Goal: Task Accomplishment & Management: Use online tool/utility

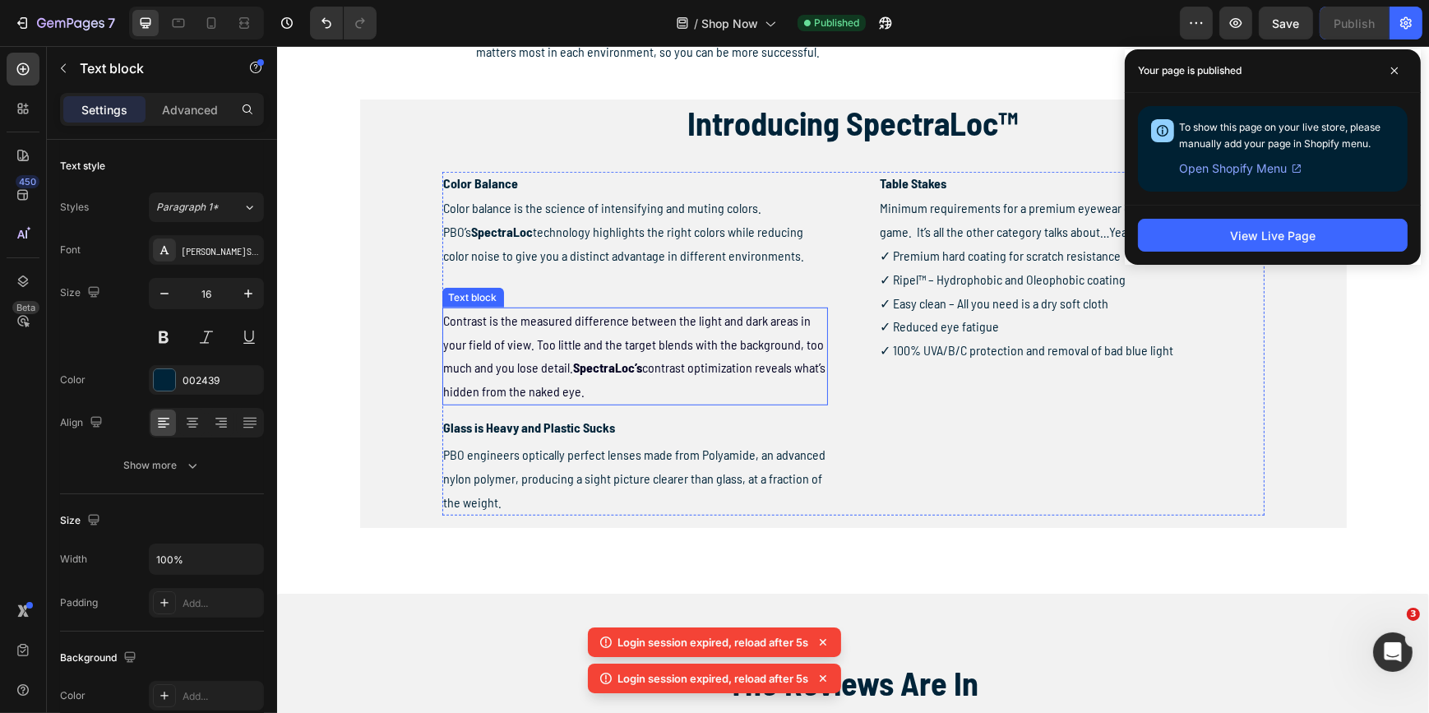
scroll to position [896, 0]
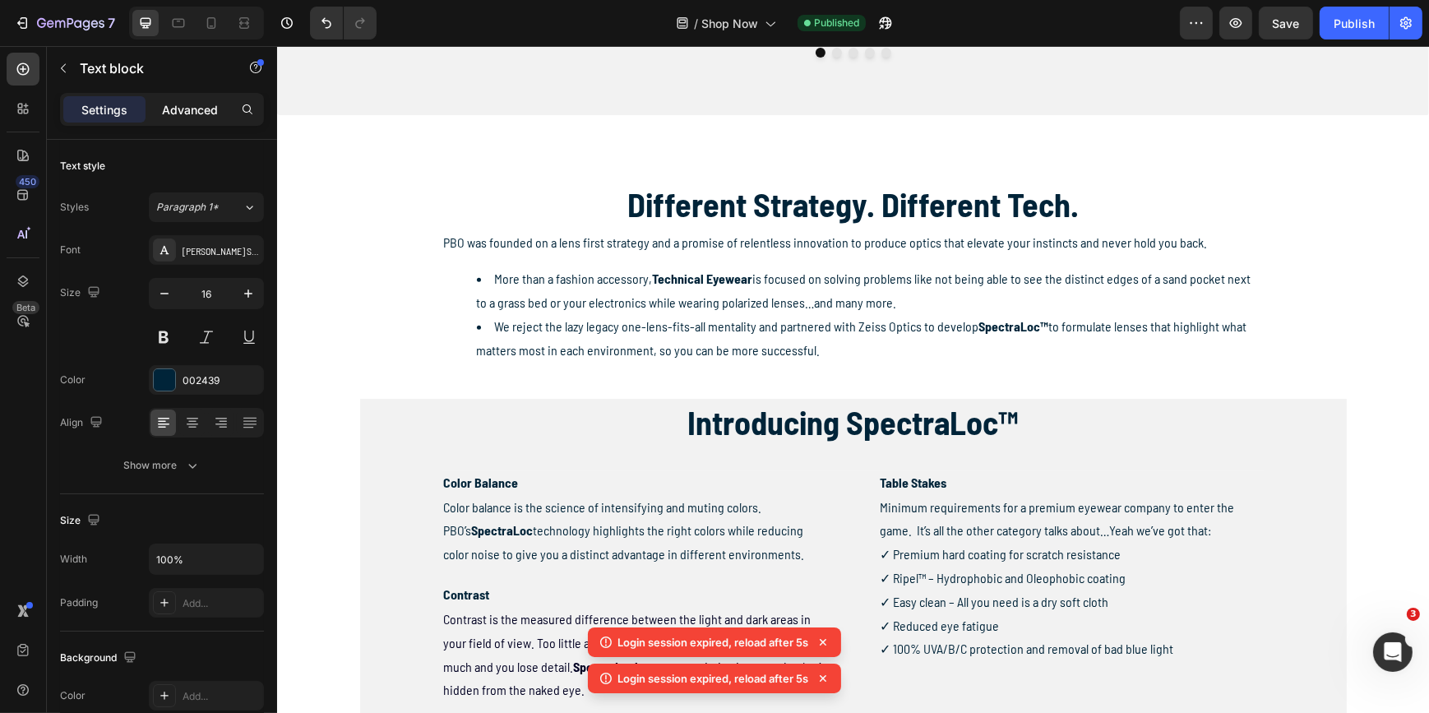
click at [199, 111] on p "Advanced" at bounding box center [190, 109] width 56 height 17
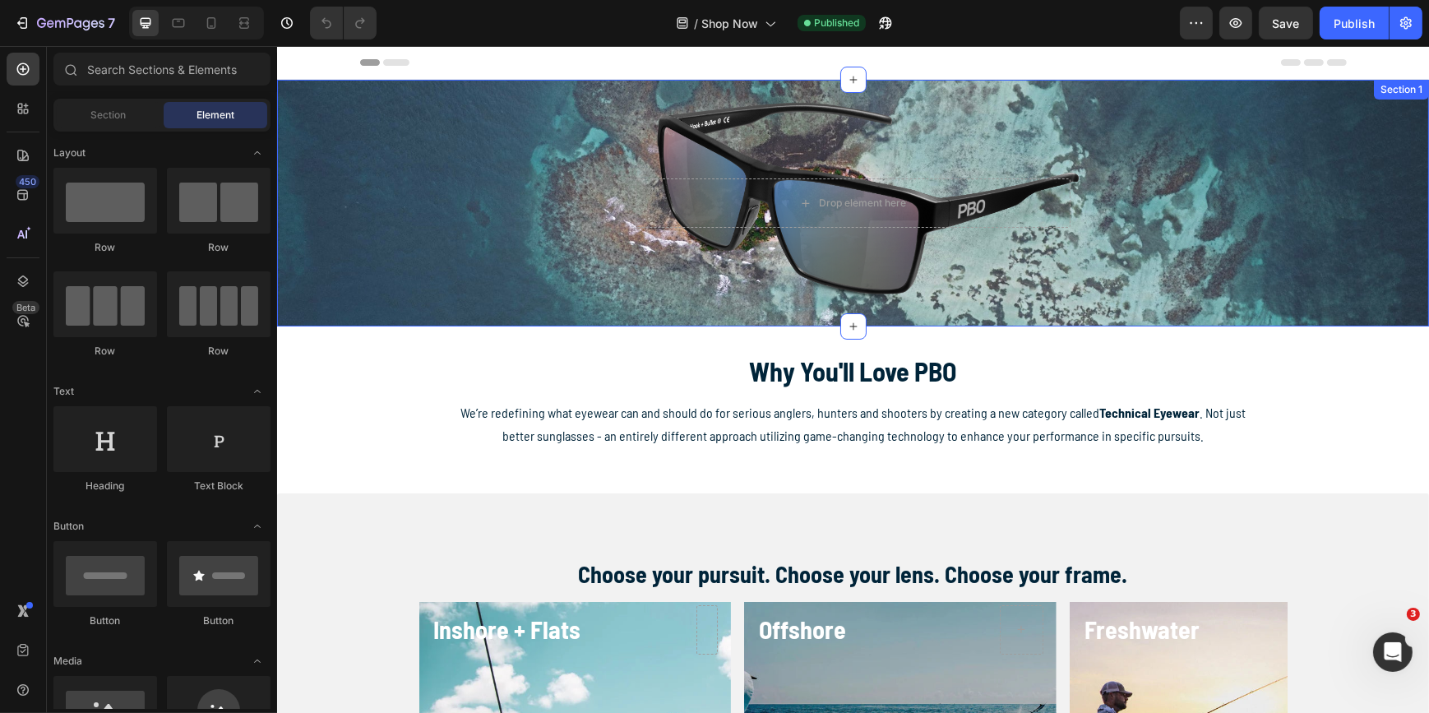
click at [459, 245] on div "Drop element here Hero Banner" at bounding box center [852, 203] width 1152 height 247
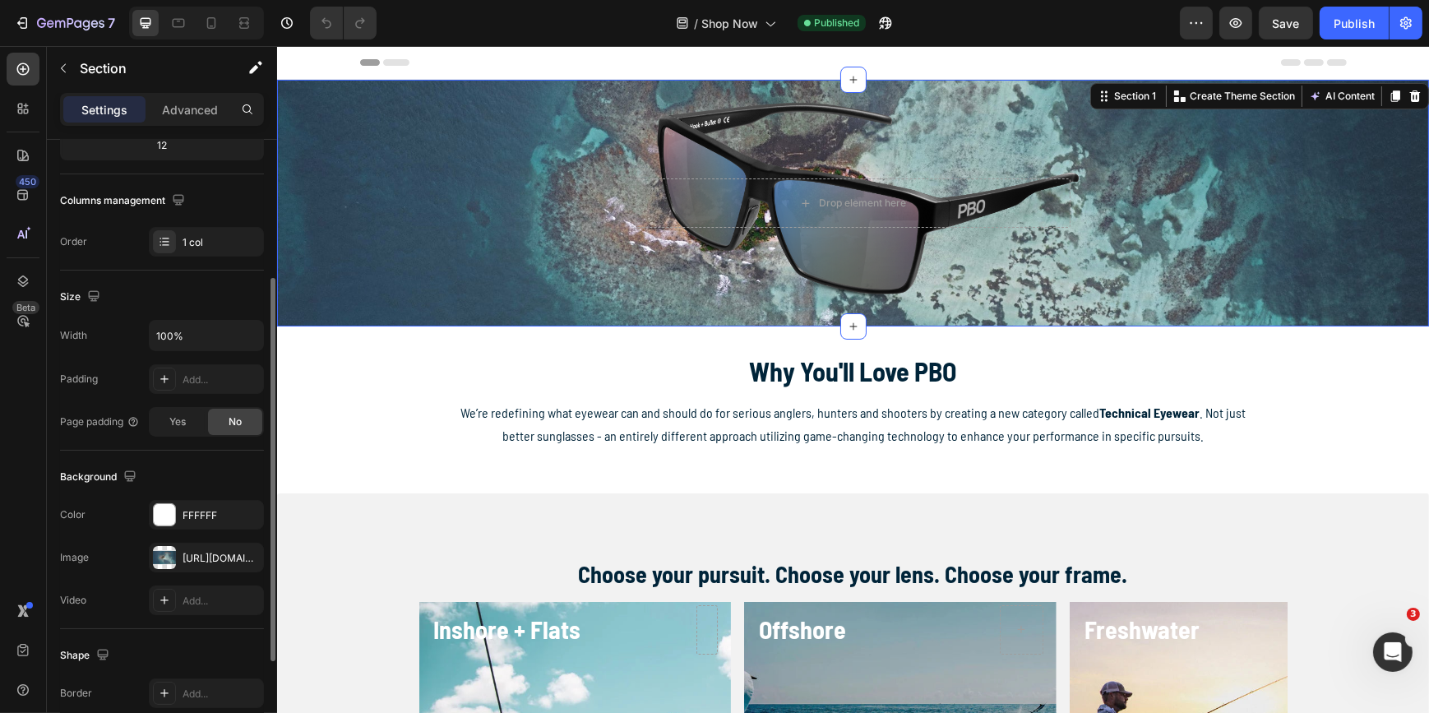
scroll to position [298, 0]
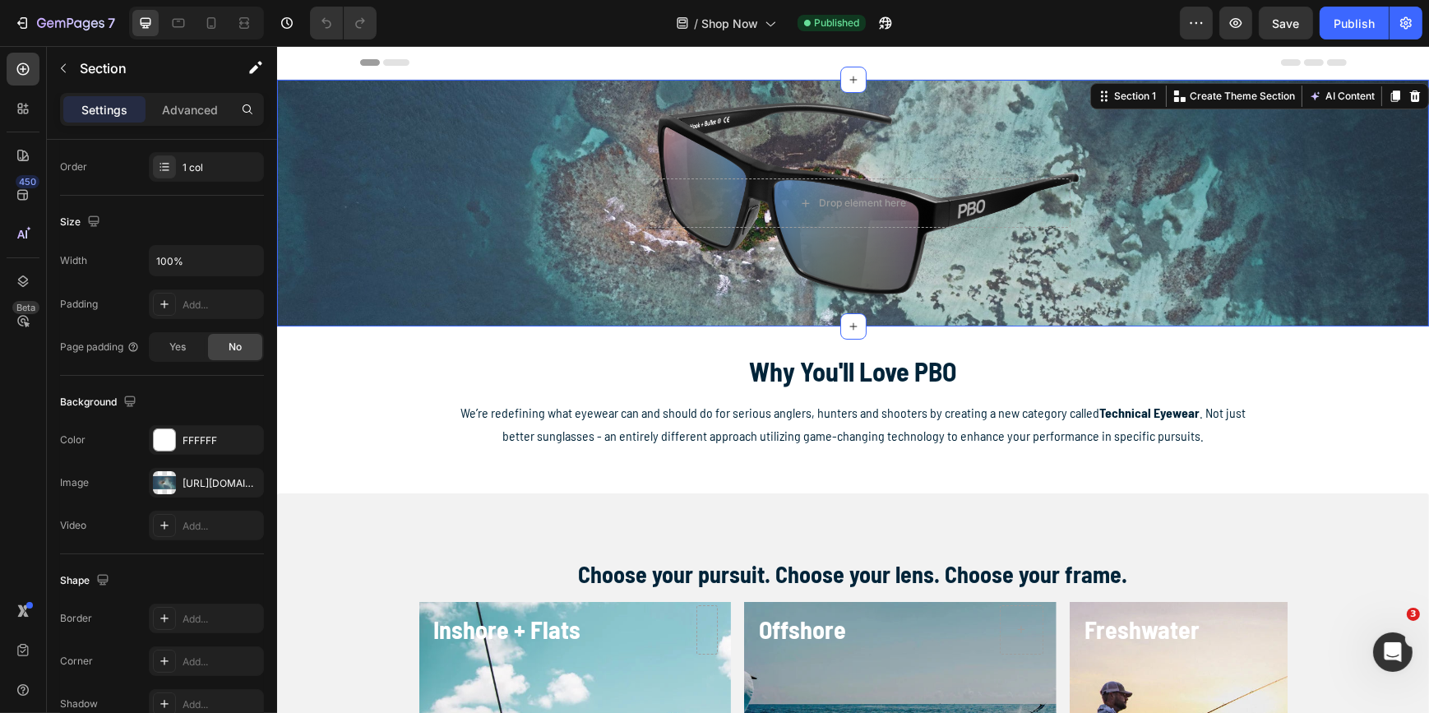
click at [525, 222] on div "Drop element here Hero Banner" at bounding box center [852, 203] width 1152 height 247
click at [170, 479] on div at bounding box center [164, 482] width 23 height 23
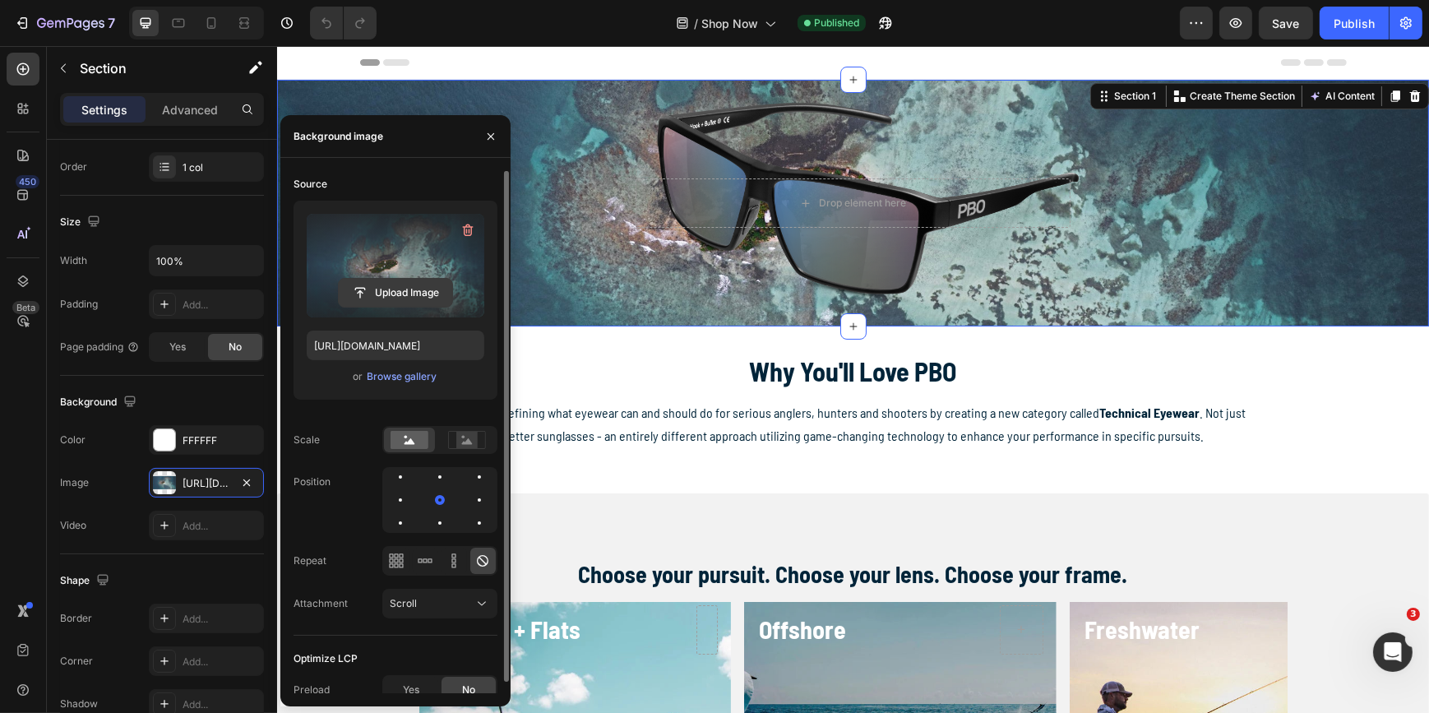
click at [367, 298] on input "file" at bounding box center [395, 293] width 113 height 28
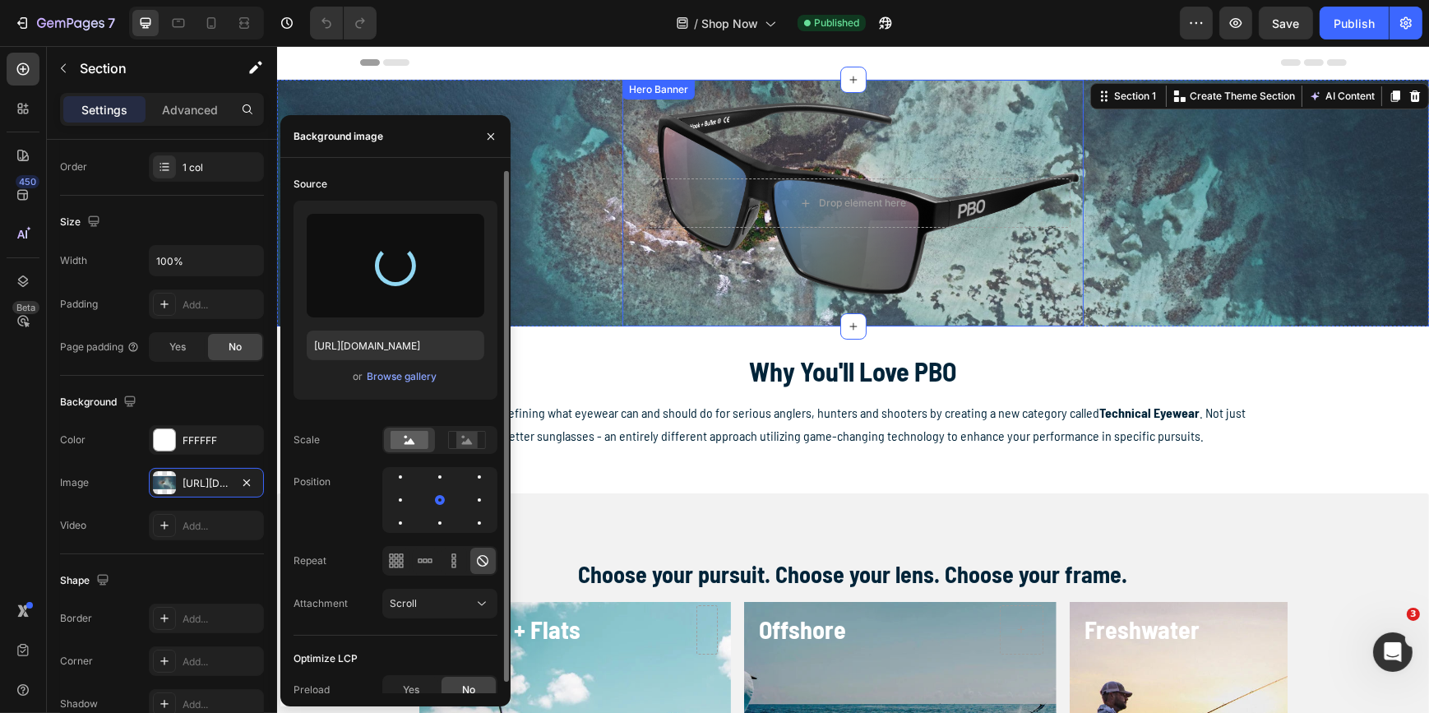
type input "[URL][DOMAIN_NAME]"
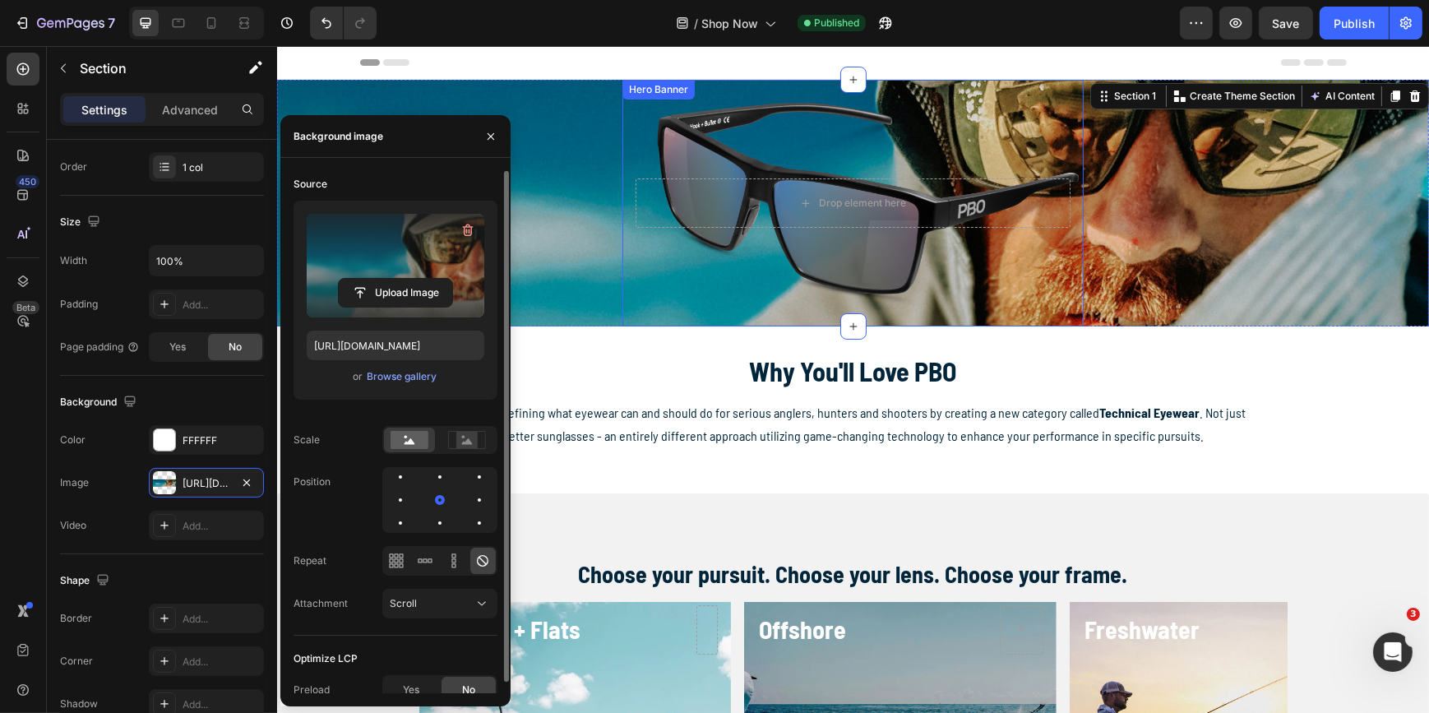
click at [837, 252] on div "Background Image" at bounding box center [852, 203] width 460 height 247
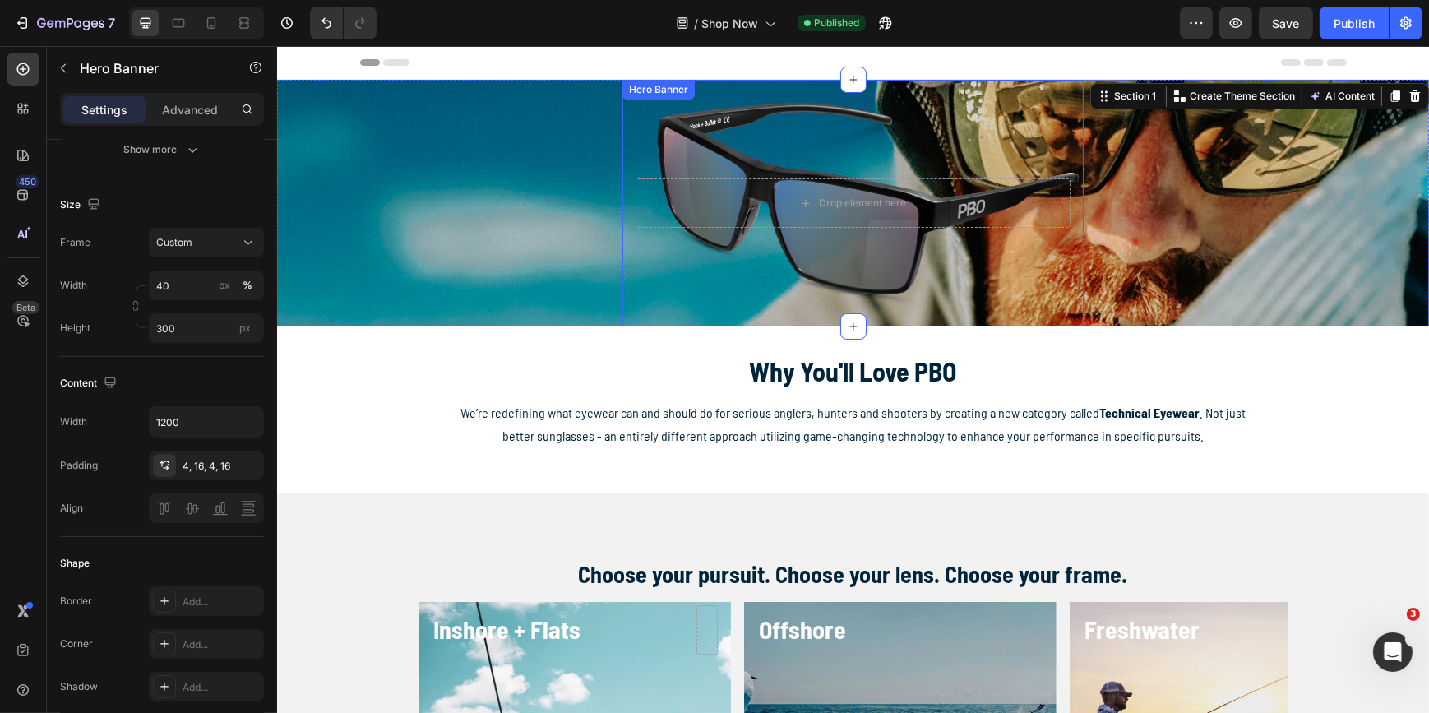
scroll to position [0, 0]
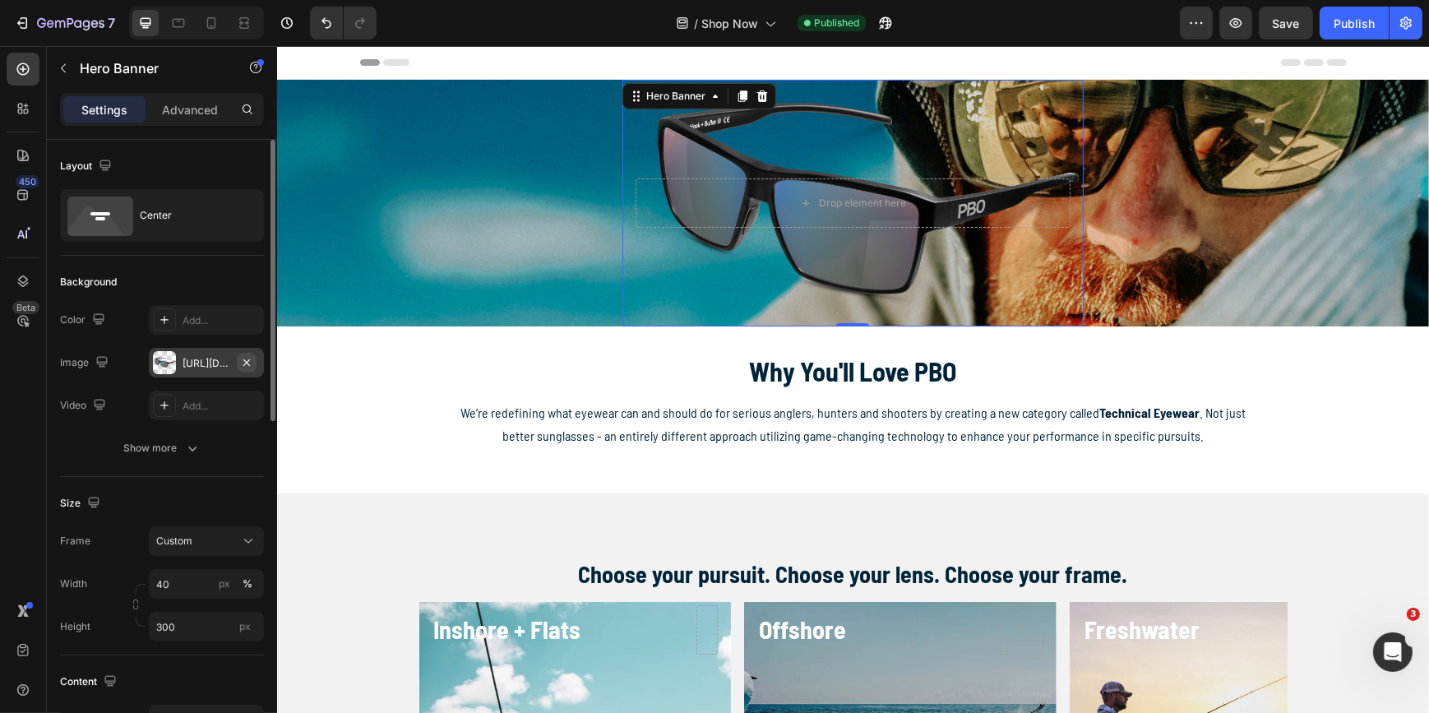
click at [250, 357] on icon "button" at bounding box center [246, 362] width 13 height 13
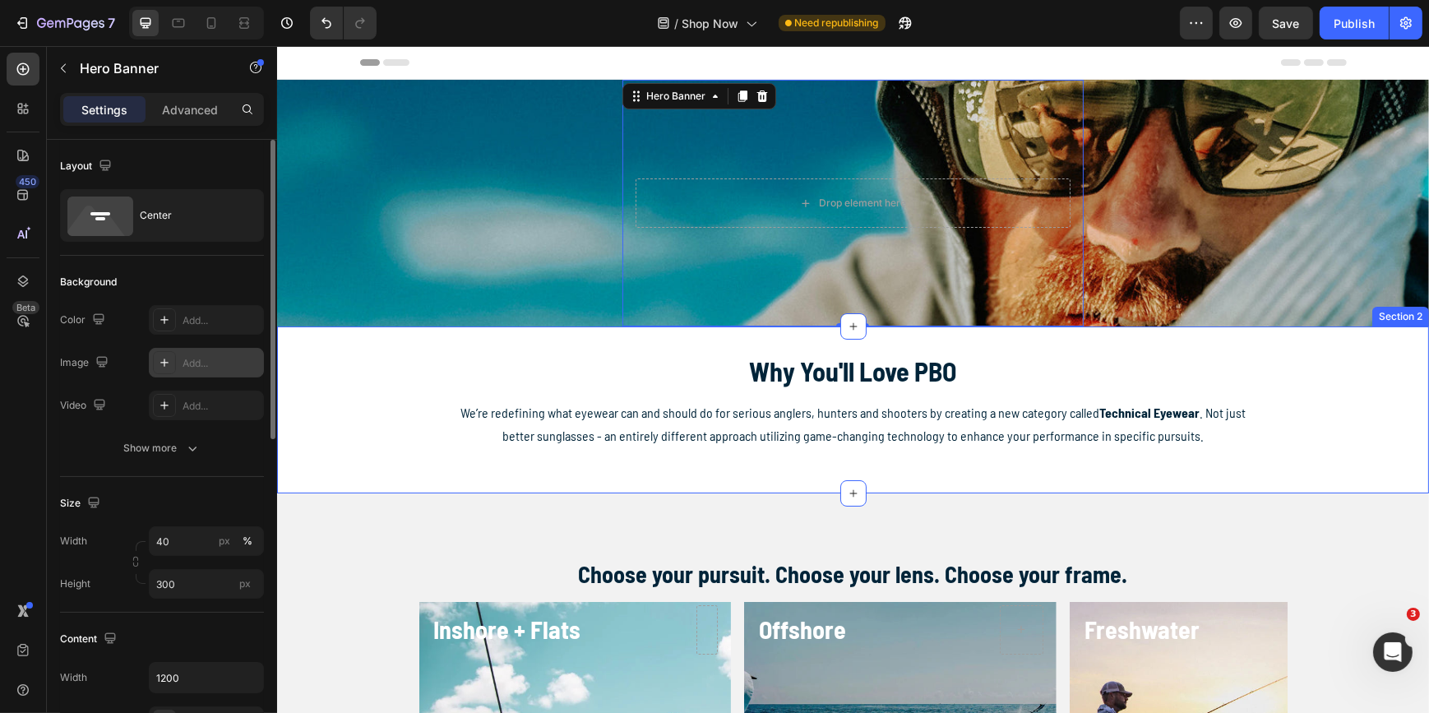
click at [327, 391] on div "Why You'll Love PBO Heading We’re redefining what eyewear can and should do for…" at bounding box center [852, 410] width 1152 height 114
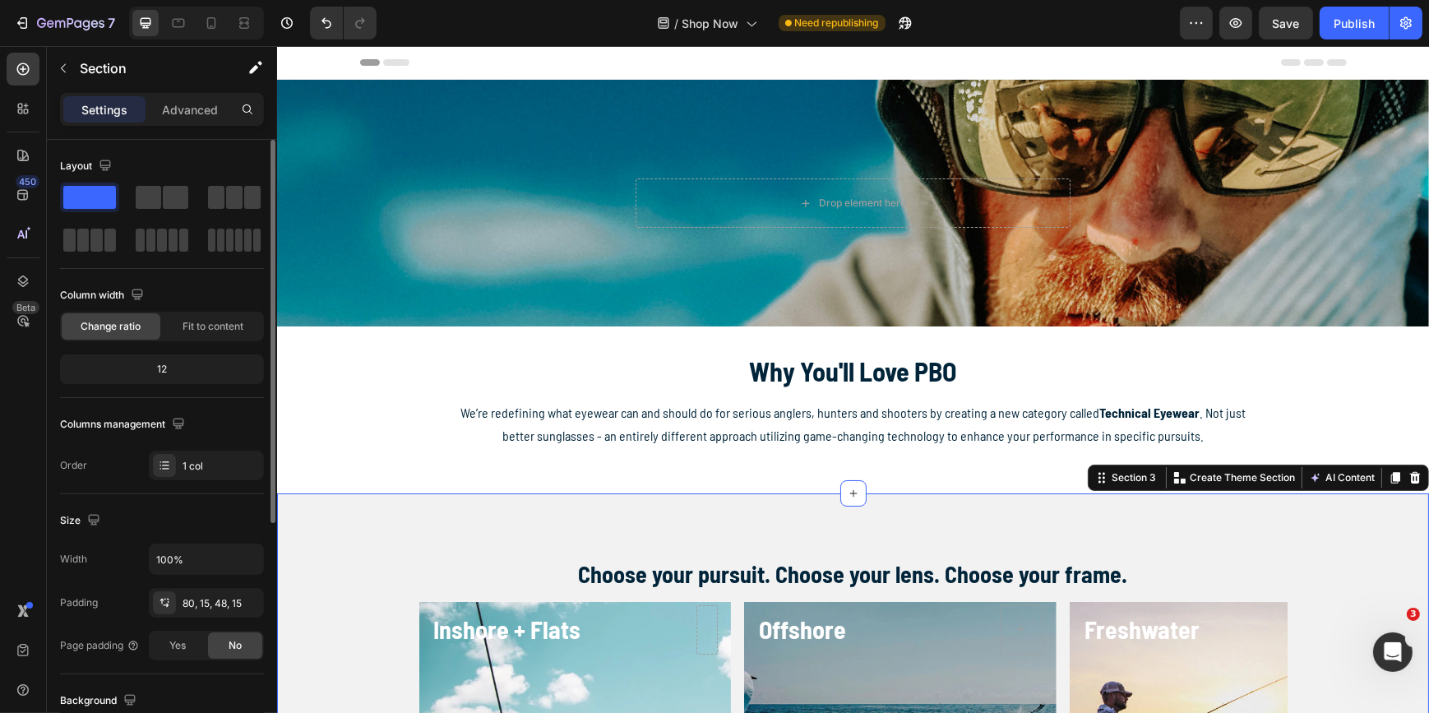
click at [1287, 28] on span "Save" at bounding box center [1286, 23] width 27 height 14
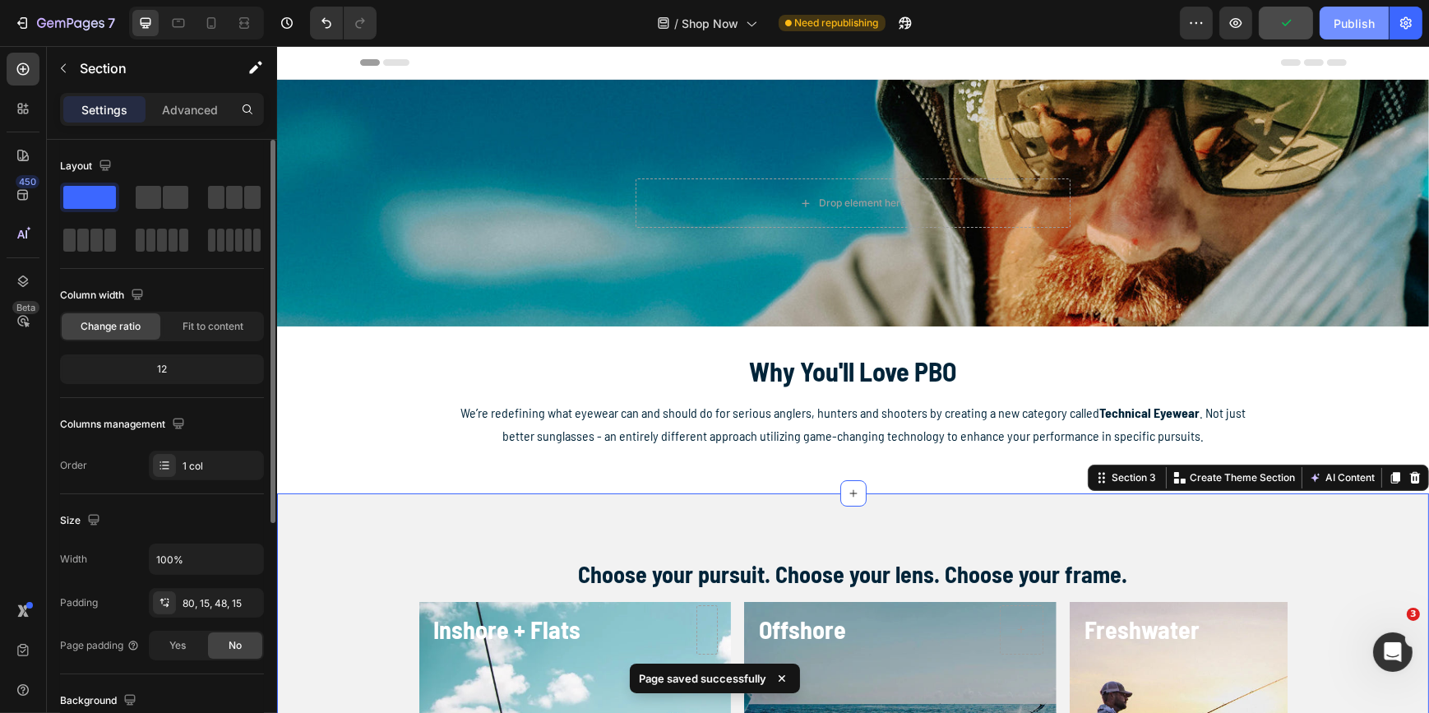
click at [1351, 25] on div "Publish" at bounding box center [1354, 23] width 41 height 17
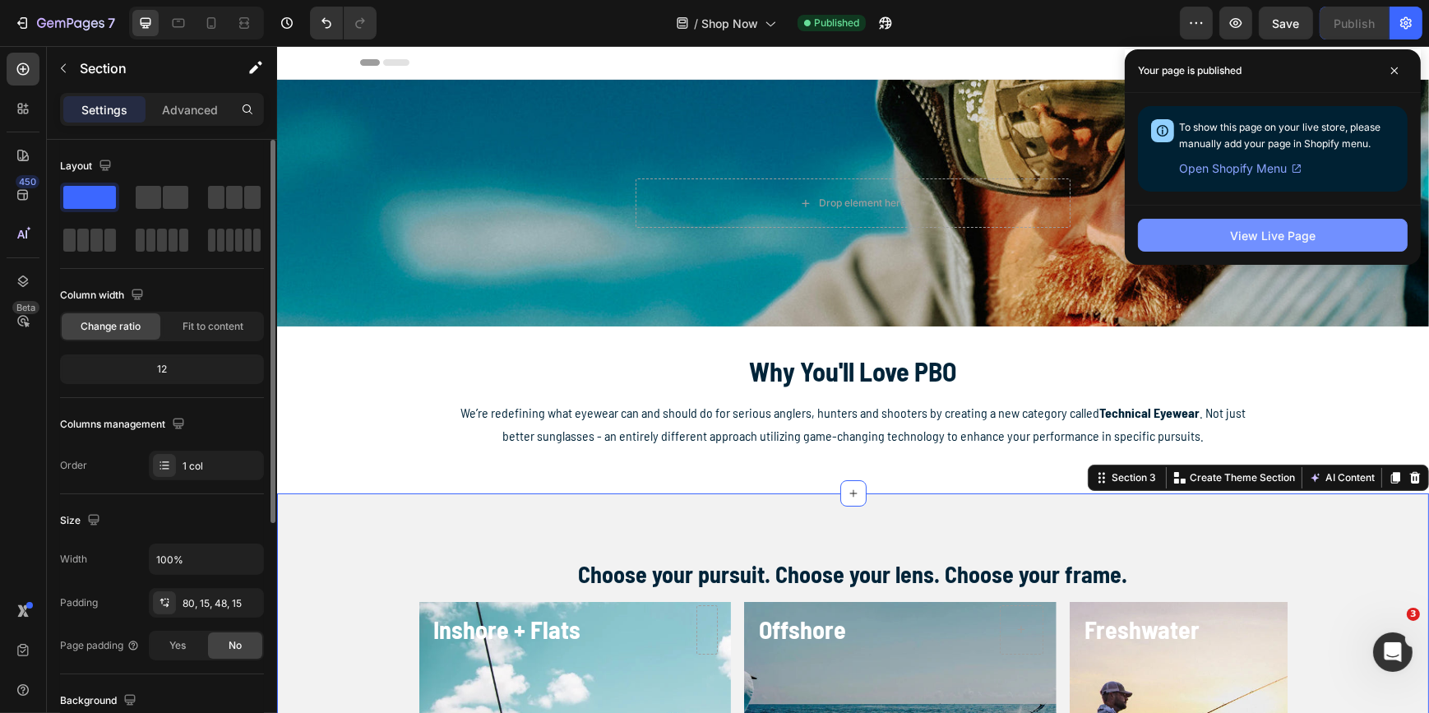
click at [1324, 234] on button "View Live Page" at bounding box center [1273, 235] width 270 height 33
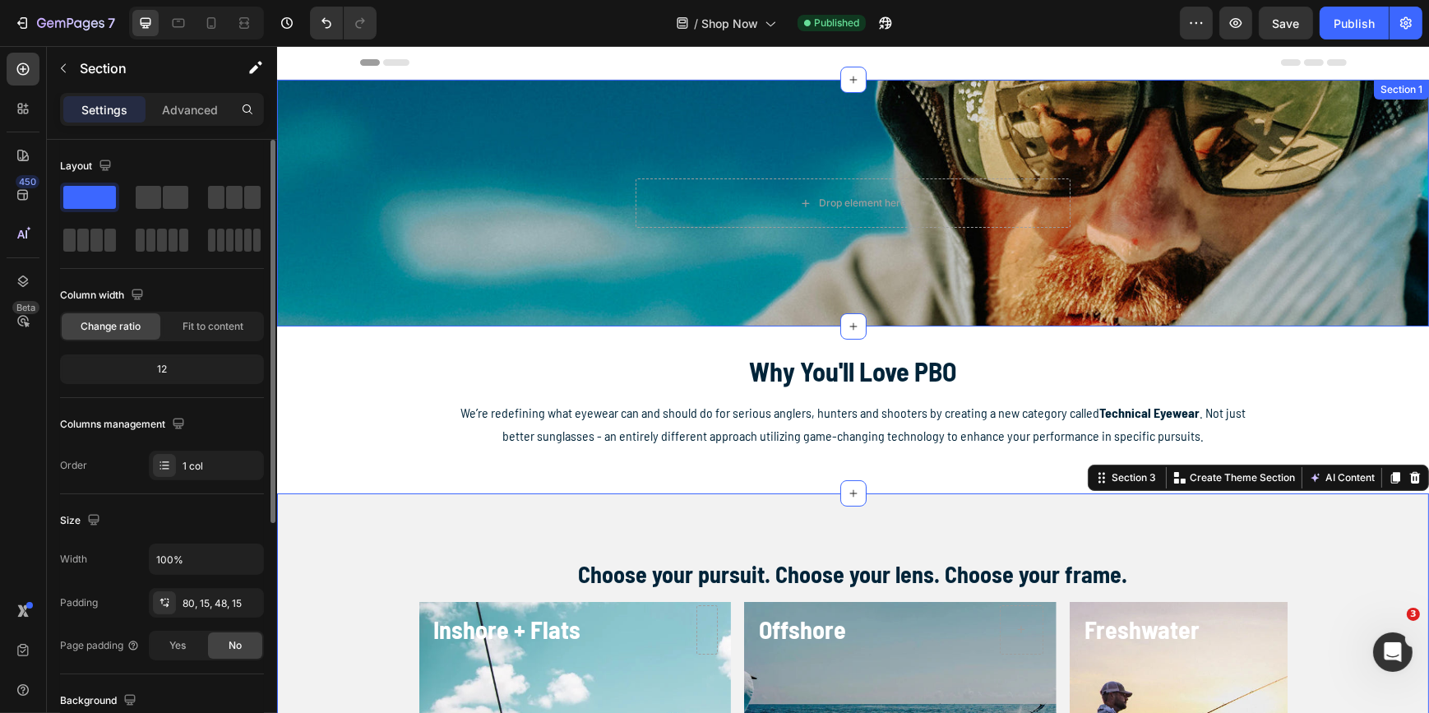
click at [548, 257] on div "Drop element here Hero Banner" at bounding box center [852, 203] width 1152 height 247
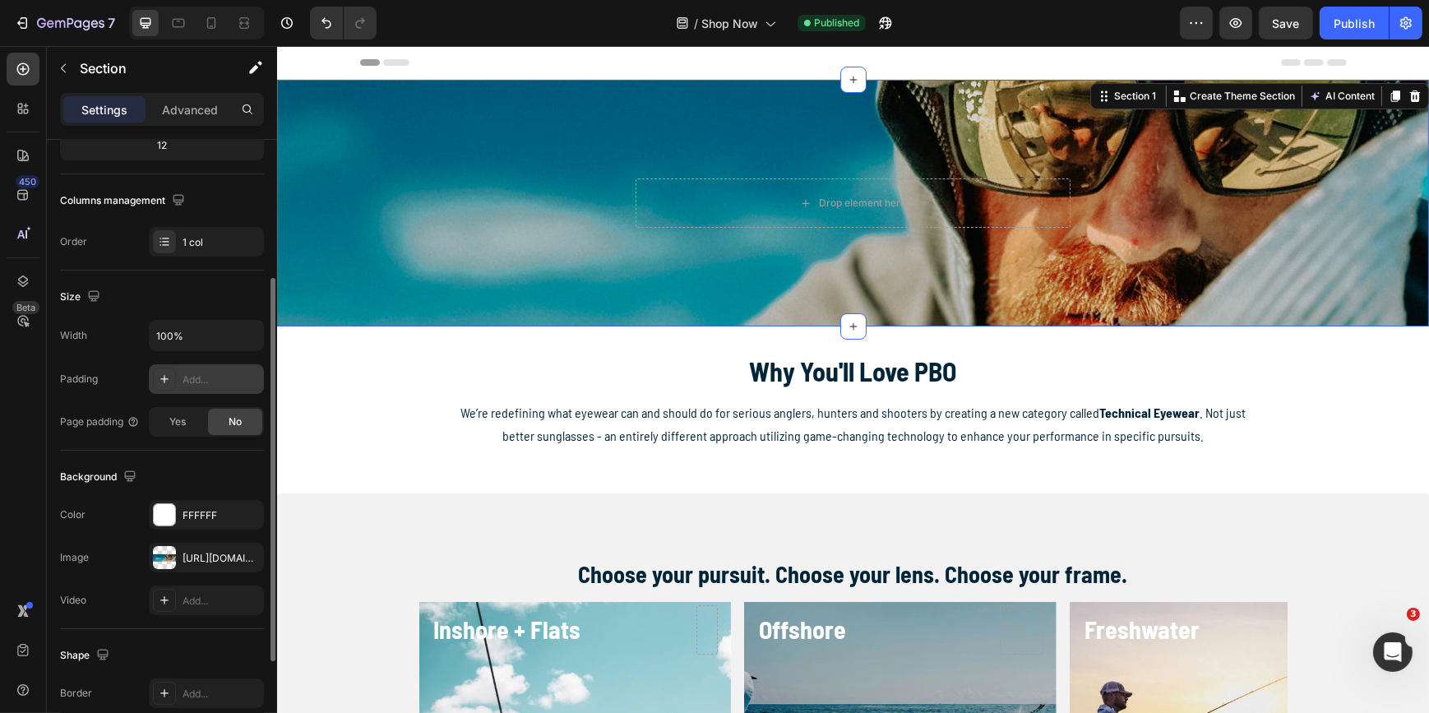
scroll to position [298, 0]
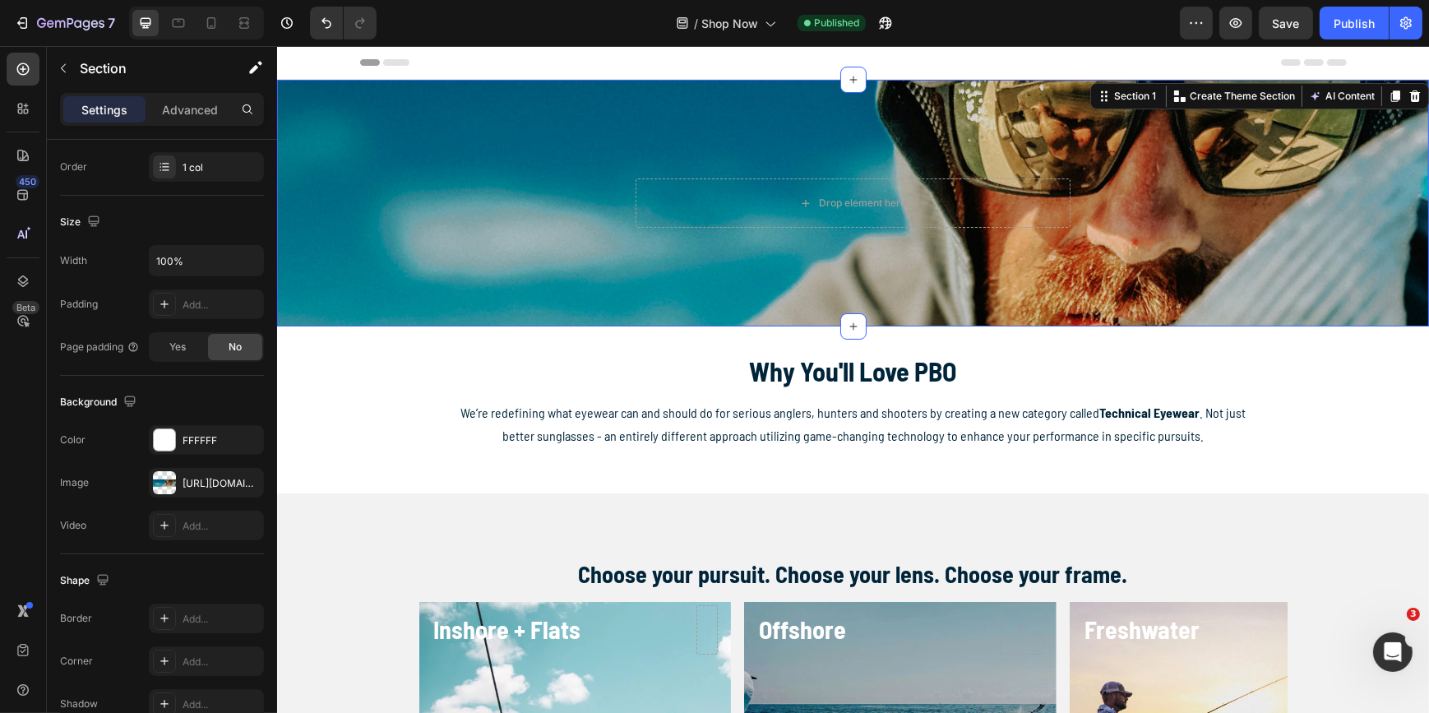
click at [463, 179] on div "Drop element here Hero Banner" at bounding box center [852, 203] width 1152 height 247
click at [572, 197] on div "Drop element here Hero Banner" at bounding box center [852, 203] width 1152 height 247
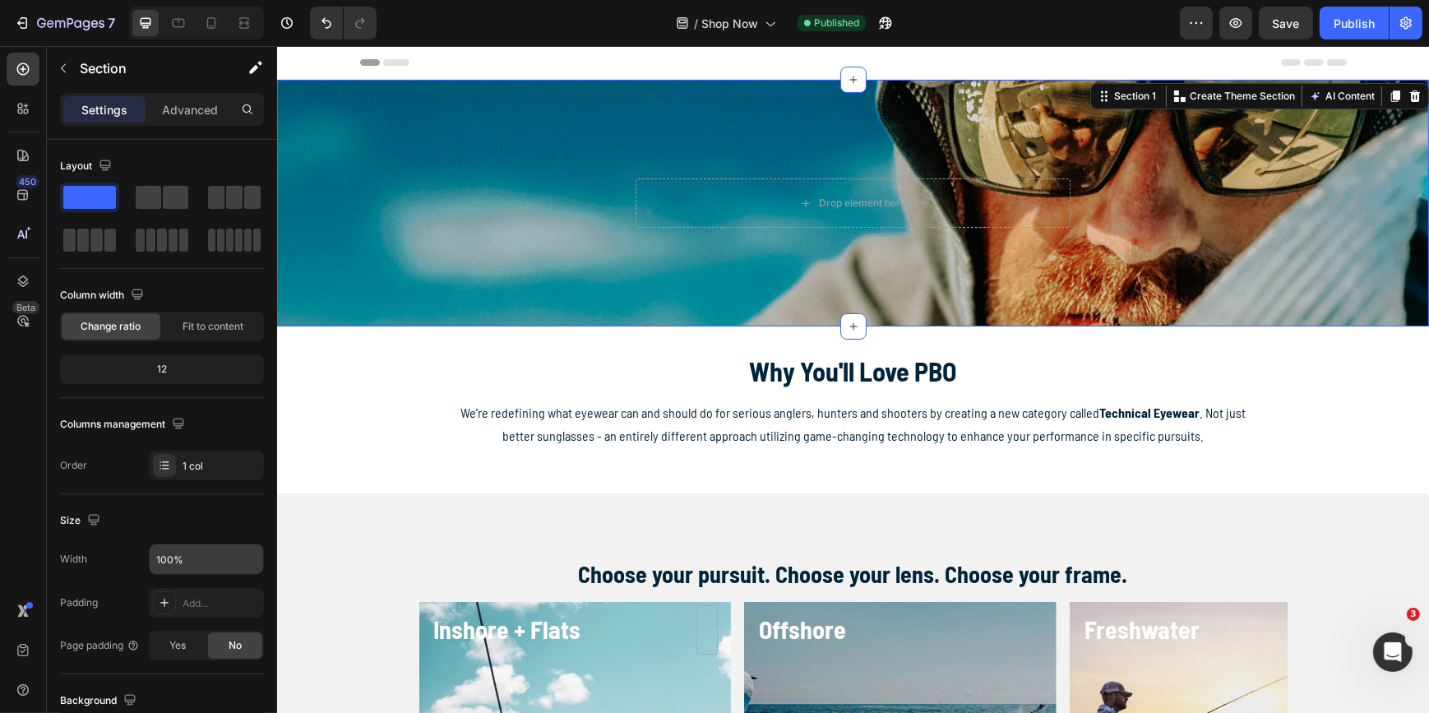
scroll to position [149, 0]
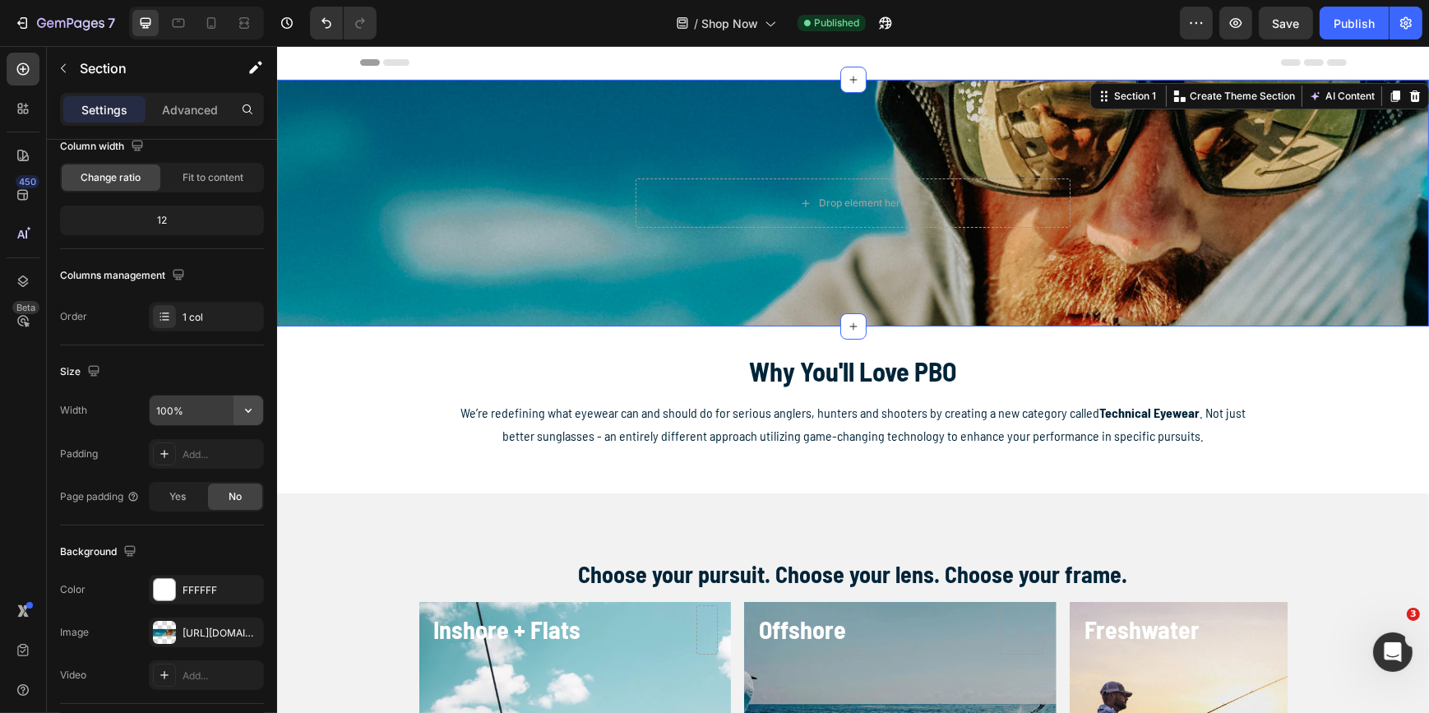
click at [243, 410] on icon "button" at bounding box center [248, 410] width 16 height 16
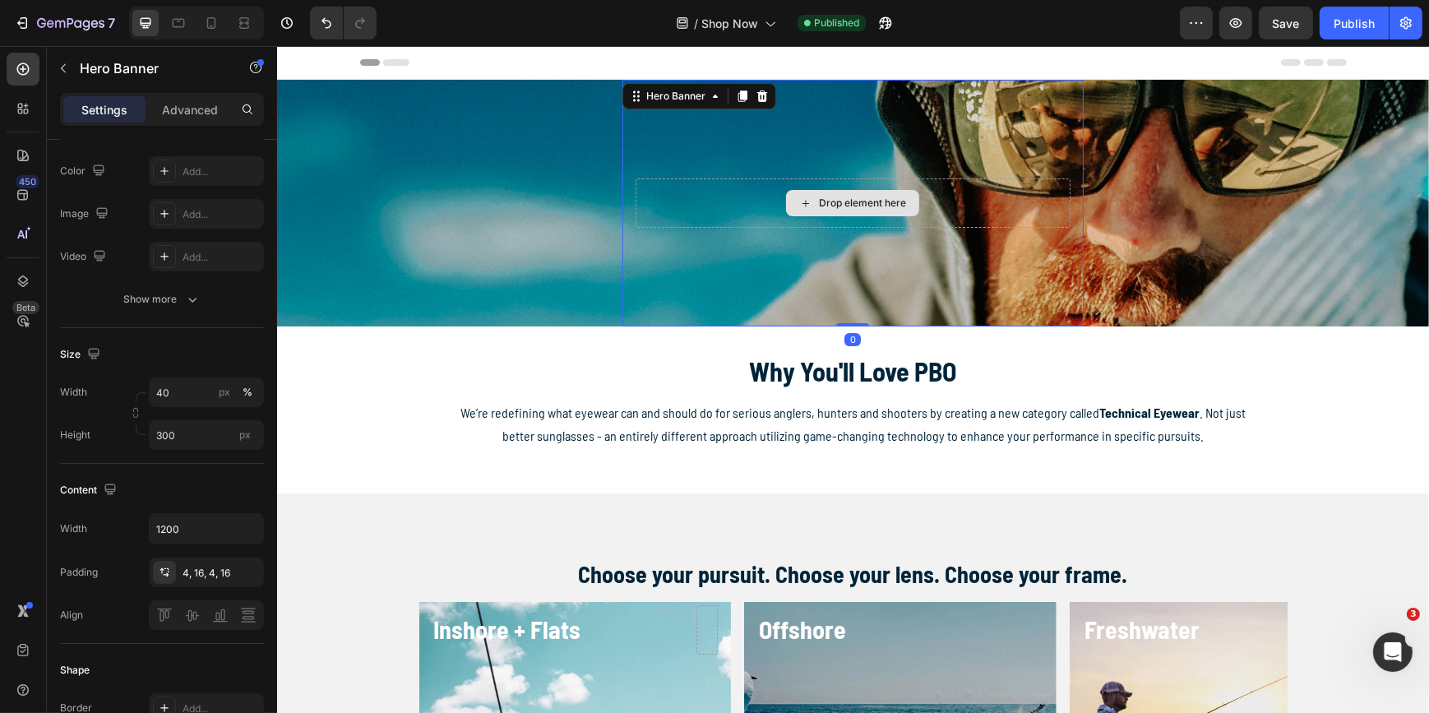
click at [759, 214] on div "Drop element here" at bounding box center [852, 202] width 434 height 49
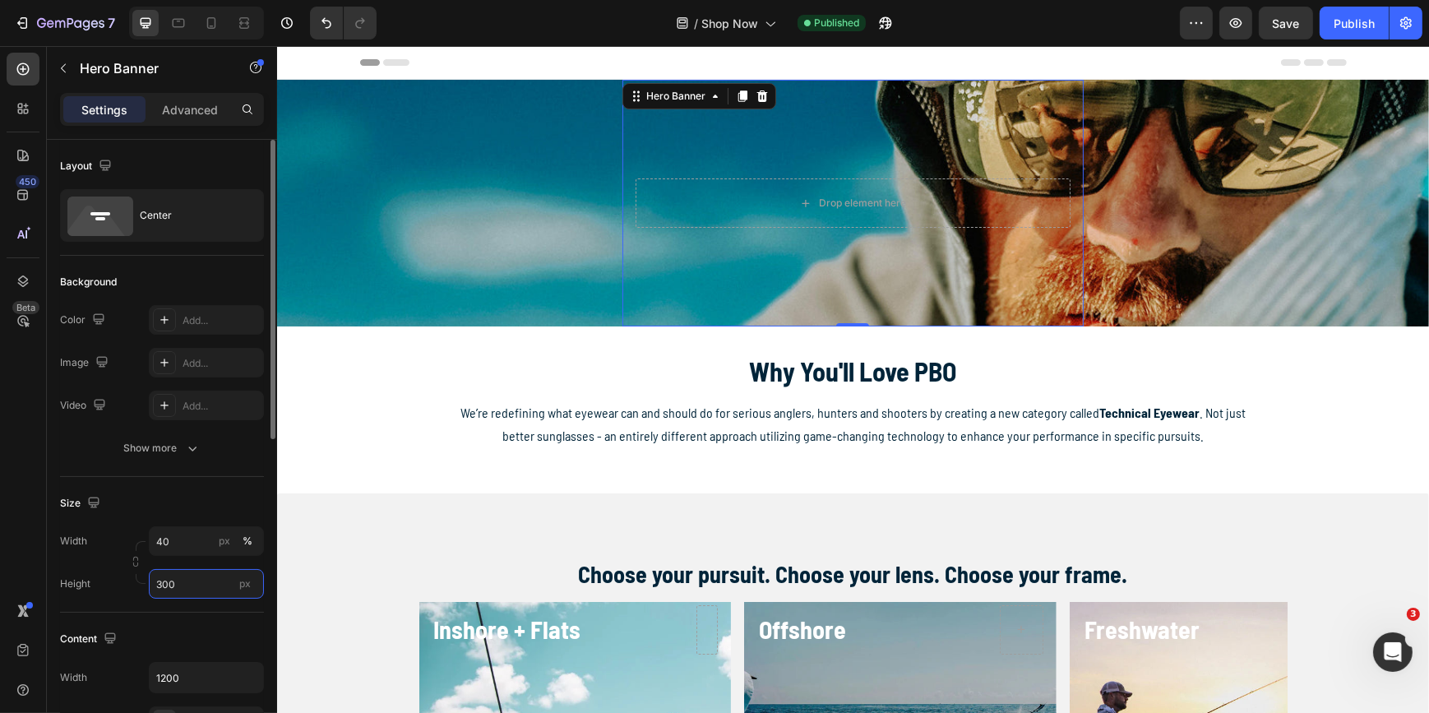
click at [197, 585] on input "300" at bounding box center [206, 584] width 115 height 30
click at [197, 549] on input "40" at bounding box center [206, 541] width 115 height 30
click at [200, 541] on input "40" at bounding box center [206, 541] width 115 height 30
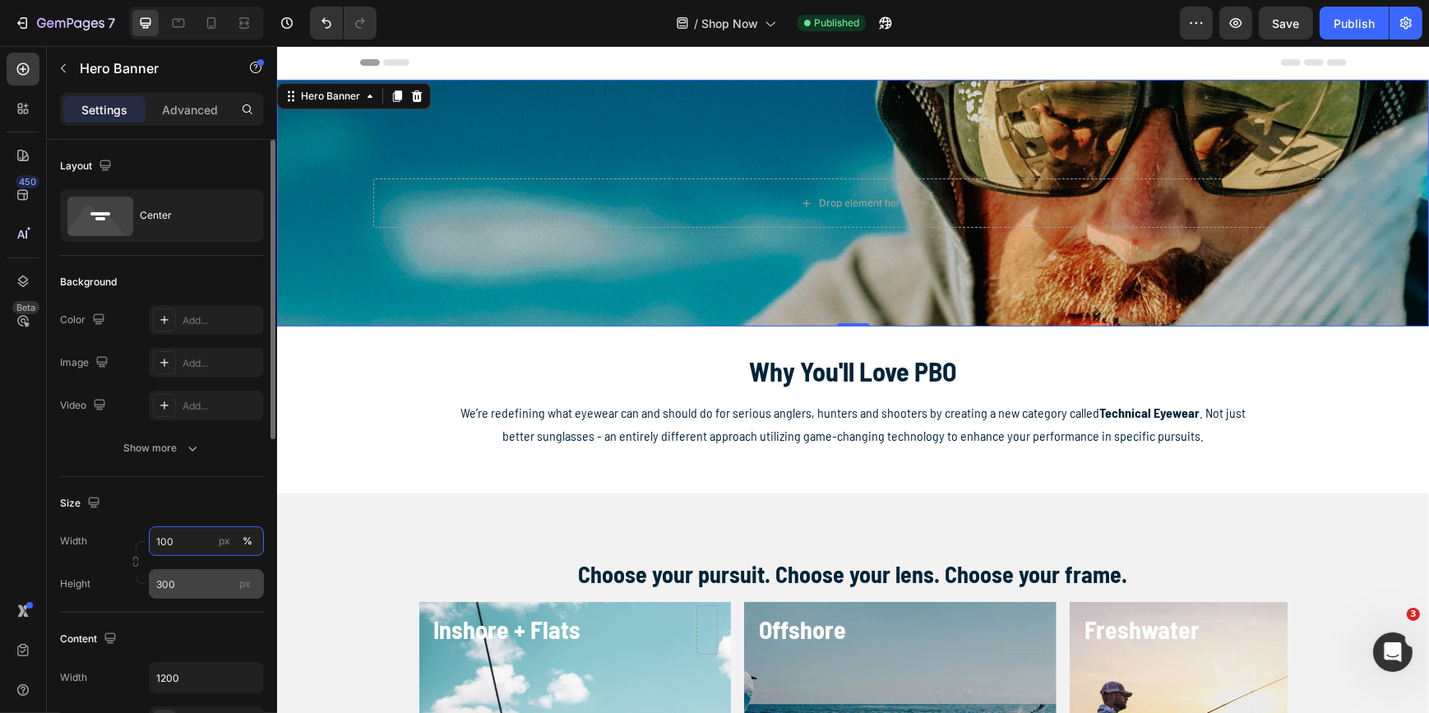
type input "100"
click at [213, 589] on input "300" at bounding box center [206, 584] width 115 height 30
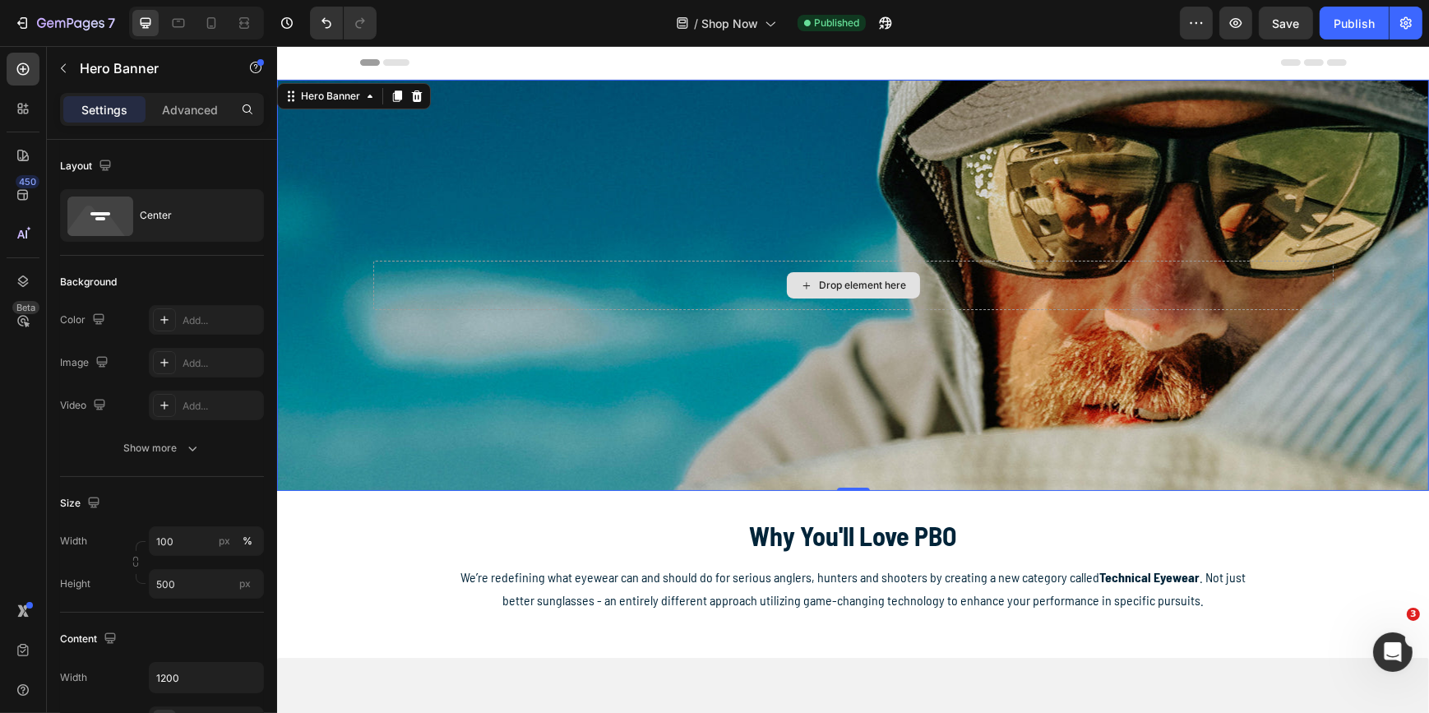
click at [722, 280] on div "Drop element here" at bounding box center [853, 285] width 960 height 49
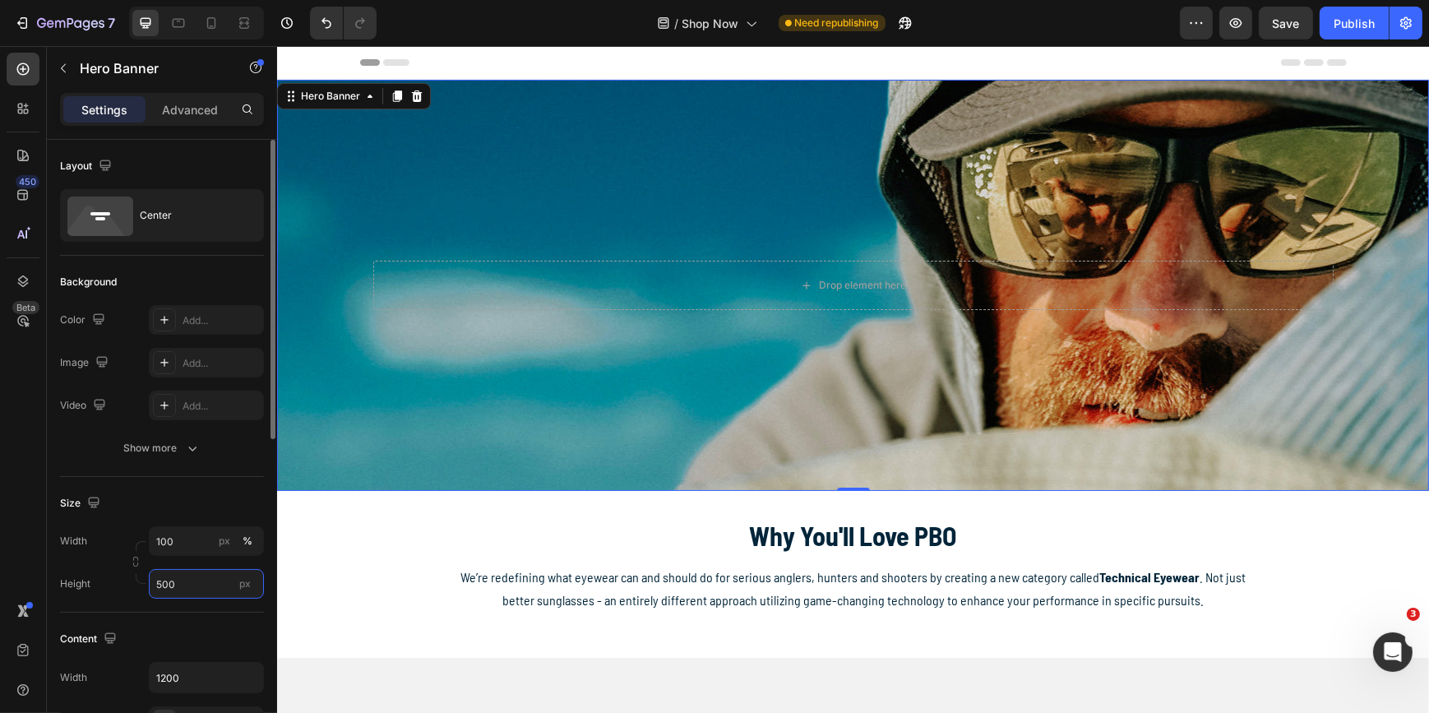
click at [183, 581] on input "500" at bounding box center [206, 584] width 115 height 30
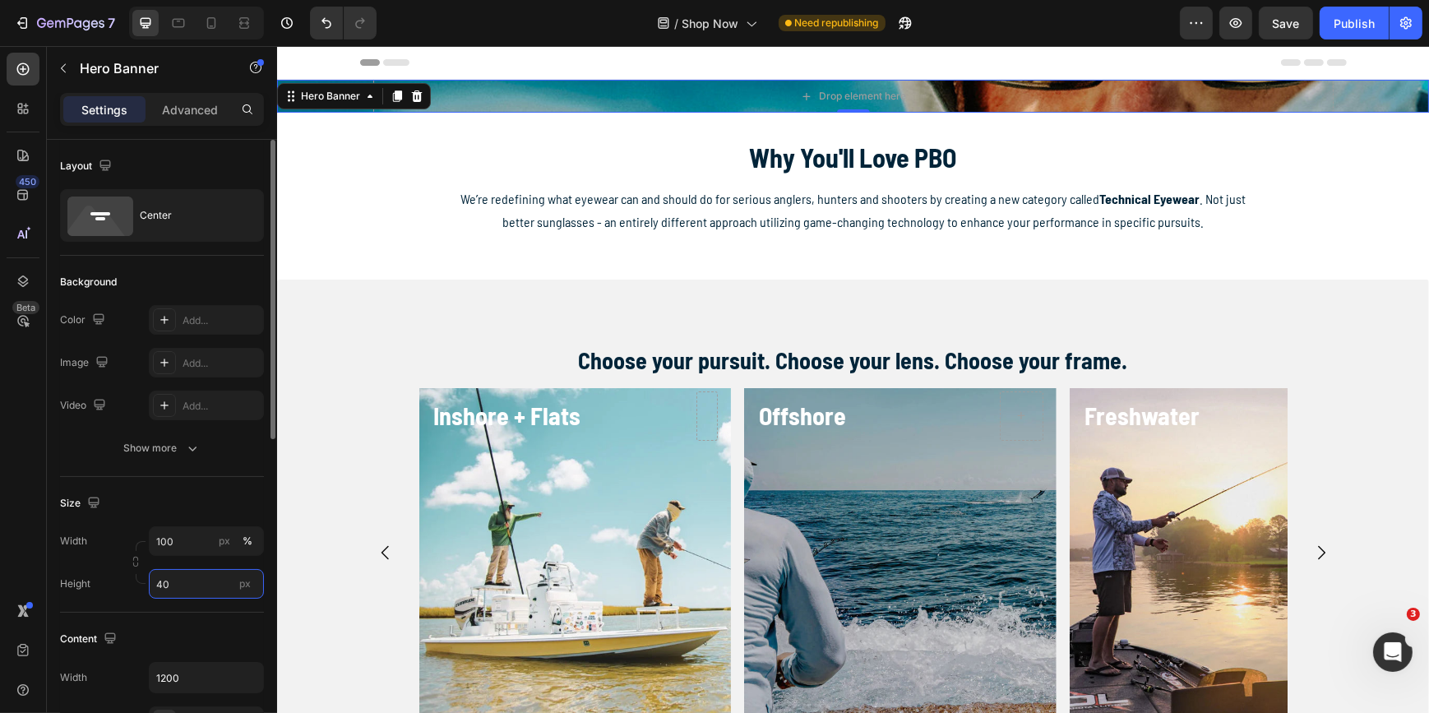
type input "400"
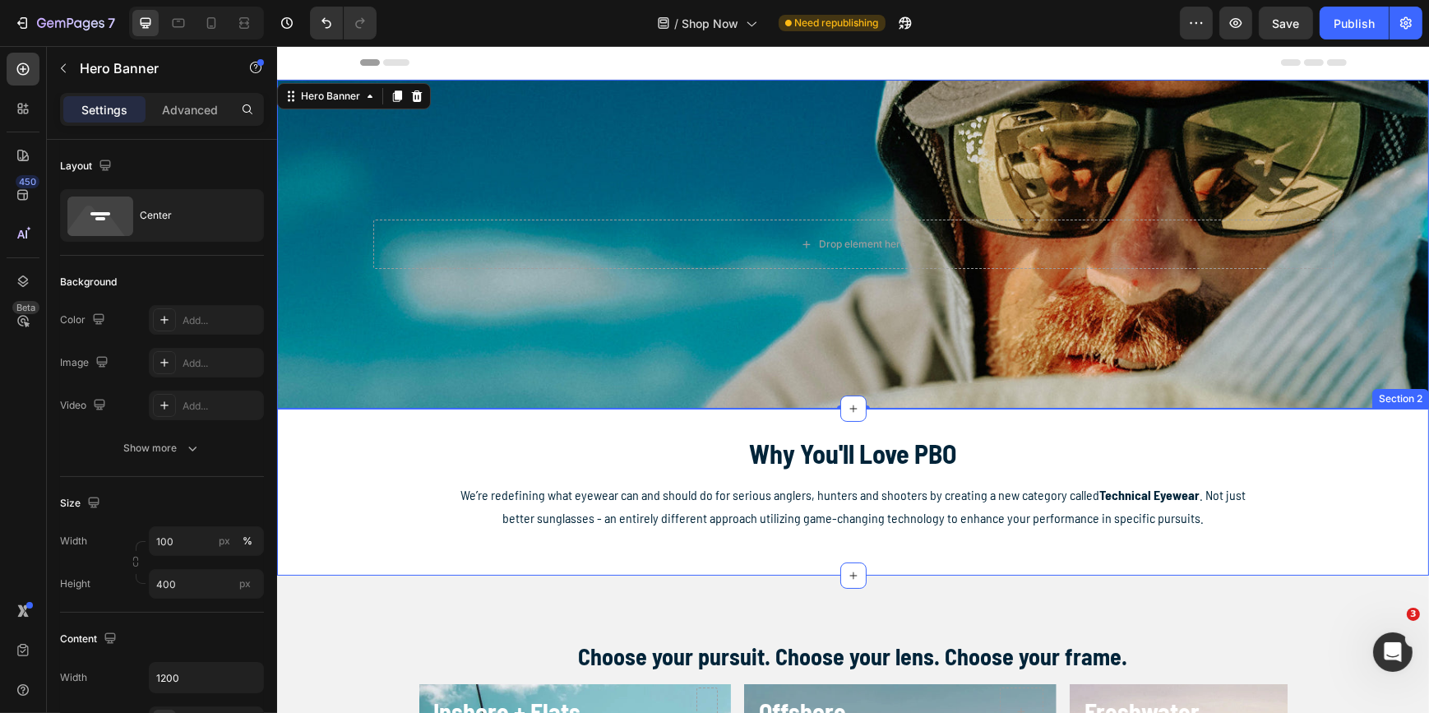
click at [345, 526] on div "Why You'll Love PBO Heading We’re redefining what eyewear can and should do for…" at bounding box center [852, 492] width 1152 height 114
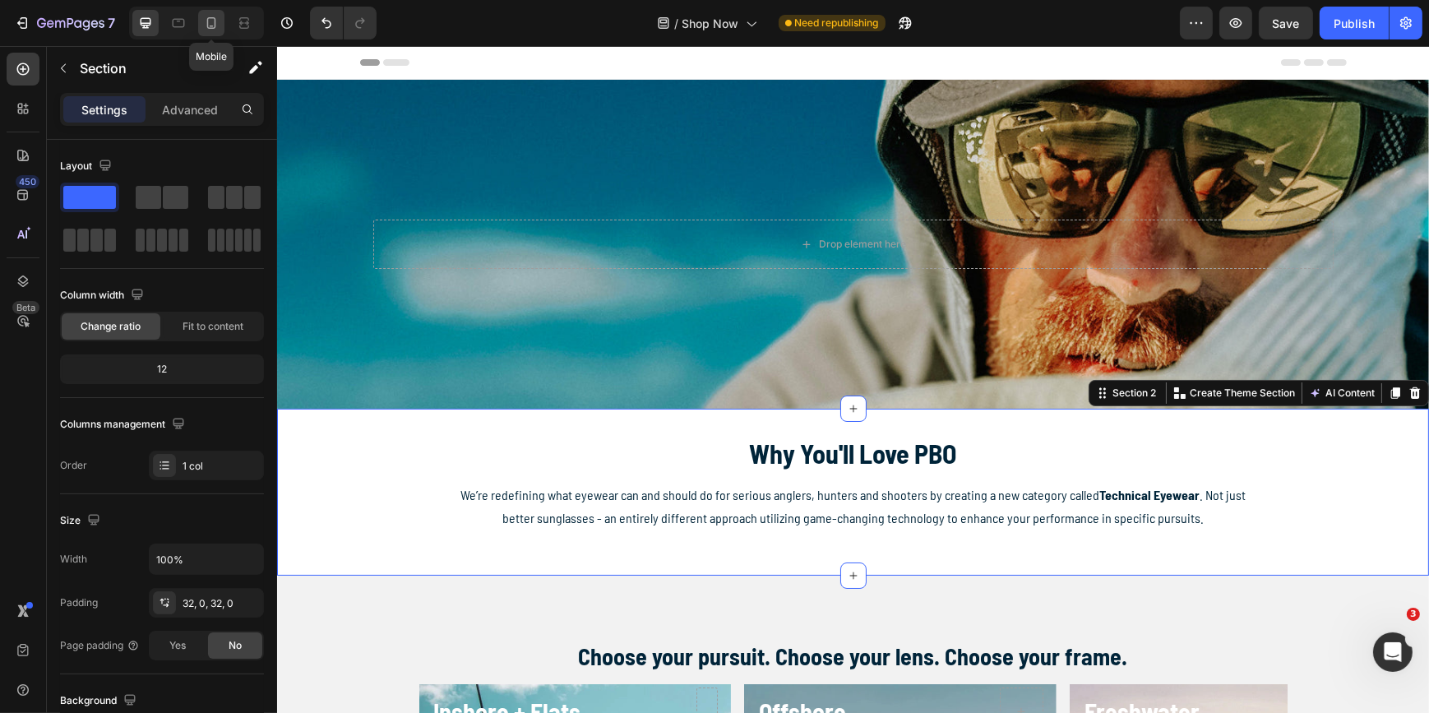
click at [214, 23] on icon at bounding box center [211, 23] width 16 height 16
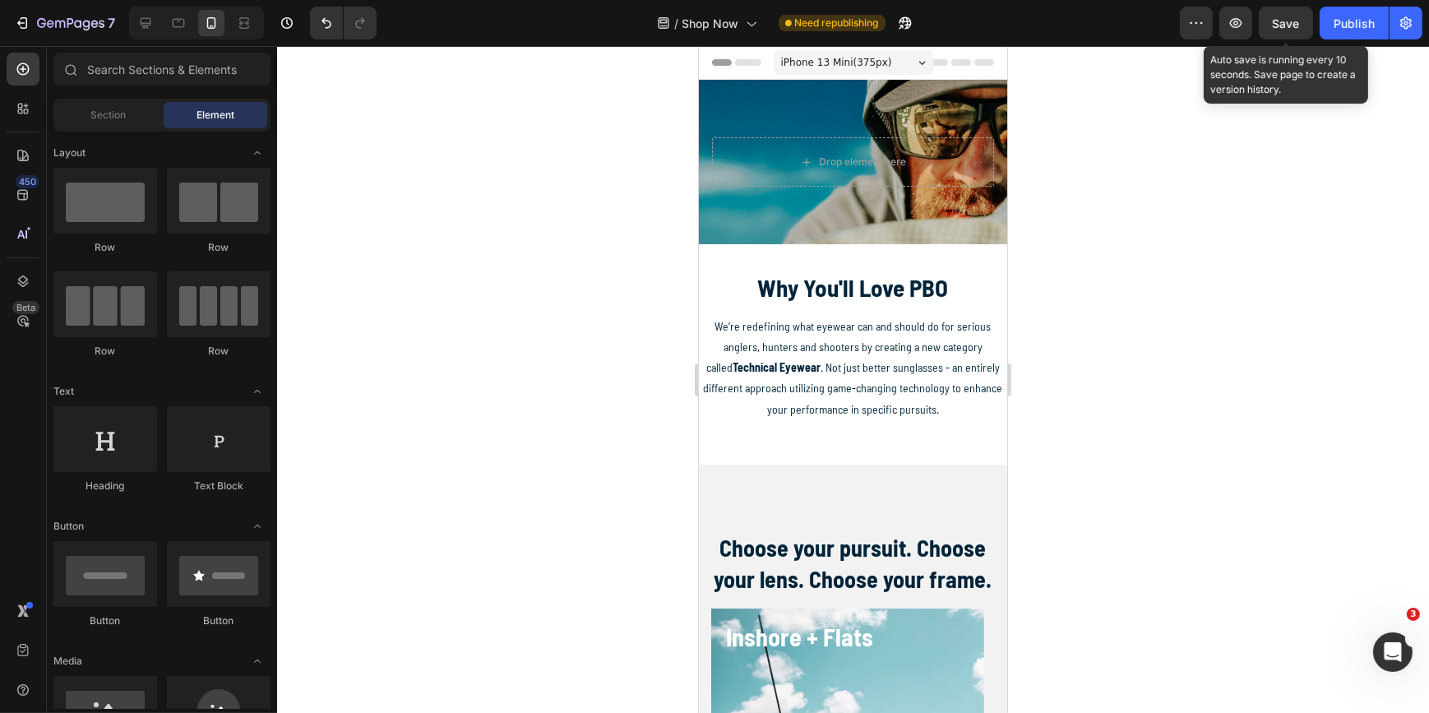
click at [1291, 24] on span "Save" at bounding box center [1286, 23] width 27 height 14
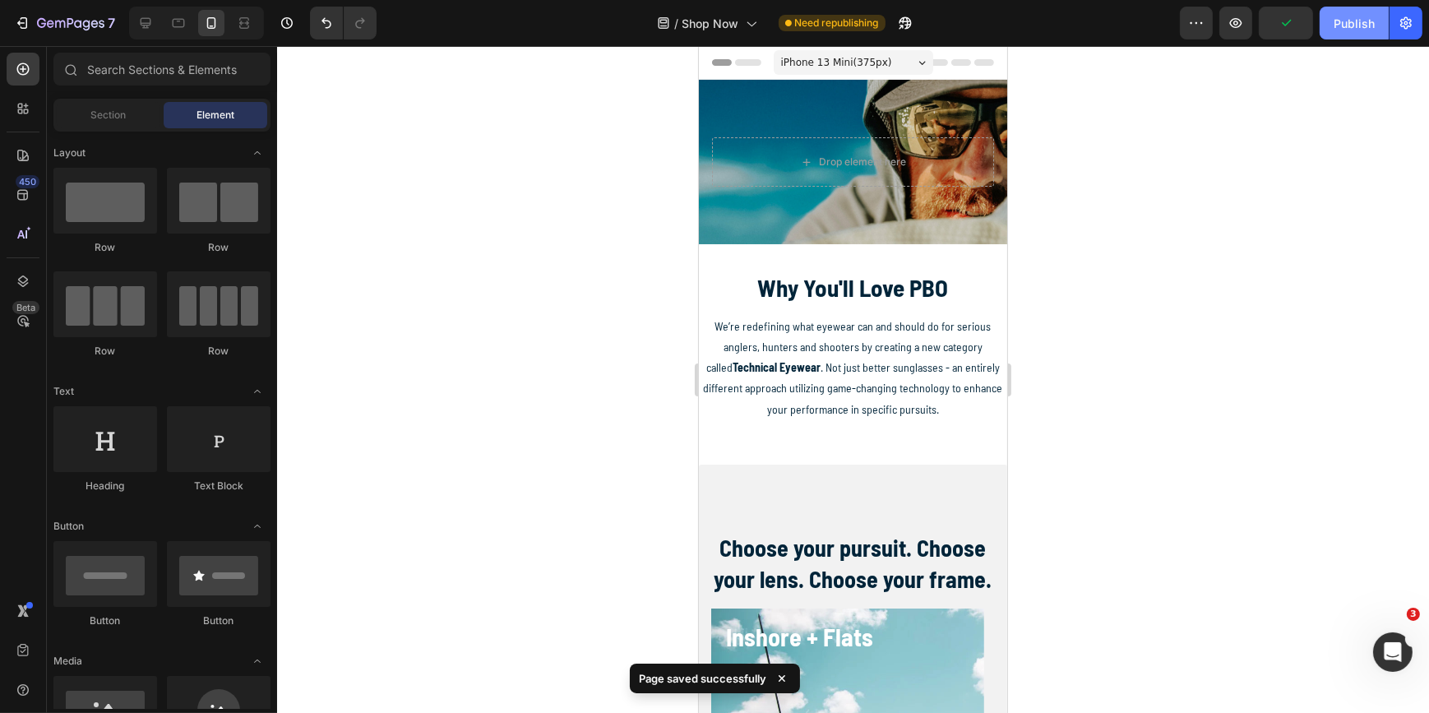
click at [1345, 23] on div "Publish" at bounding box center [1354, 23] width 41 height 17
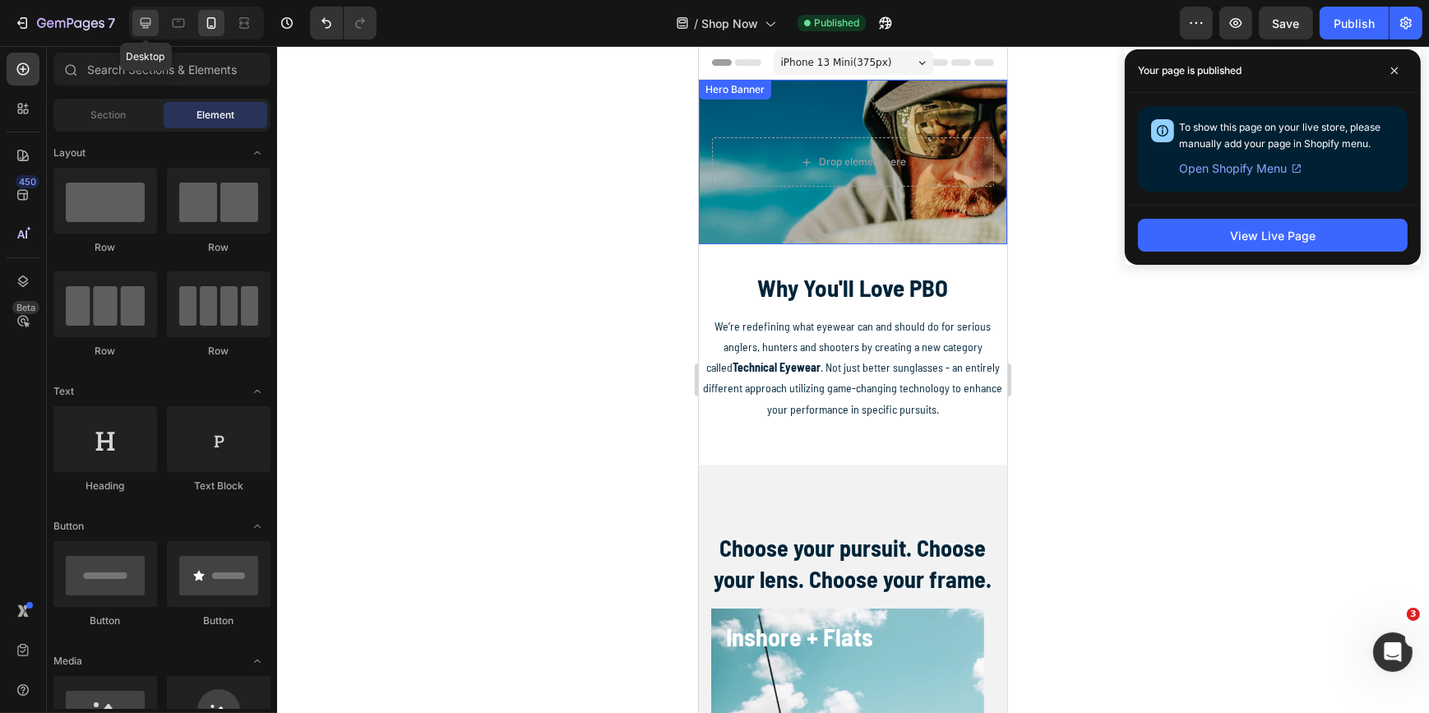
click at [150, 21] on icon at bounding box center [146, 23] width 11 height 11
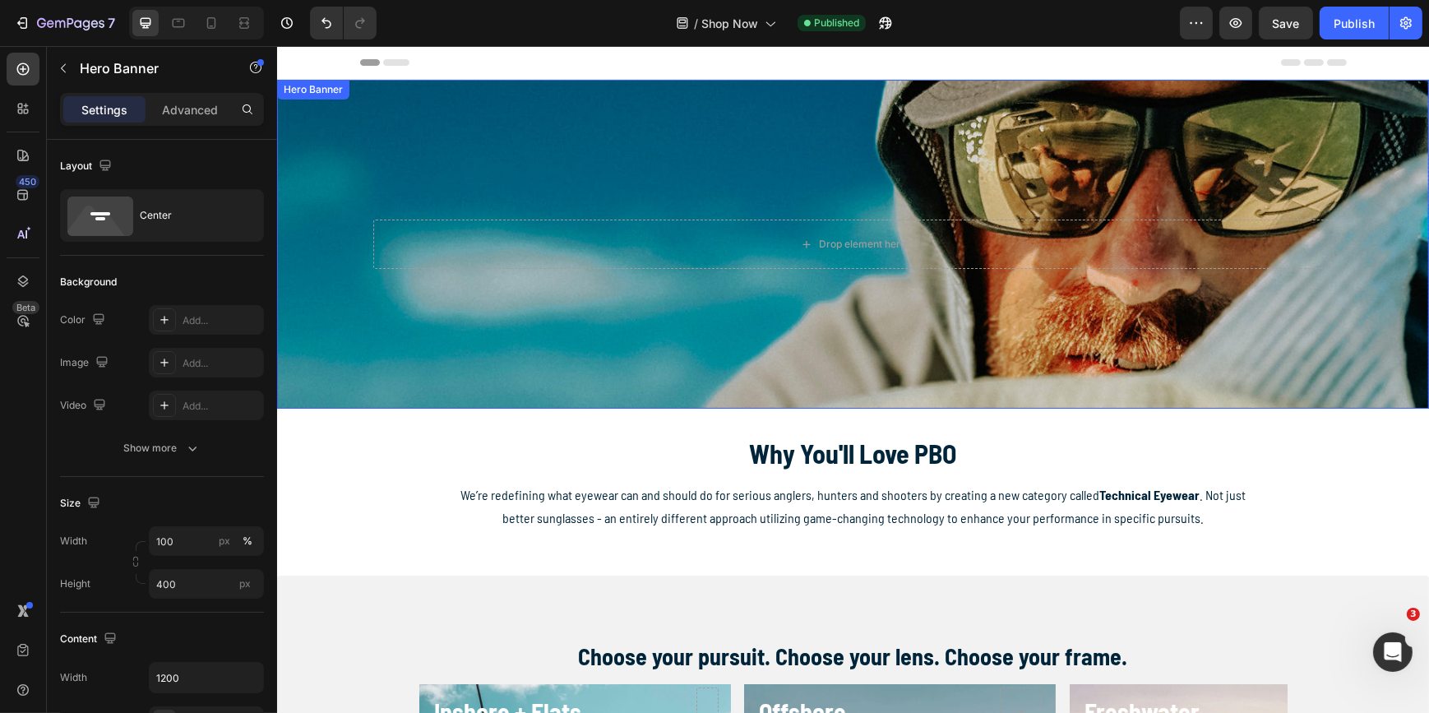
click at [691, 252] on div "Drop element here" at bounding box center [853, 244] width 960 height 49
click at [837, 185] on div "Background Image" at bounding box center [852, 244] width 1152 height 329
click at [1237, 21] on icon "button" at bounding box center [1236, 23] width 12 height 10
click at [361, 141] on div "Background Image" at bounding box center [852, 244] width 1152 height 329
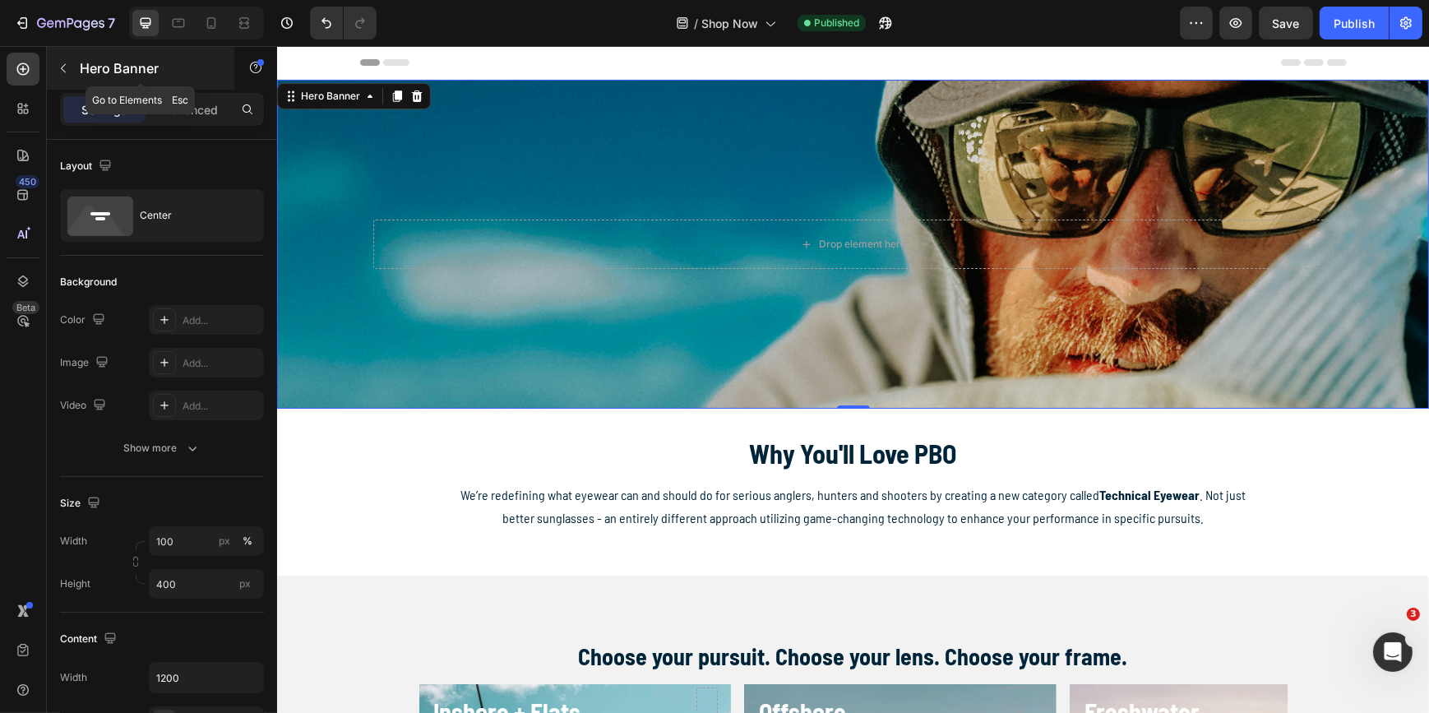
click at [67, 67] on icon "button" at bounding box center [63, 68] width 13 height 13
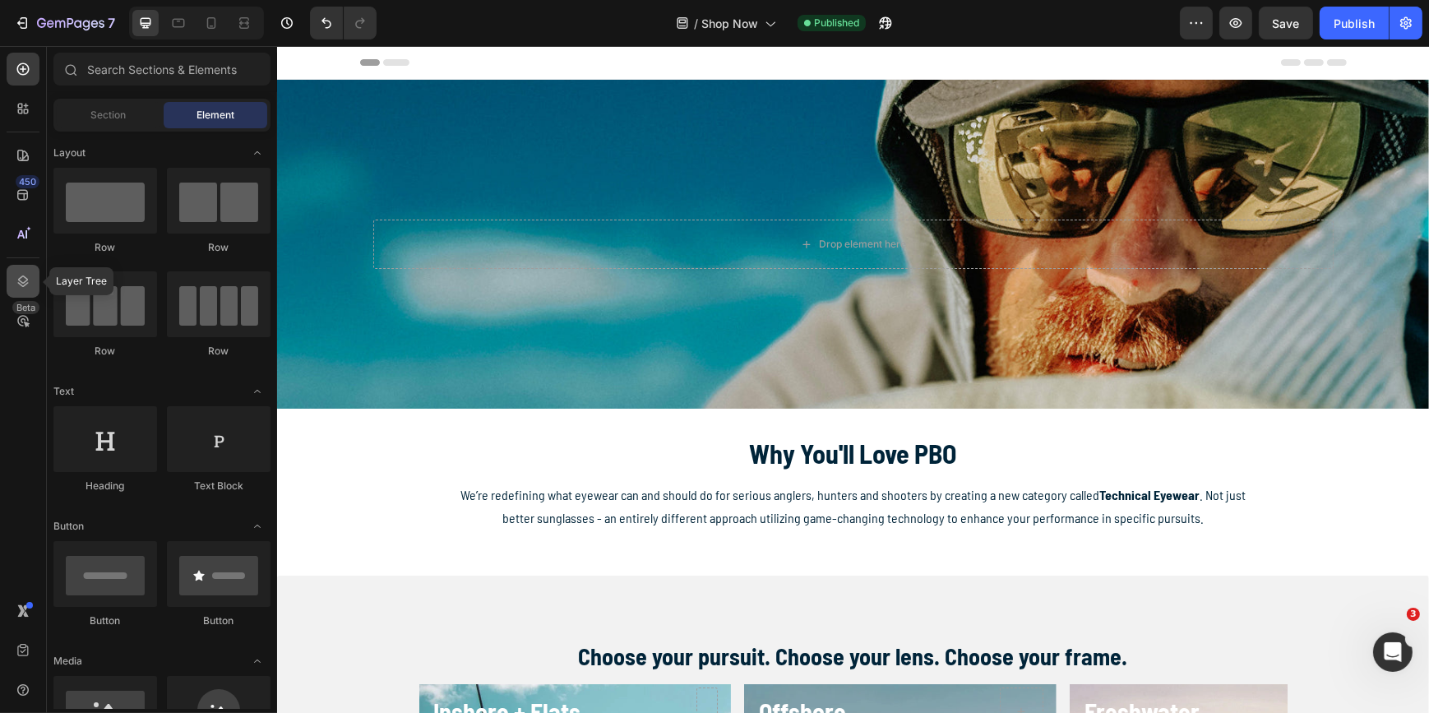
click at [29, 282] on icon at bounding box center [23, 281] width 16 height 16
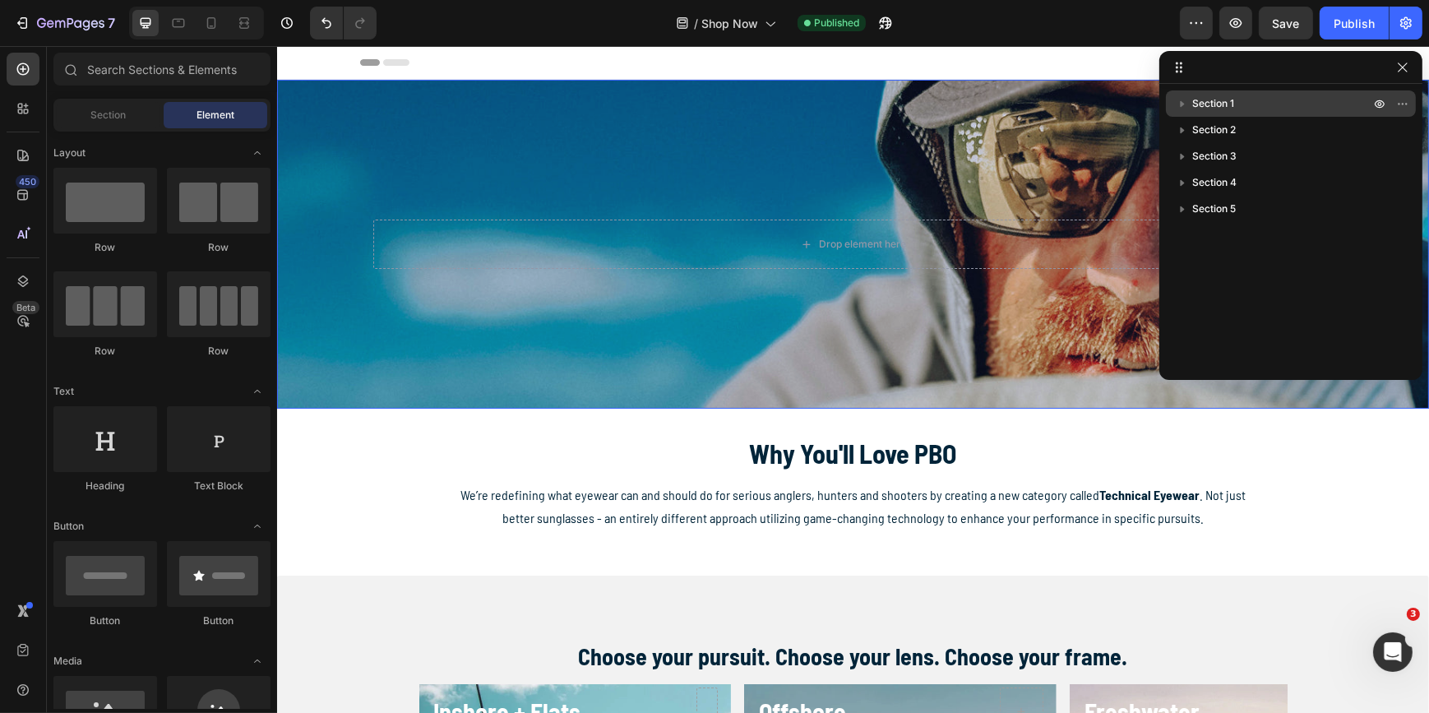
click at [1204, 97] on span "Section 1" at bounding box center [1213, 103] width 42 height 16
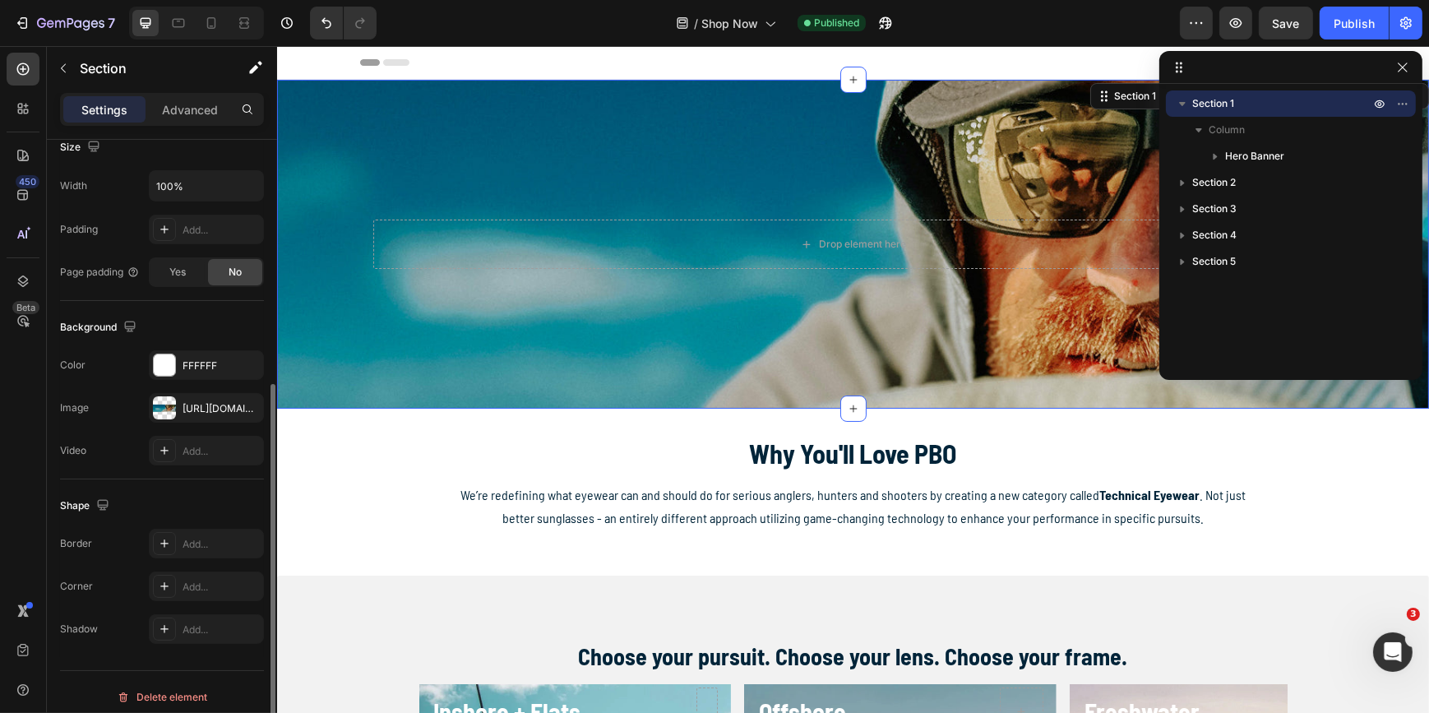
scroll to position [382, 0]
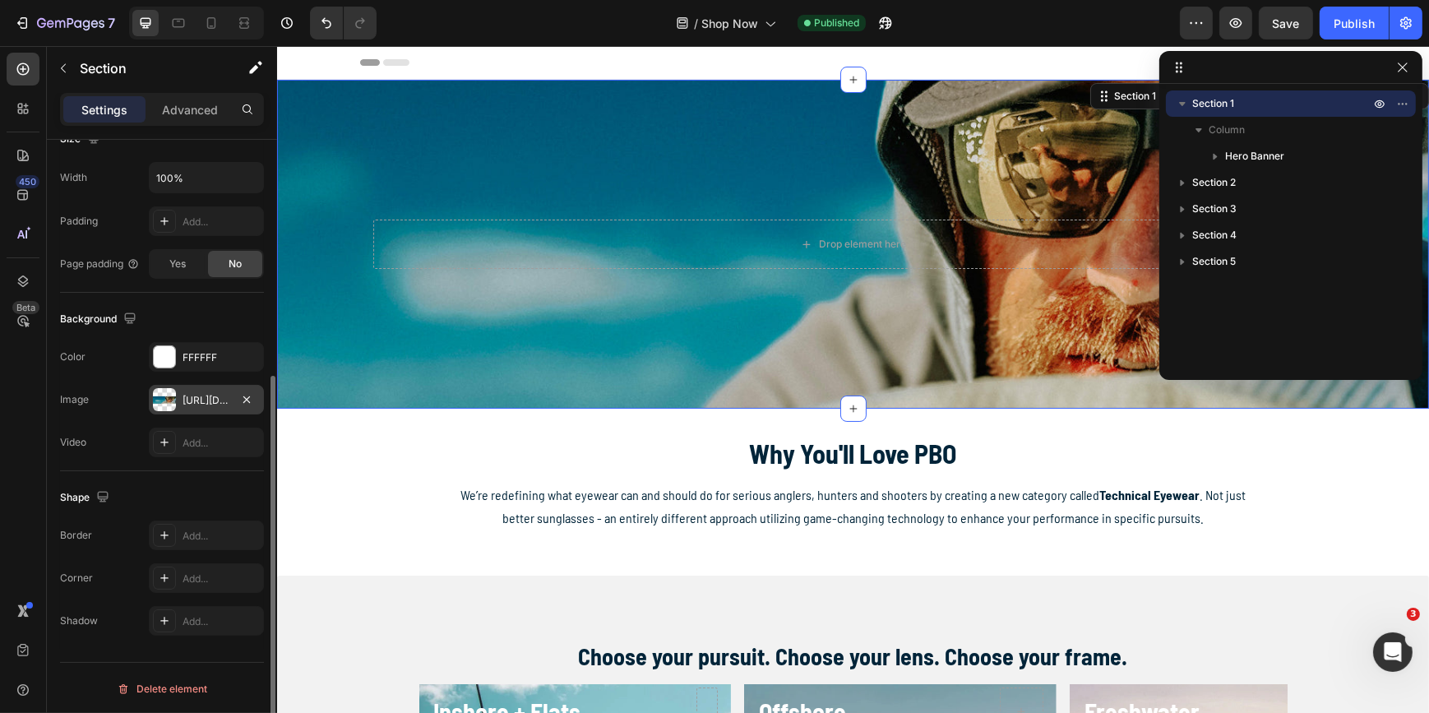
click at [214, 399] on div "[URL][DOMAIN_NAME]" at bounding box center [207, 400] width 48 height 15
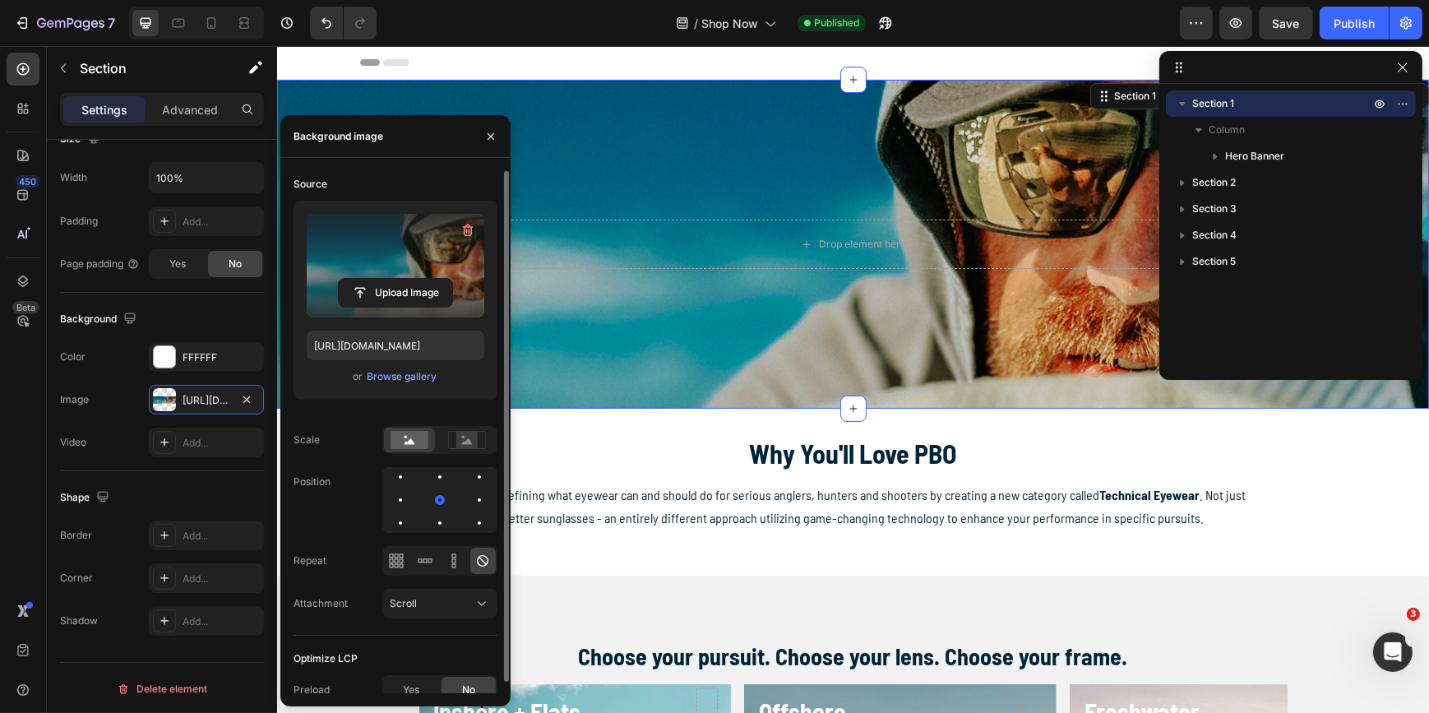
click at [419, 239] on label at bounding box center [396, 266] width 178 height 104
click at [419, 279] on input "file" at bounding box center [395, 293] width 113 height 28
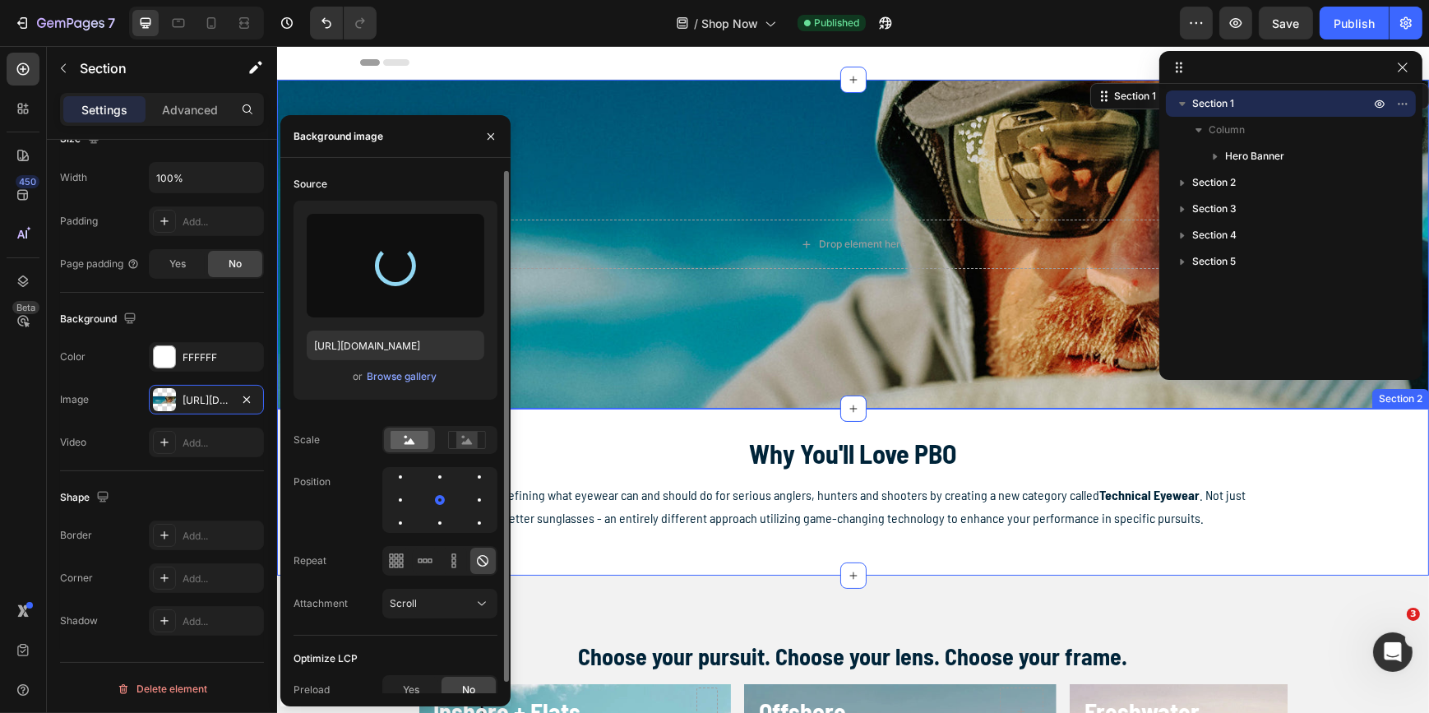
type input "[URL][DOMAIN_NAME]"
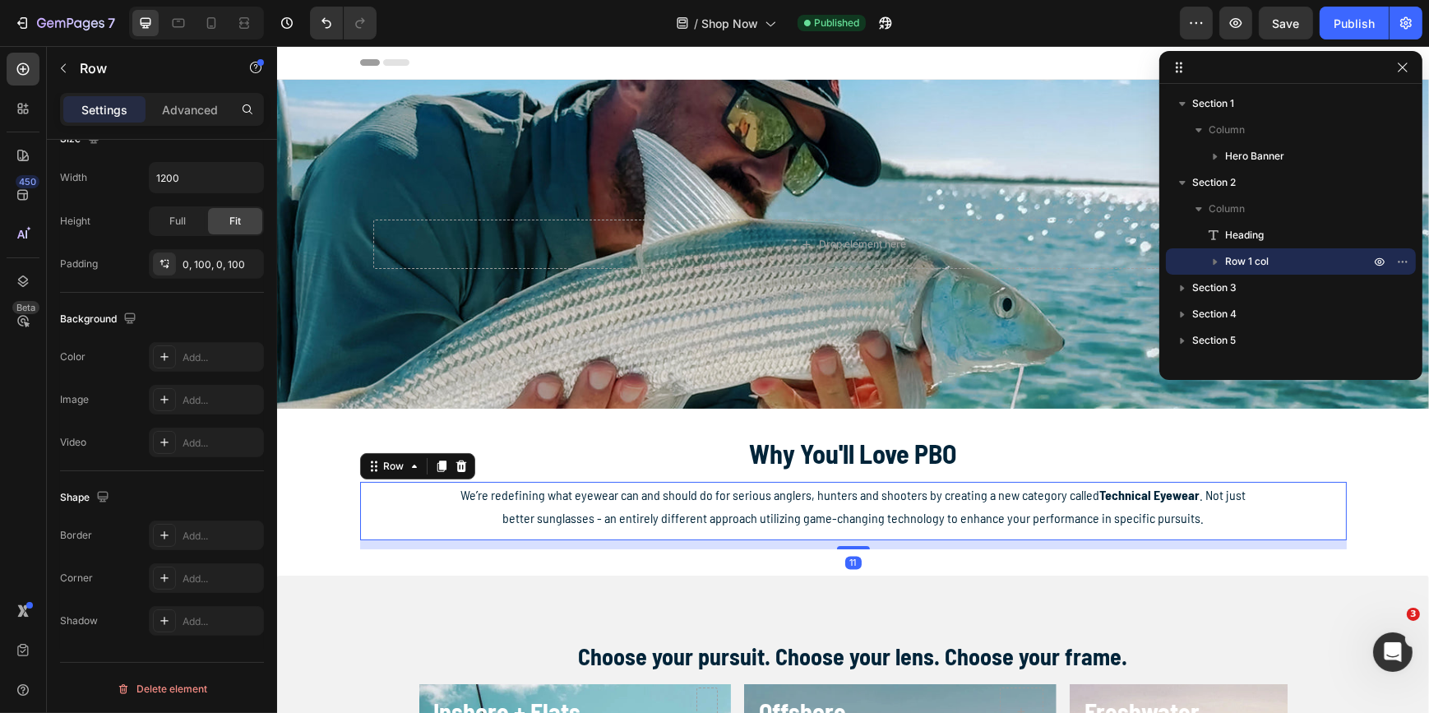
click at [1312, 513] on div "We’re redefining what eyewear can and should do for serious anglers, hunters an…" at bounding box center [852, 511] width 987 height 59
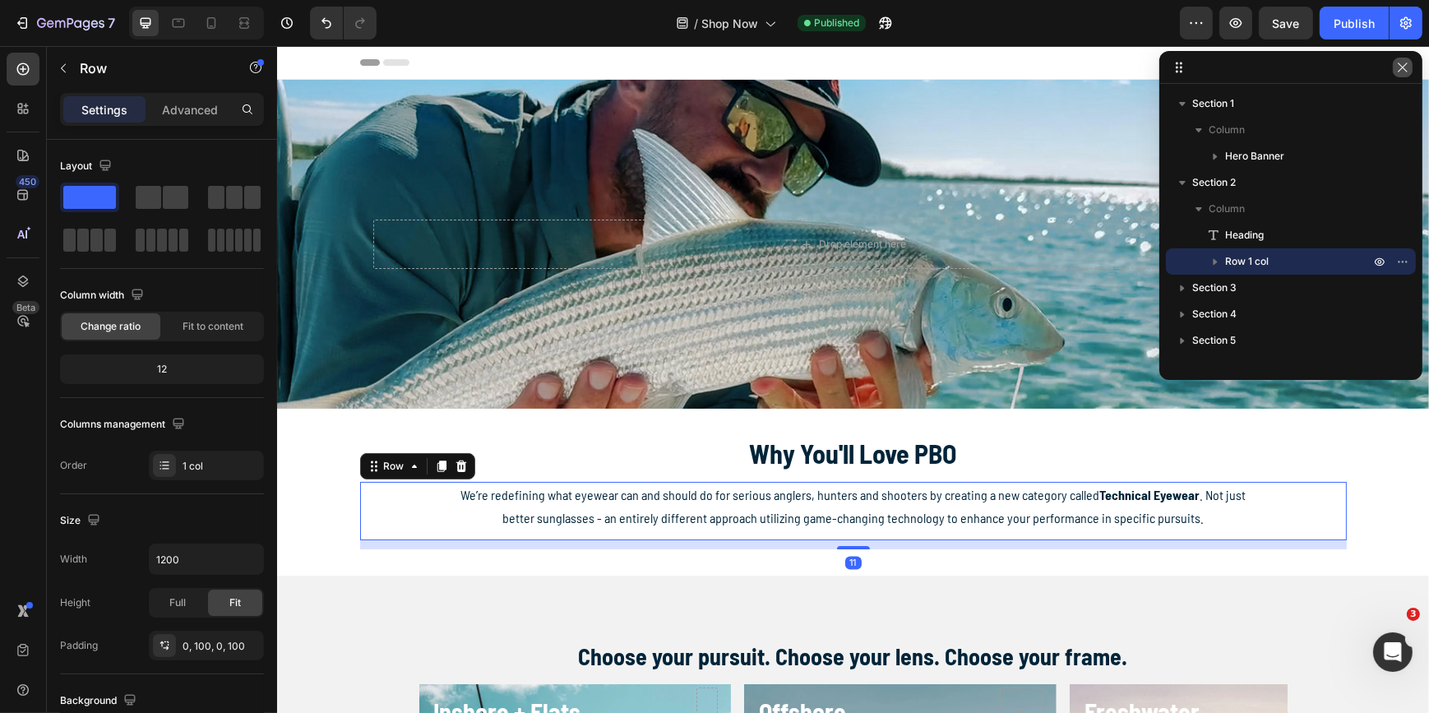
click at [1403, 65] on icon "button" at bounding box center [1402, 67] width 13 height 13
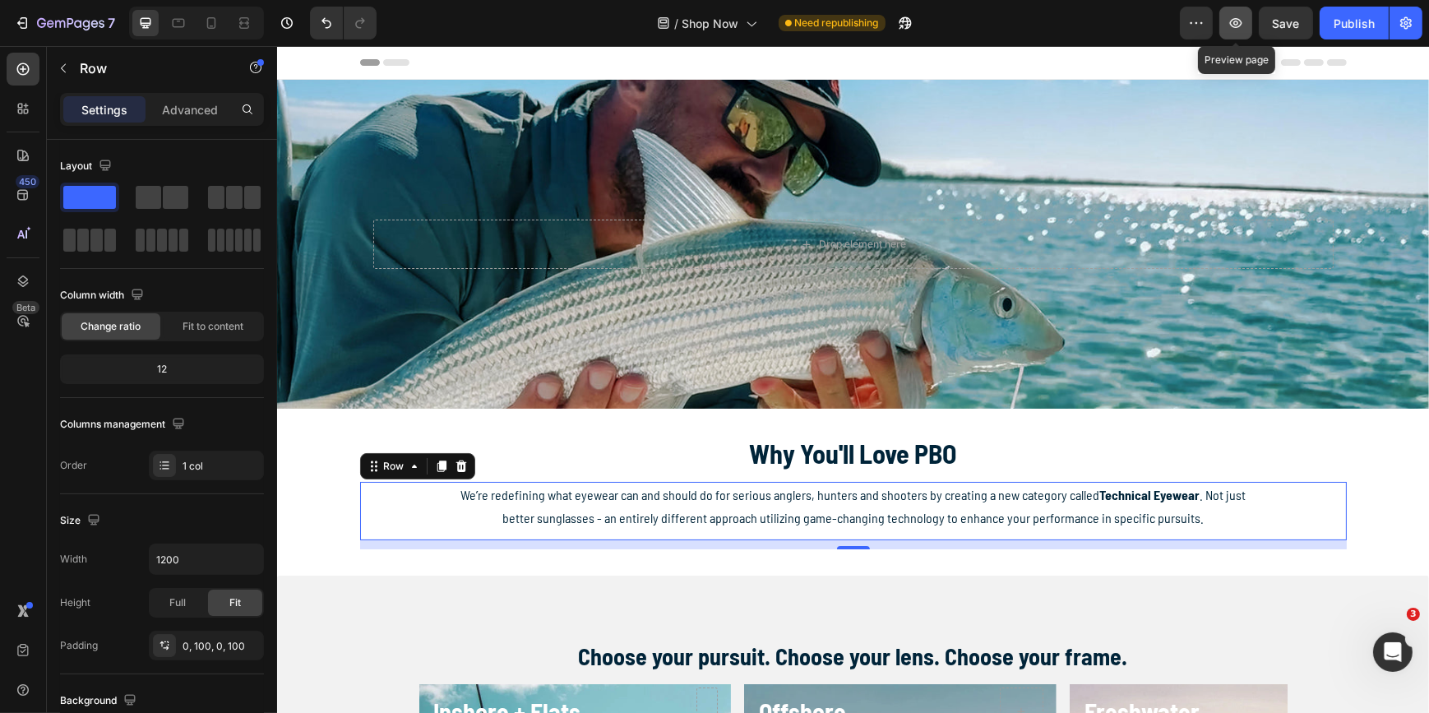
click at [1238, 26] on icon "button" at bounding box center [1236, 23] width 12 height 10
click at [1347, 22] on div "Publish" at bounding box center [1354, 23] width 41 height 17
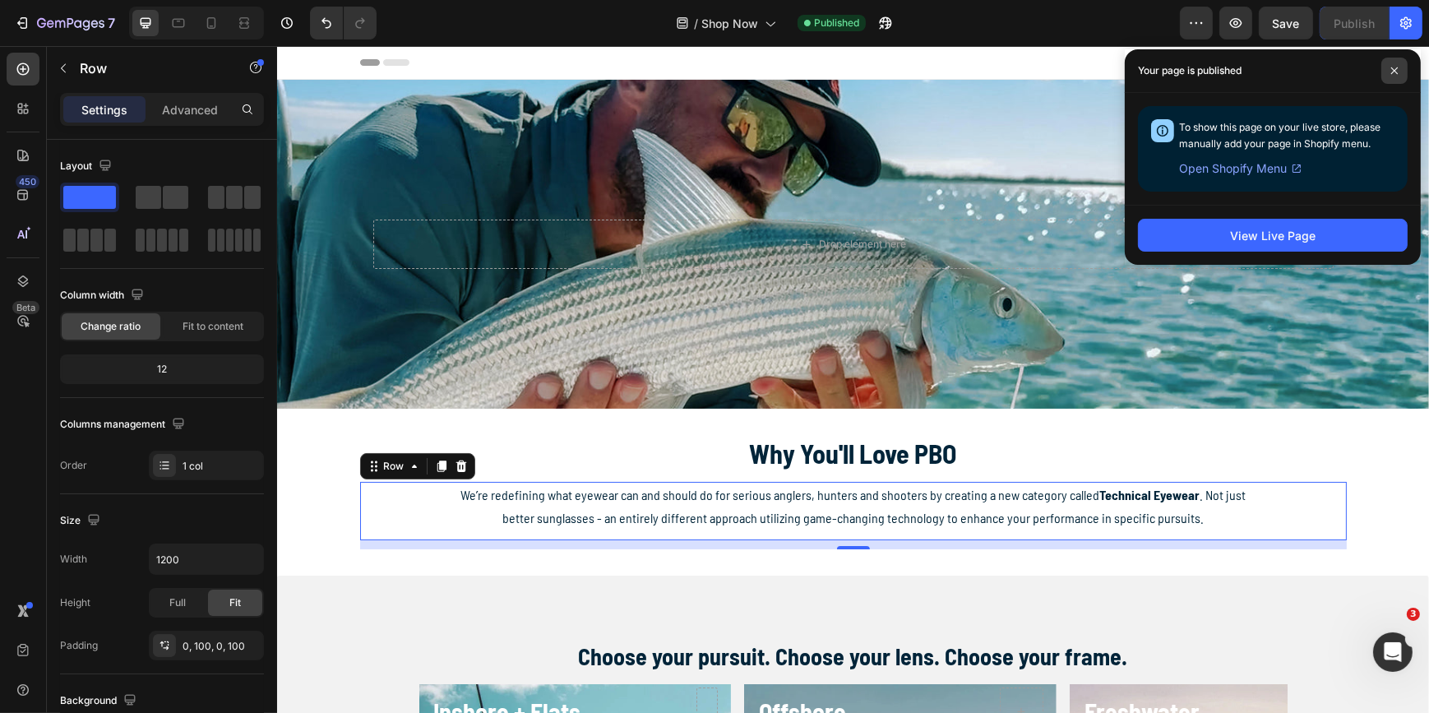
click at [1397, 72] on icon at bounding box center [1395, 71] width 8 height 8
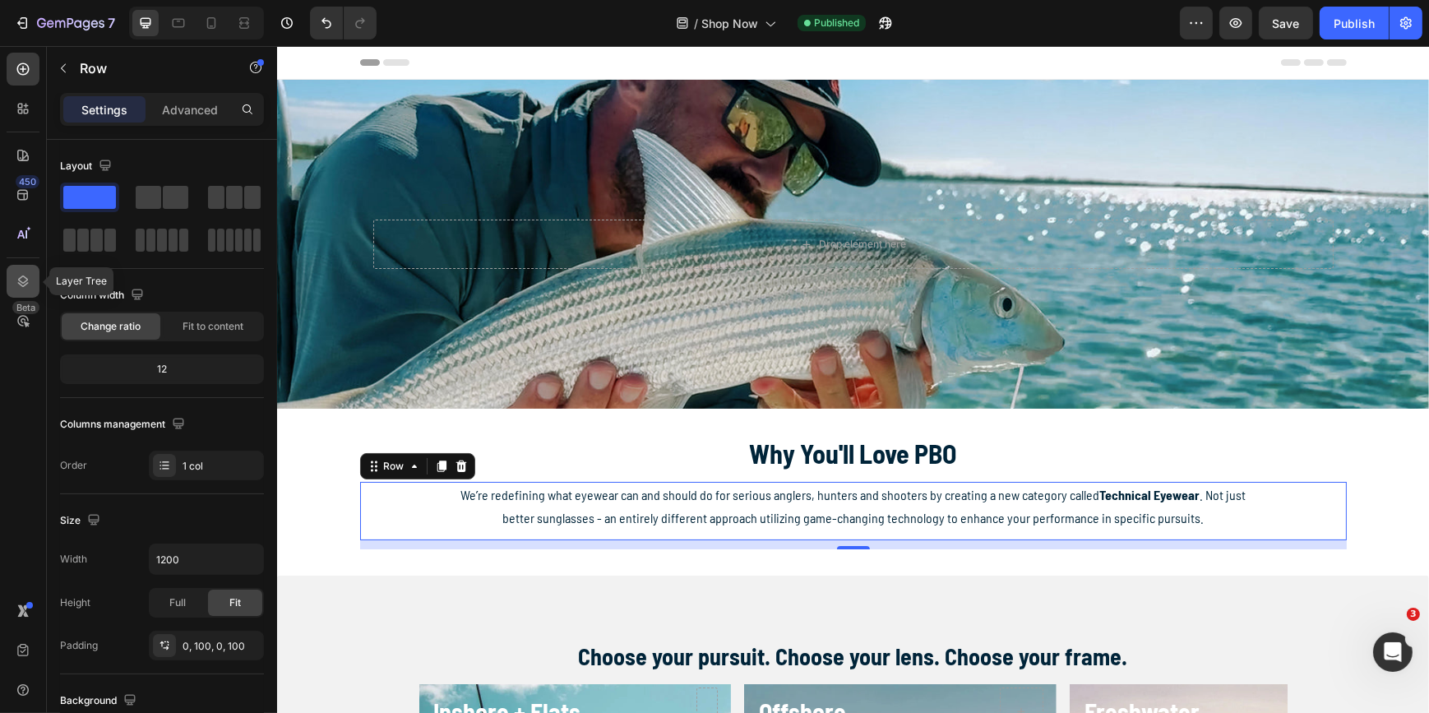
click at [26, 276] on icon at bounding box center [23, 281] width 16 height 16
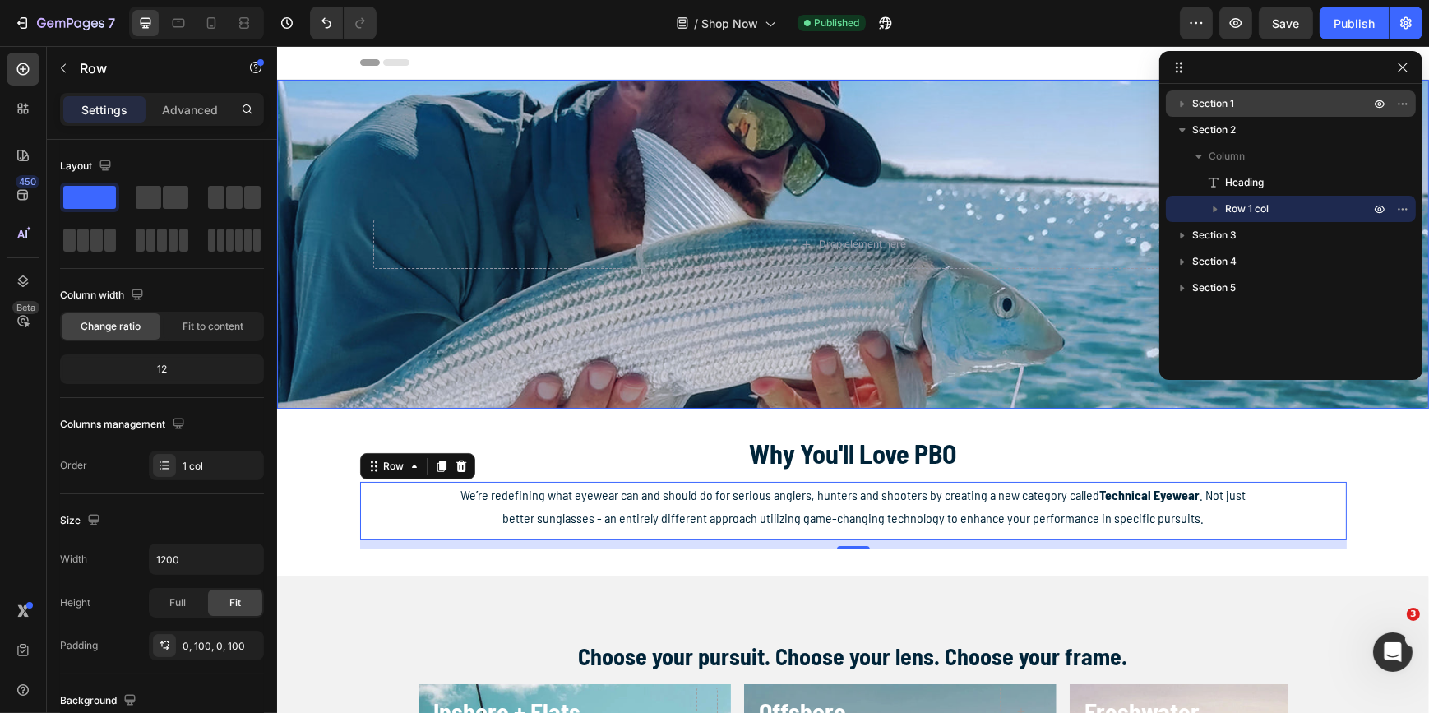
click at [1219, 101] on span "Section 1" at bounding box center [1213, 103] width 42 height 16
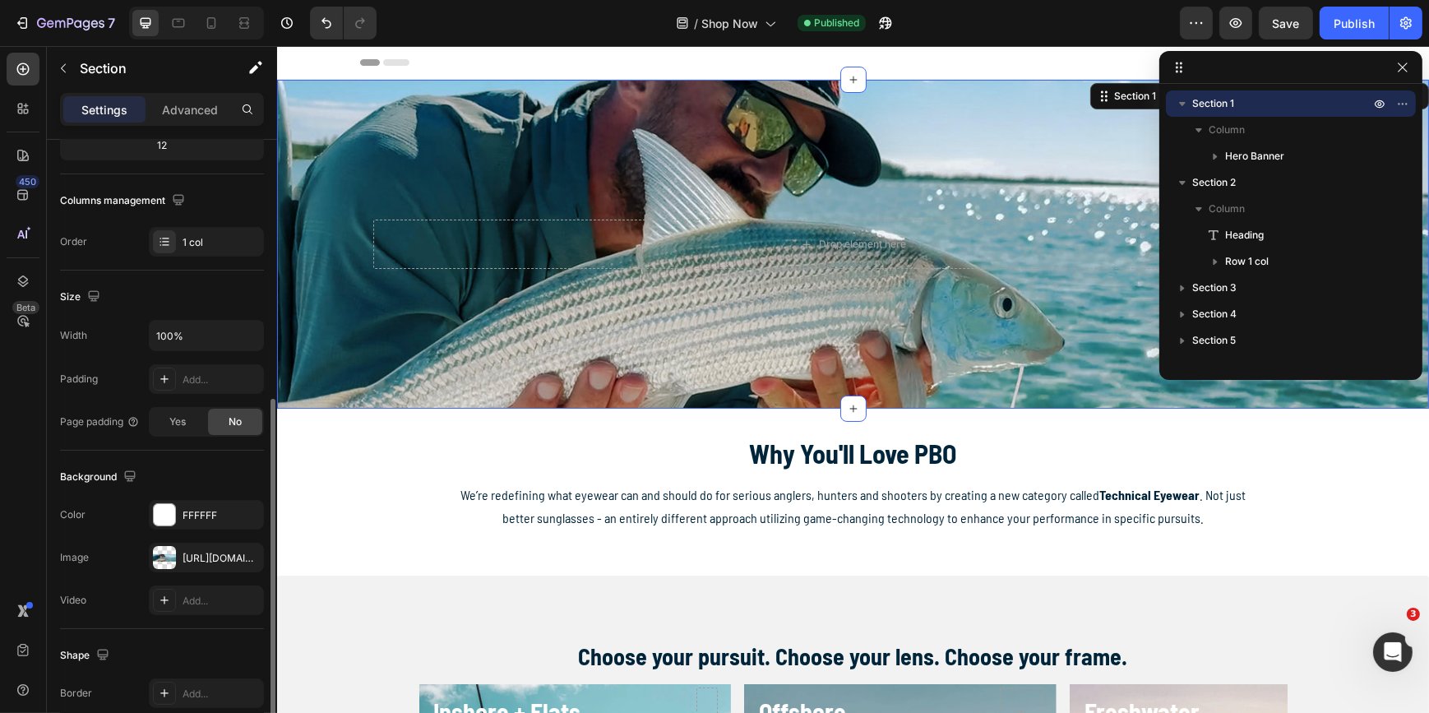
scroll to position [298, 0]
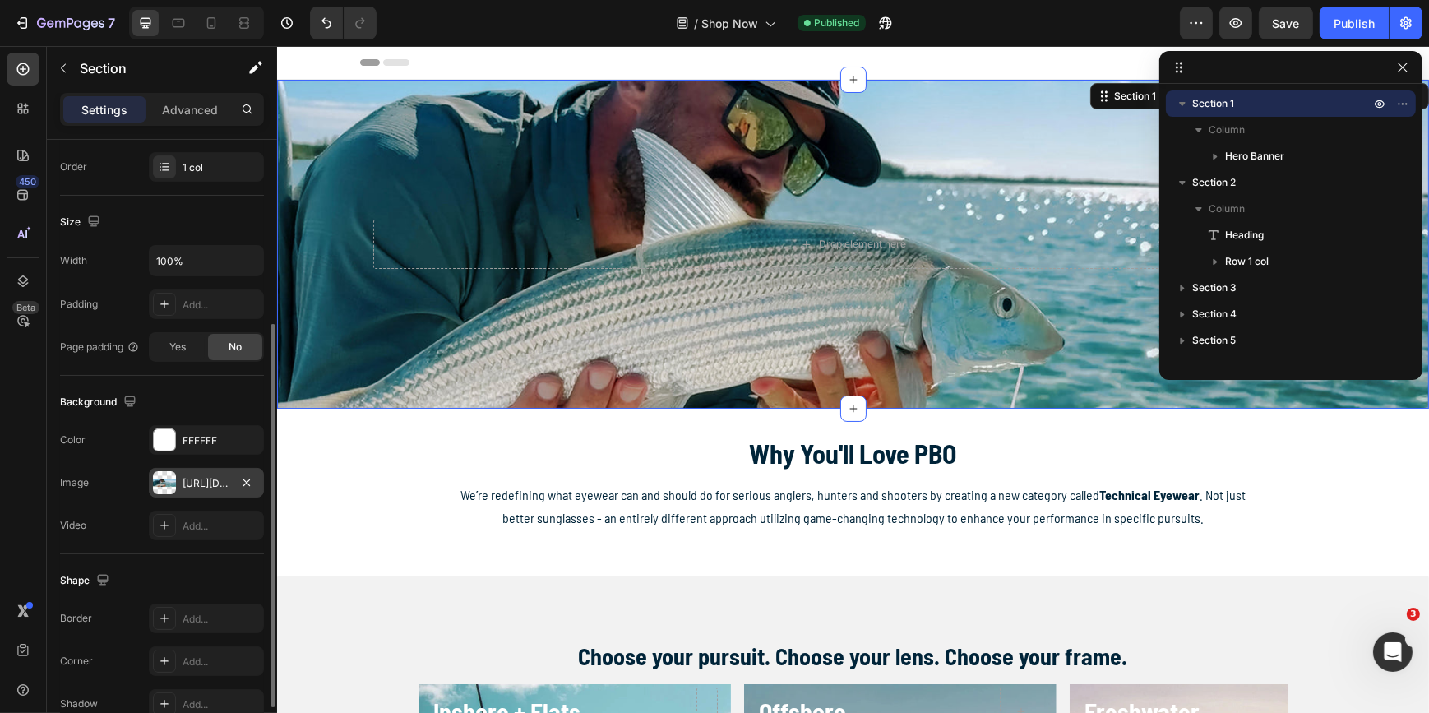
click at [205, 485] on div "[URL][DOMAIN_NAME]" at bounding box center [207, 483] width 48 height 15
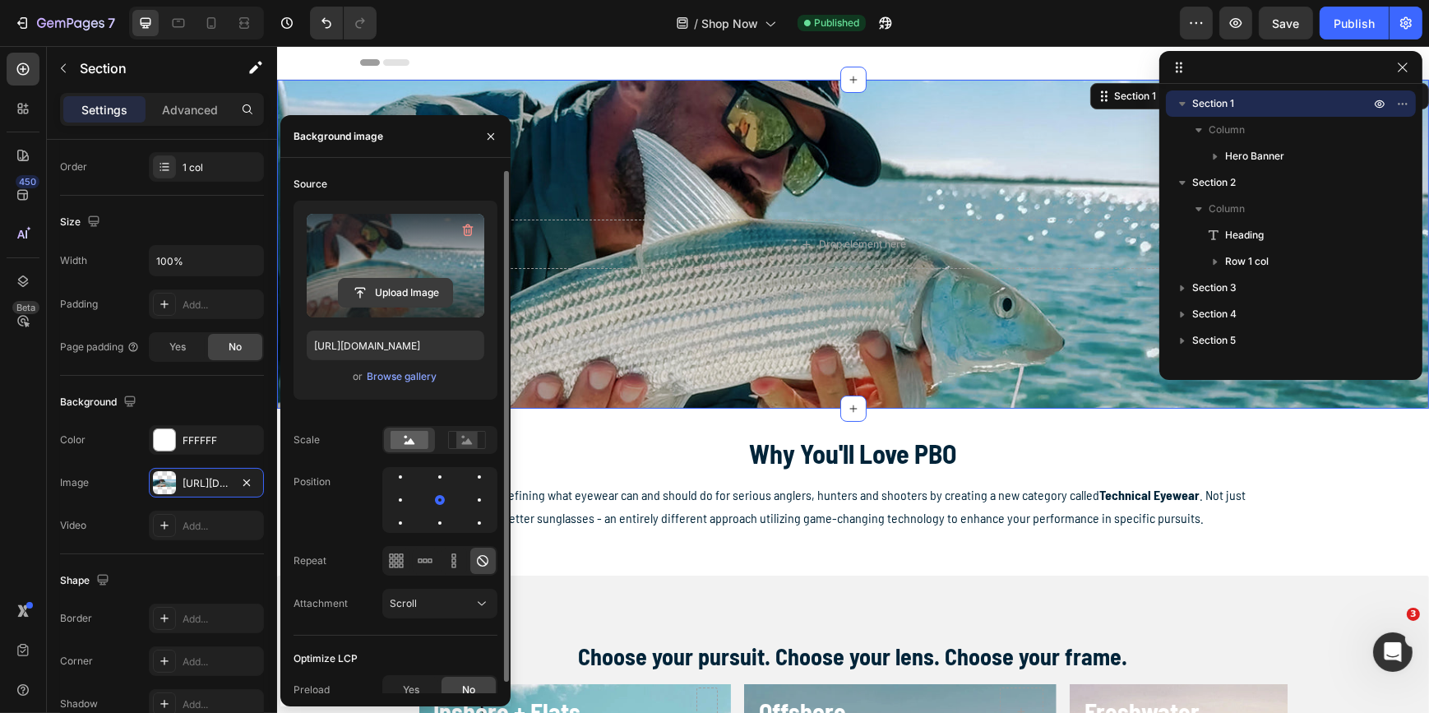
click at [407, 298] on input "file" at bounding box center [395, 293] width 113 height 28
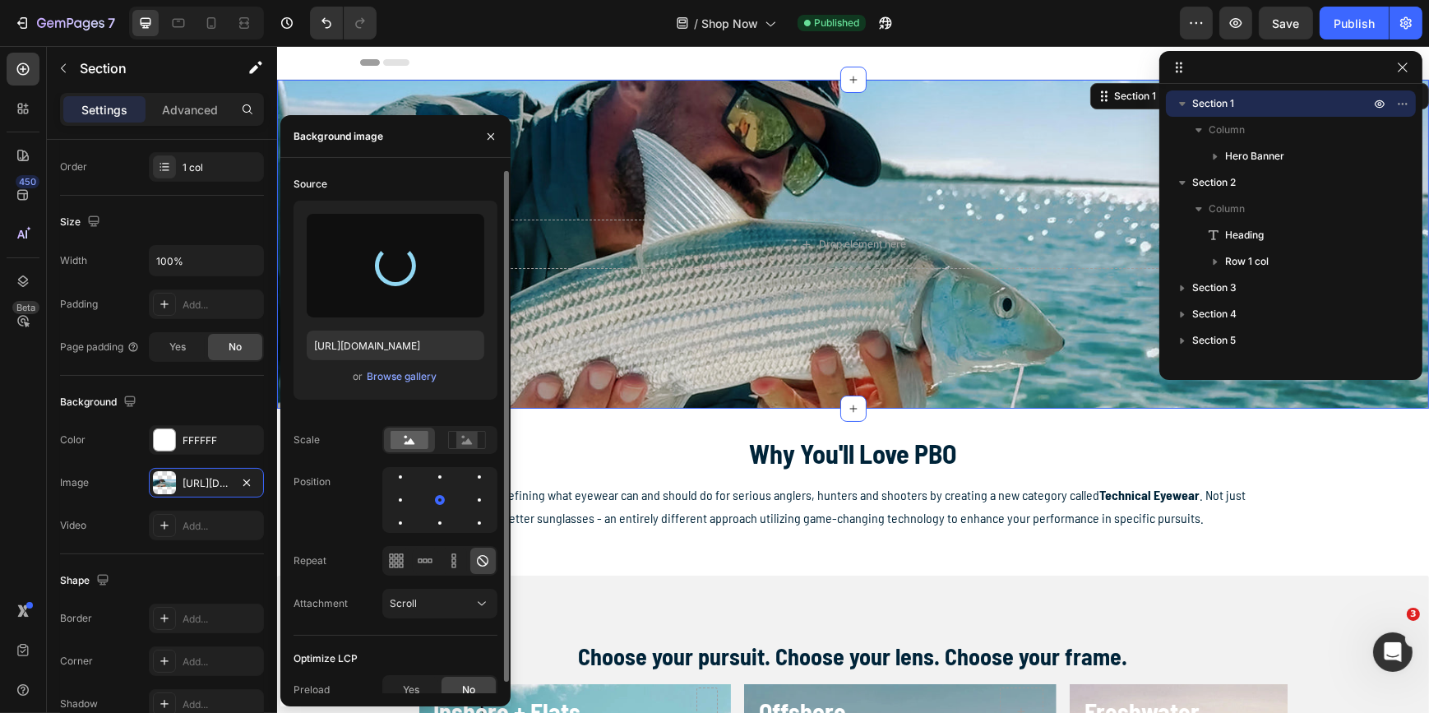
type input "[URL][DOMAIN_NAME]"
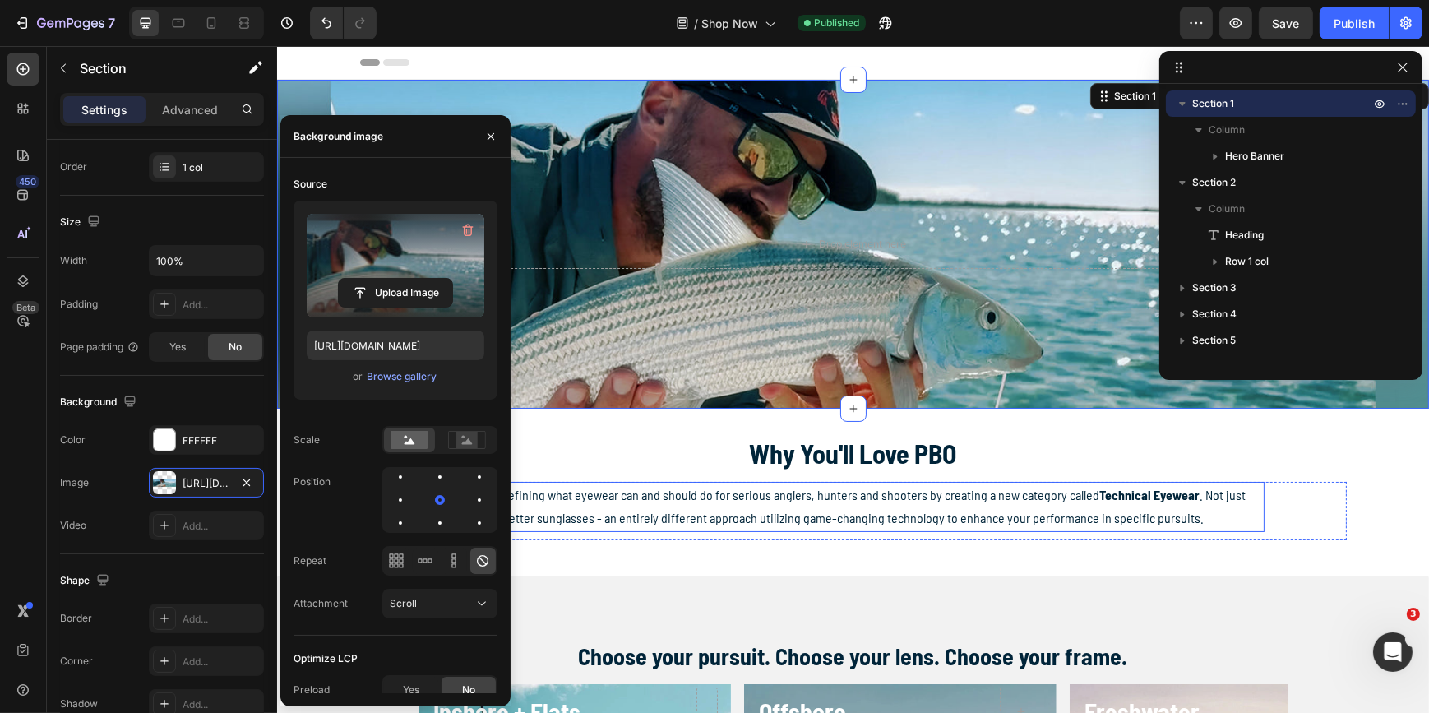
click at [1256, 504] on div "We’re redefining what eyewear can and should do for serious anglers, hunters an…" at bounding box center [853, 507] width 822 height 51
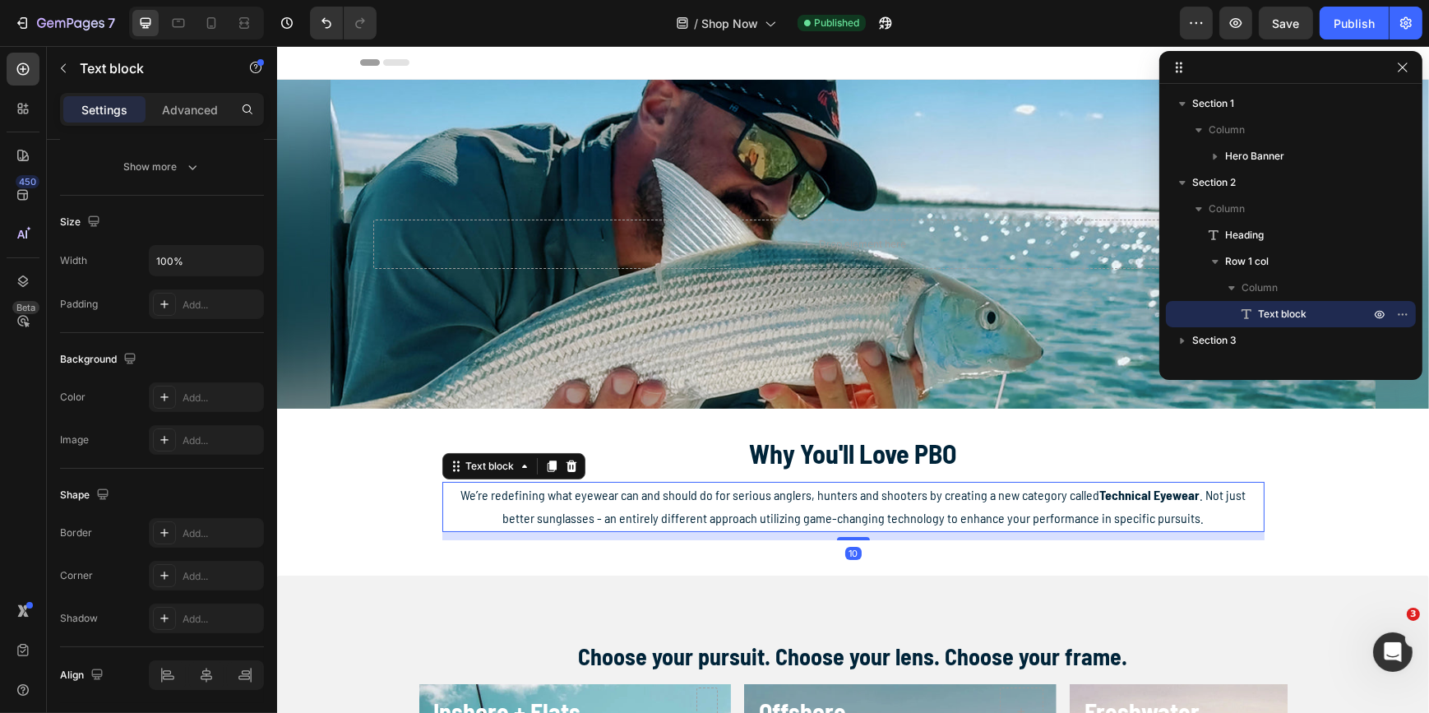
scroll to position [0, 0]
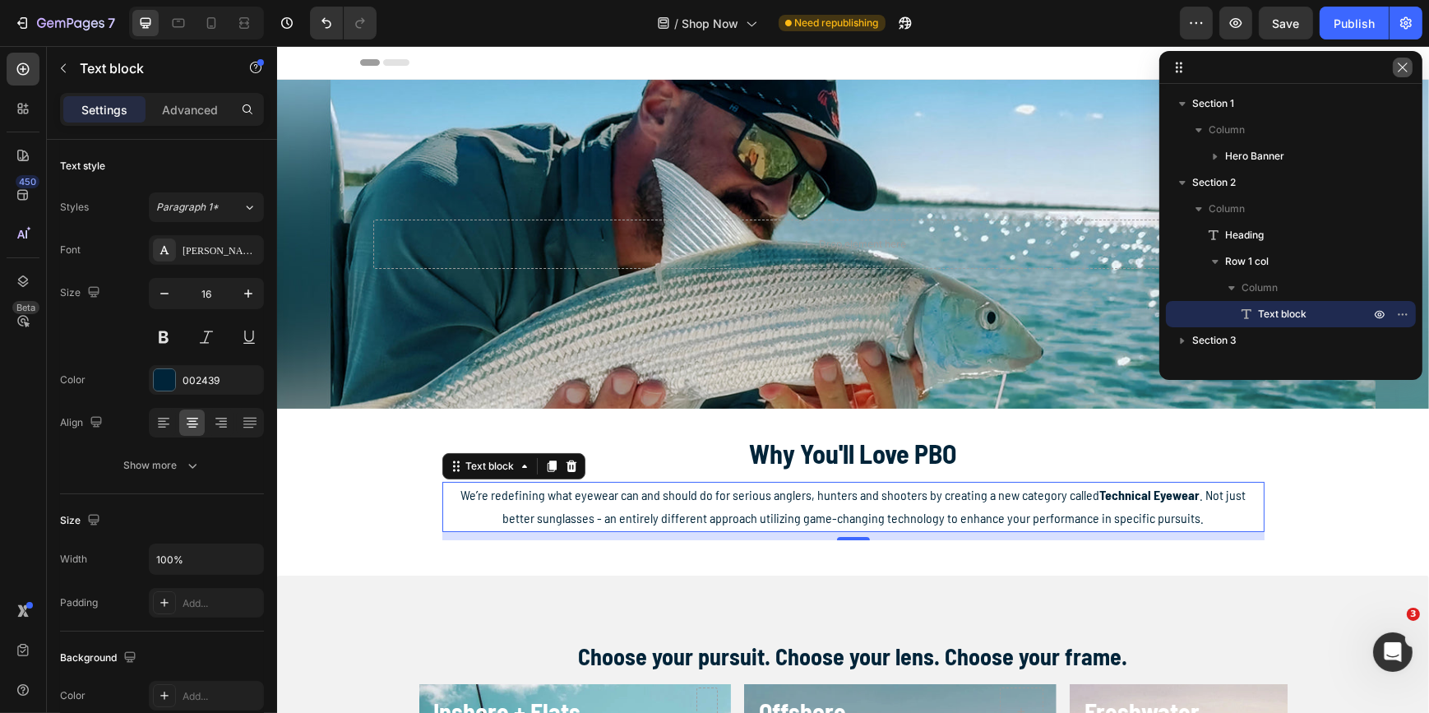
click at [1403, 64] on icon "button" at bounding box center [1402, 67] width 13 height 13
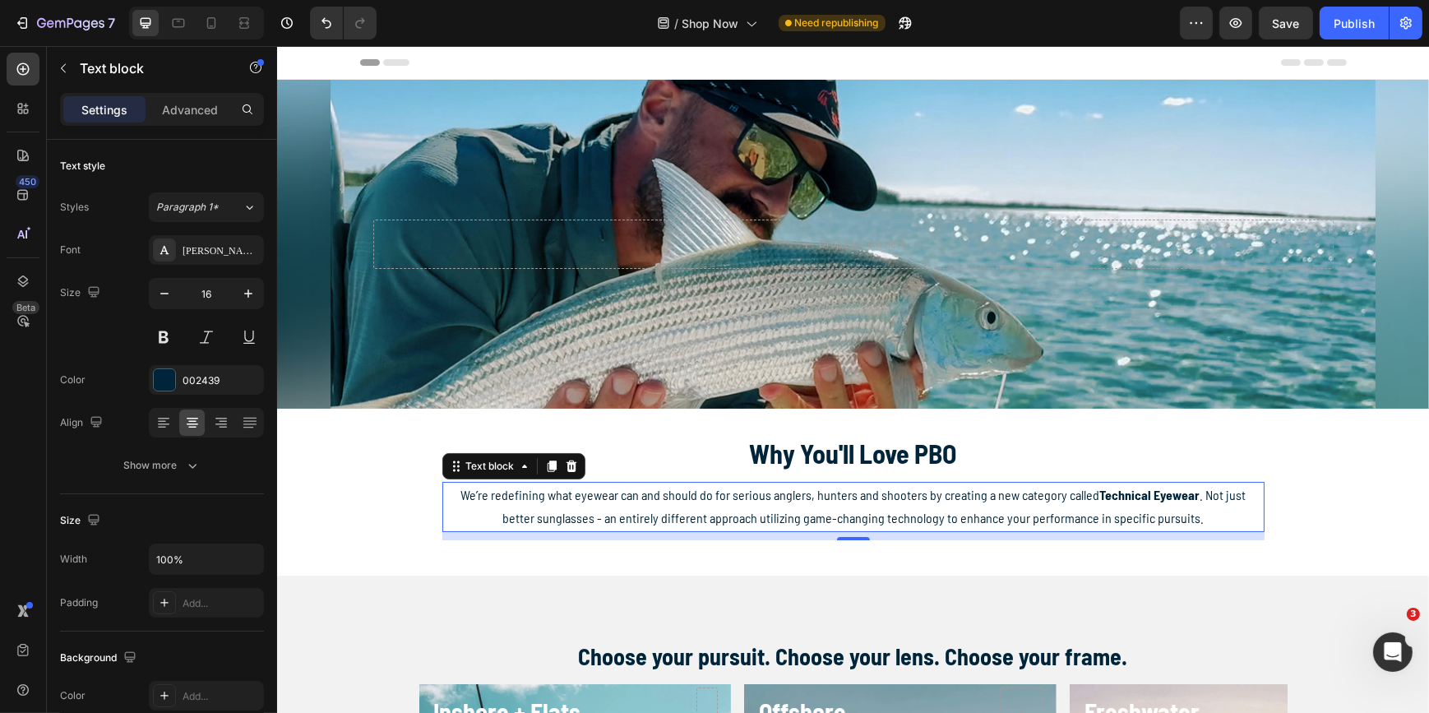
click at [866, 502] on span "We’re redefining what eyewear can and should do for serious anglers, hunters an…" at bounding box center [852, 506] width 785 height 39
click at [865, 501] on span "We’re redefining what eyewear can and should do for serious anglers, hunters an…" at bounding box center [852, 506] width 785 height 39
click at [864, 501] on span "We’re redefining what eyewear can and should do for serious anglers, hunters an…" at bounding box center [852, 506] width 785 height 39
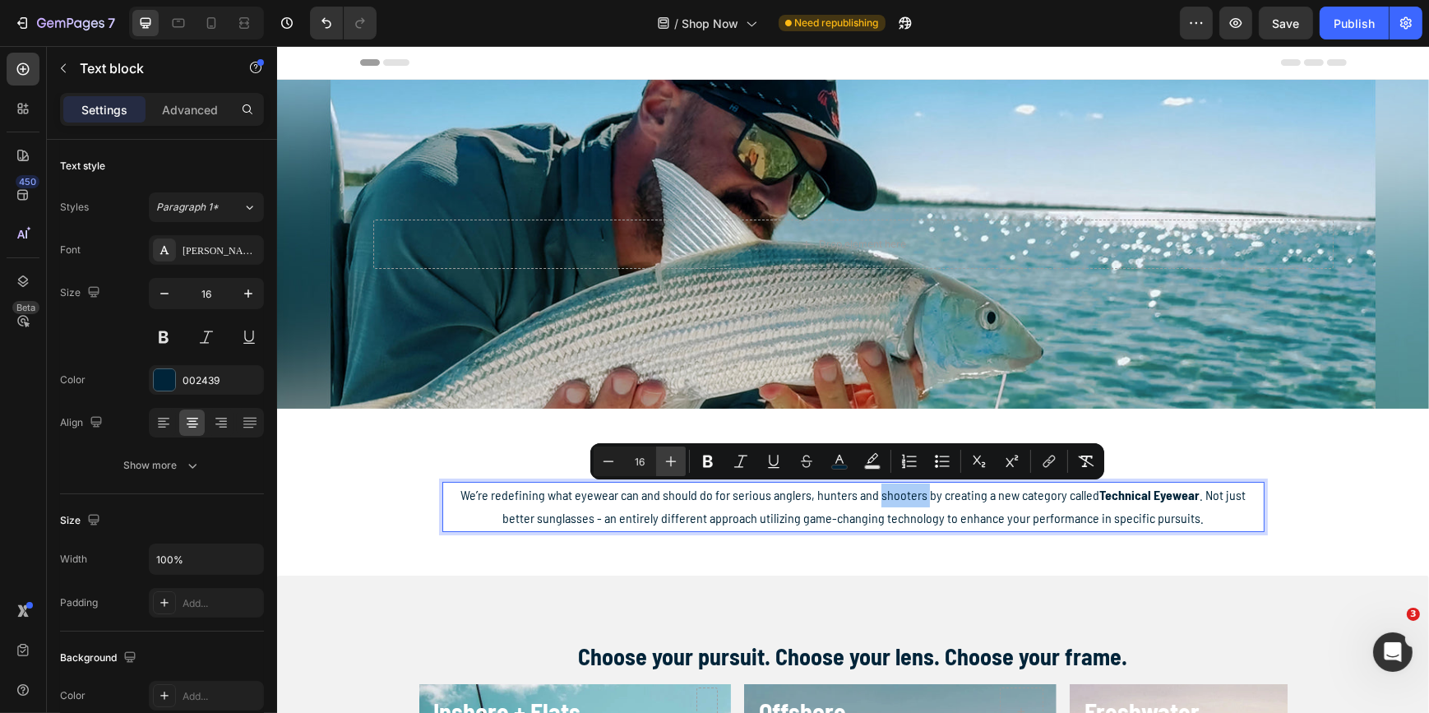
click at [673, 462] on icon "Editor contextual toolbar" at bounding box center [671, 461] width 16 height 16
type input "18"
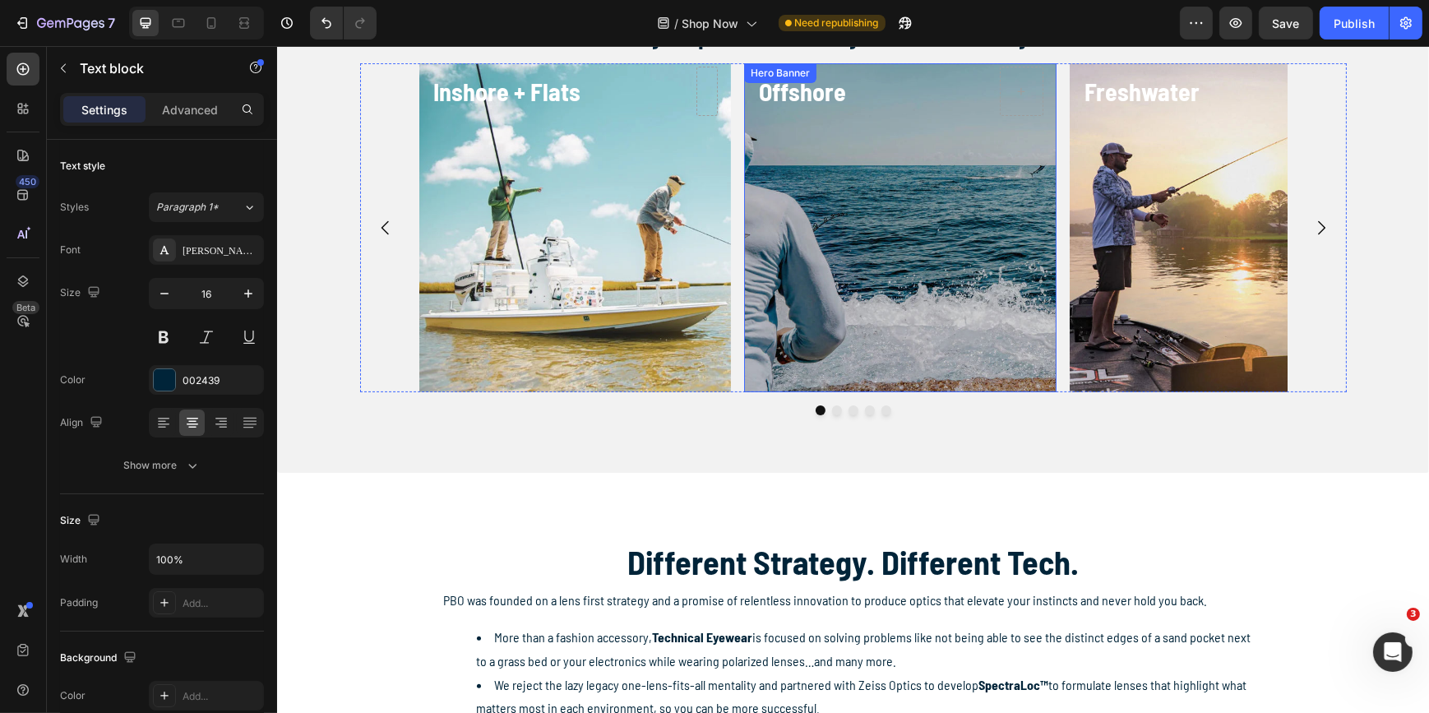
scroll to position [747, 0]
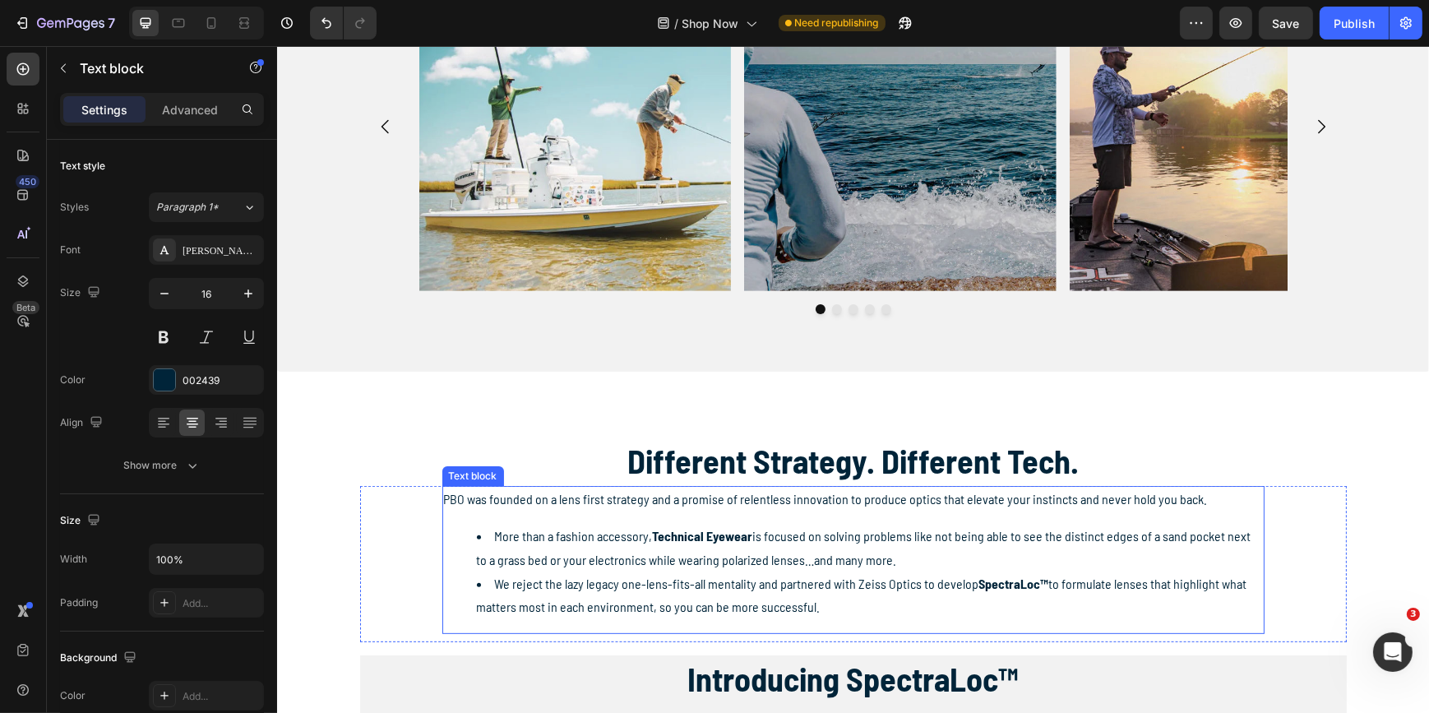
click at [814, 607] on li "We reject the lazy legacy one-lens-fits-all mentality and partnered with Zeiss …" at bounding box center [869, 596] width 786 height 48
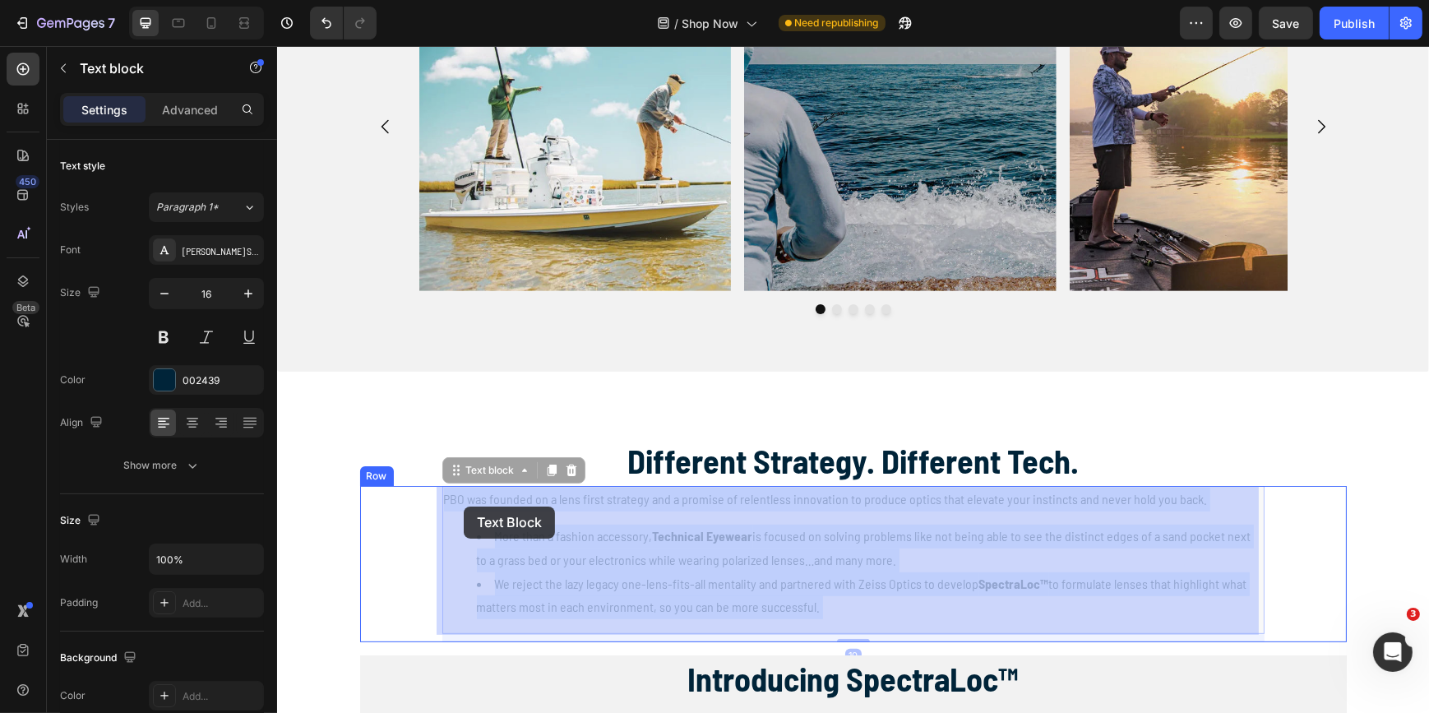
drag, startPoint x: 814, startPoint y: 609, endPoint x: 463, endPoint y: 507, distance: 365.6
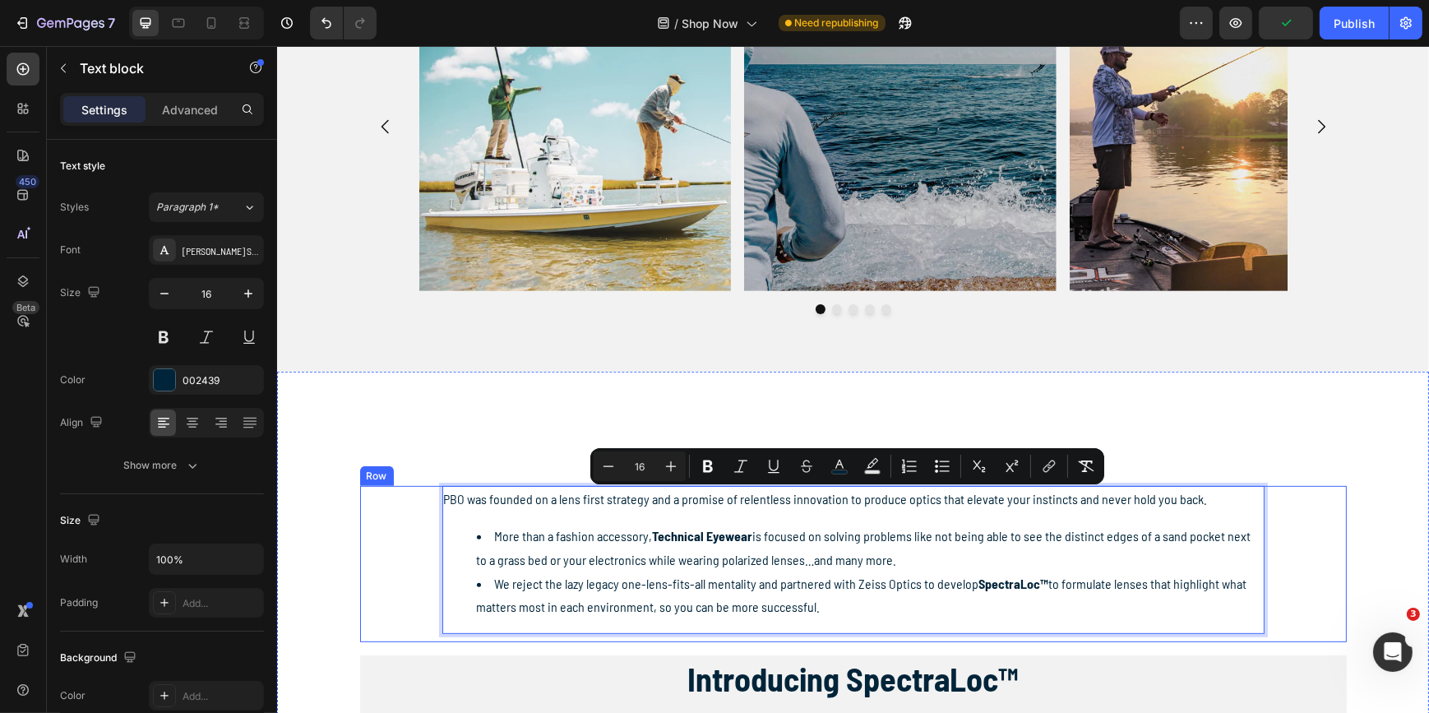
drag, startPoint x: 808, startPoint y: 609, endPoint x: 386, endPoint y: 485, distance: 439.7
click at [386, 486] on div "PBO was founded on a lens first strategy and a promise of relentless innovation…" at bounding box center [852, 564] width 987 height 156
click at [672, 463] on icon "Editor contextual toolbar" at bounding box center [671, 466] width 16 height 16
type input "18"
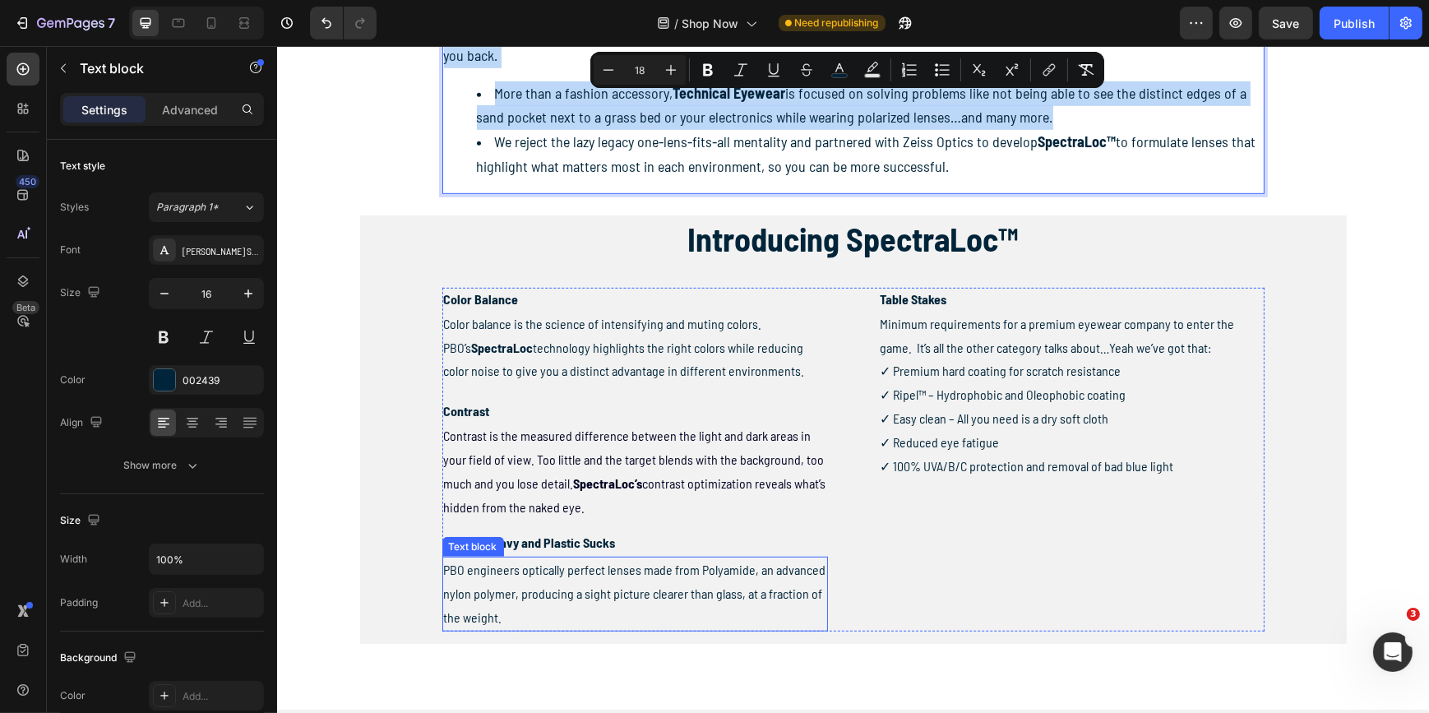
scroll to position [1270, 0]
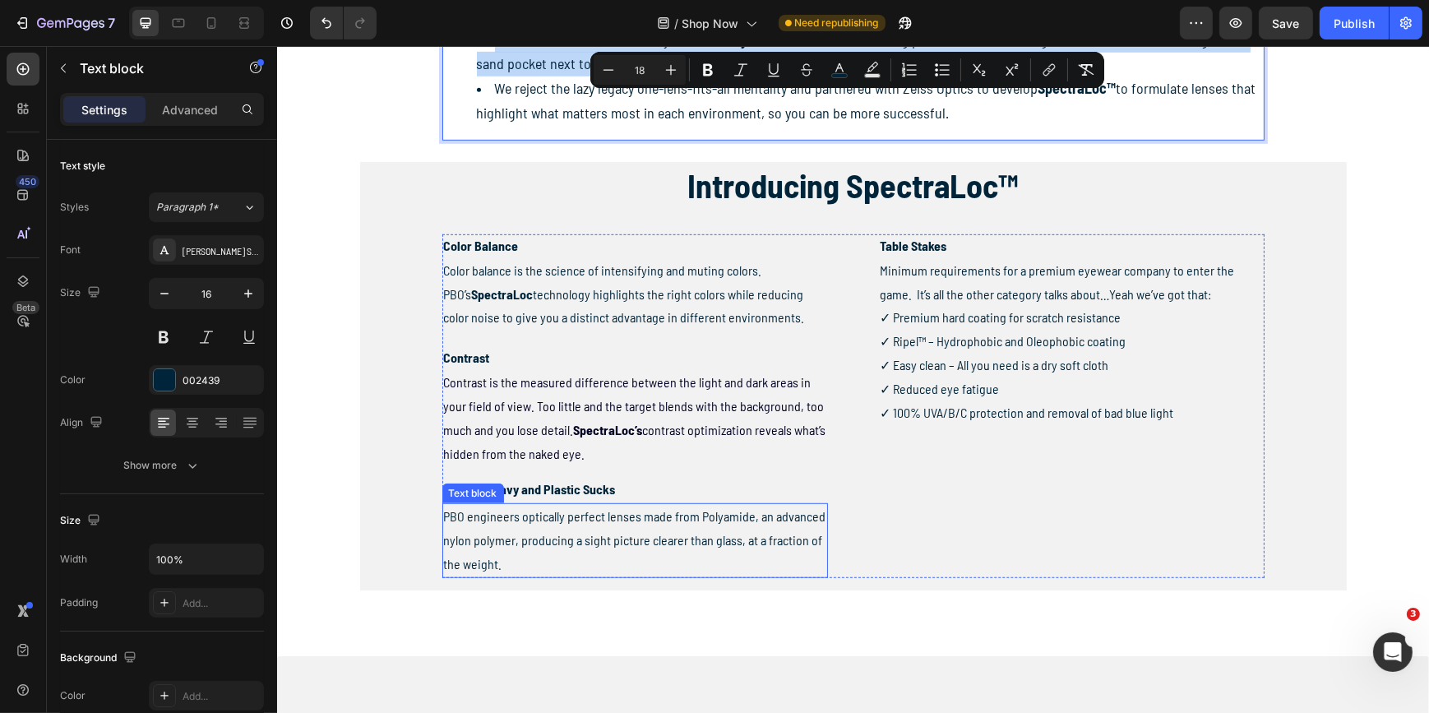
click at [723, 544] on p "PBO engineers optically perfect lenses made from Polyamide, an advanced nylon p…" at bounding box center [634, 540] width 382 height 71
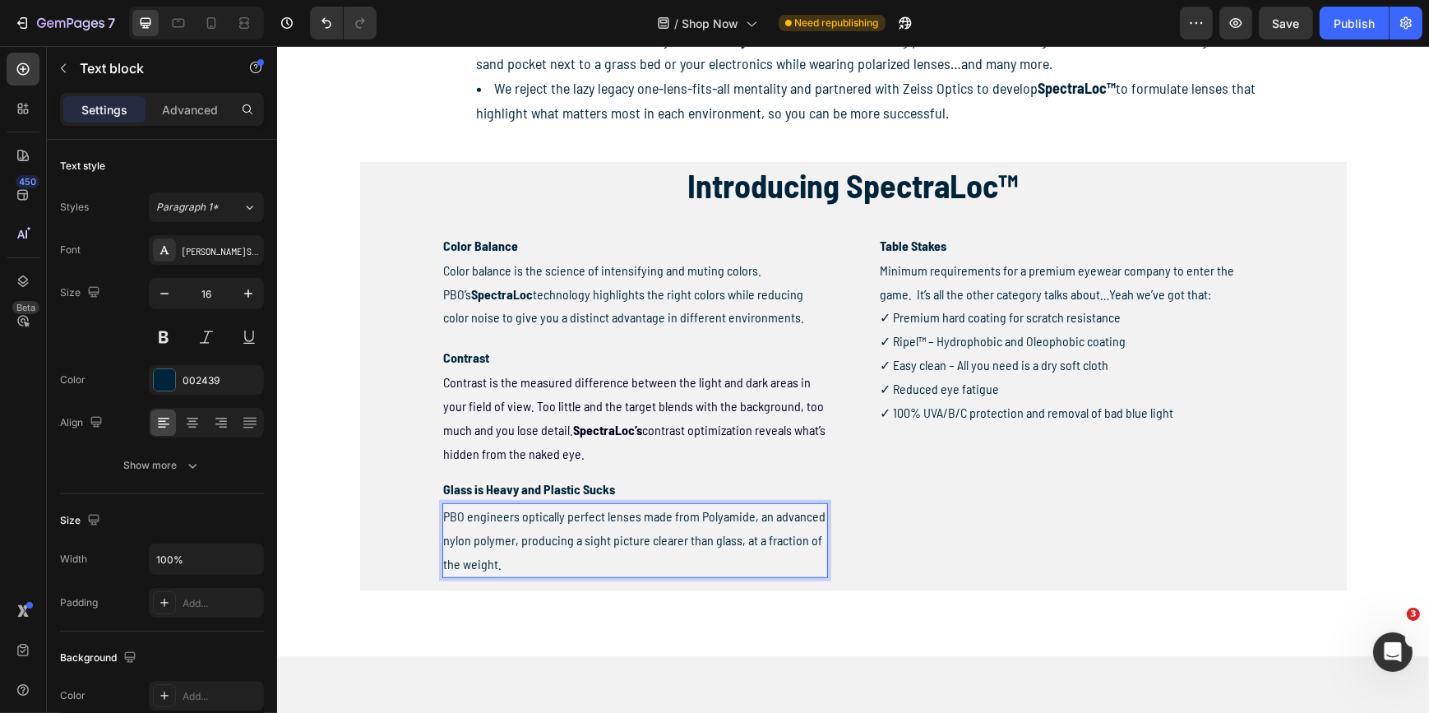
click at [539, 547] on p "PBO engineers optically perfect lenses made from Polyamide, an advanced nylon p…" at bounding box center [634, 540] width 382 height 71
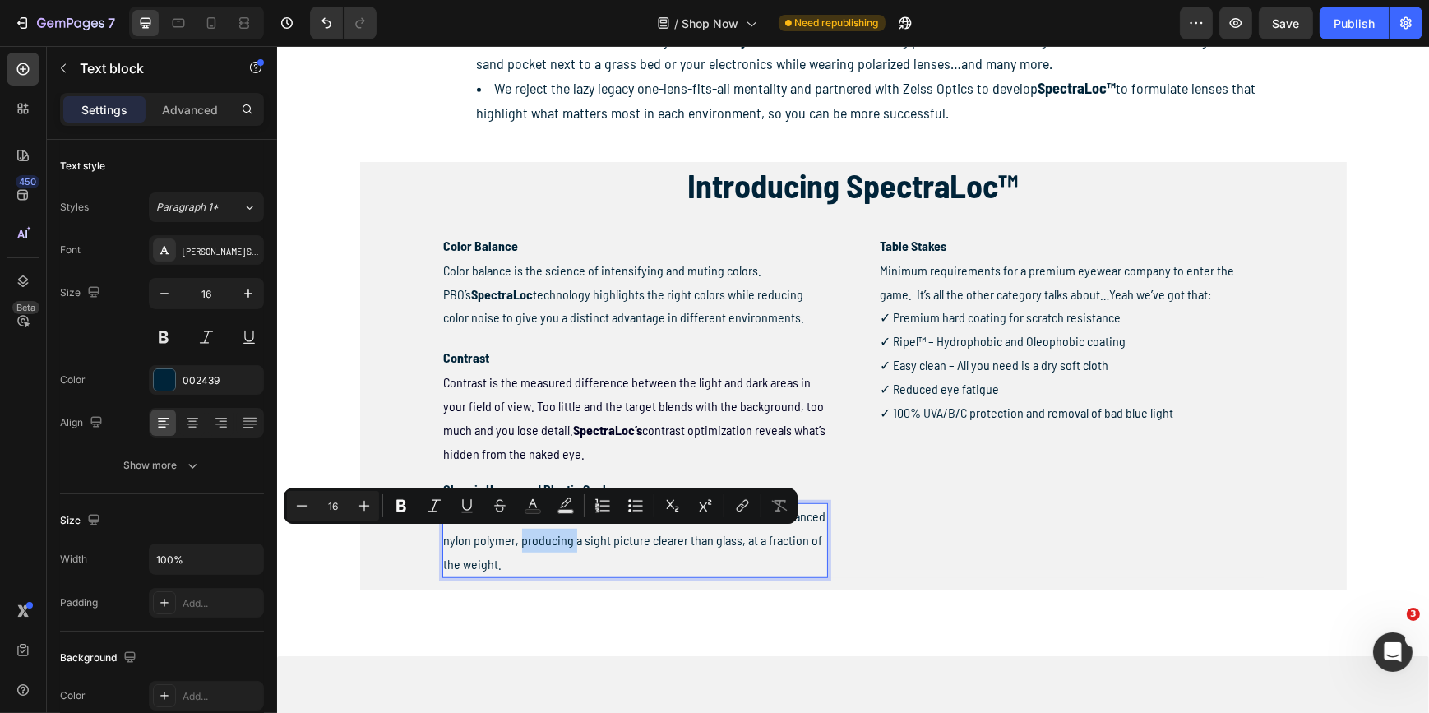
click at [539, 547] on p "PBO engineers optically perfect lenses made from Polyamide, an advanced nylon p…" at bounding box center [634, 540] width 382 height 71
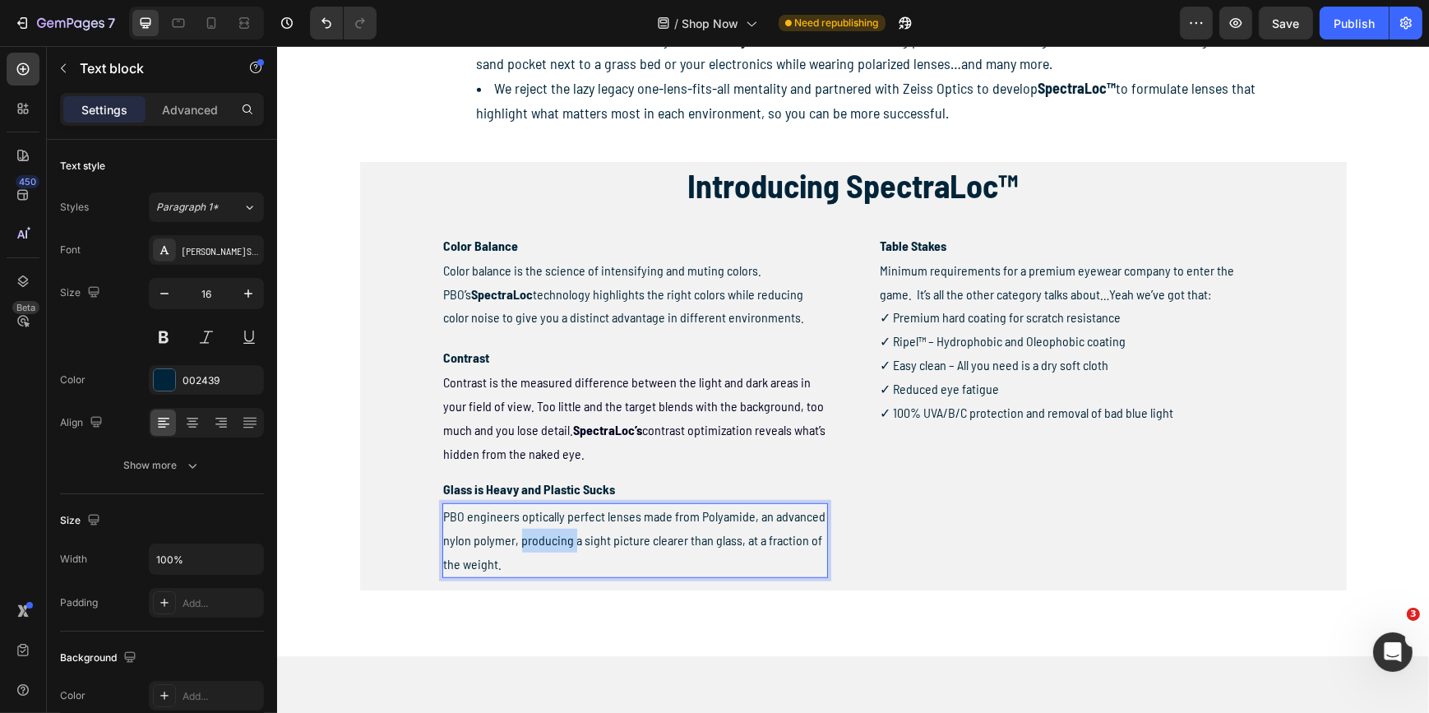
click at [539, 547] on p "PBO engineers optically perfect lenses made from Polyamide, an advanced nylon p…" at bounding box center [634, 540] width 382 height 71
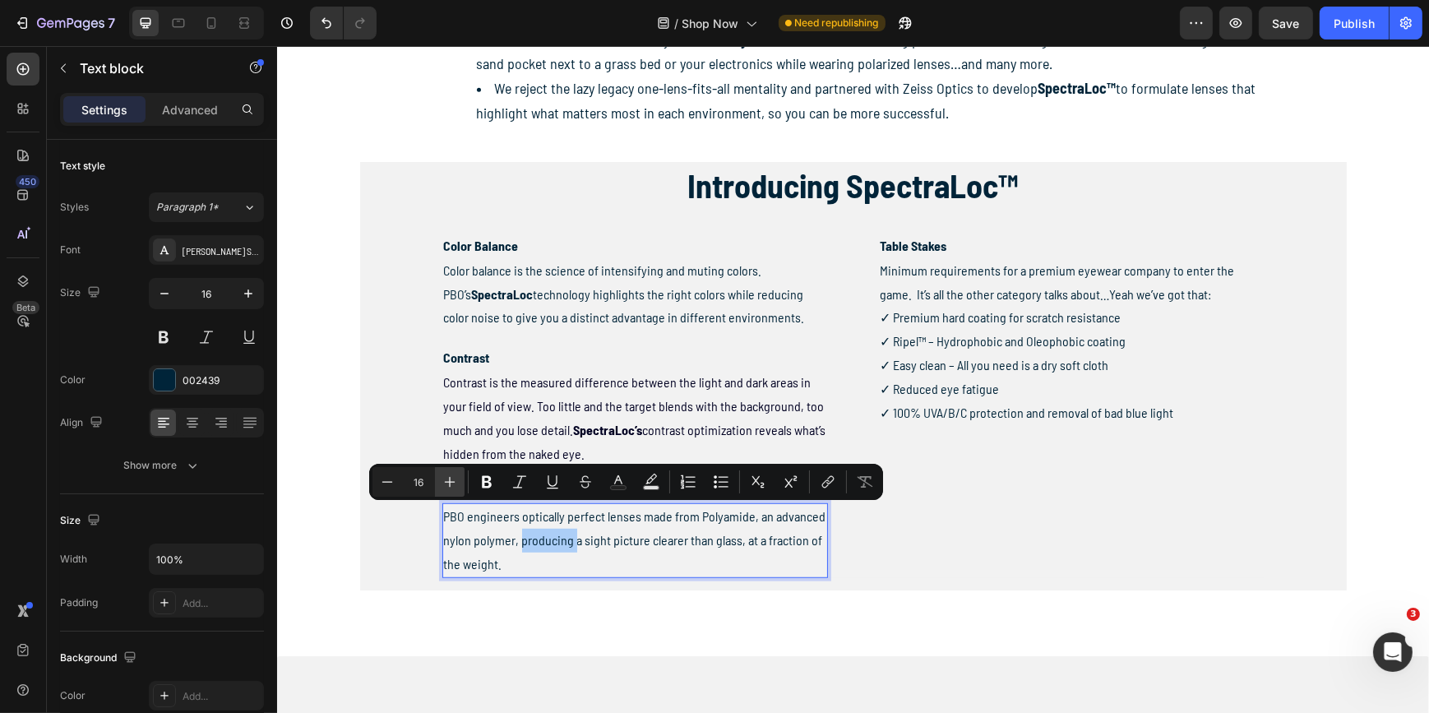
click at [450, 482] on icon "Editor contextual toolbar" at bounding box center [450, 482] width 11 height 11
type input "18"
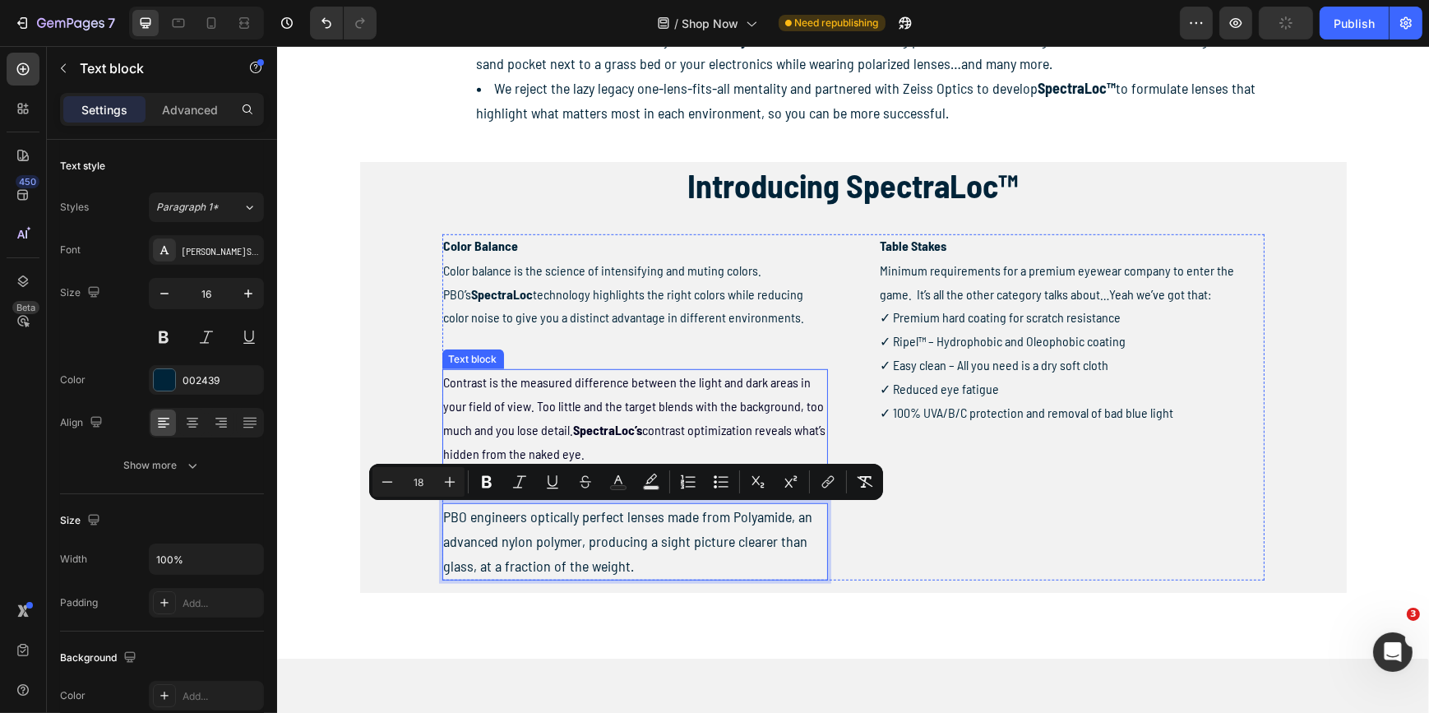
click at [573, 414] on p "Contrast is the measured difference between the light and dark areas in your fi…" at bounding box center [634, 418] width 382 height 95
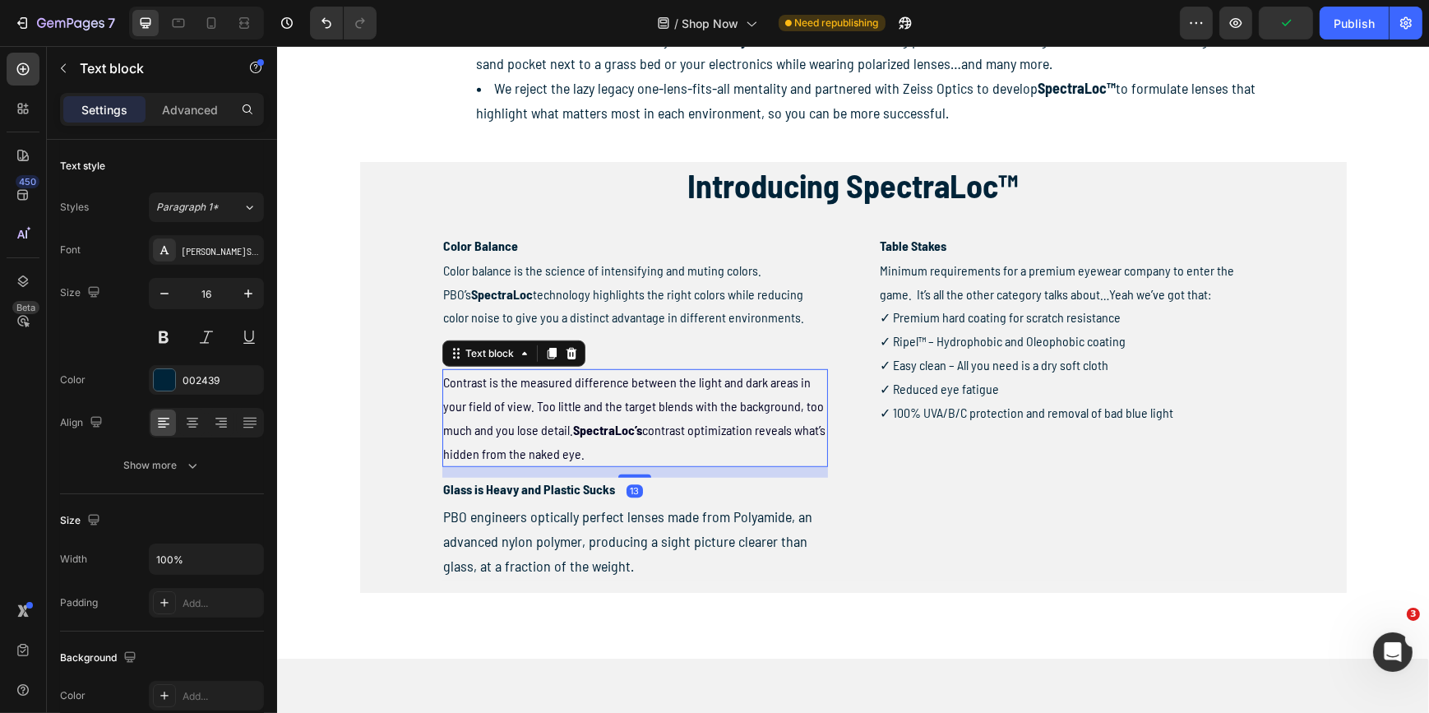
click at [573, 414] on p "Contrast is the measured difference between the light and dark areas in your fi…" at bounding box center [634, 418] width 382 height 95
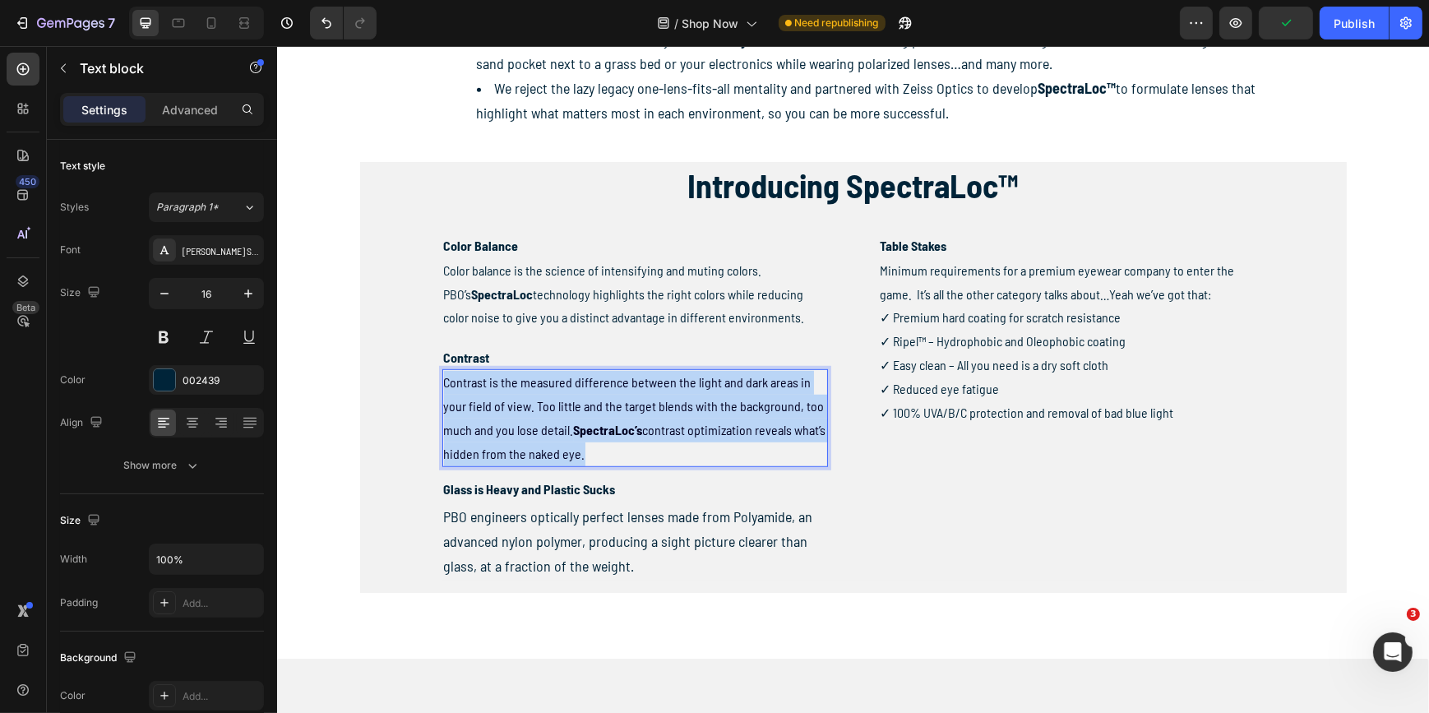
click at [573, 414] on p "Contrast is the measured difference between the light and dark areas in your fi…" at bounding box center [634, 418] width 382 height 95
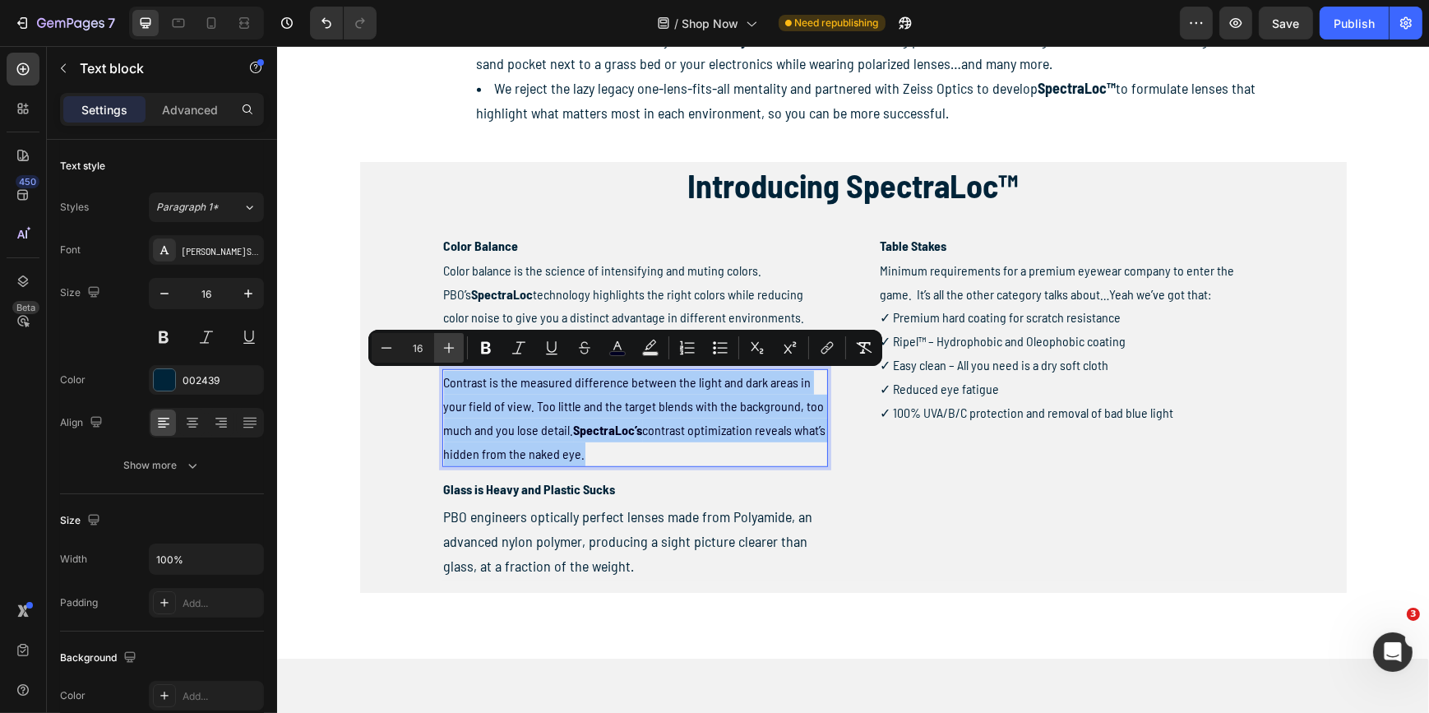
click at [456, 348] on icon "Editor contextual toolbar" at bounding box center [449, 348] width 16 height 16
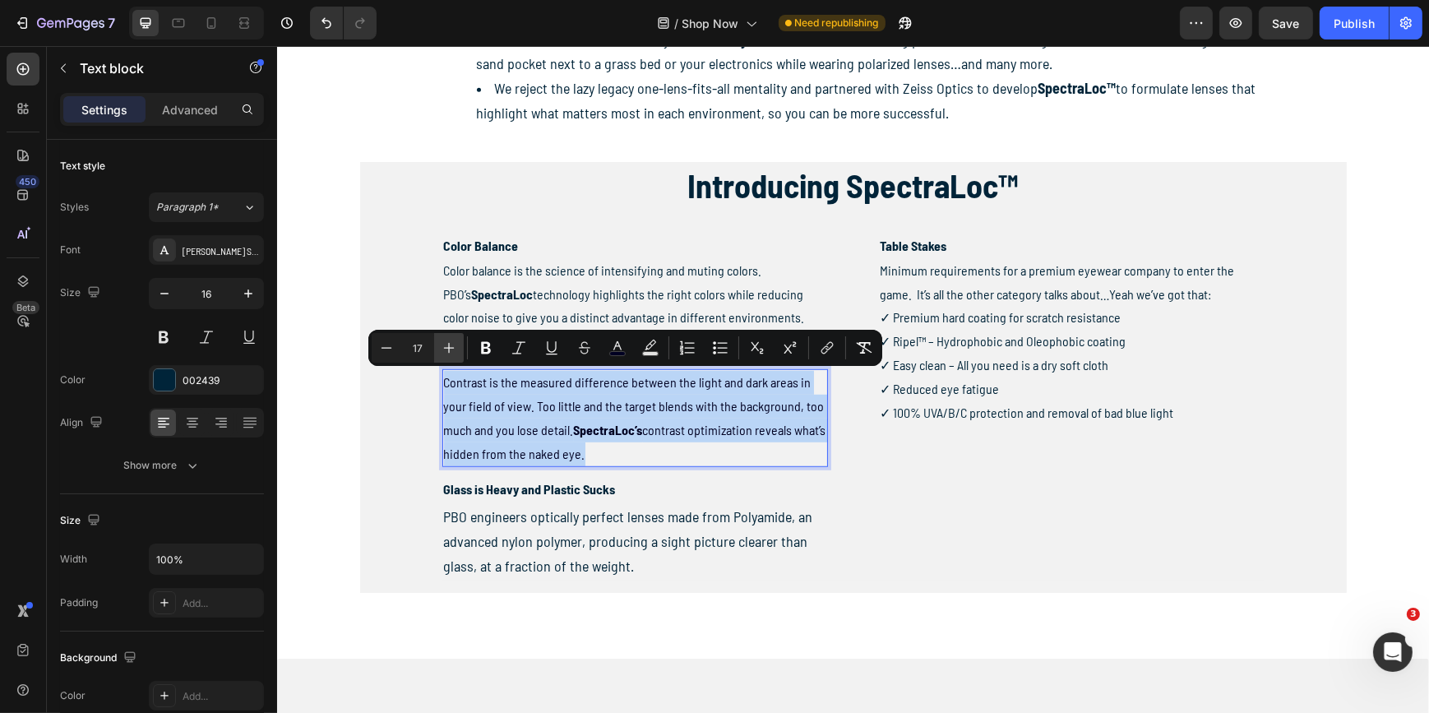
type input "18"
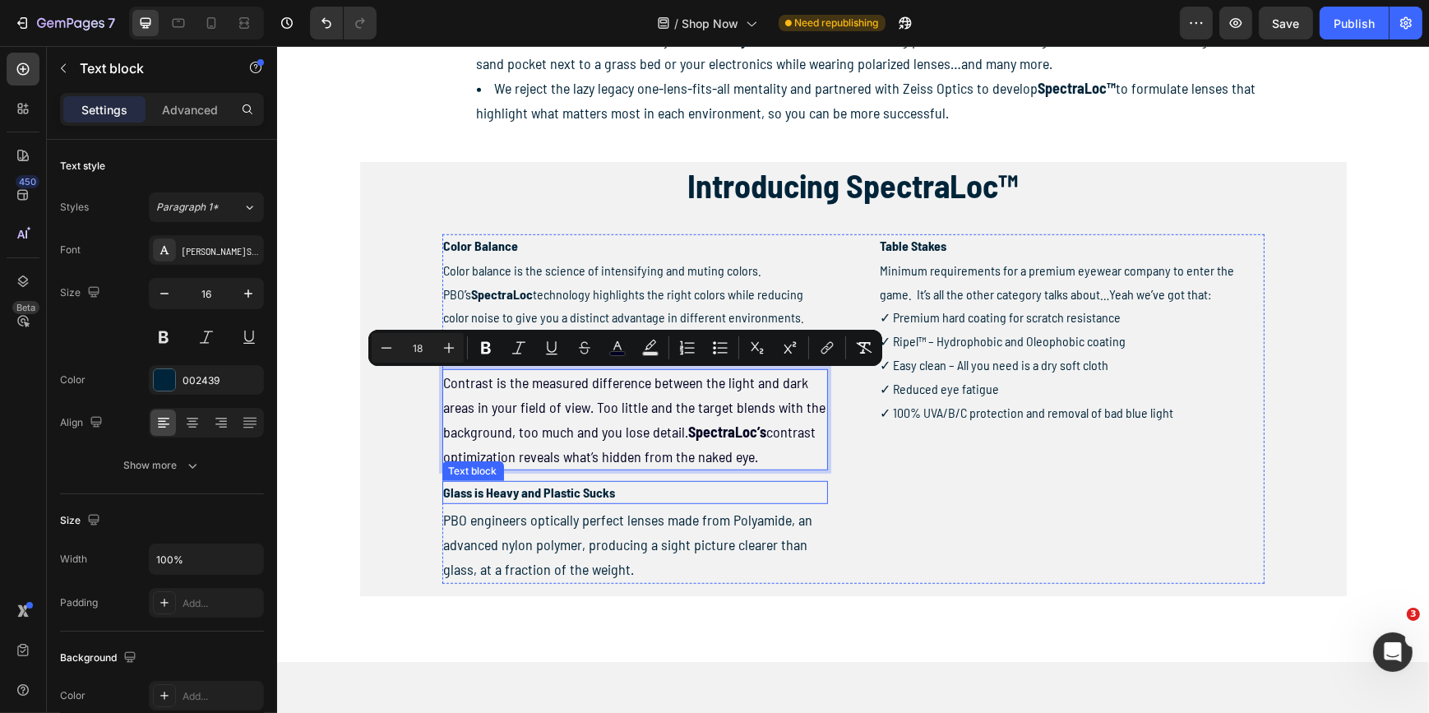
click at [581, 496] on p "Glass is Heavy and Plastic Sucks" at bounding box center [634, 493] width 382 height 20
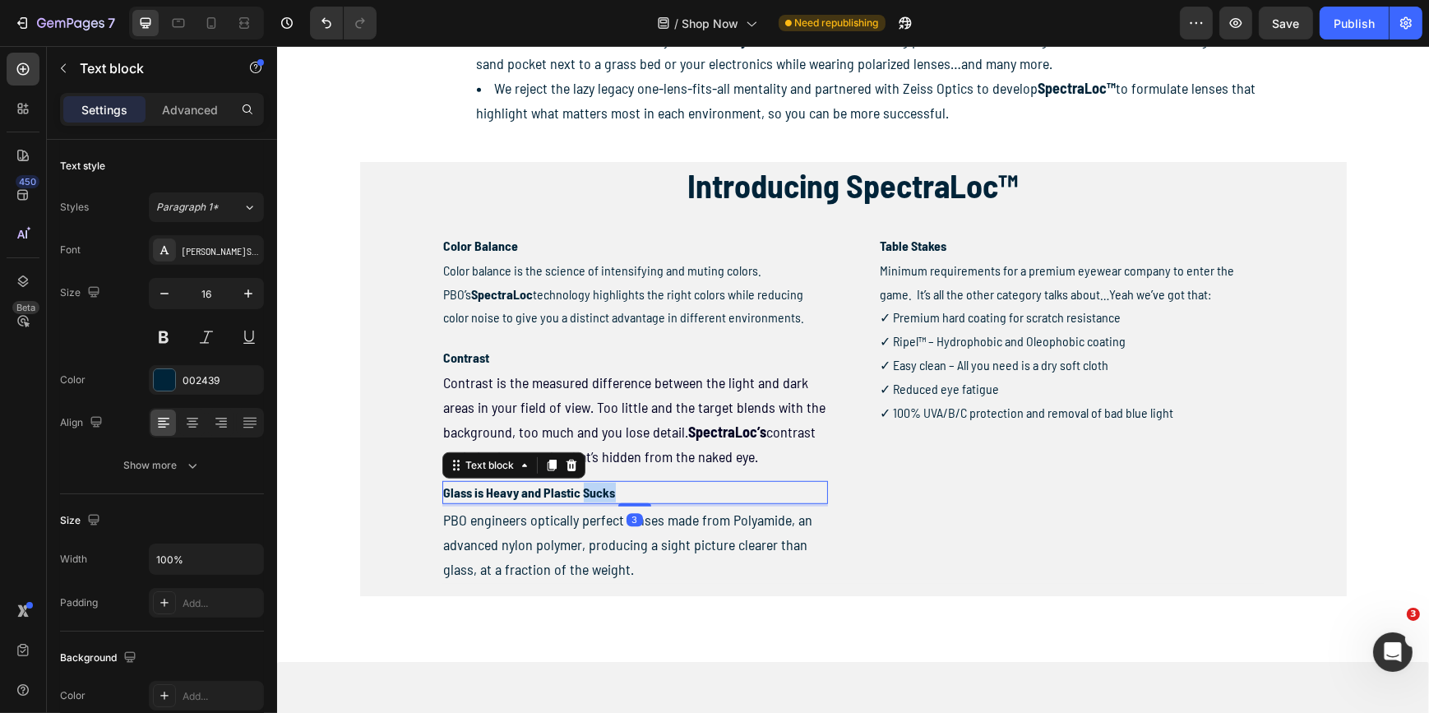
click at [581, 496] on p "Glass is Heavy and Plastic Sucks" at bounding box center [634, 493] width 382 height 20
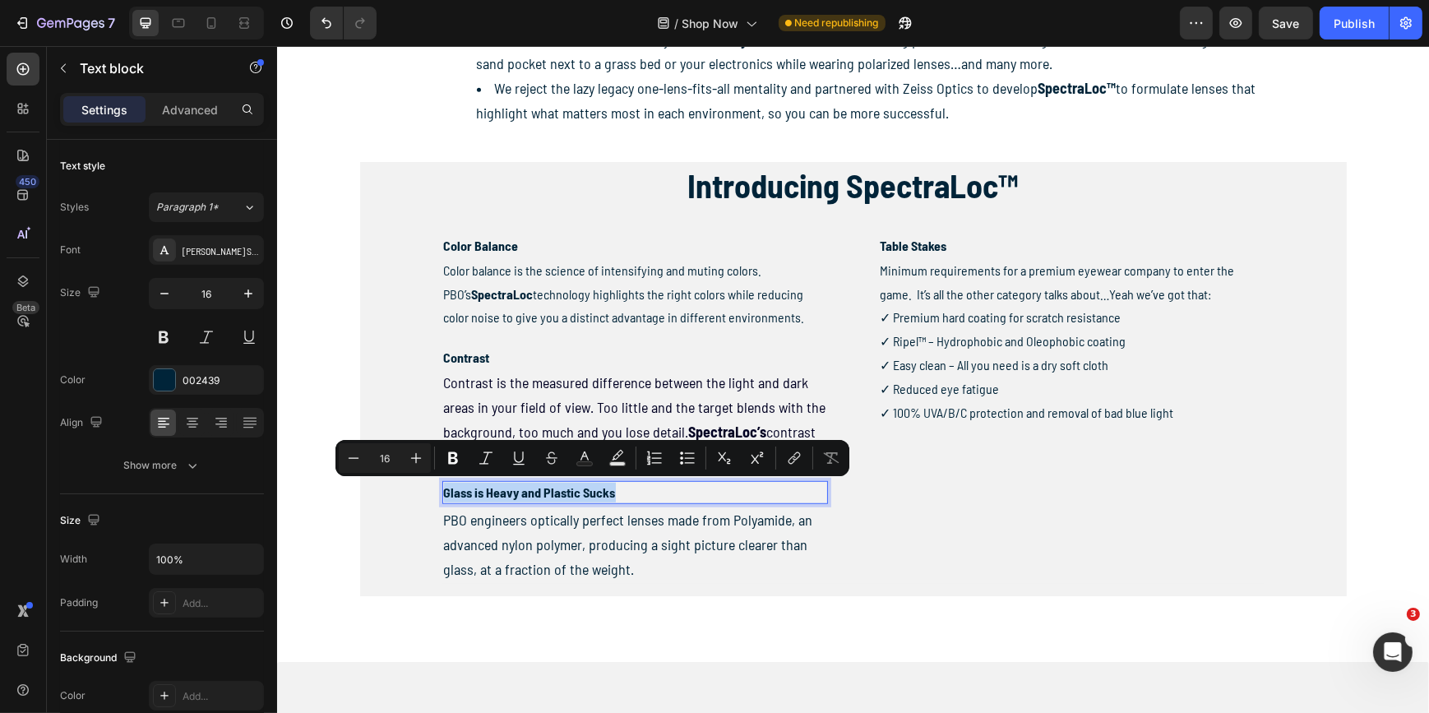
click at [581, 496] on p "Glass is Heavy and Plastic Sucks" at bounding box center [634, 493] width 382 height 20
click at [360, 460] on icon "Editor contextual toolbar" at bounding box center [361, 458] width 16 height 16
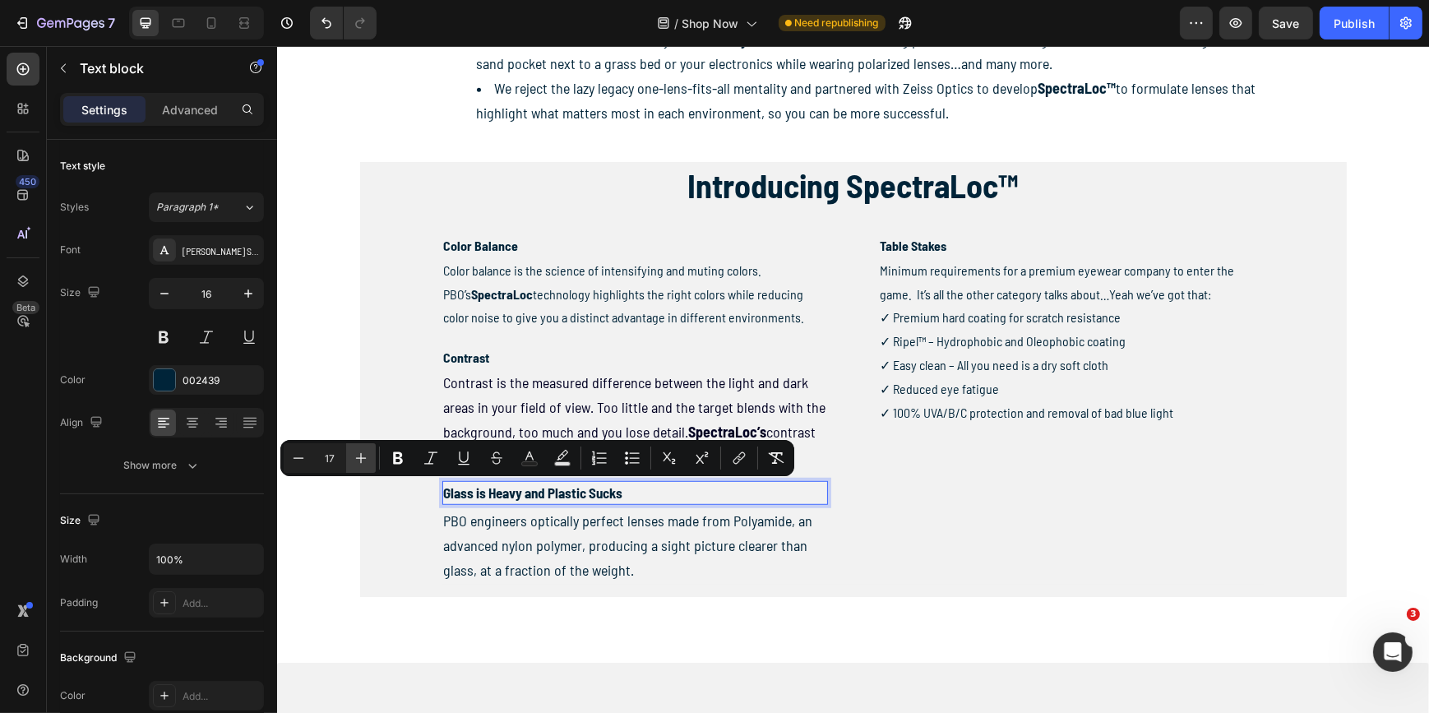
click at [360, 460] on icon "Editor contextual toolbar" at bounding box center [361, 458] width 16 height 16
type input "18"
click at [468, 362] on div "Text block" at bounding box center [472, 359] width 55 height 15
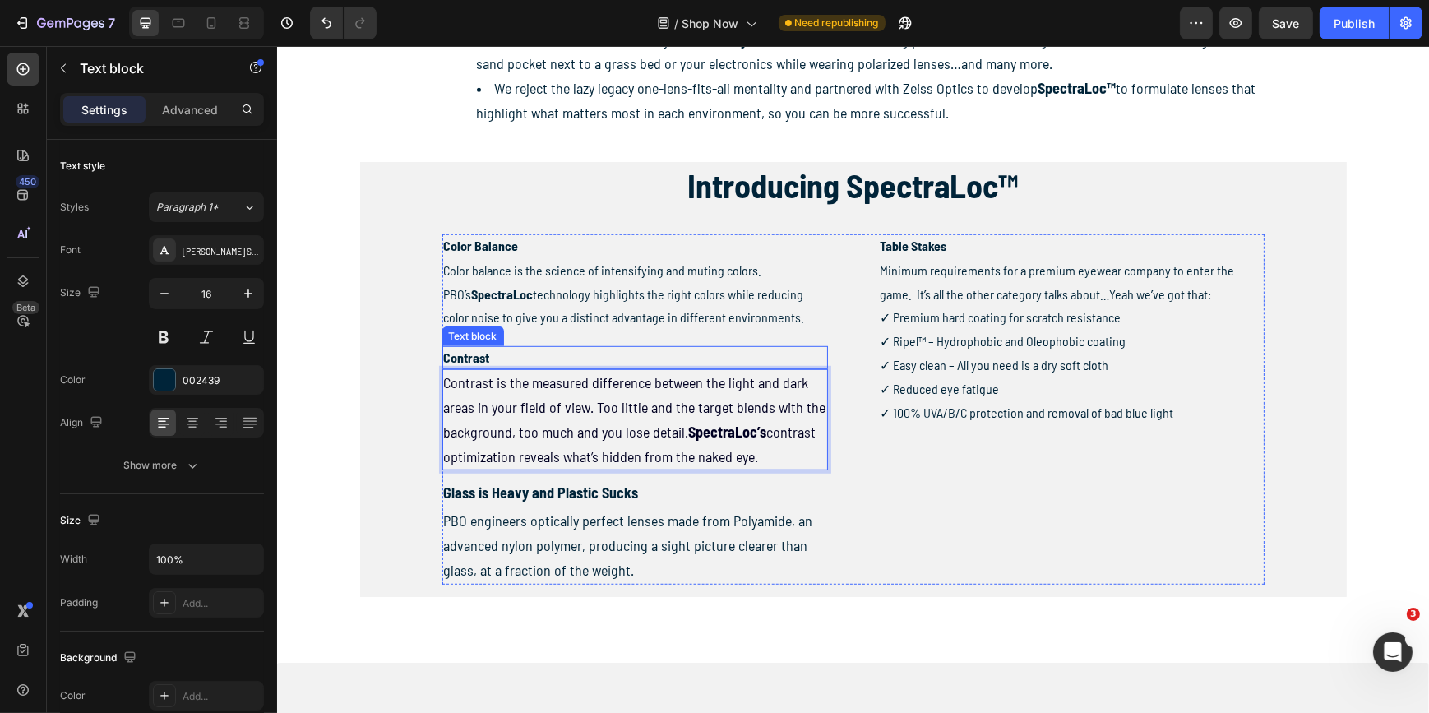
click at [472, 363] on p "Contrast" at bounding box center [634, 358] width 382 height 20
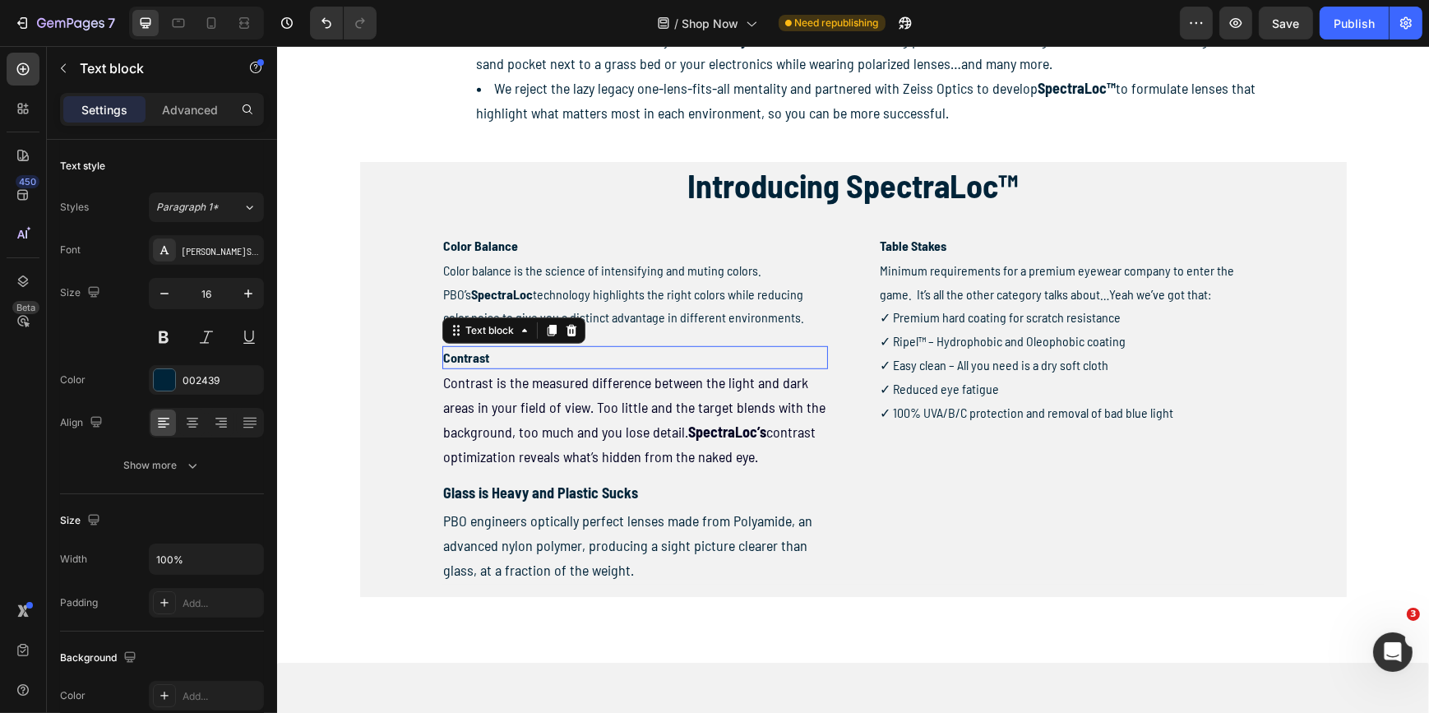
click at [472, 363] on p "Contrast" at bounding box center [634, 358] width 382 height 20
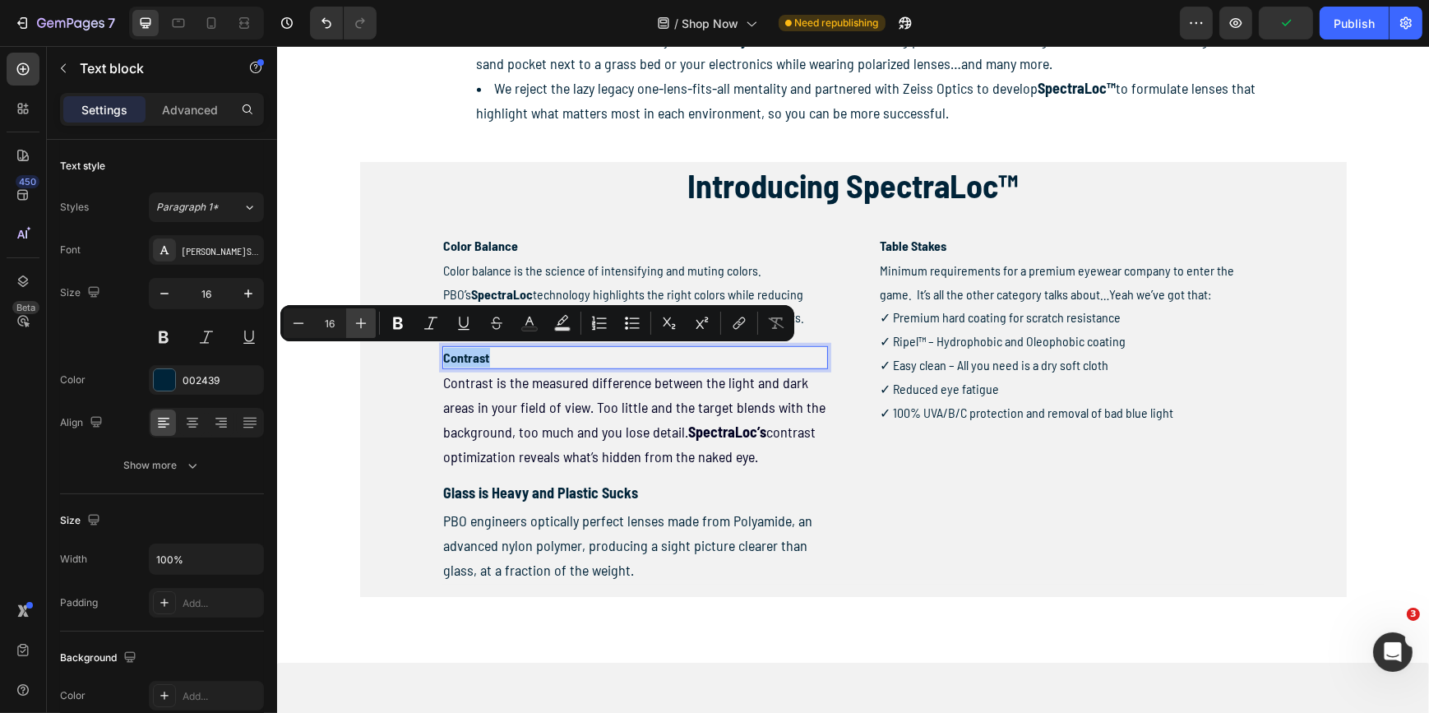
click at [363, 321] on icon "Editor contextual toolbar" at bounding box center [361, 323] width 16 height 16
type input "18"
click at [484, 272] on span "Color balance is the science of intensifying and muting colors. PBO’s SpectraLo…" at bounding box center [623, 293] width 361 height 63
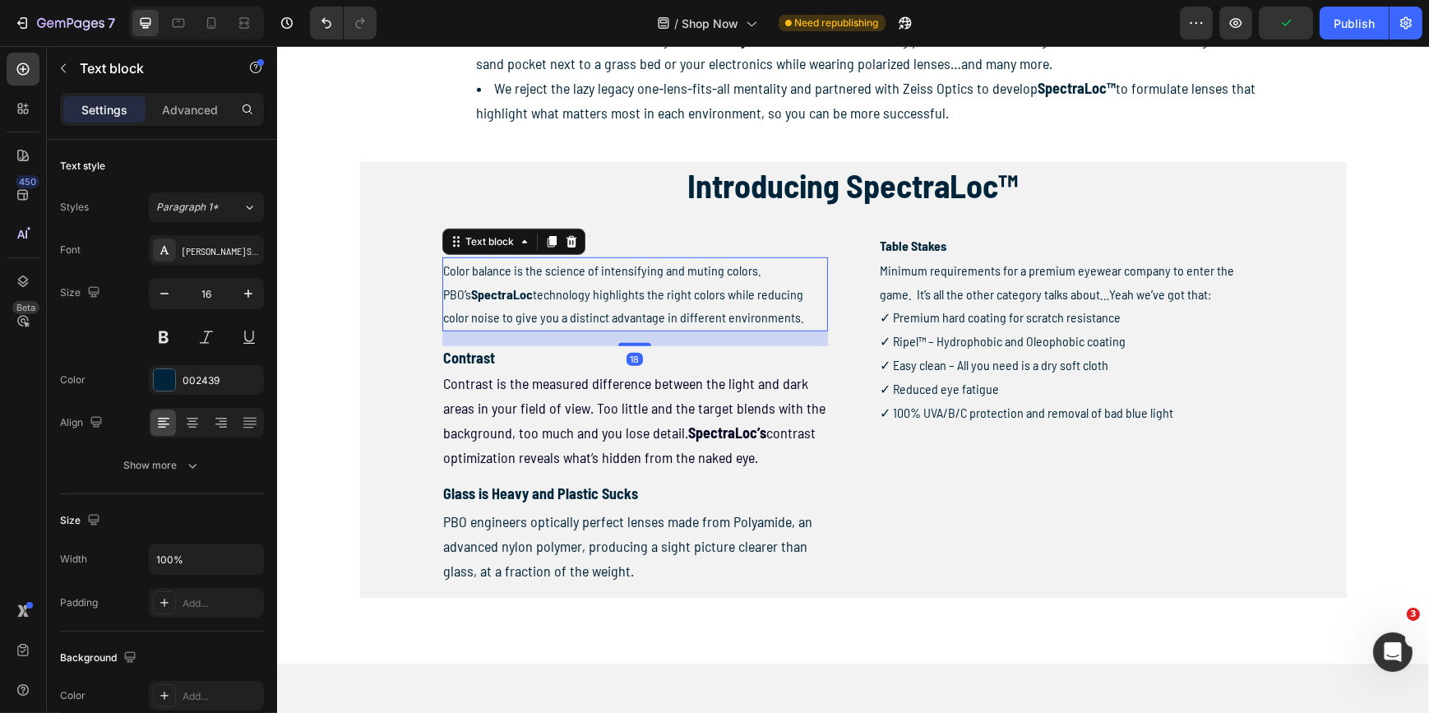
click at [484, 272] on span "Color balance is the science of intensifying and muting colors. PBO’s SpectraLo…" at bounding box center [623, 293] width 361 height 63
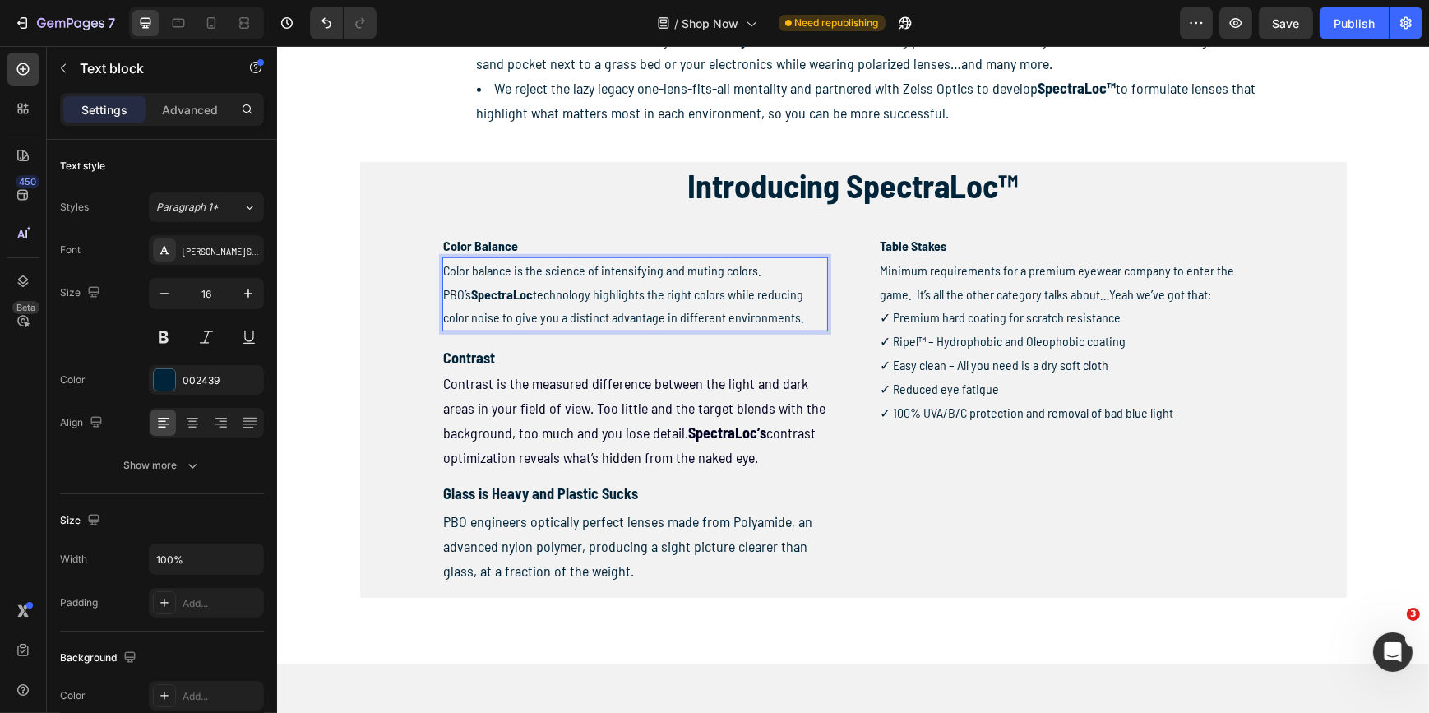
click at [484, 272] on span "Color balance is the science of intensifying and muting colors. PBO’s SpectraLo…" at bounding box center [623, 293] width 361 height 63
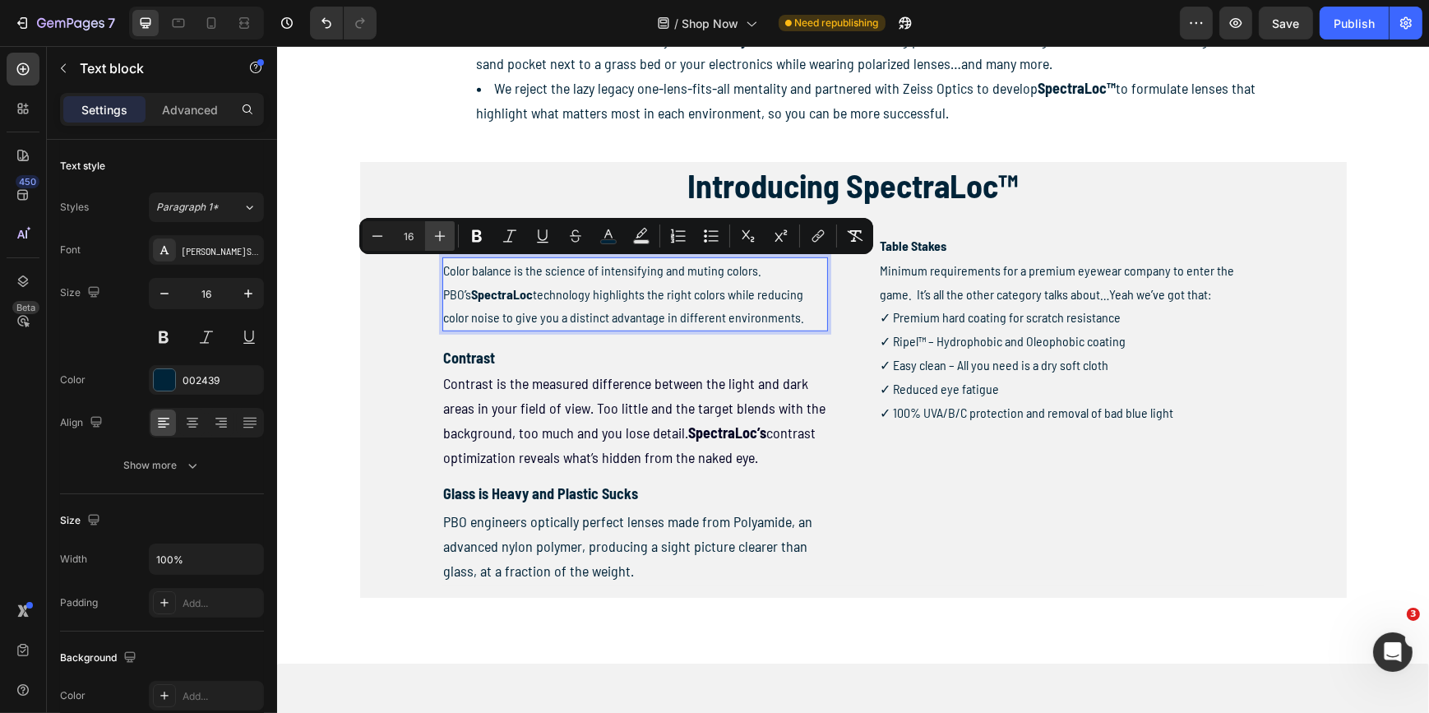
click at [432, 238] on icon "Editor contextual toolbar" at bounding box center [440, 236] width 16 height 16
type input "18"
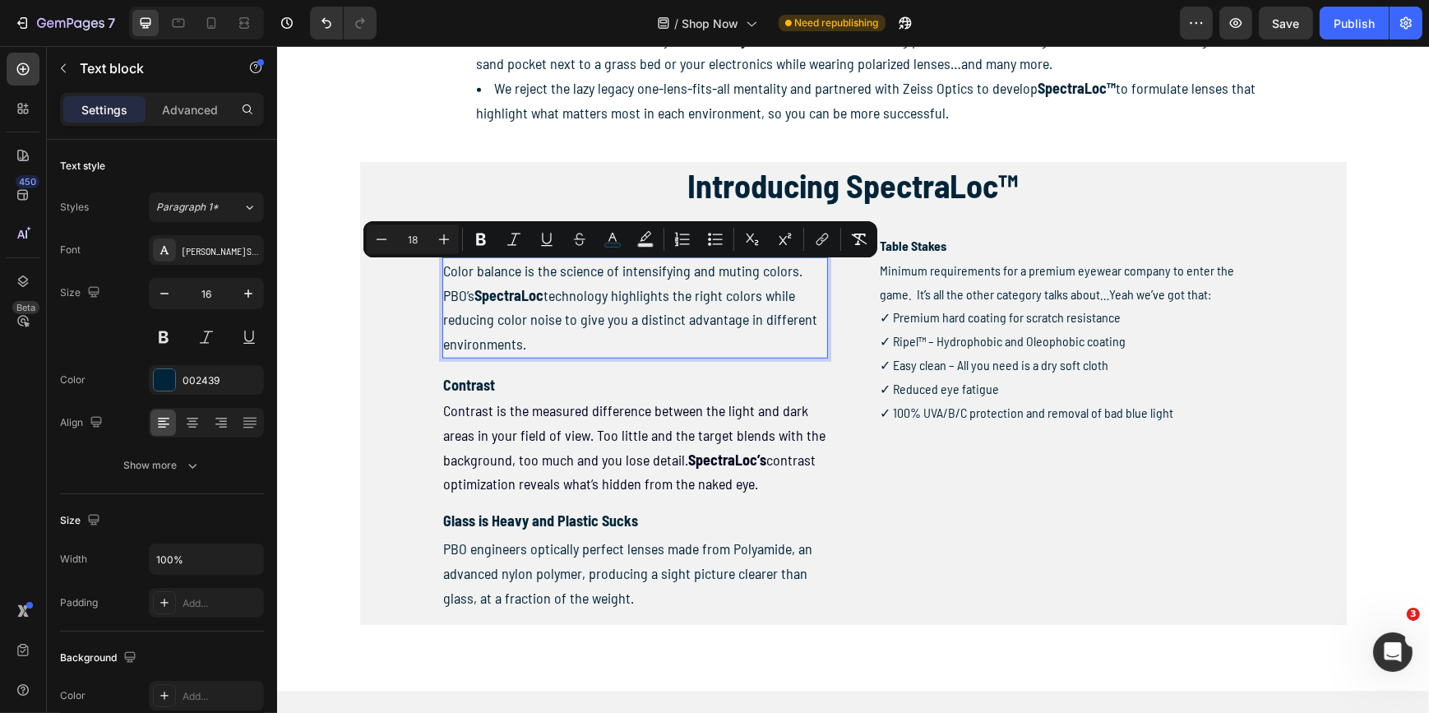
scroll to position [1196, 0]
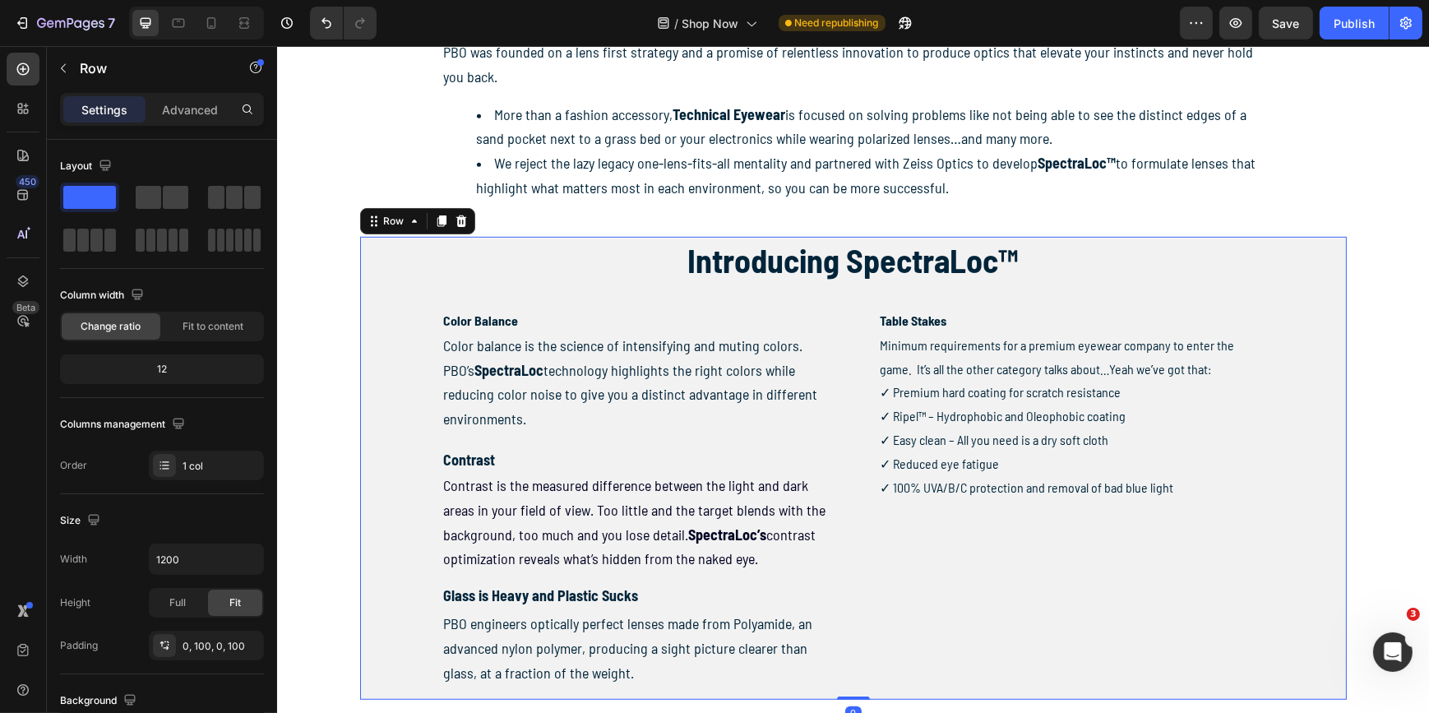
click at [389, 386] on div "Introducing SpectraLoc™ Heading Color Balance Text block Color balance is the s…" at bounding box center [852, 468] width 987 height 463
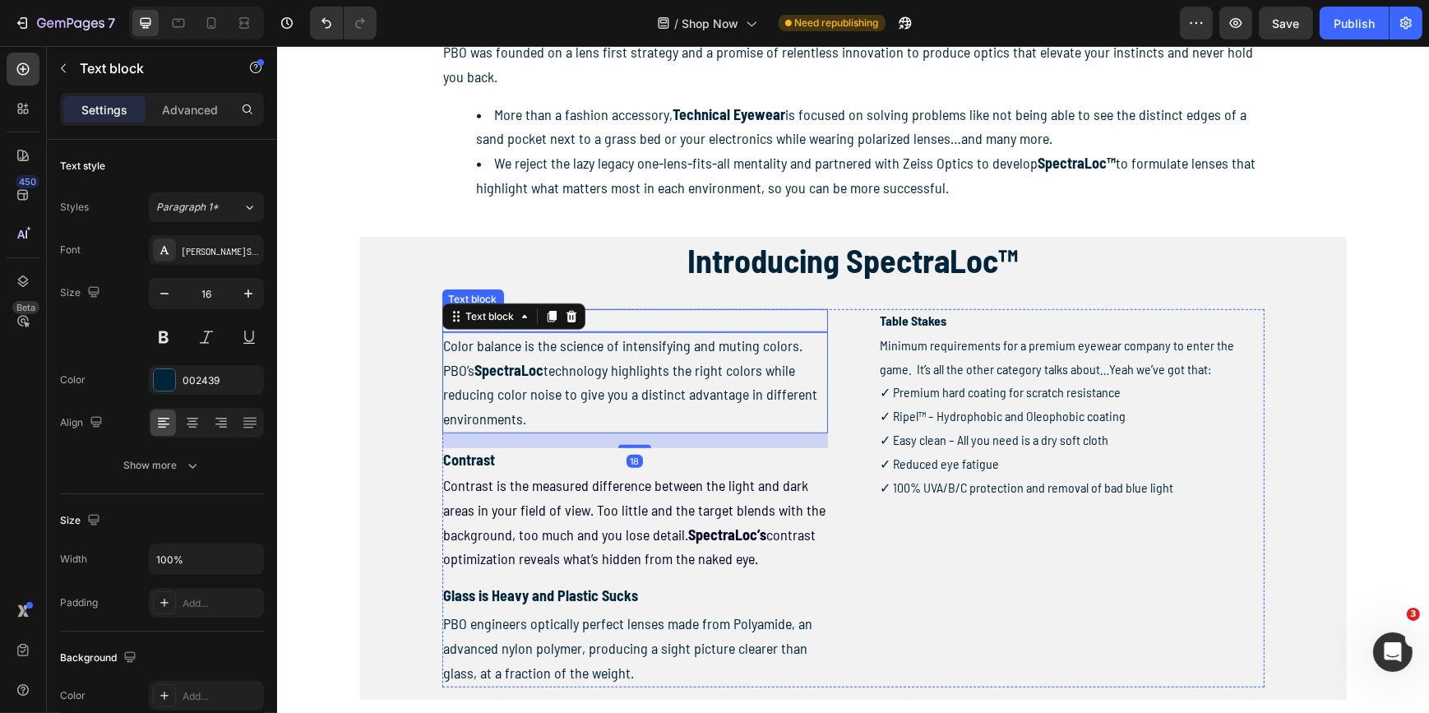
click at [697, 313] on p "Color Balance" at bounding box center [634, 321] width 382 height 20
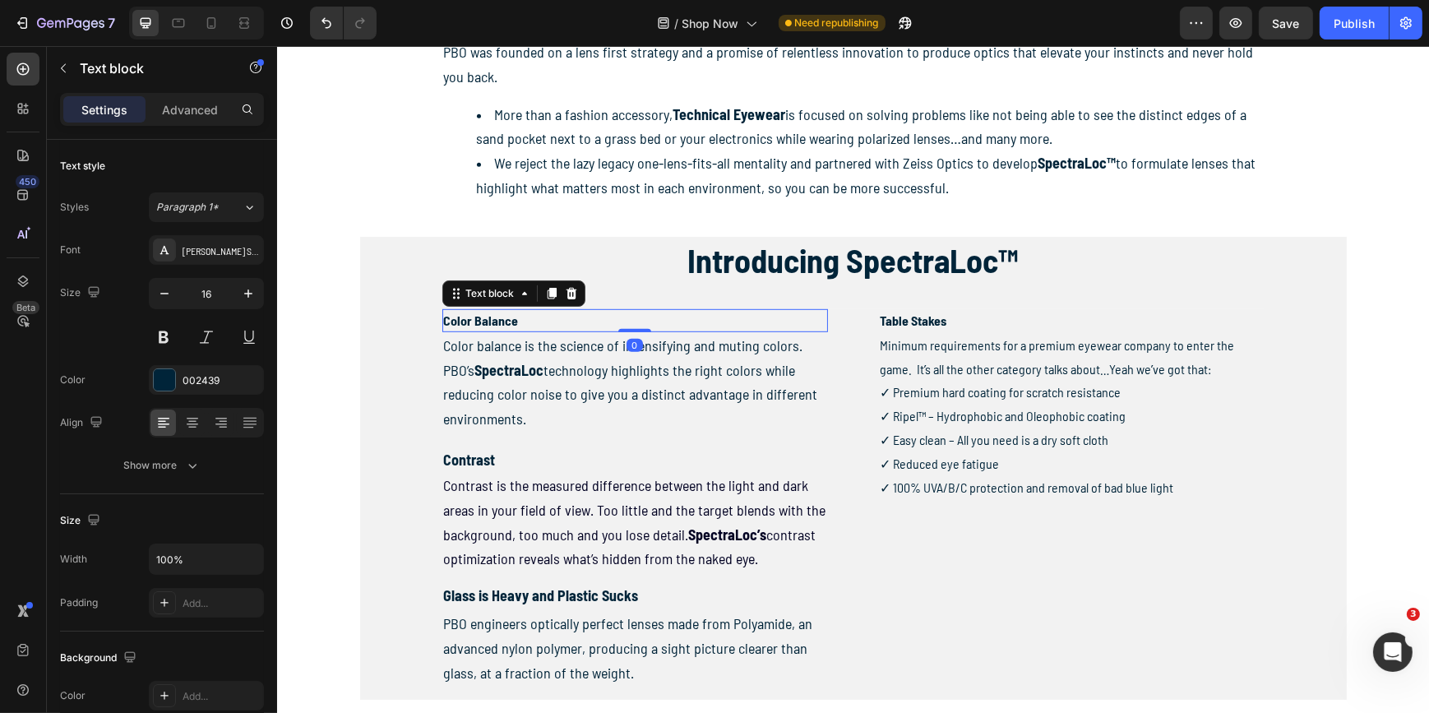
click at [664, 318] on p "Color Balance" at bounding box center [634, 321] width 382 height 20
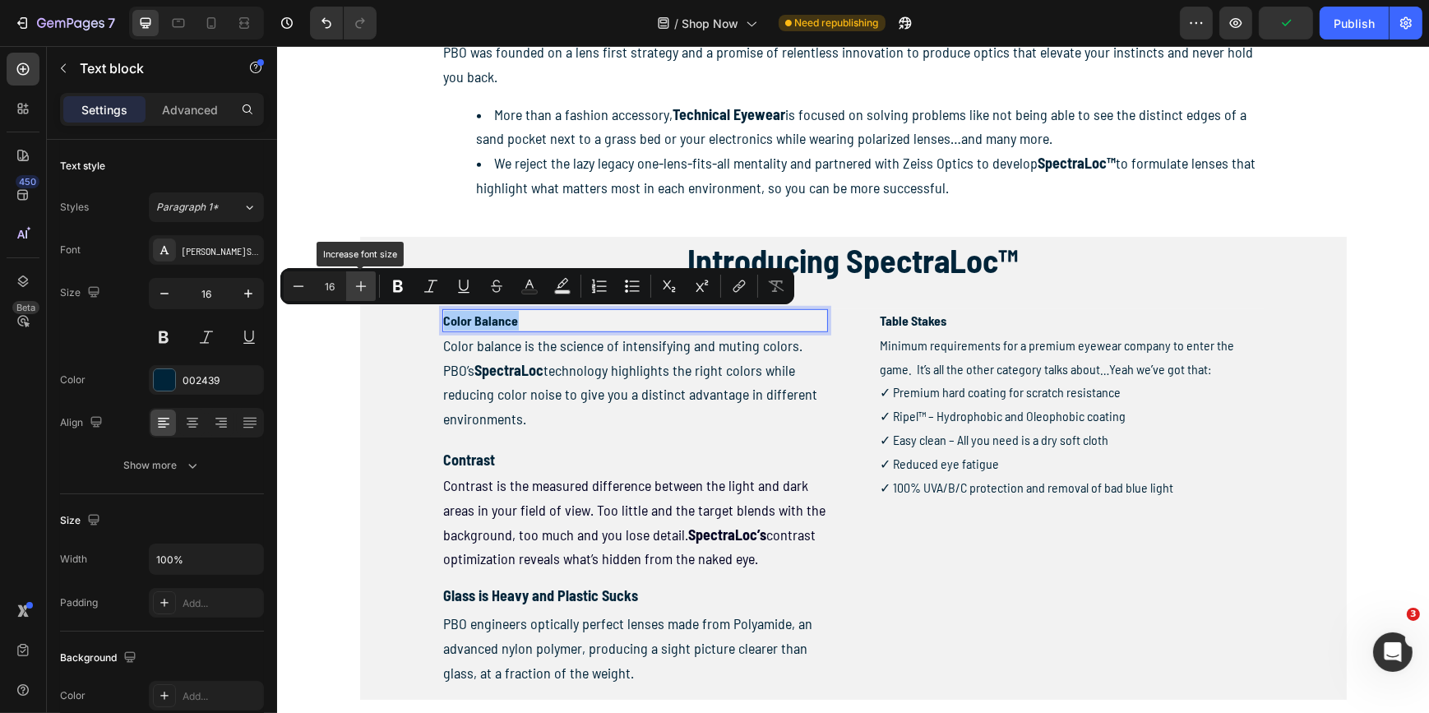
click at [359, 284] on icon "Editor contextual toolbar" at bounding box center [361, 286] width 16 height 16
type input "18"
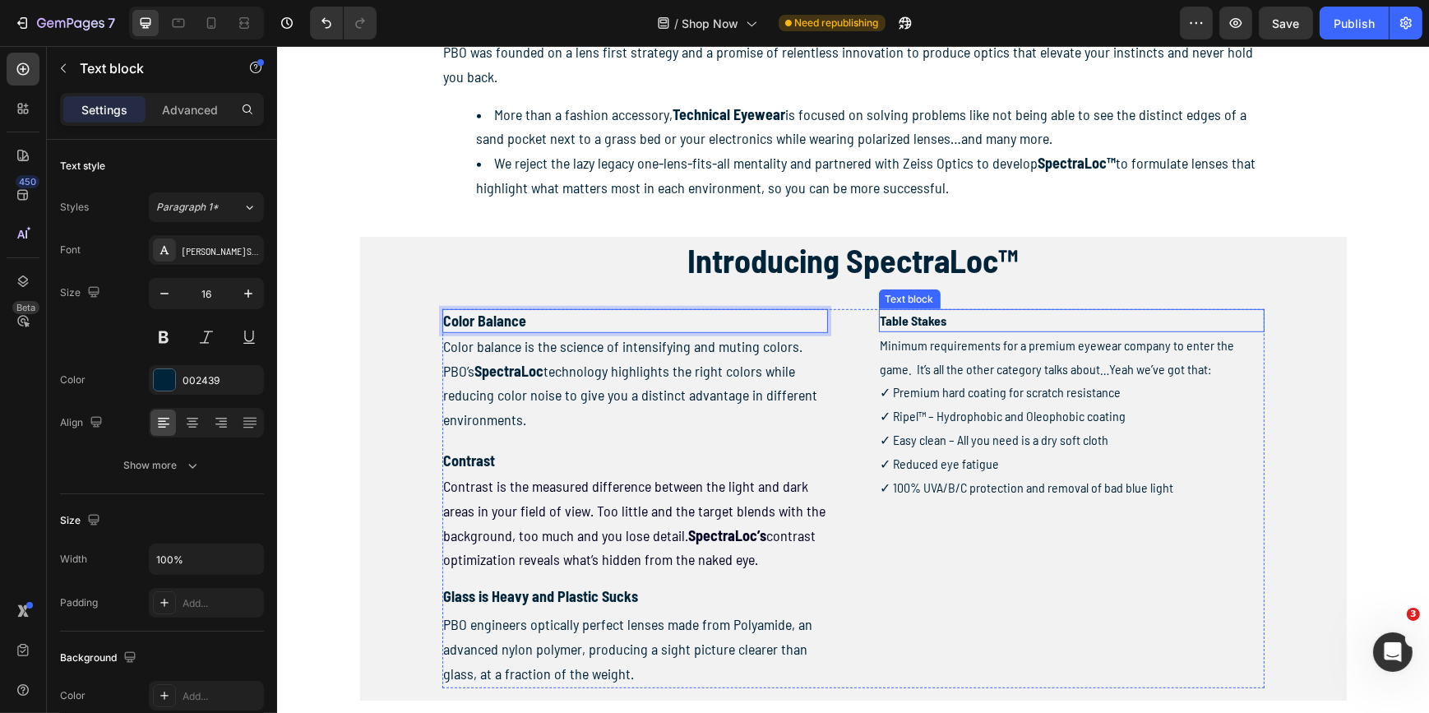
click at [906, 319] on p "Table Stakes" at bounding box center [1071, 321] width 382 height 20
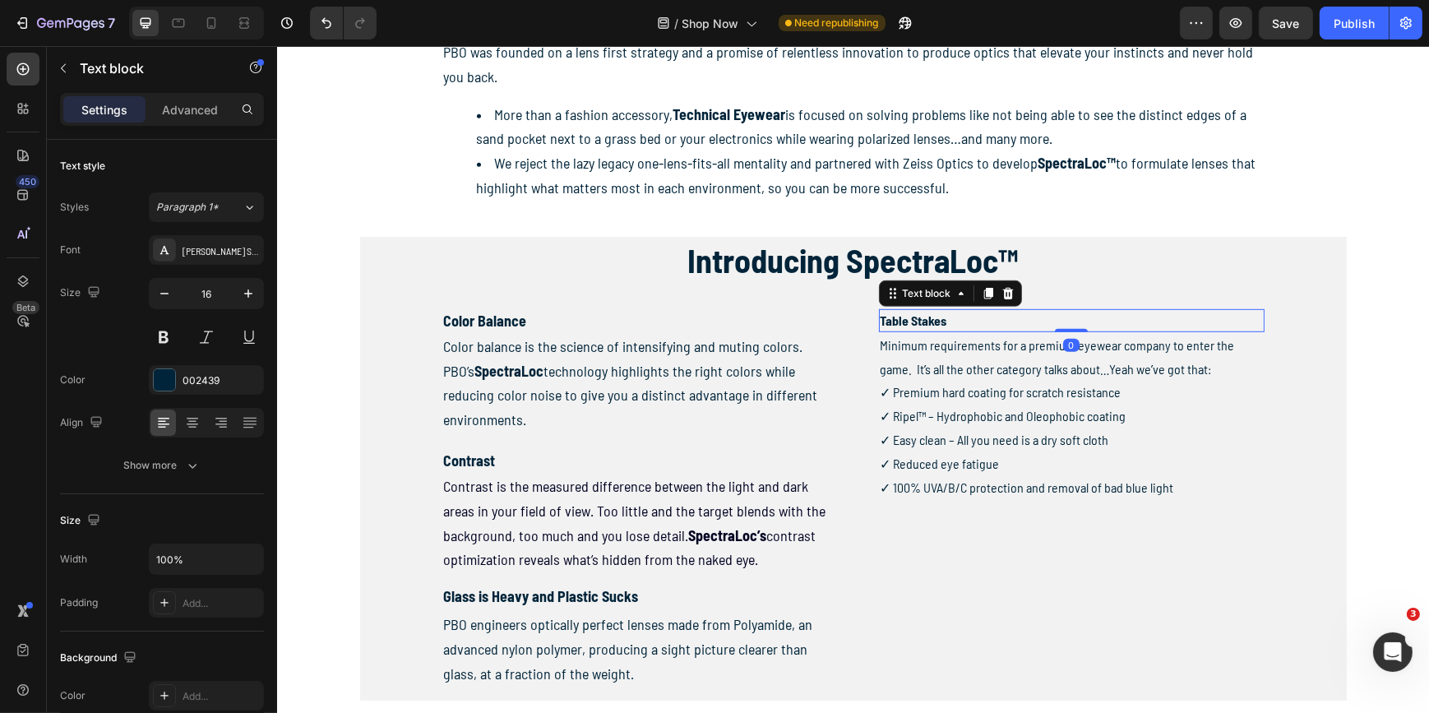
click at [906, 319] on p "Table Stakes" at bounding box center [1071, 321] width 382 height 20
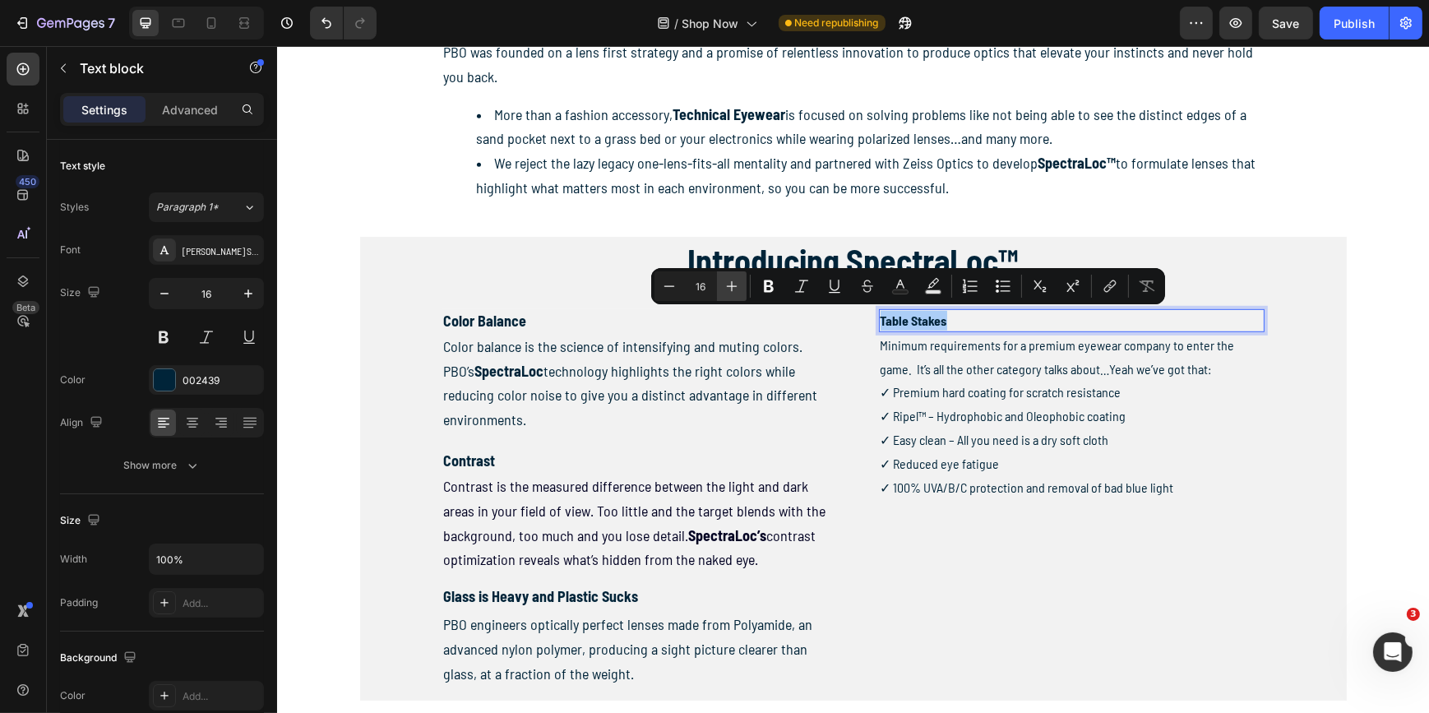
click at [726, 289] on icon "Editor contextual toolbar" at bounding box center [732, 286] width 16 height 16
type input "17"
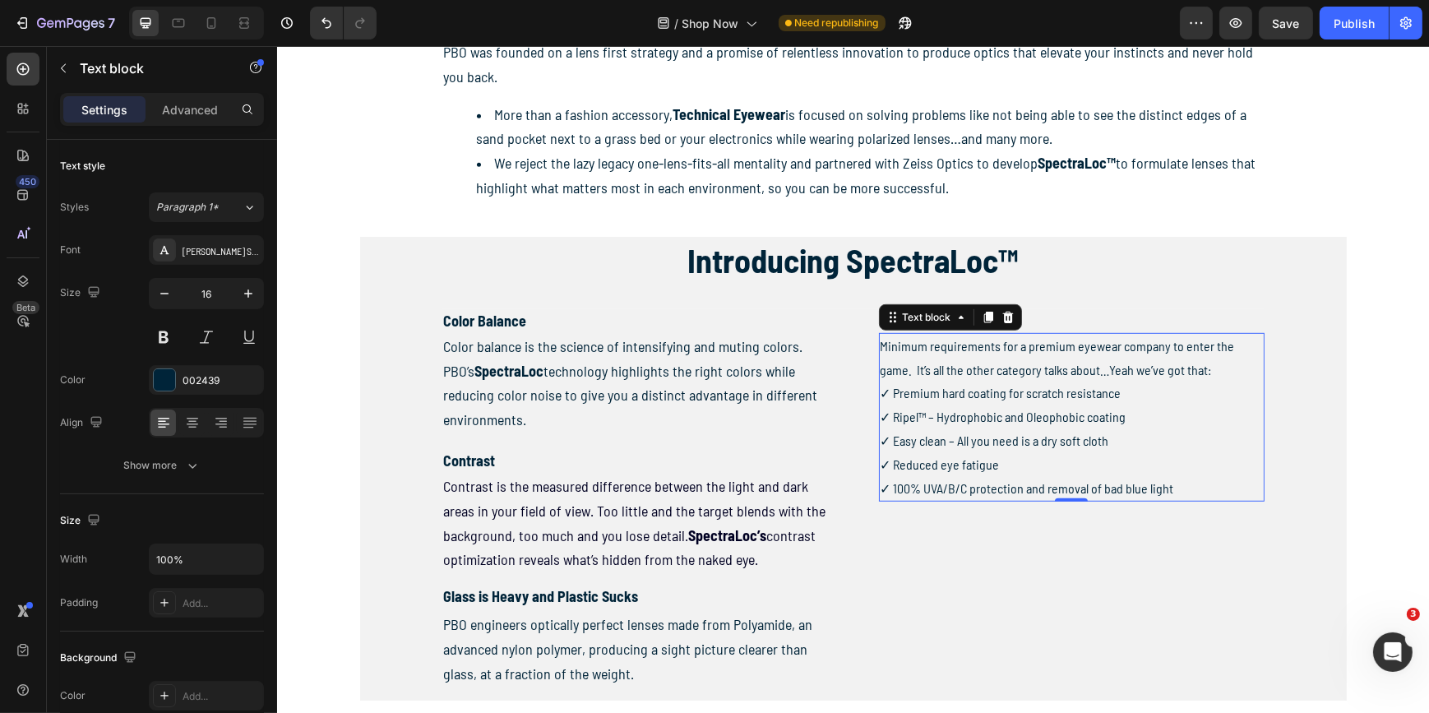
click at [978, 408] on p "Minimum requirements for a premium eyewear company to enter the game. It’s all …" at bounding box center [1071, 418] width 382 height 166
click at [1106, 465] on p "Minimum requirements for a premium eyewear company to enter the game. It’s all …" at bounding box center [1071, 418] width 382 height 166
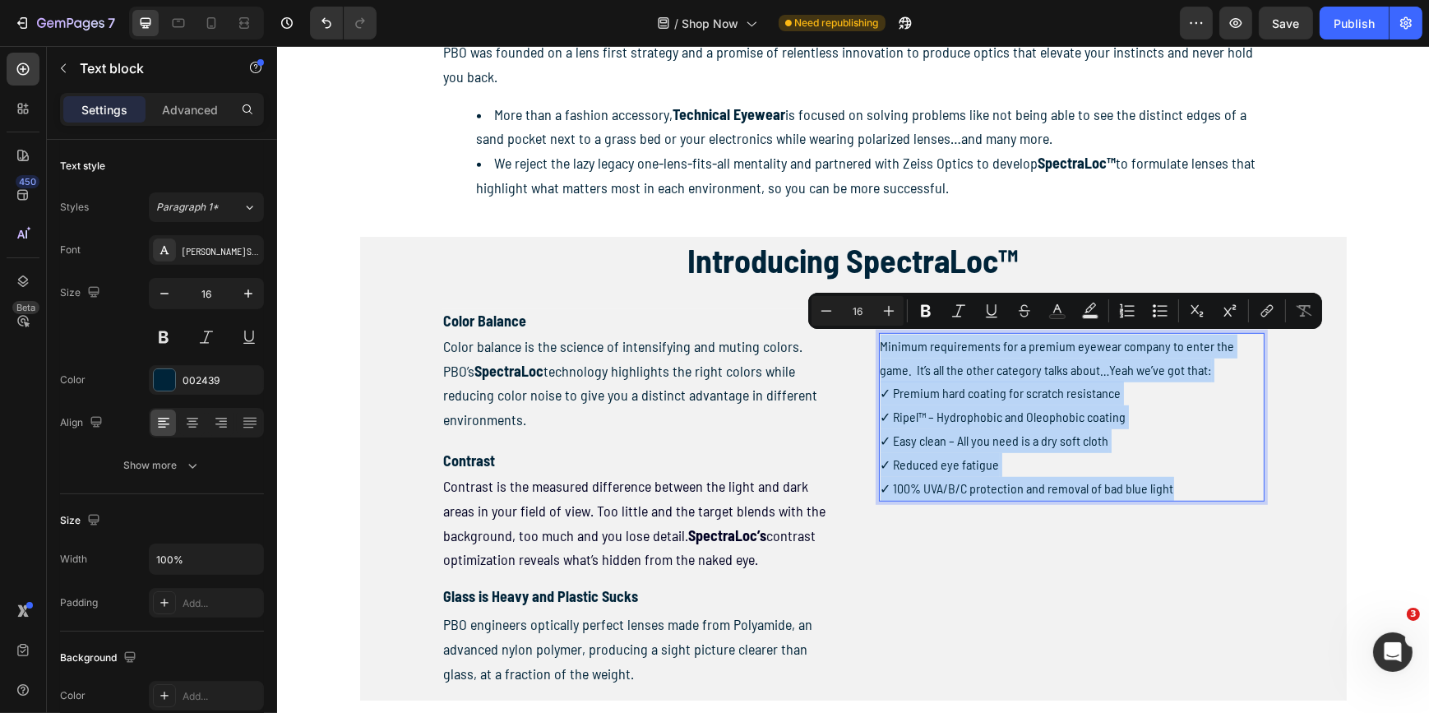
drag, startPoint x: 1185, startPoint y: 489, endPoint x: 876, endPoint y: 349, distance: 339.3
click at [880, 349] on p "Minimum requirements for a premium eyewear company to enter the game. It’s all …" at bounding box center [1071, 418] width 382 height 166
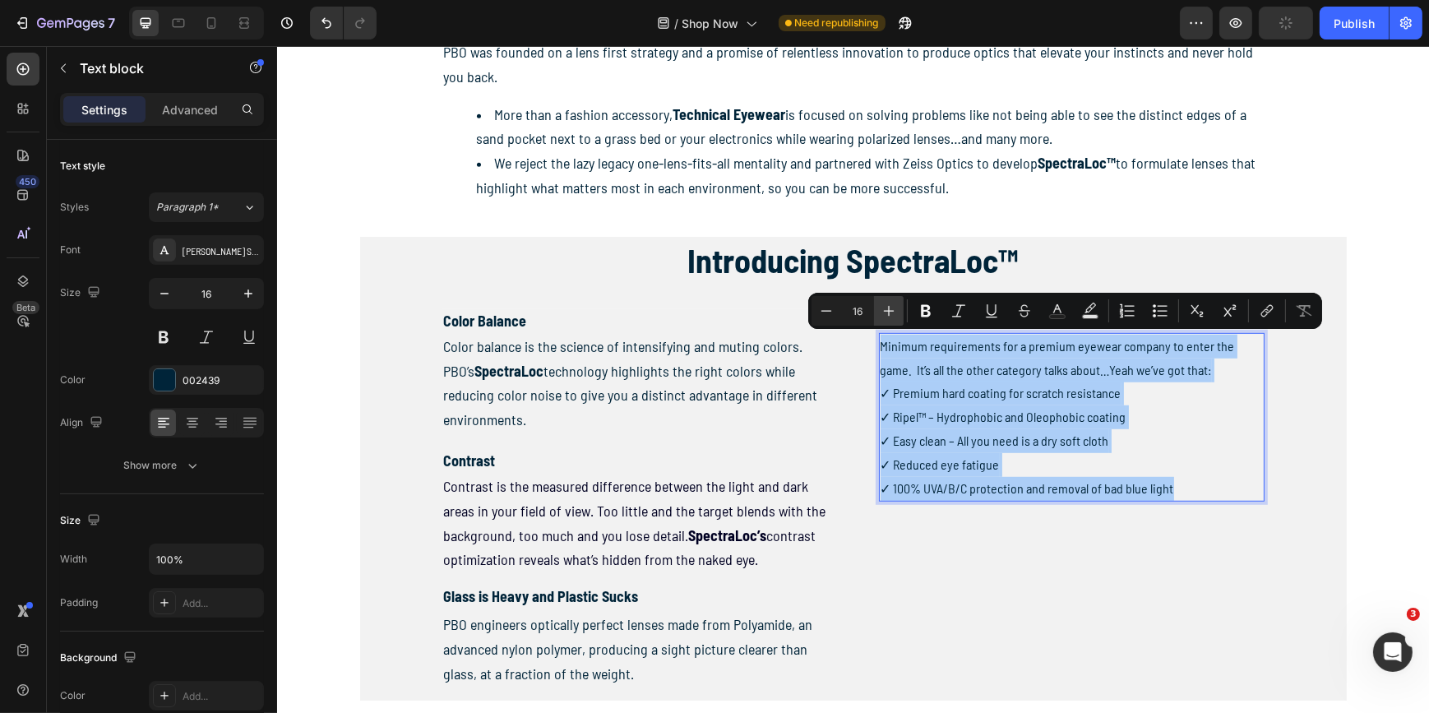
click at [886, 312] on icon "Editor contextual toolbar" at bounding box center [889, 311] width 16 height 16
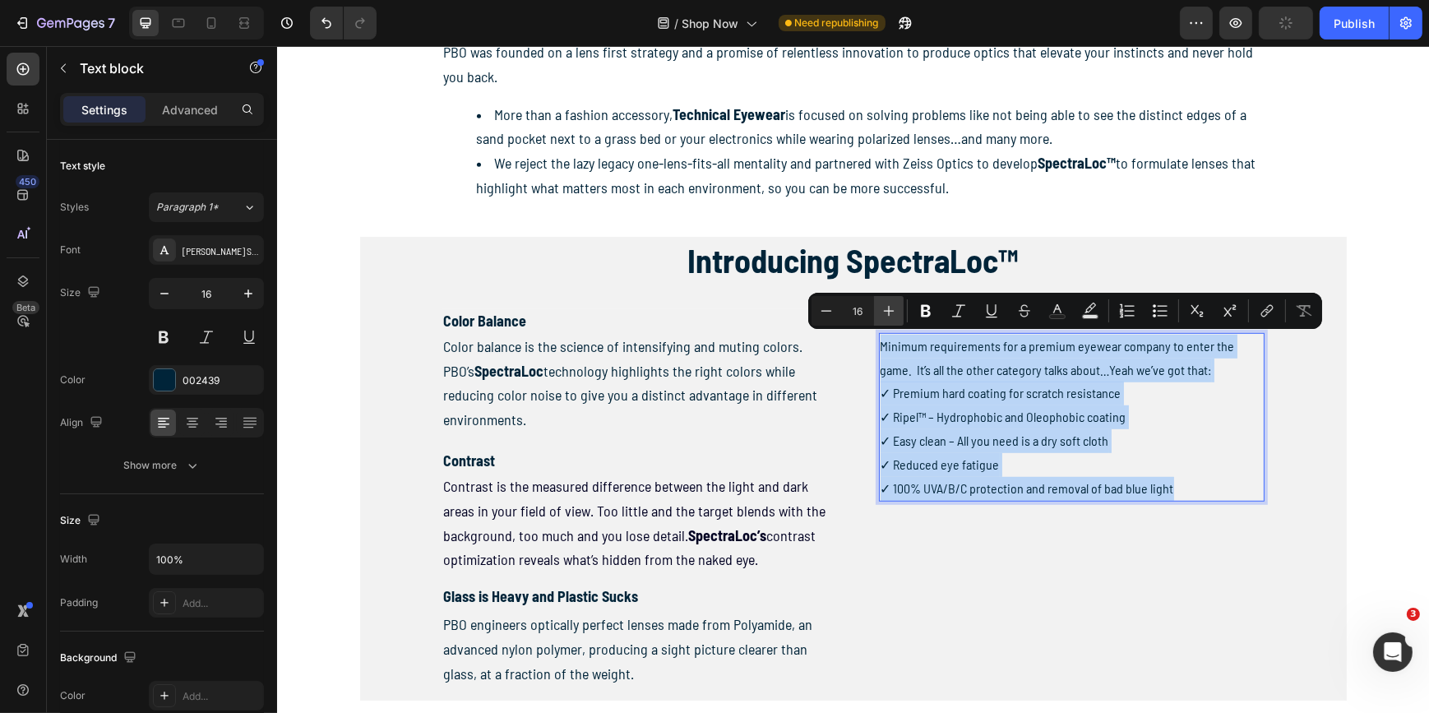
type input "17"
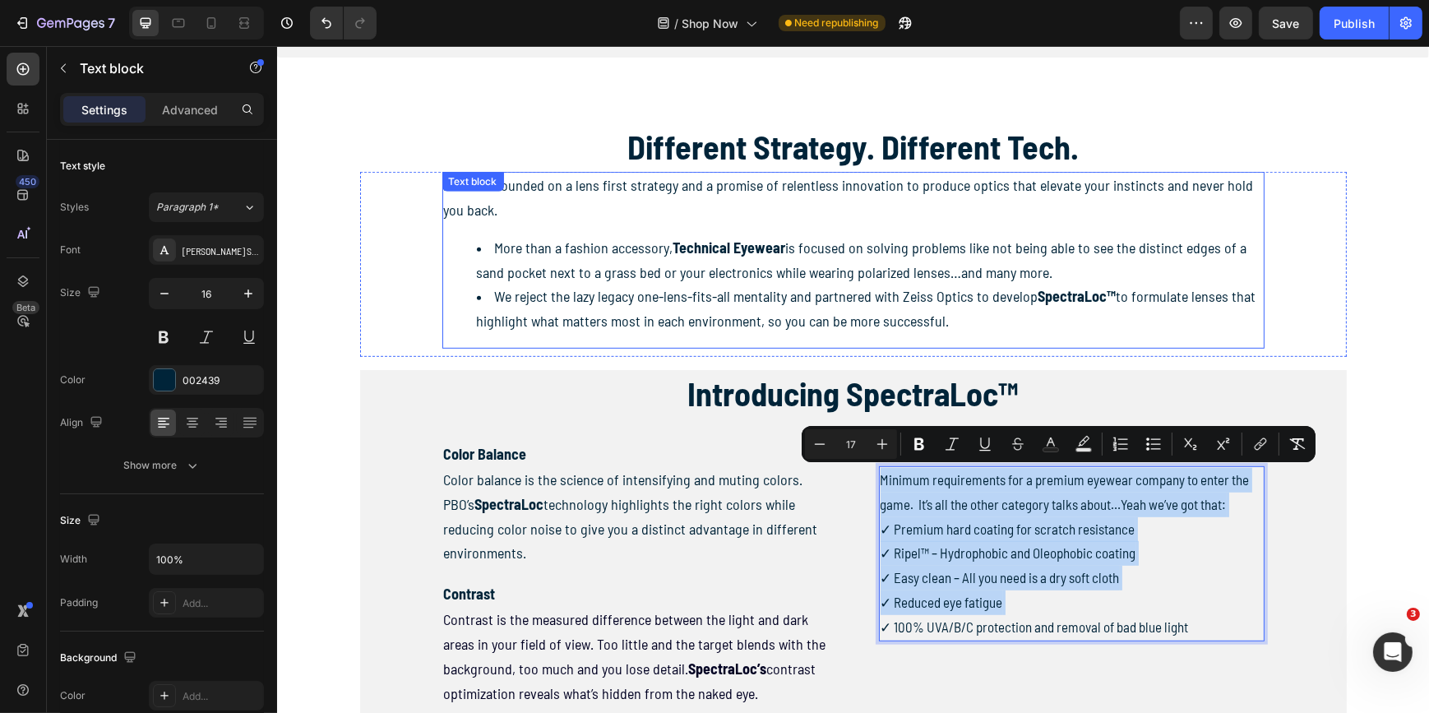
scroll to position [1046, 0]
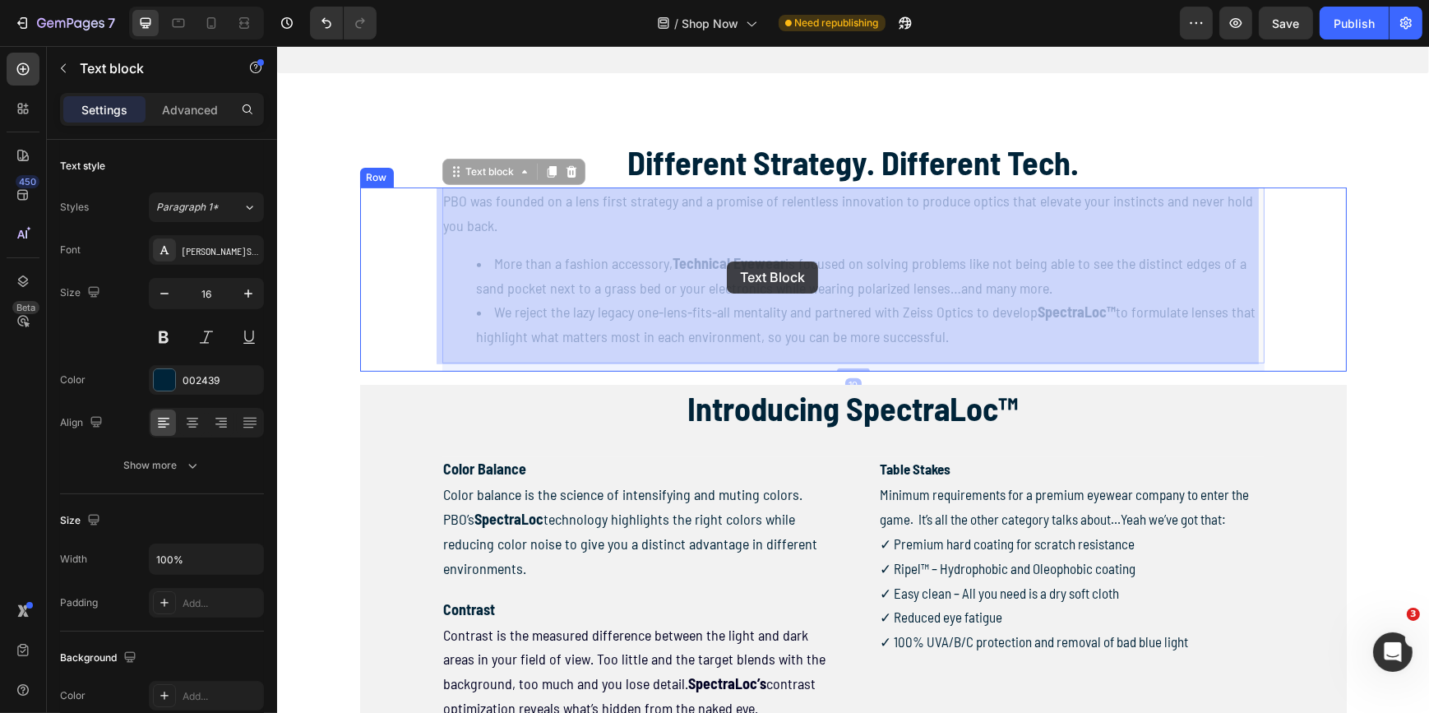
drag, startPoint x: 945, startPoint y: 337, endPoint x: 726, endPoint y: 261, distance: 231.4
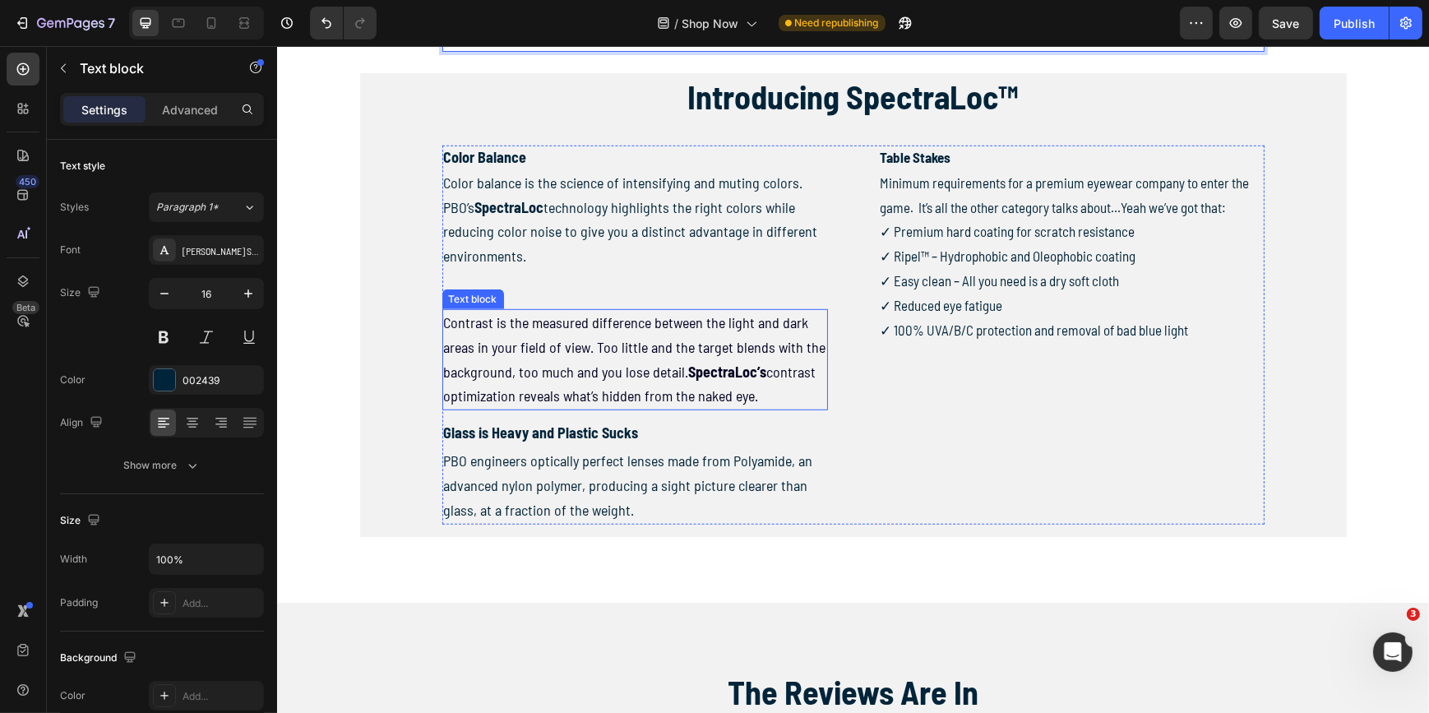
scroll to position [1270, 0]
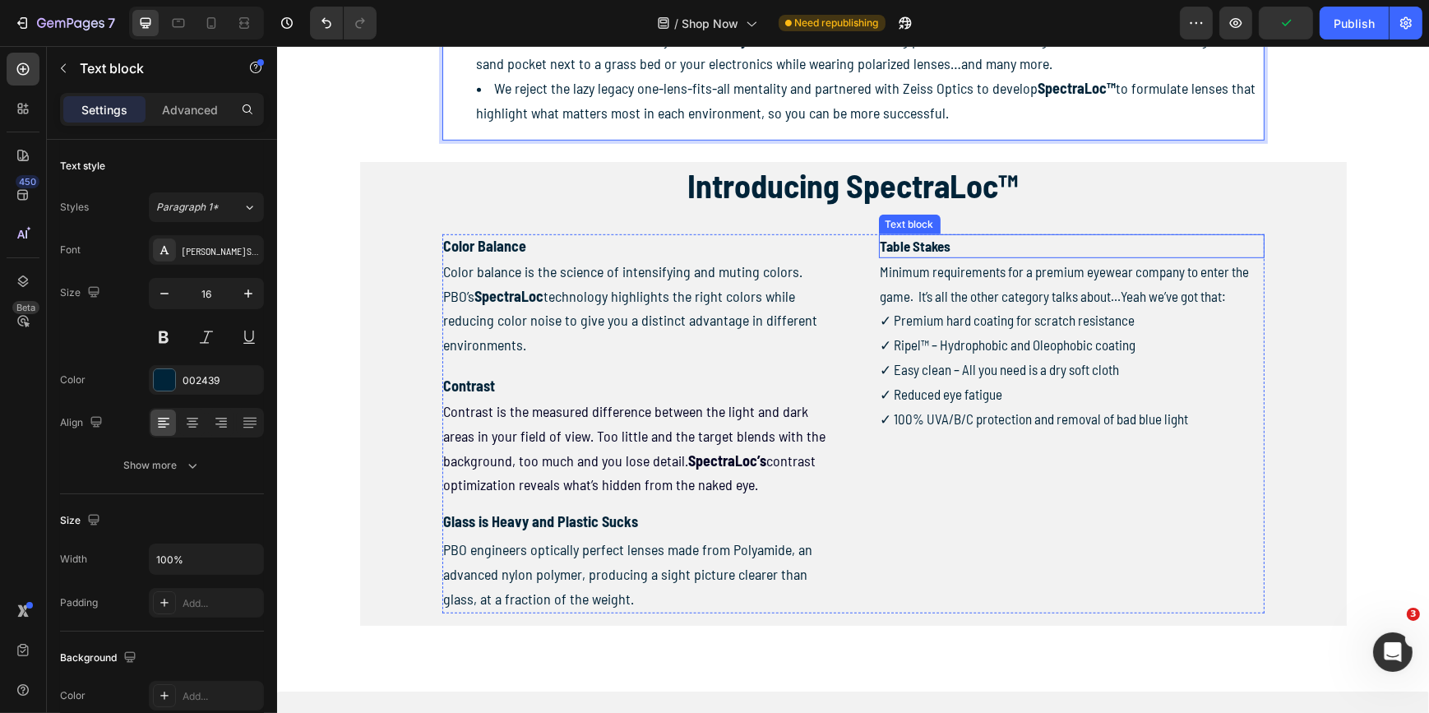
click at [965, 252] on p "Table Stakes" at bounding box center [1071, 246] width 382 height 21
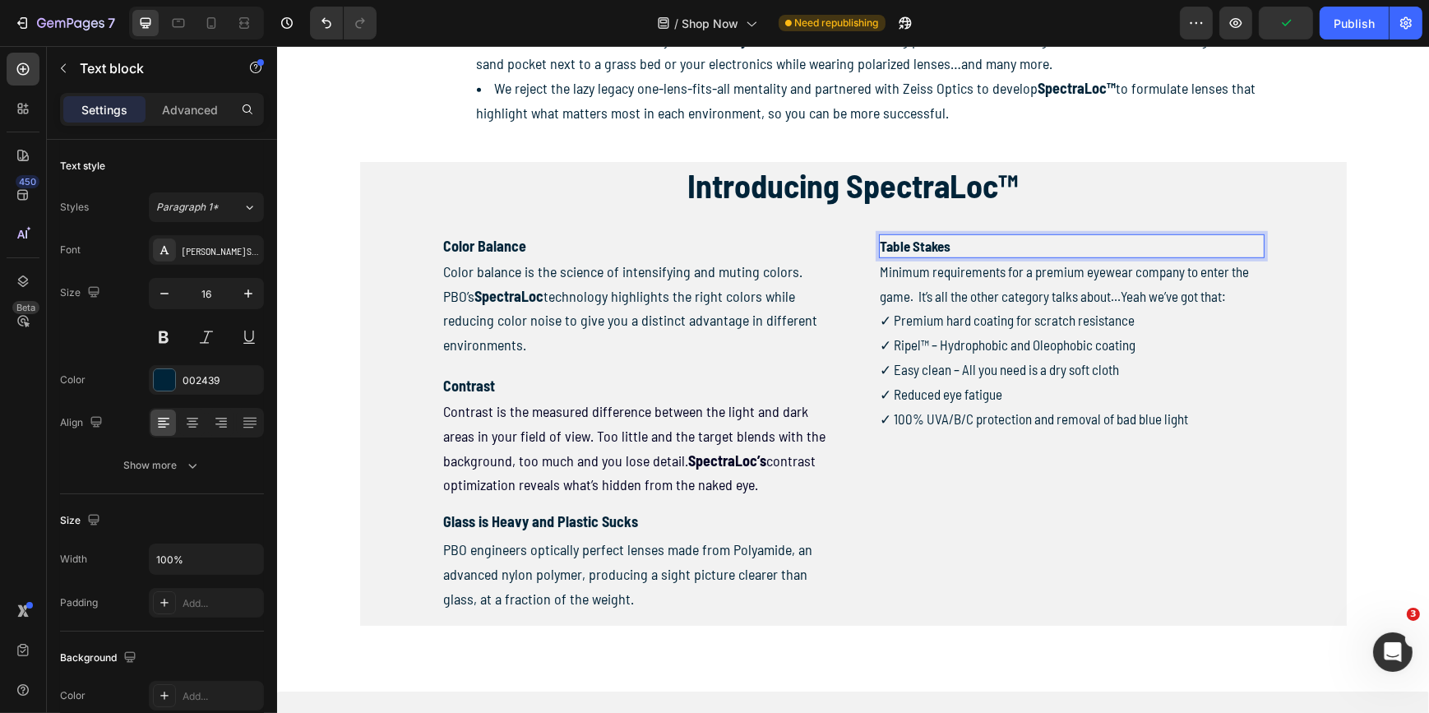
click at [938, 247] on span "Table Stakes" at bounding box center [915, 246] width 71 height 16
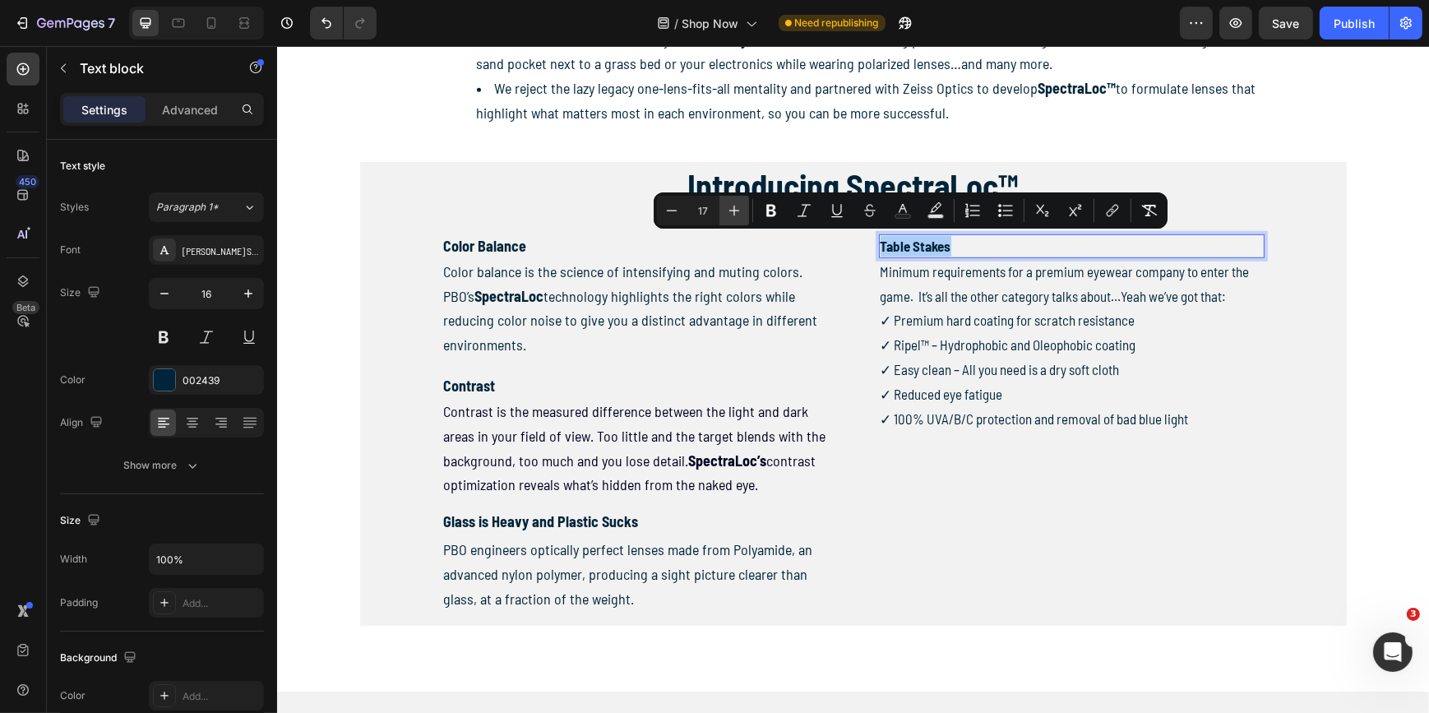
click at [729, 206] on icon "Editor contextual toolbar" at bounding box center [734, 210] width 16 height 16
type input "18"
click at [505, 248] on span "Color Balance" at bounding box center [484, 246] width 83 height 18
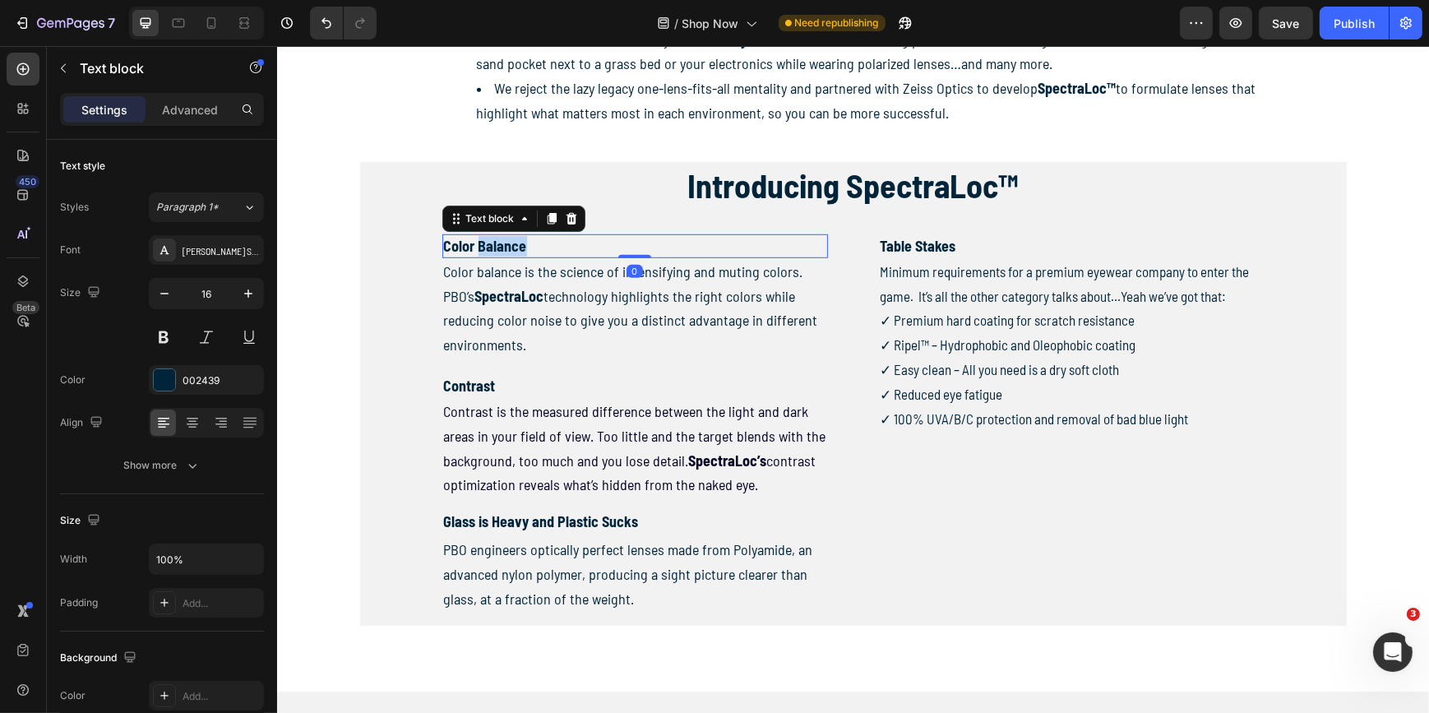
click at [504, 245] on span "Color Balance" at bounding box center [484, 246] width 83 height 18
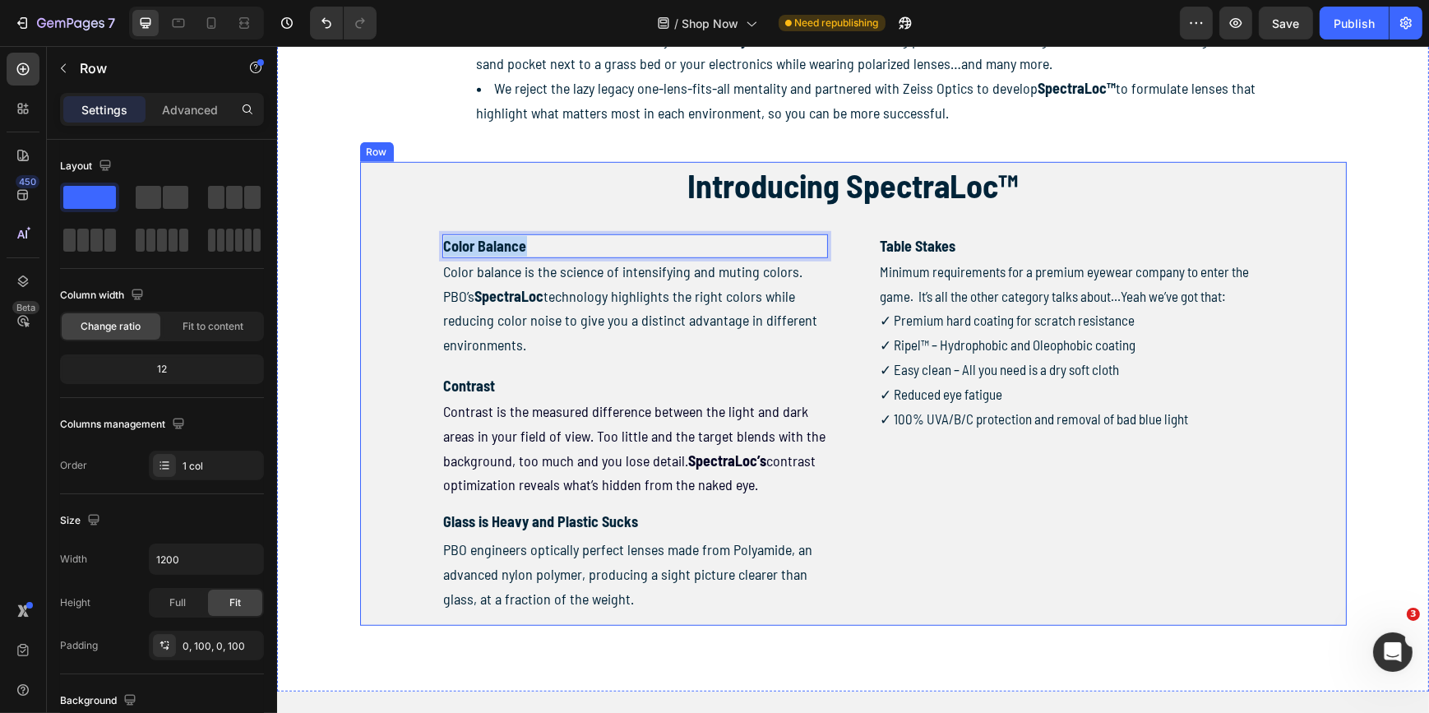
click at [385, 329] on div "Introducing SpectraLoc™ Heading Color Balance Text block 0 Color balance is the…" at bounding box center [852, 394] width 987 height 464
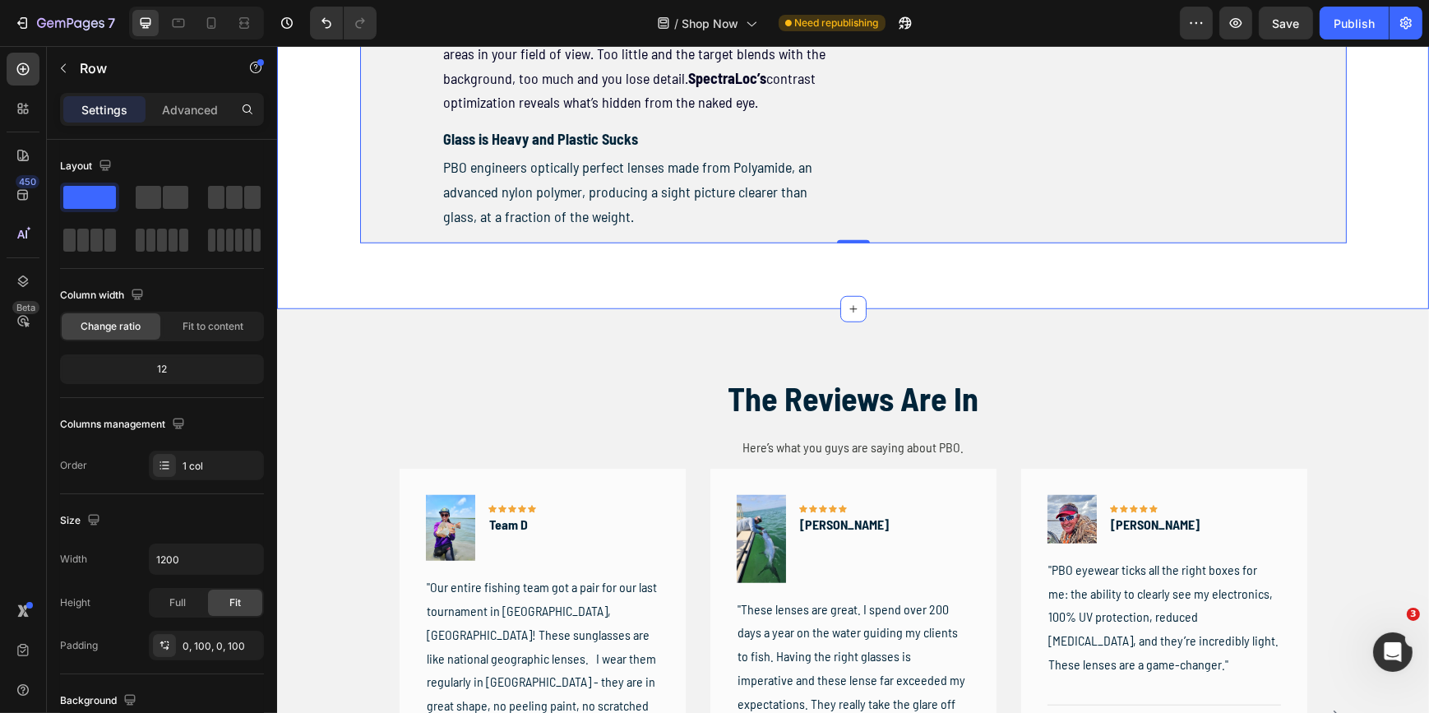
scroll to position [1719, 0]
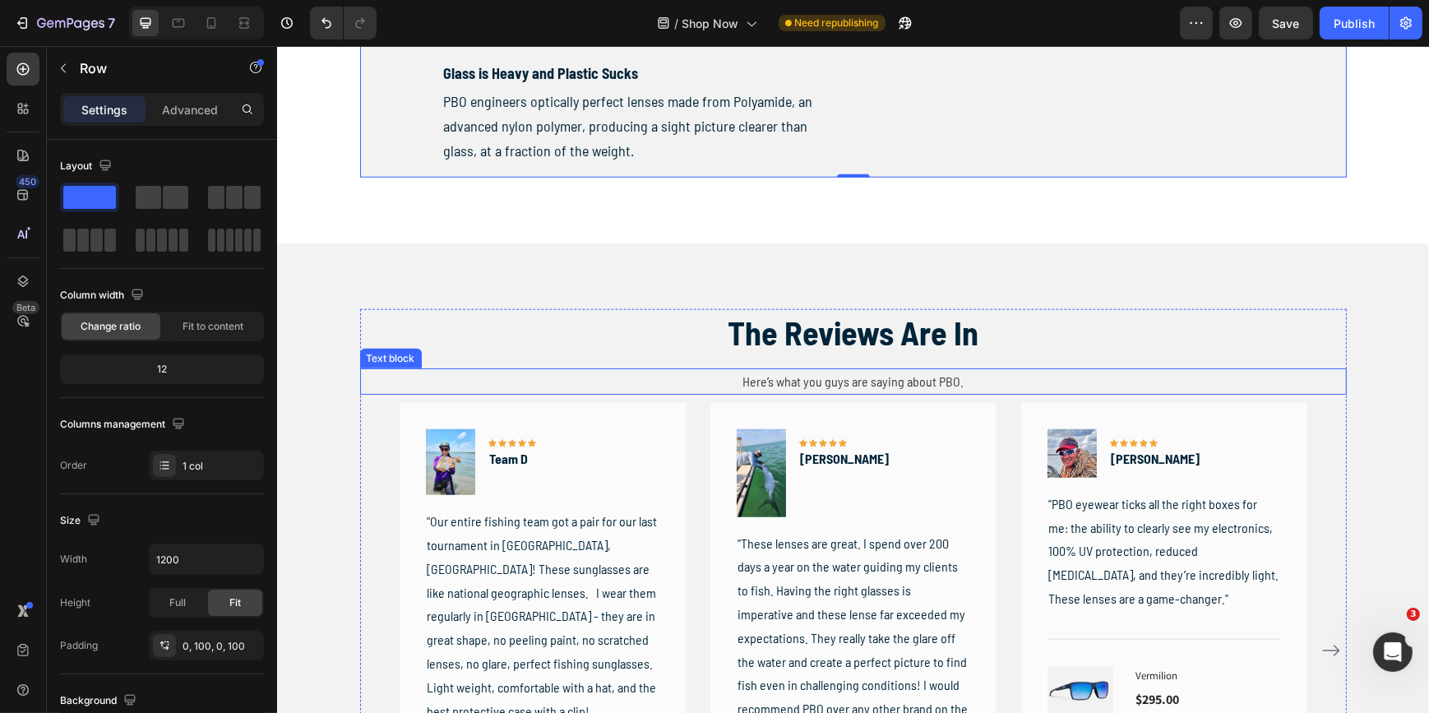
click at [817, 378] on span "Here’s what you guys are saying about PBO." at bounding box center [852, 381] width 221 height 16
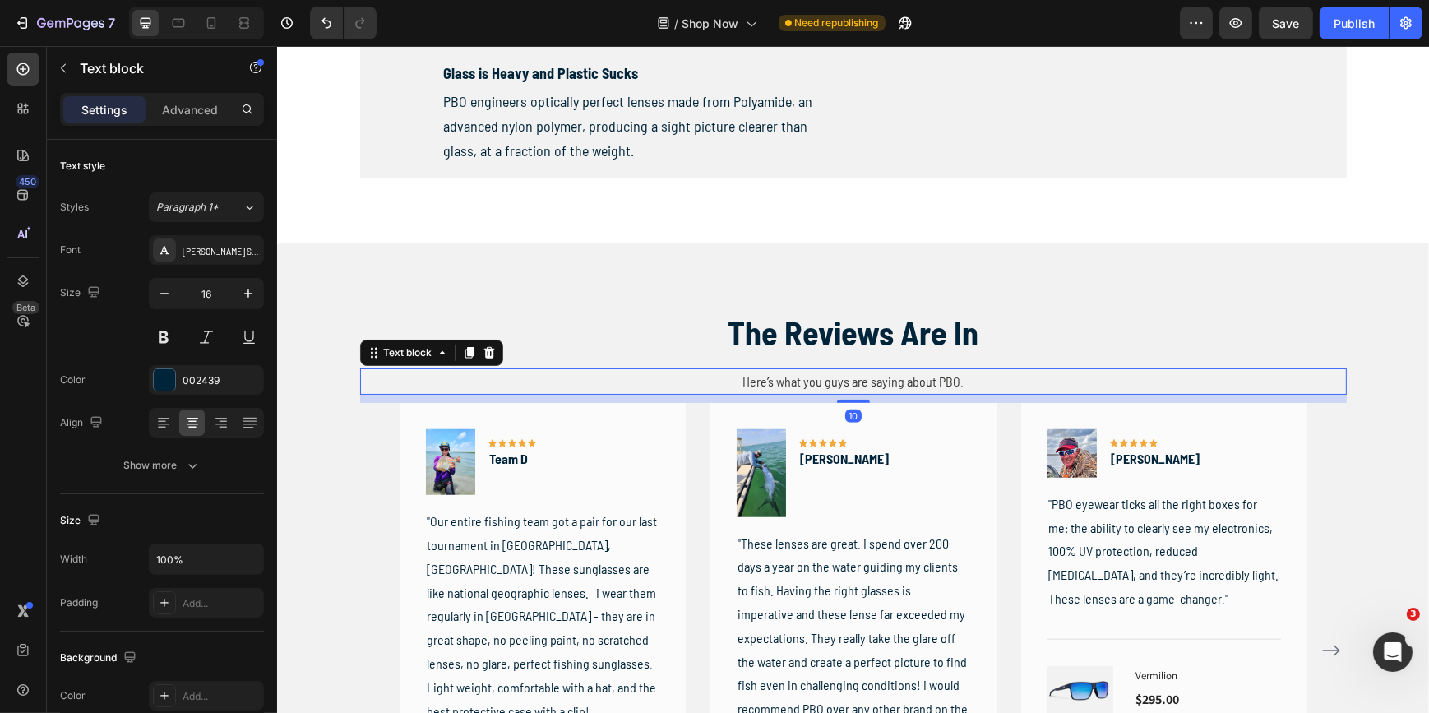
click at [817, 378] on span "Here’s what you guys are saying about PBO." at bounding box center [852, 381] width 221 height 16
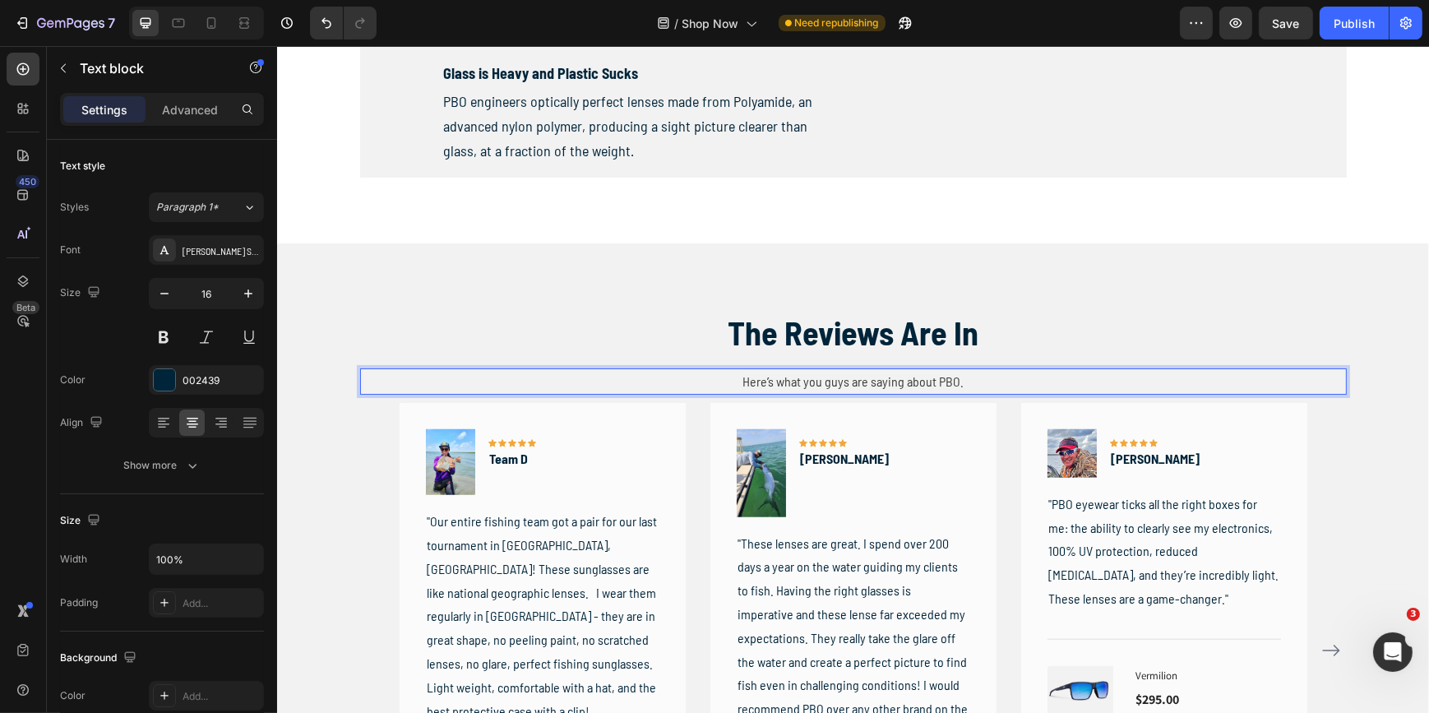
click at [817, 378] on span "Here’s what you guys are saying about PBO." at bounding box center [852, 381] width 221 height 16
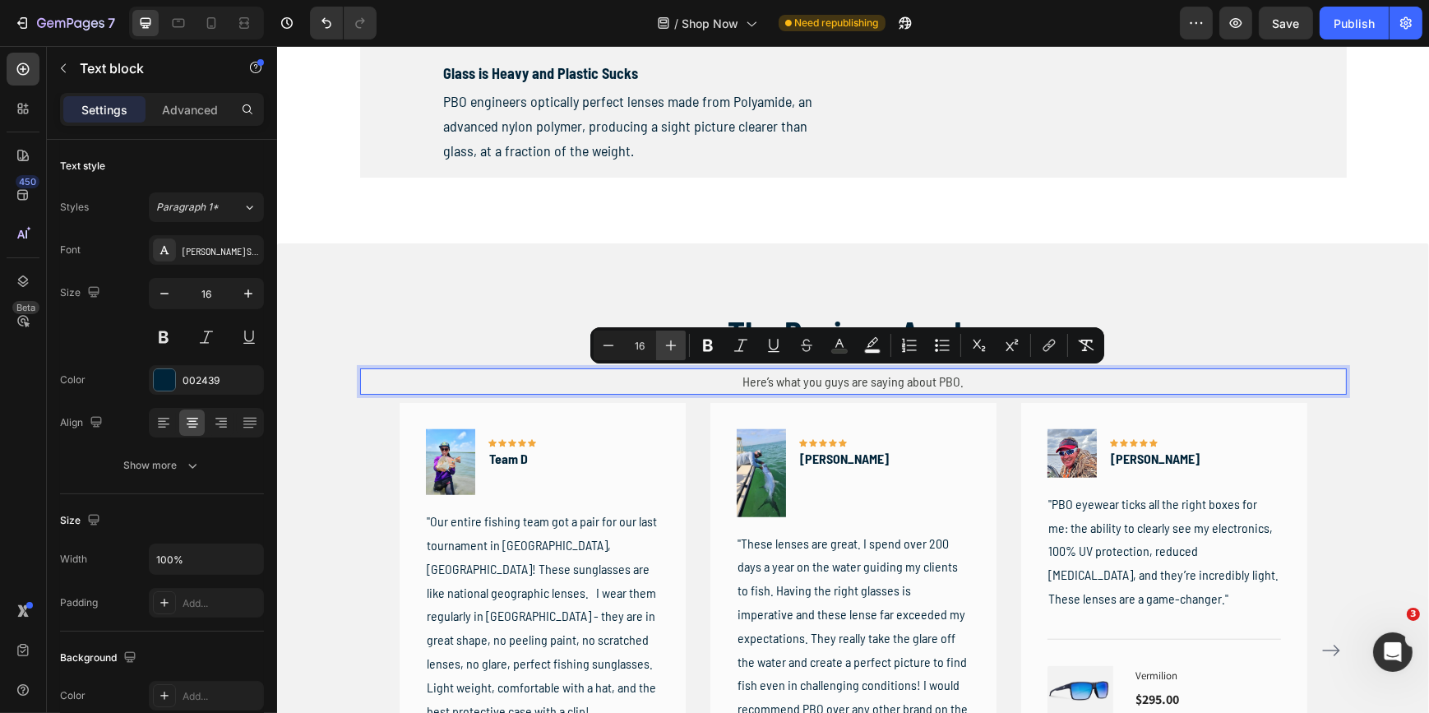
click at [673, 345] on icon "Editor contextual toolbar" at bounding box center [671, 345] width 11 height 11
type input "18"
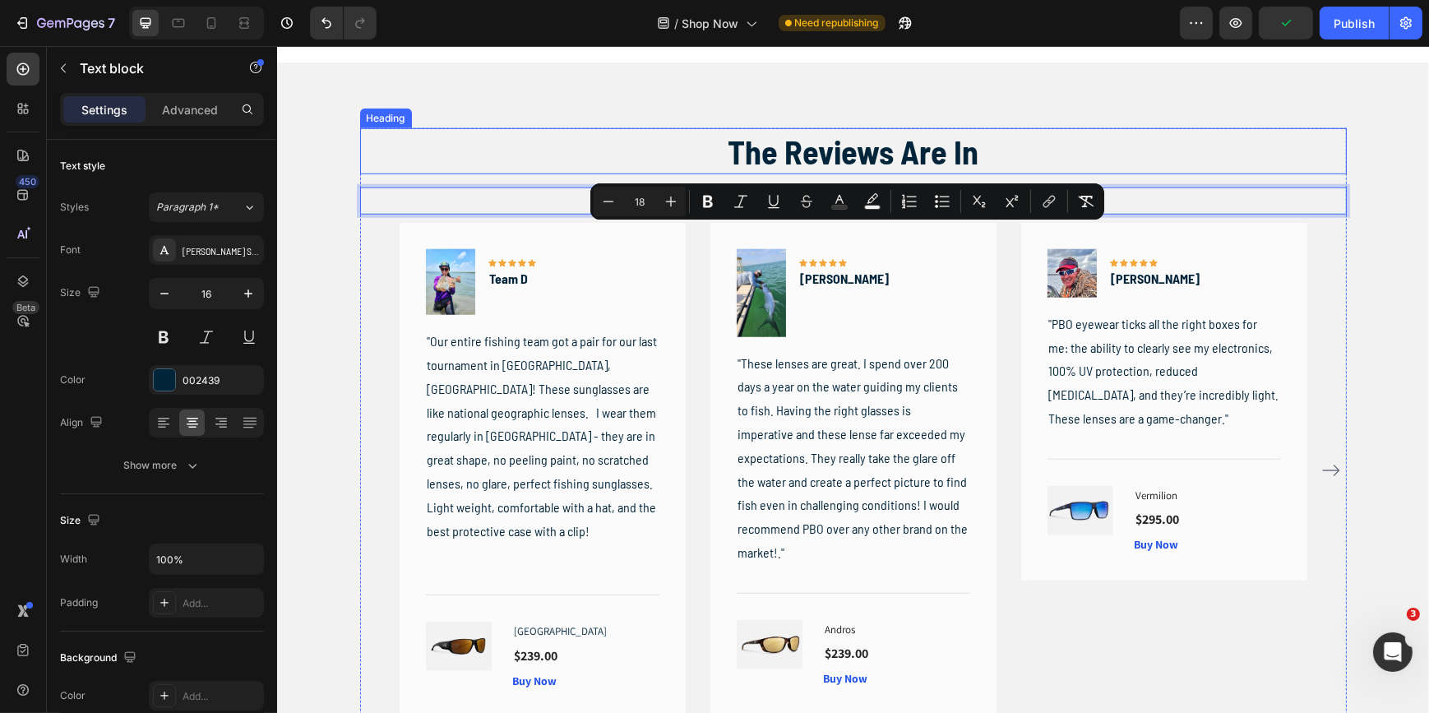
scroll to position [1943, 0]
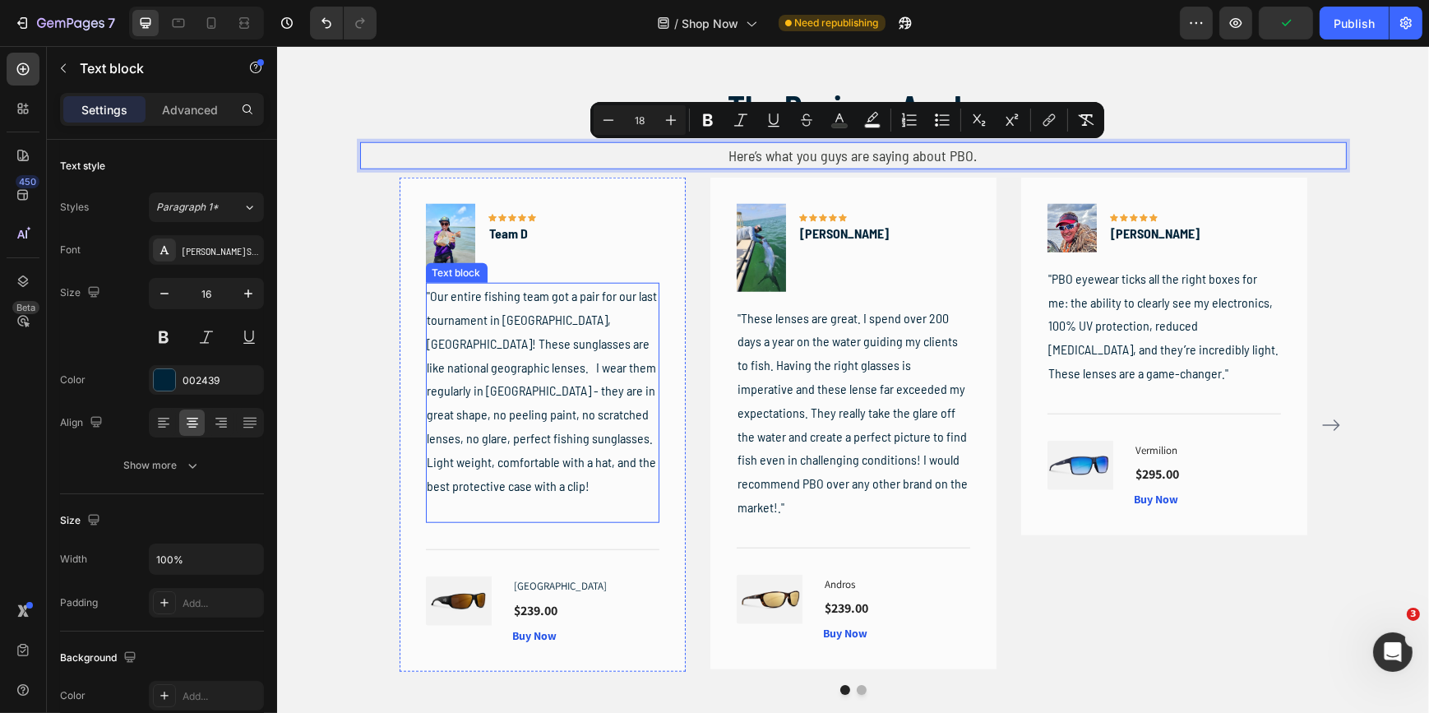
click at [556, 370] on p ""Our entire fishing team got a pair for our last tournament in [GEOGRAPHIC_DATA…" at bounding box center [542, 391] width 230 height 213
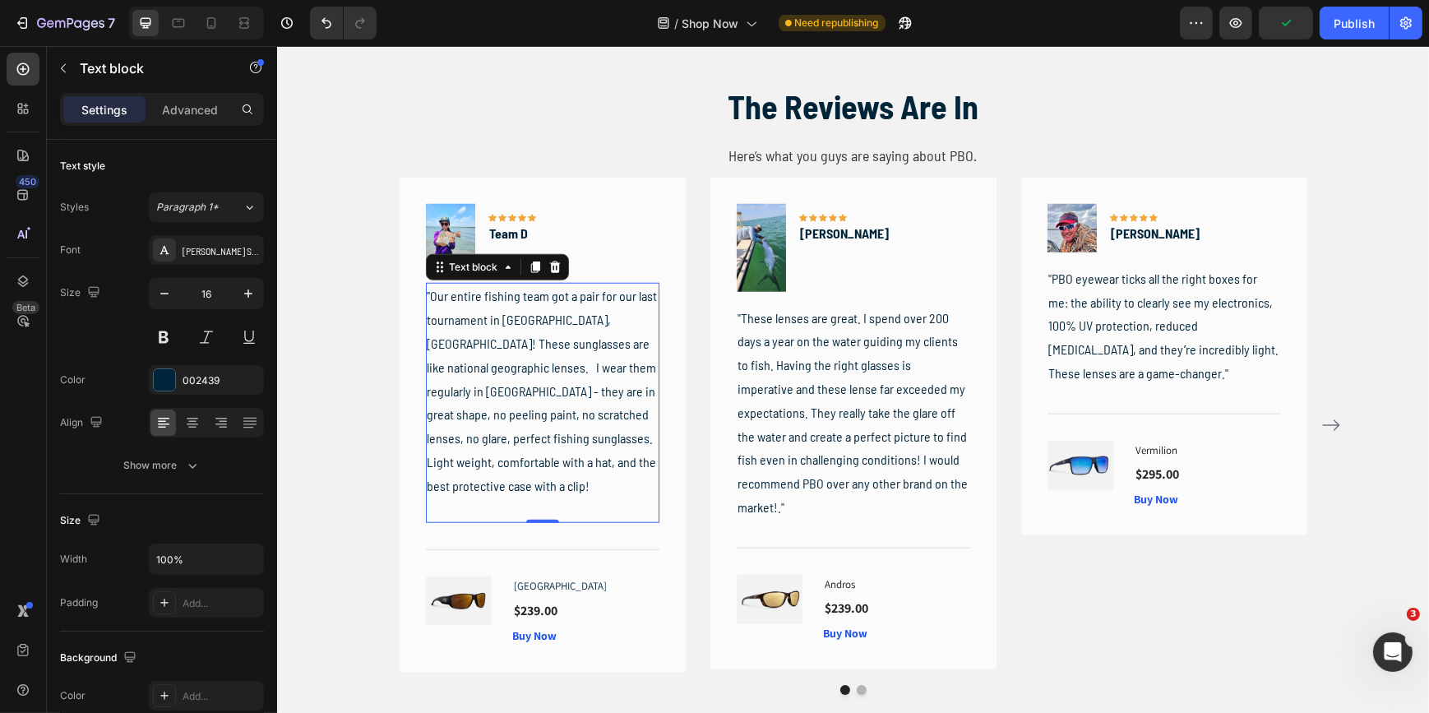
click at [556, 370] on p ""Our entire fishing team got a pair for our last tournament in [GEOGRAPHIC_DATA…" at bounding box center [542, 391] width 230 height 213
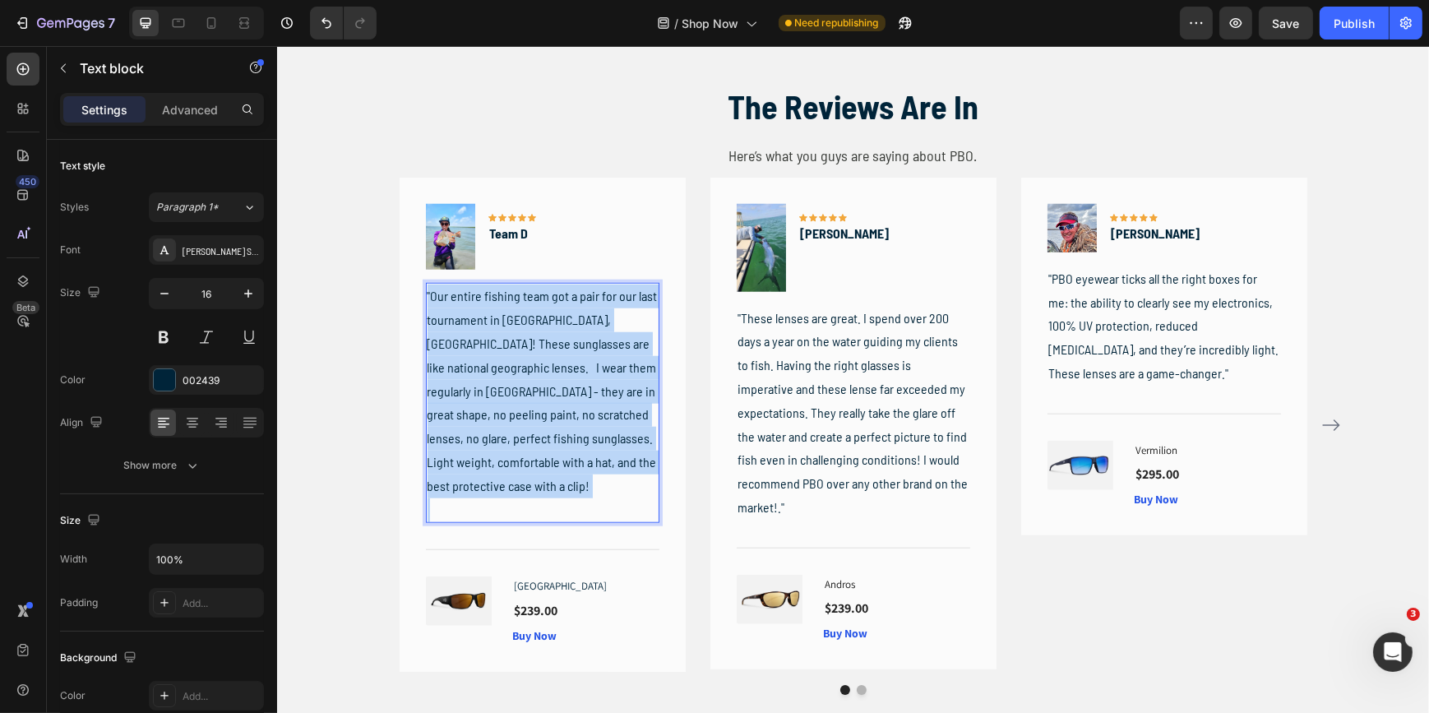
click at [556, 370] on p ""Our entire fishing team got a pair for our last tournament in [GEOGRAPHIC_DATA…" at bounding box center [542, 391] width 230 height 213
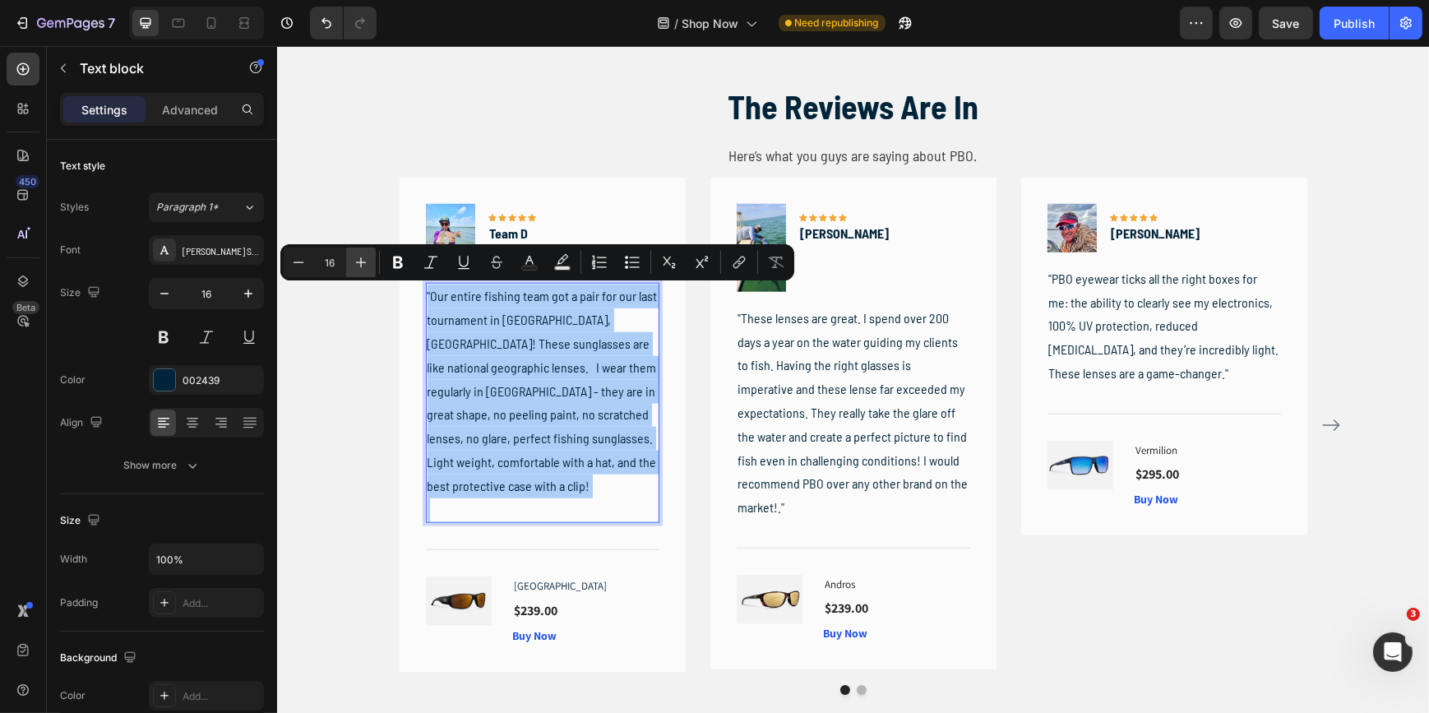
click at [359, 263] on icon "Editor contextual toolbar" at bounding box center [361, 262] width 16 height 16
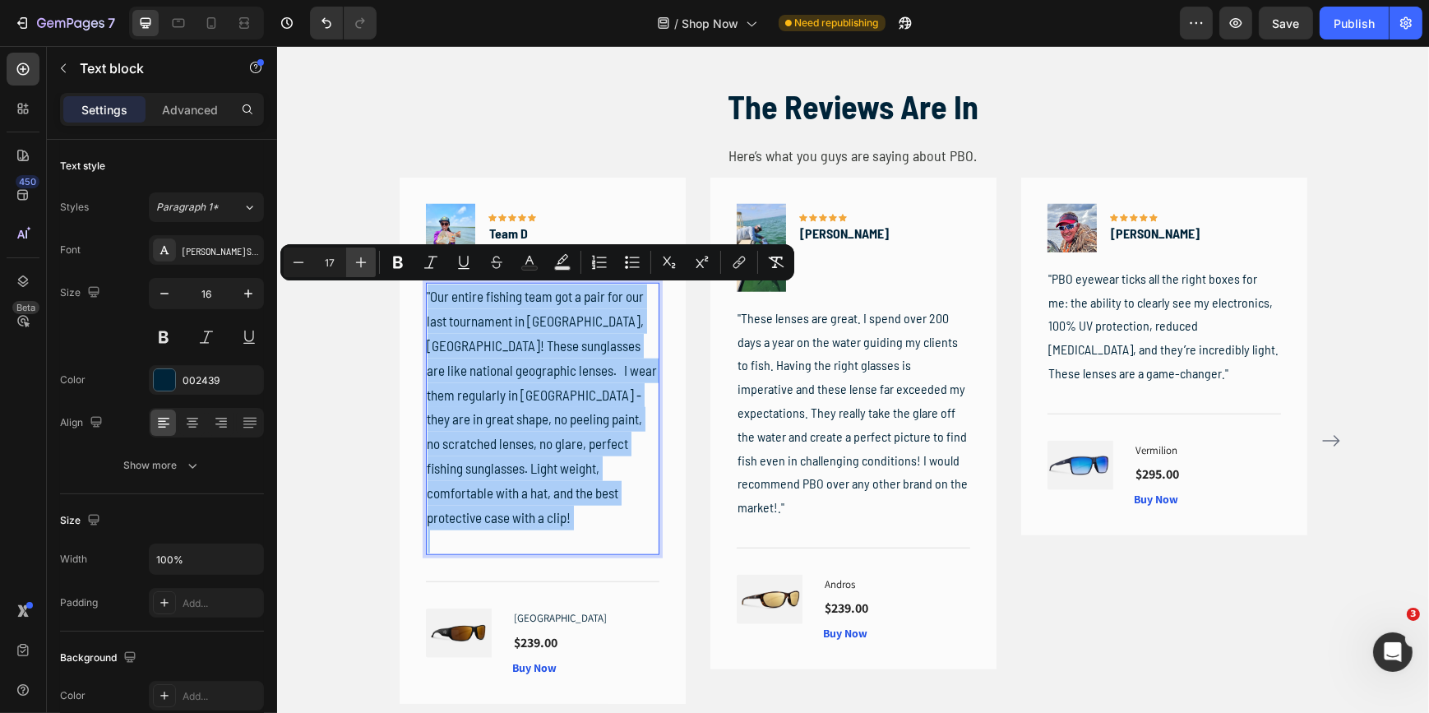
click at [359, 263] on icon "Editor contextual toolbar" at bounding box center [361, 262] width 16 height 16
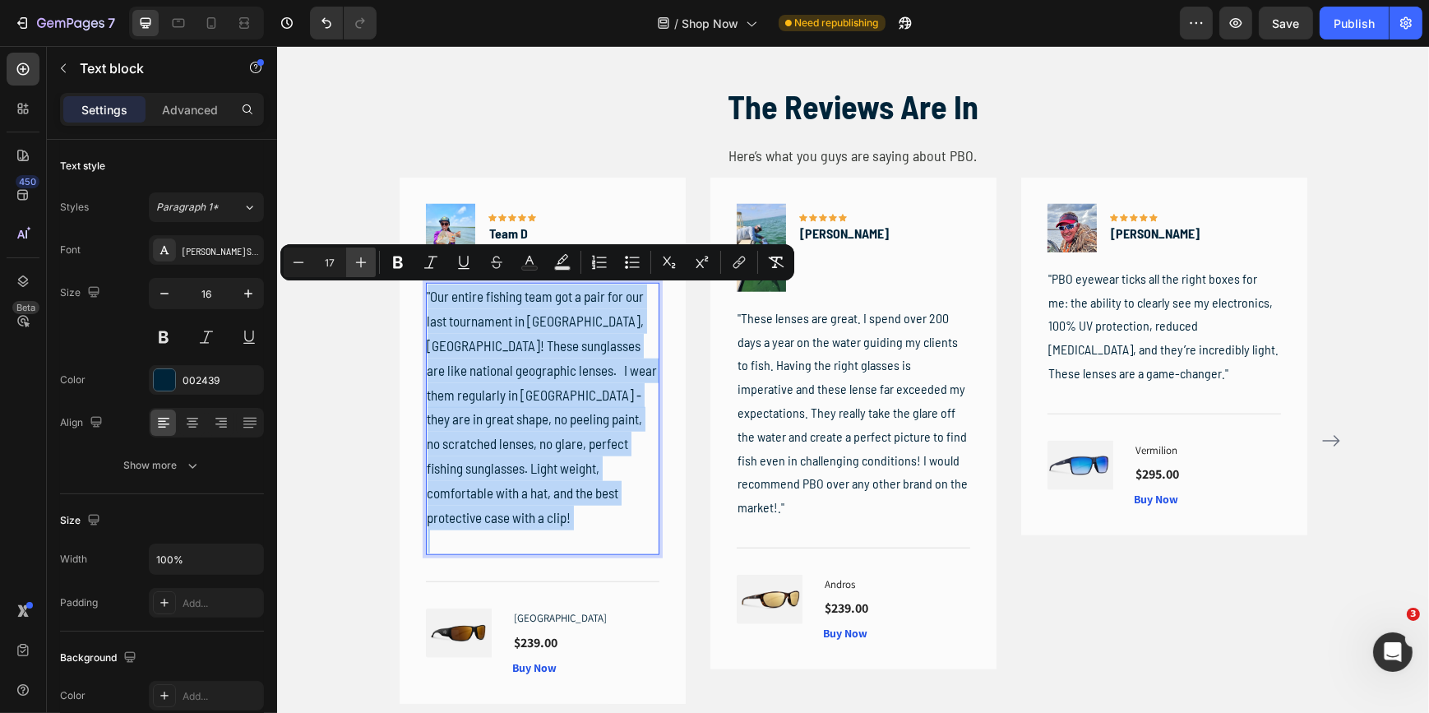
type input "18"
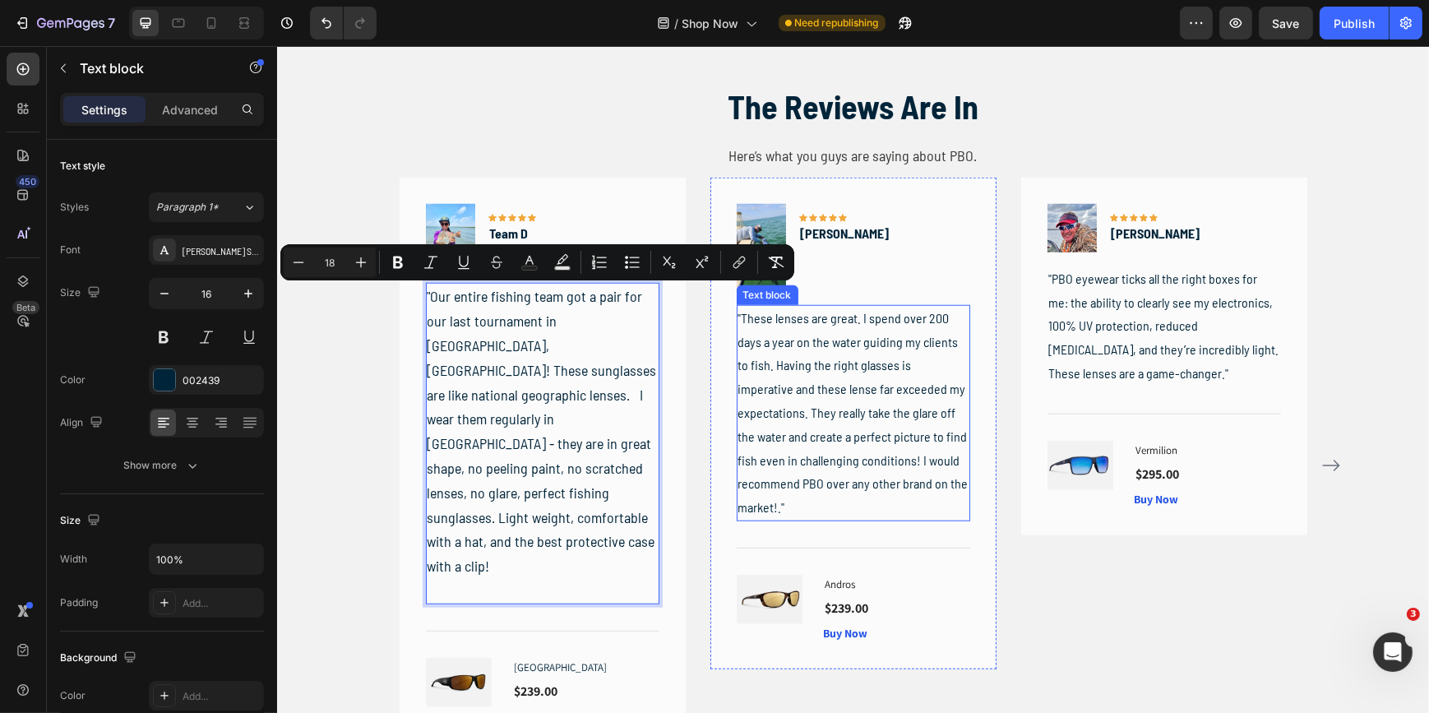
click at [868, 434] on p ""These lenses are great. I spend over 200 days a year on the water guiding my c…" at bounding box center [853, 413] width 230 height 213
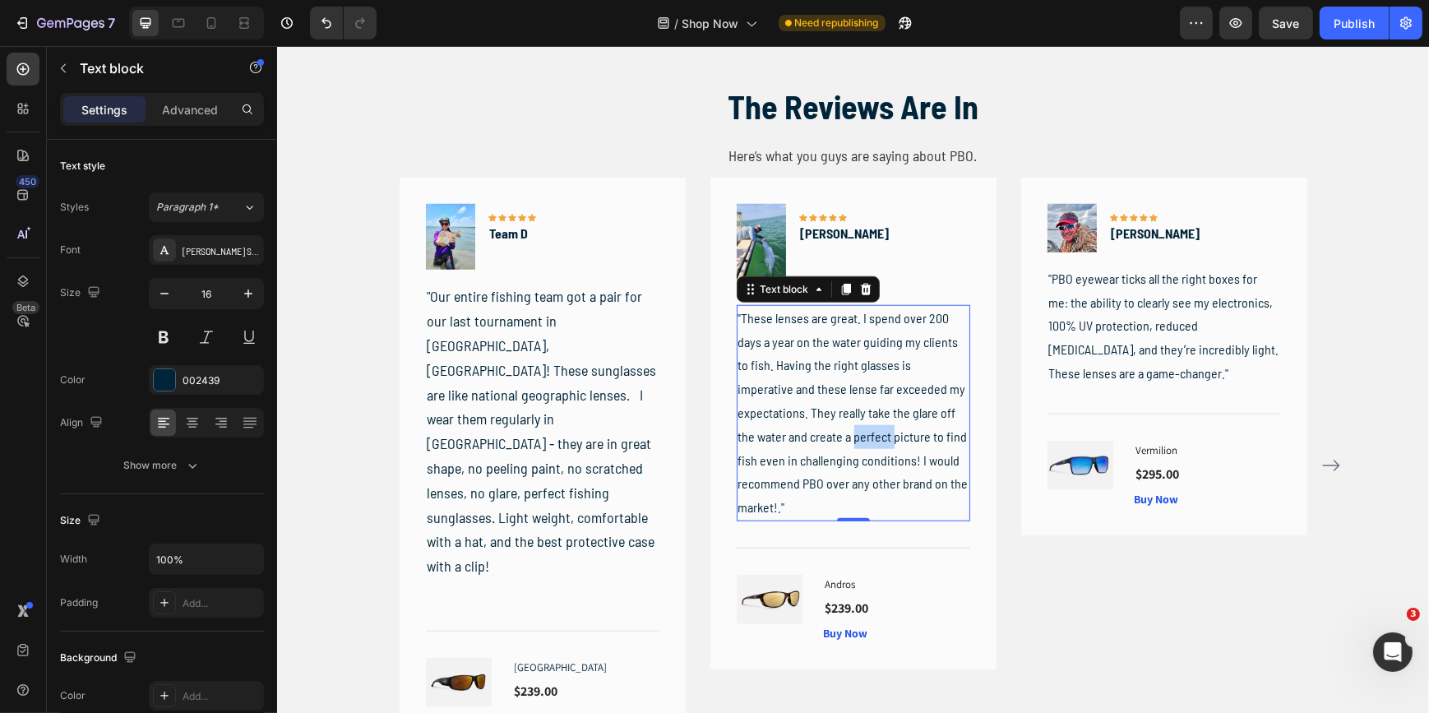
click at [868, 434] on p ""These lenses are great. I spend over 200 days a year on the water guiding my c…" at bounding box center [853, 413] width 230 height 213
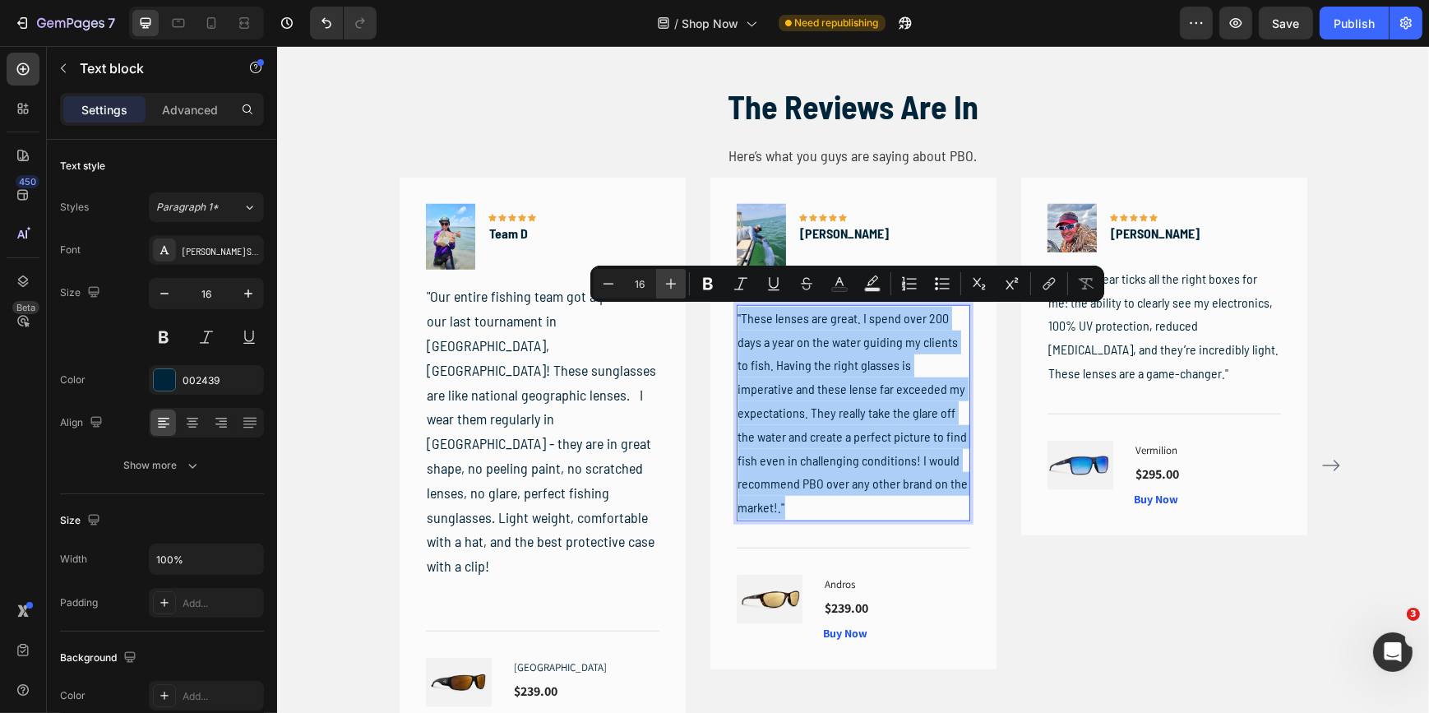
click at [678, 283] on icon "Editor contextual toolbar" at bounding box center [671, 283] width 16 height 16
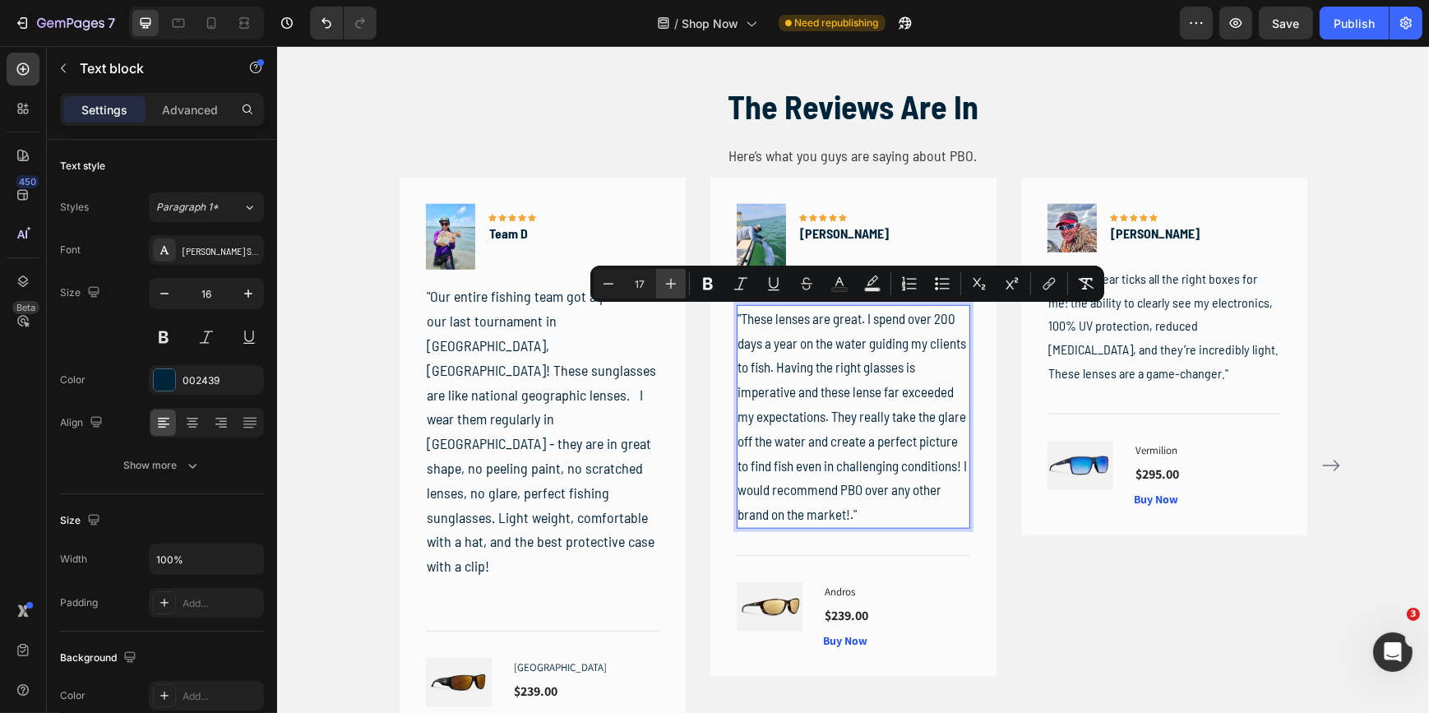
click at [678, 283] on icon "Editor contextual toolbar" at bounding box center [671, 283] width 16 height 16
type input "18"
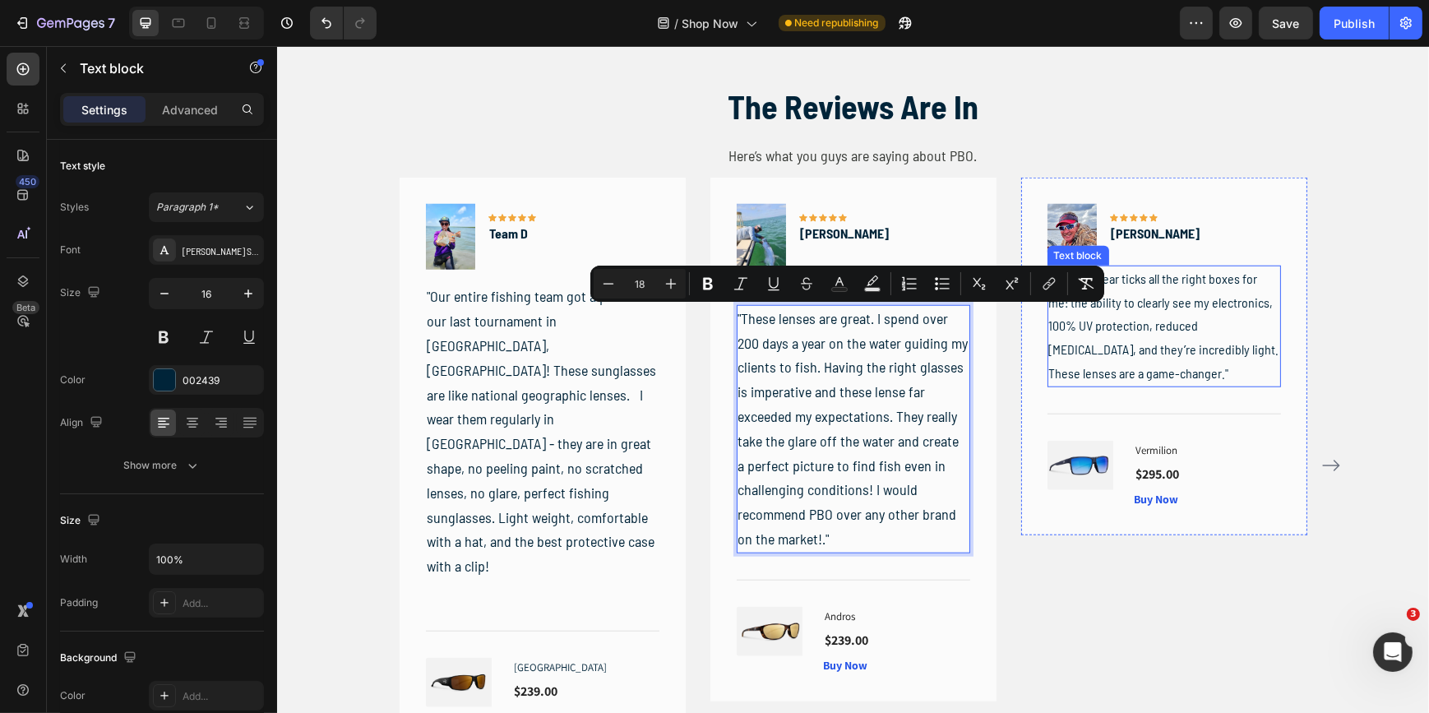
click at [1095, 336] on p ""PBO eyewear ticks all the right boxes for me: the ability to clearly see my el…" at bounding box center [1163, 326] width 230 height 118
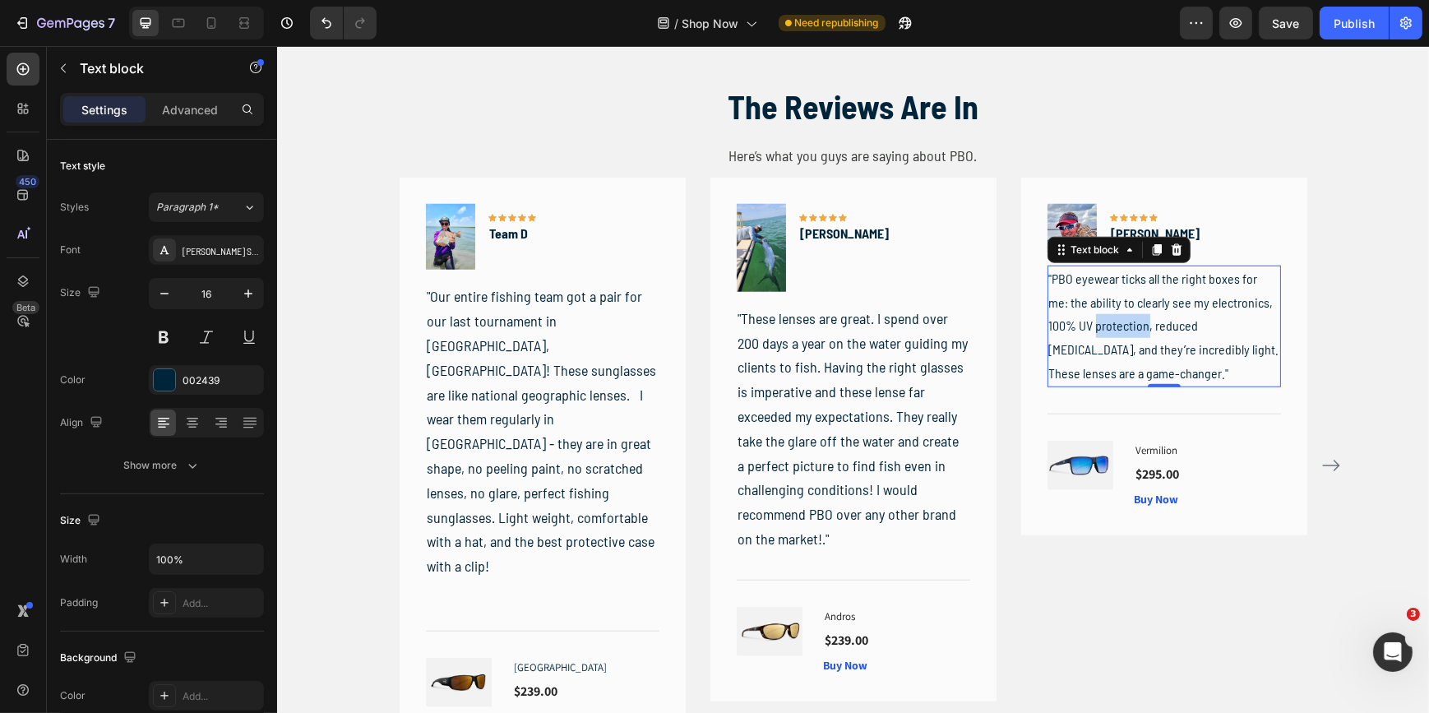
click at [1095, 336] on p ""PBO eyewear ticks all the right boxes for me: the ability to clearly see my el…" at bounding box center [1163, 326] width 230 height 118
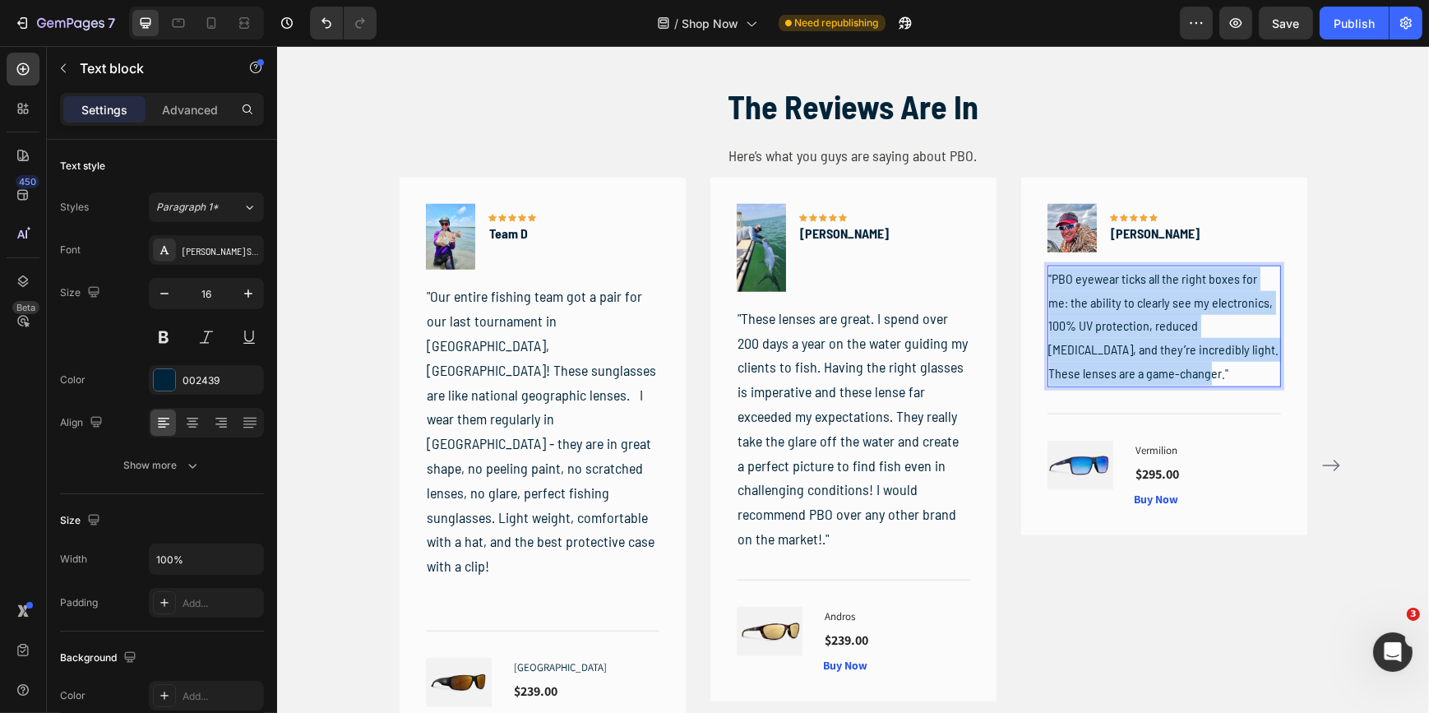
click at [1095, 336] on p ""PBO eyewear ticks all the right boxes for me: the ability to clearly see my el…" at bounding box center [1163, 326] width 230 height 118
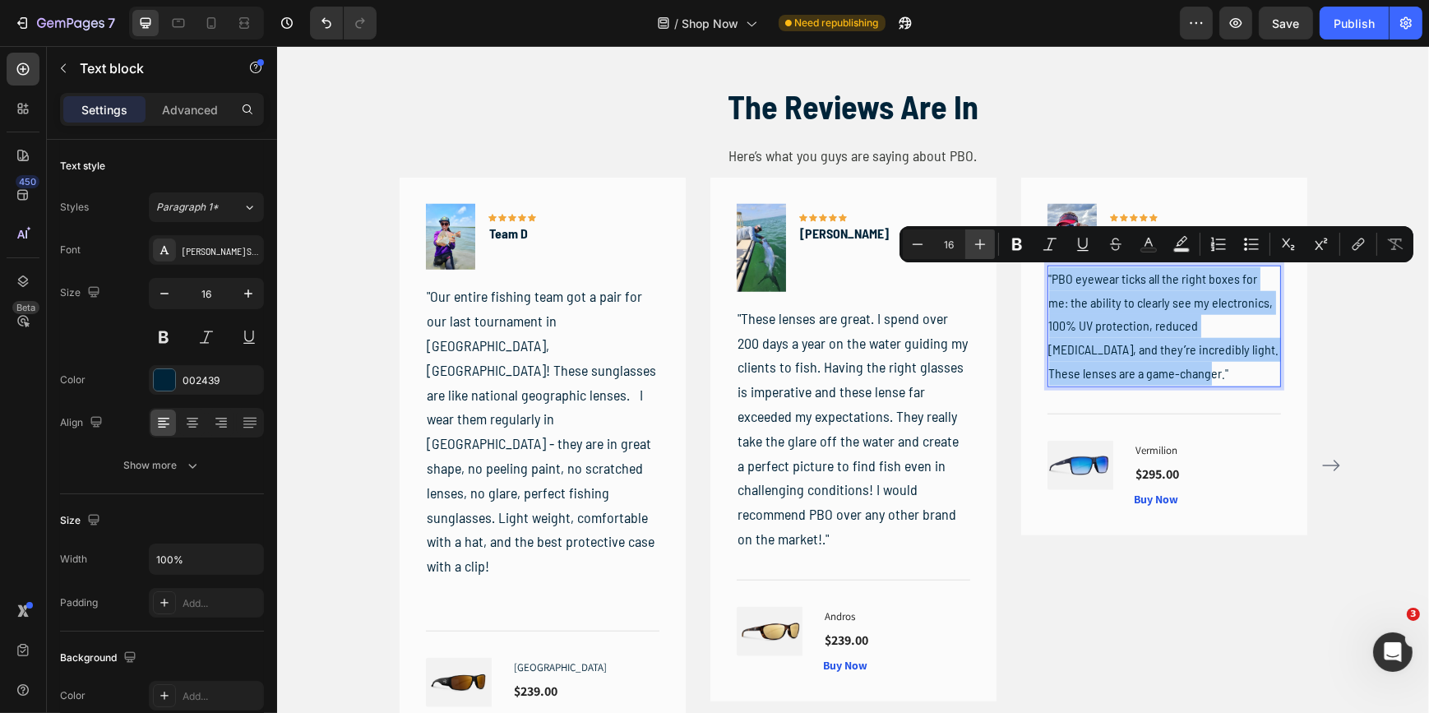
click at [983, 241] on icon "Editor contextual toolbar" at bounding box center [980, 244] width 16 height 16
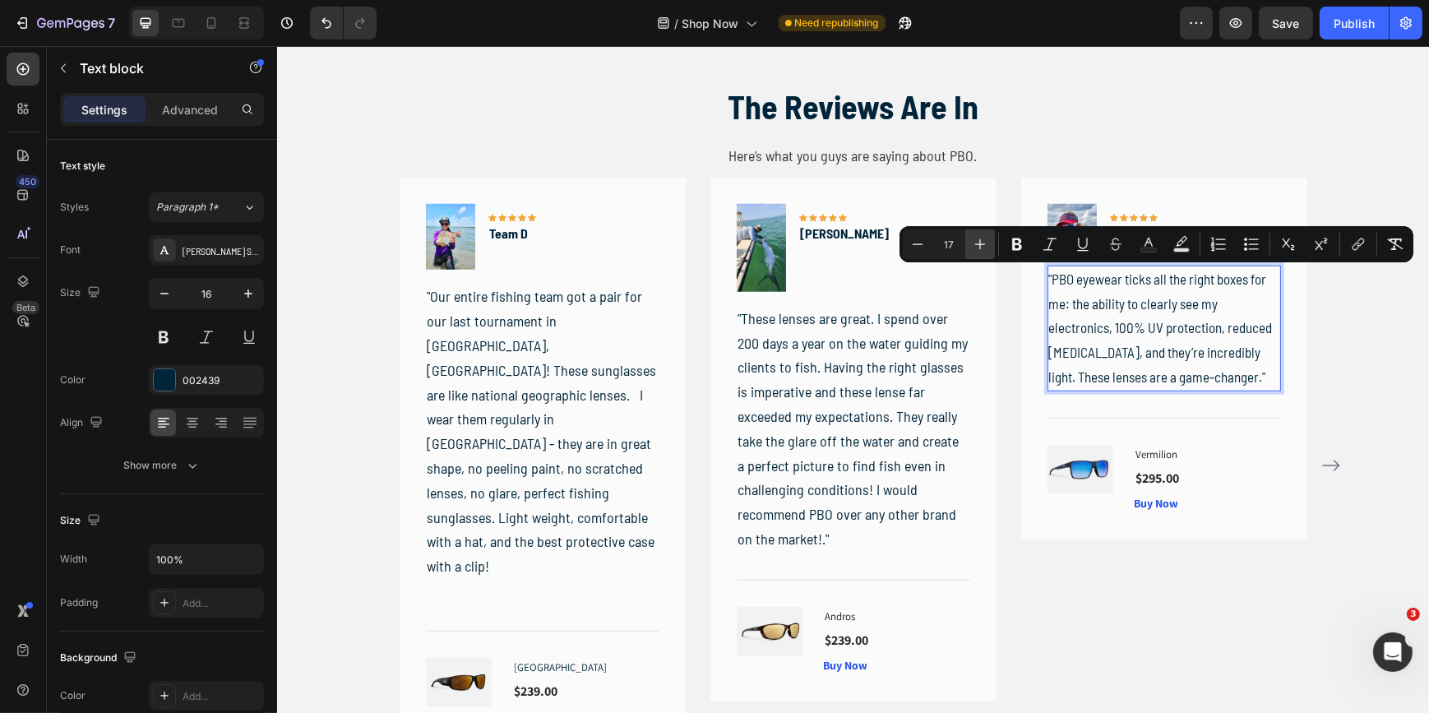
click at [983, 241] on icon "Editor contextual toolbar" at bounding box center [980, 244] width 16 height 16
type input "18"
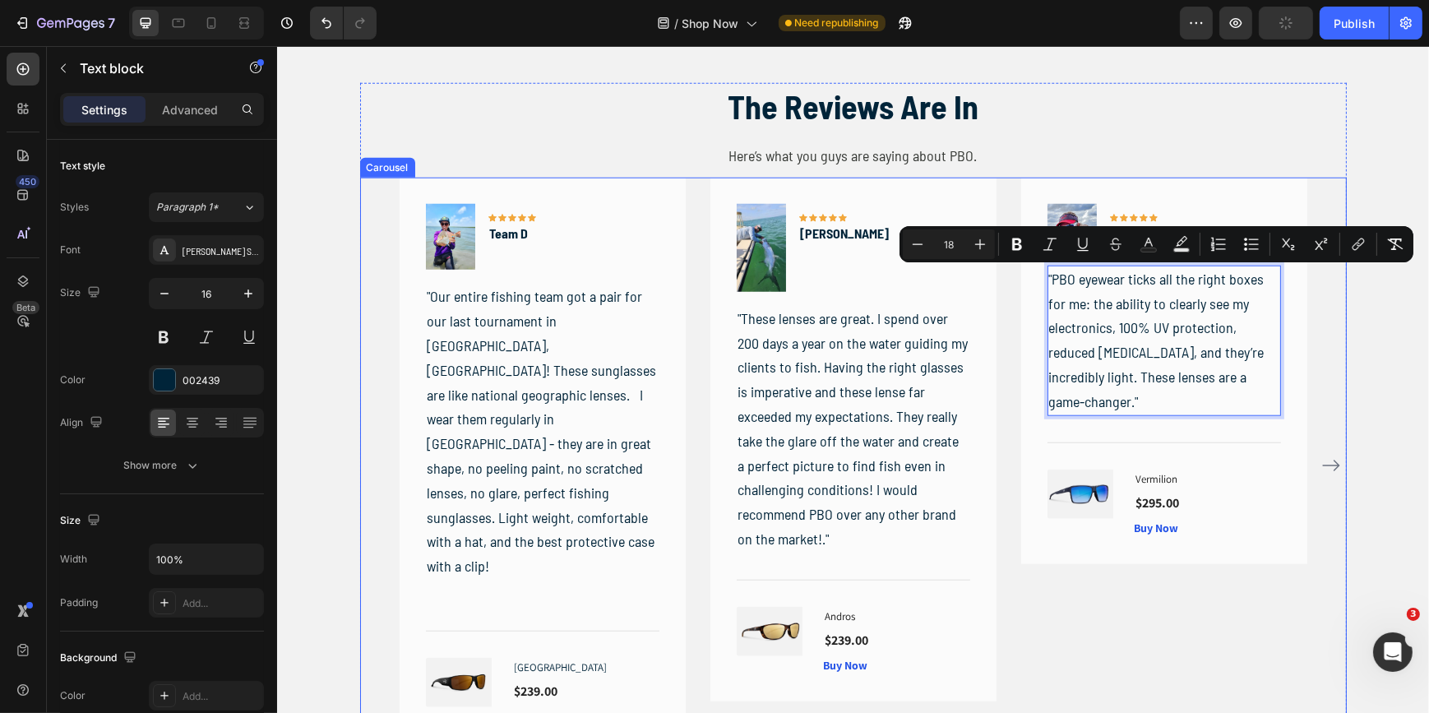
click at [1322, 460] on icon "Carousel Next Arrow" at bounding box center [1329, 466] width 17 height 12
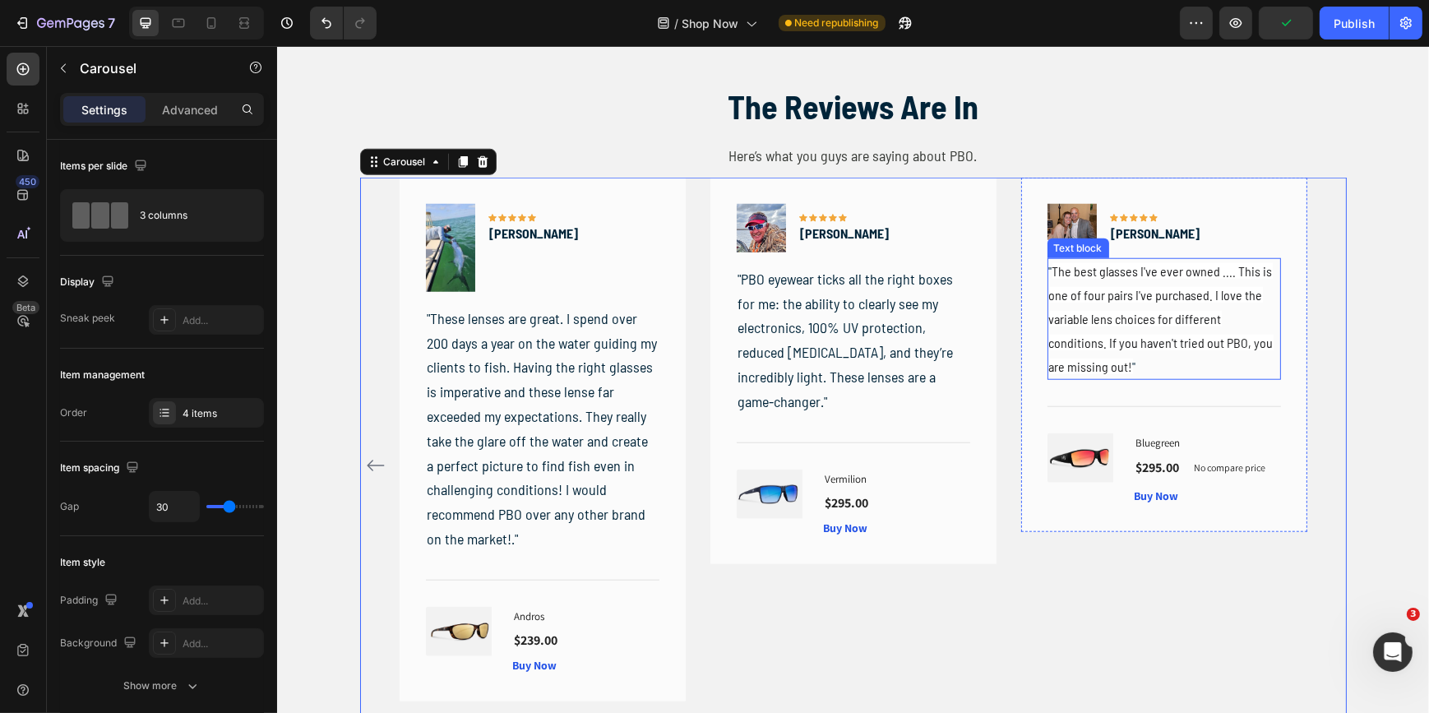
click at [1140, 328] on p "" The best glasses I've ever owned .... This is one of four pairs I've purchase…" at bounding box center [1163, 319] width 230 height 118
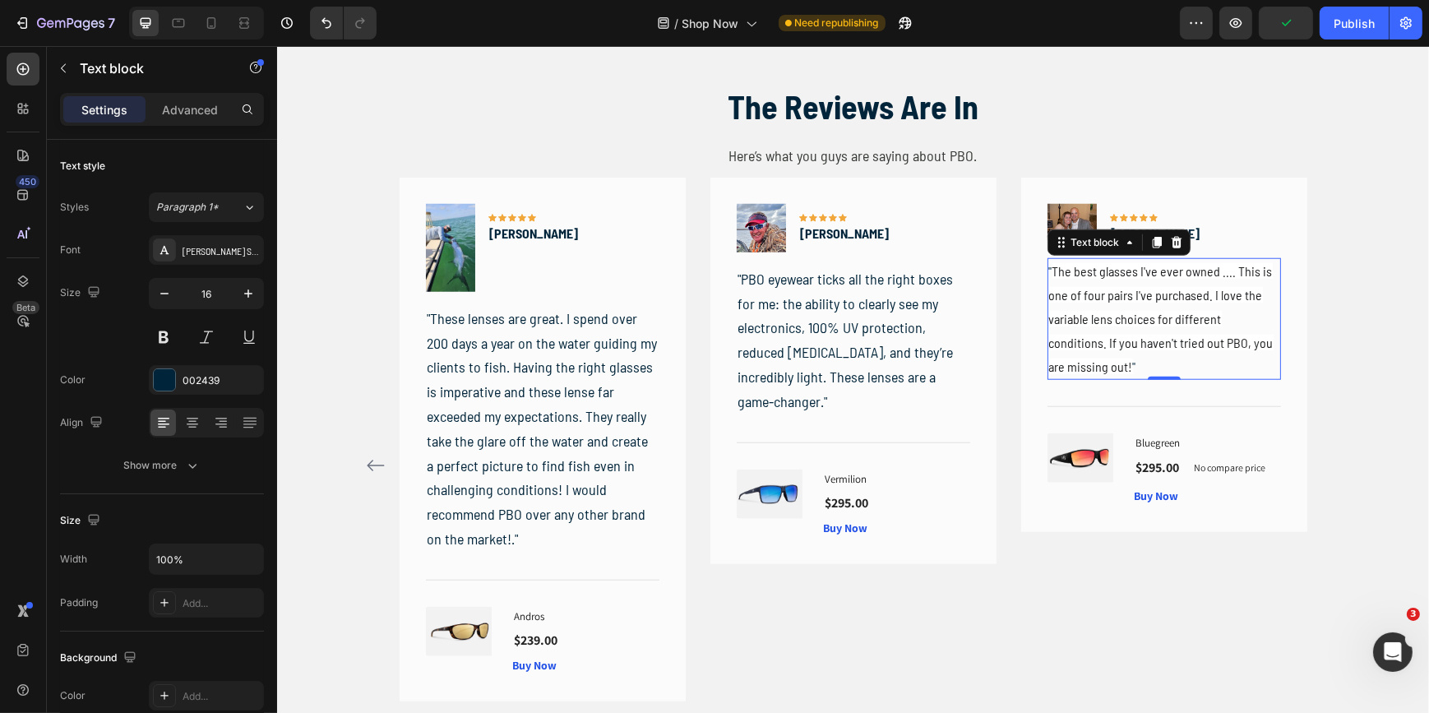
click at [1140, 328] on p "" The best glasses I've ever owned .... This is one of four pairs I've purchase…" at bounding box center [1163, 319] width 230 height 118
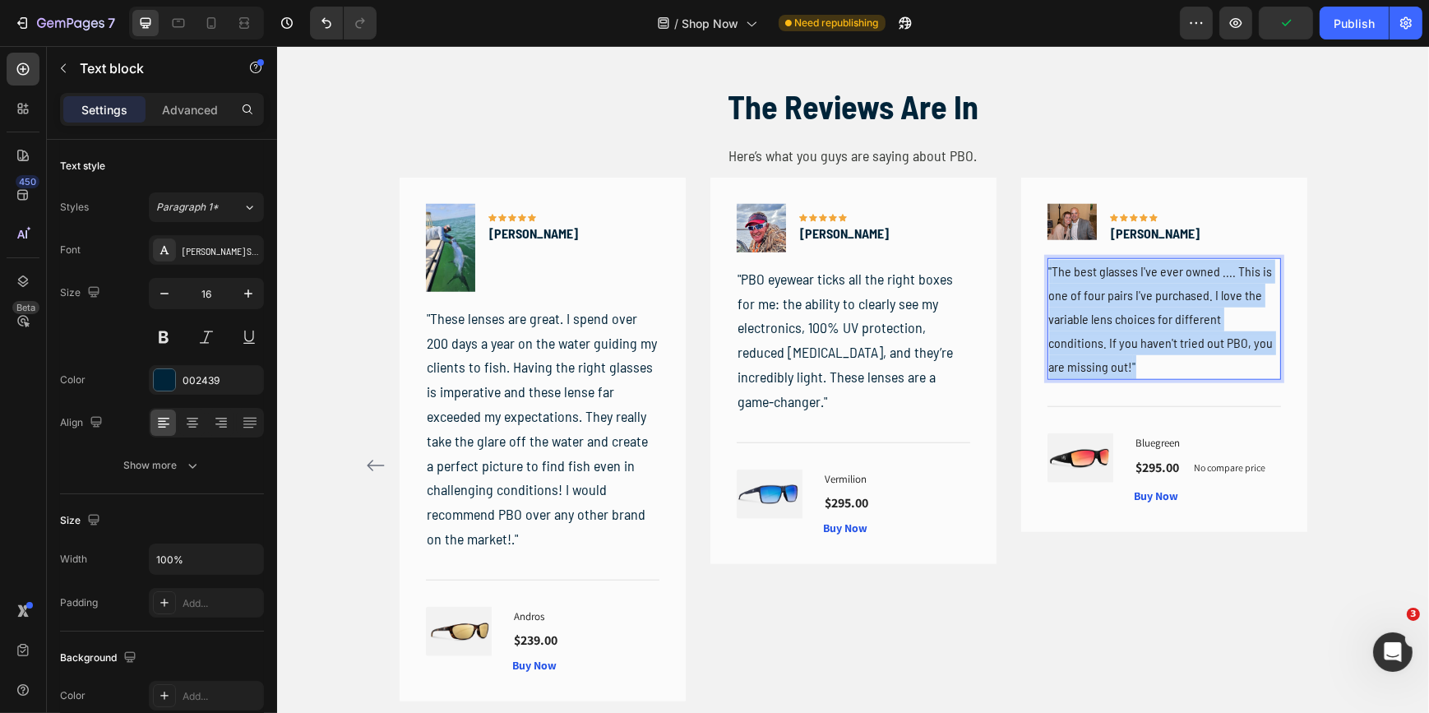
click at [1140, 328] on p "" The best glasses I've ever owned .... This is one of four pairs I've purchase…" at bounding box center [1163, 319] width 230 height 118
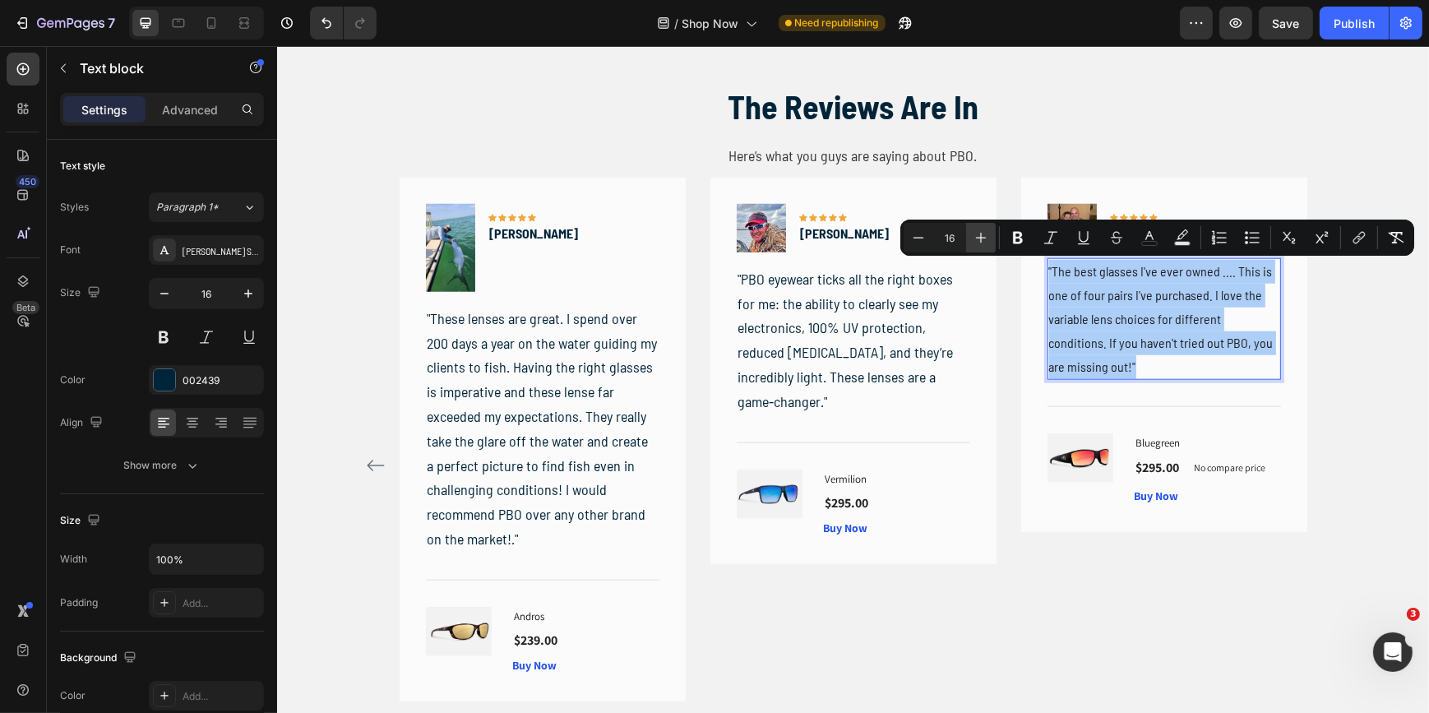
click at [980, 234] on icon "Editor contextual toolbar" at bounding box center [981, 238] width 11 height 11
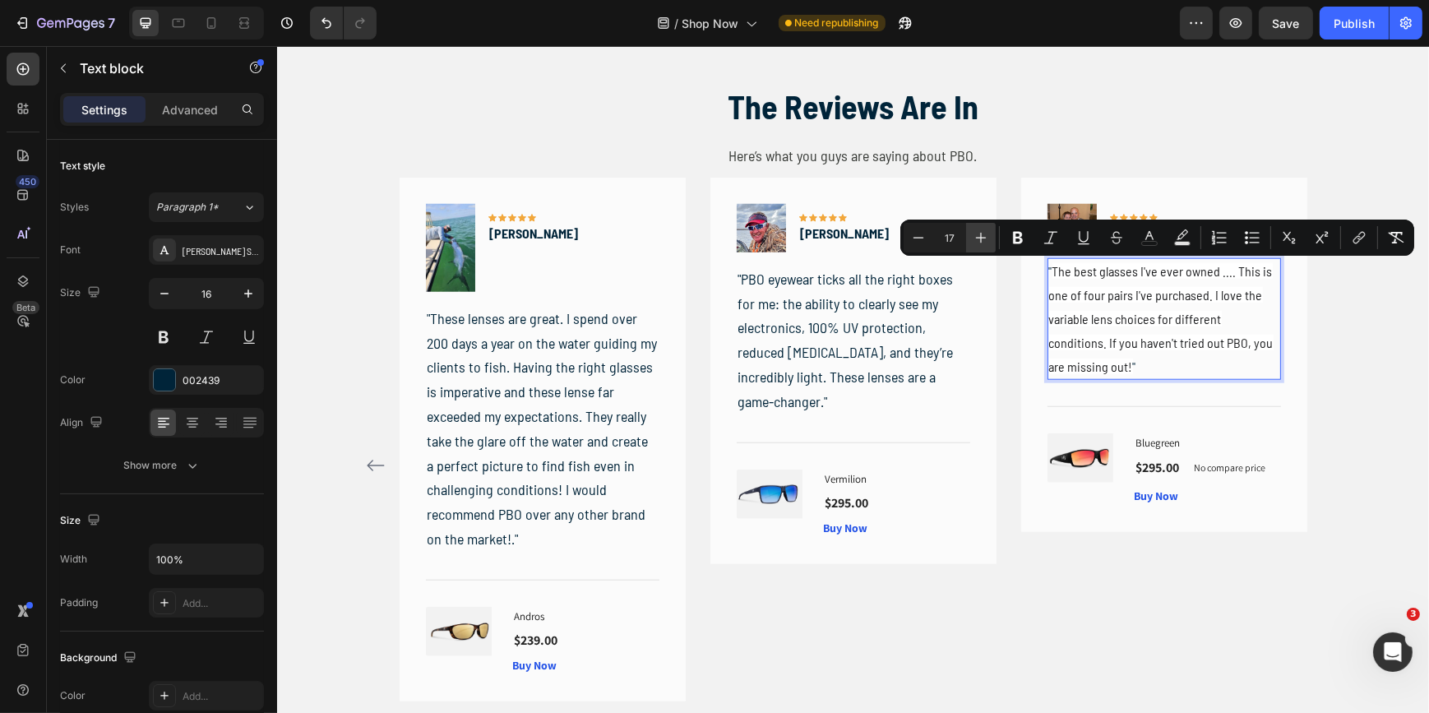
click at [980, 234] on icon "Editor contextual toolbar" at bounding box center [981, 238] width 11 height 11
type input "18"
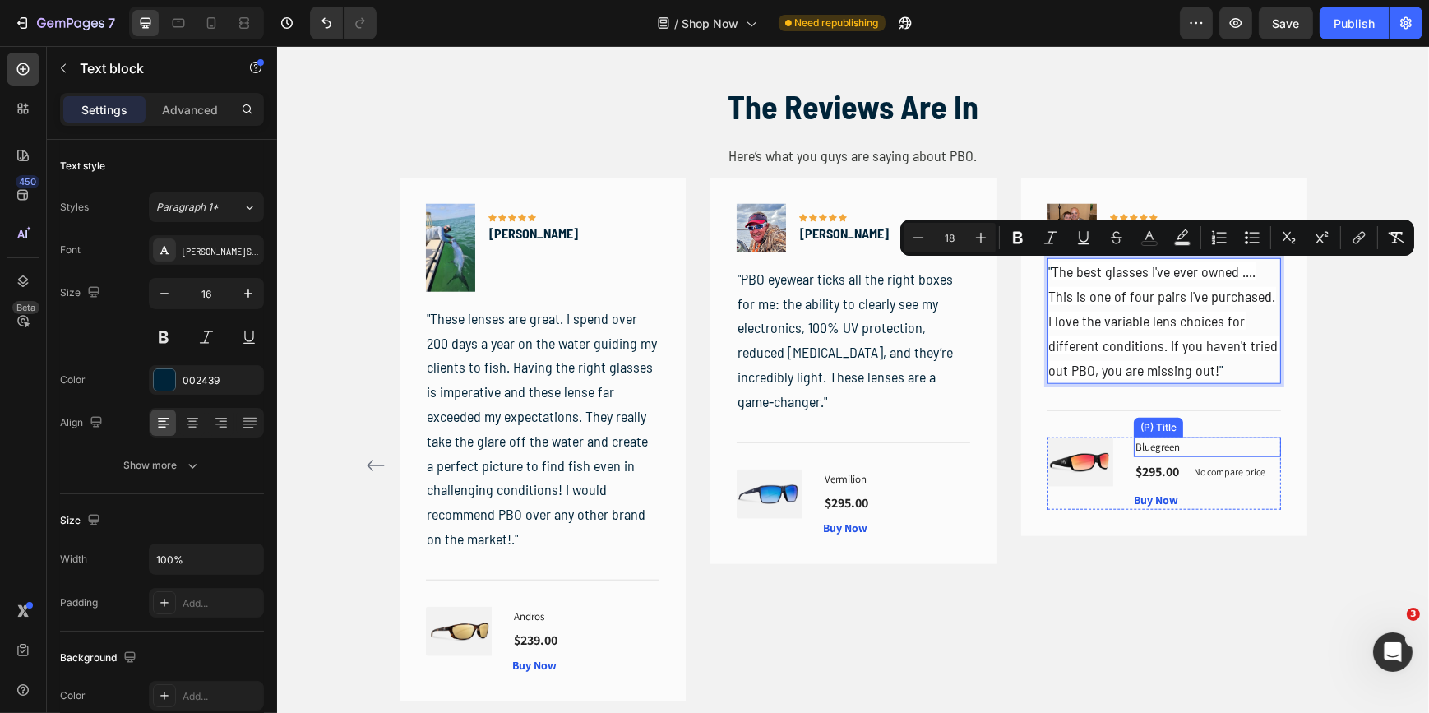
click at [1155, 444] on h1 "Bluegreen" at bounding box center [1206, 447] width 147 height 20
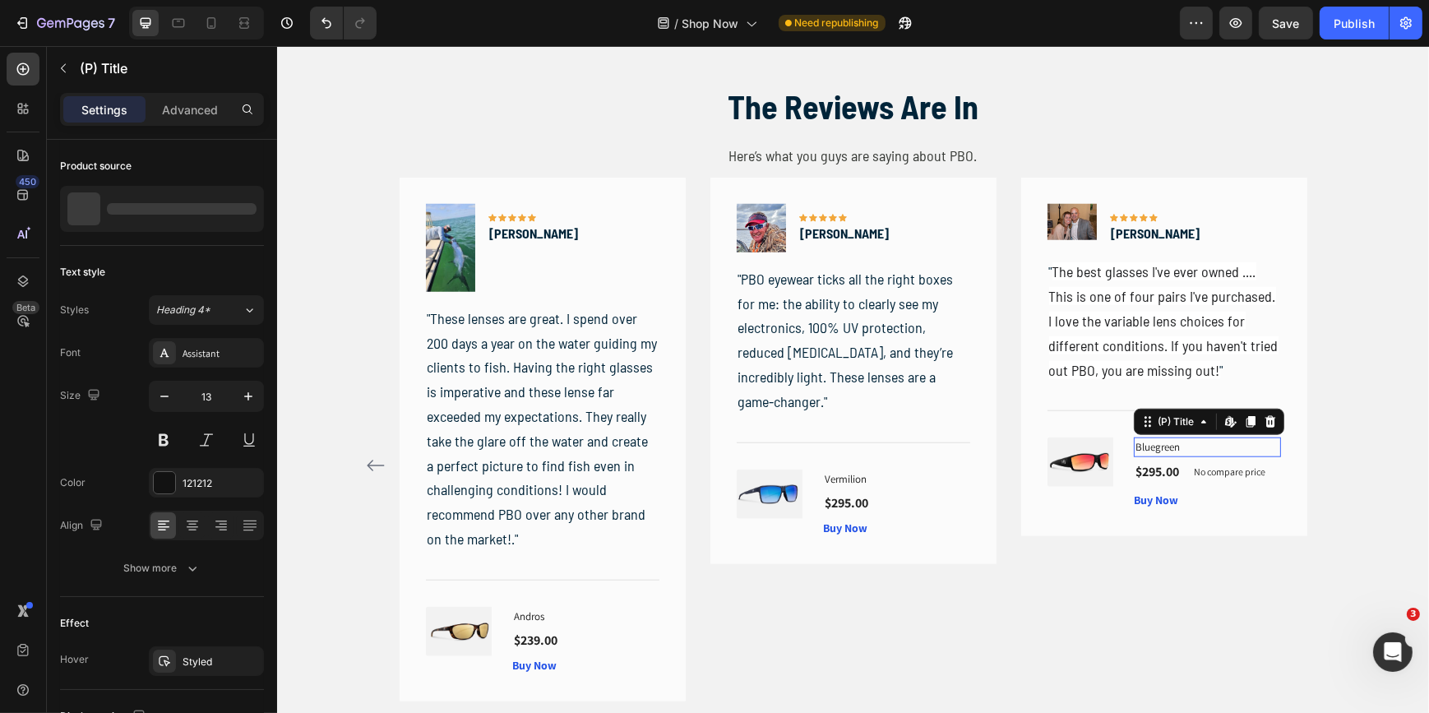
click at [1155, 444] on h1 "Bluegreen" at bounding box center [1206, 447] width 147 height 20
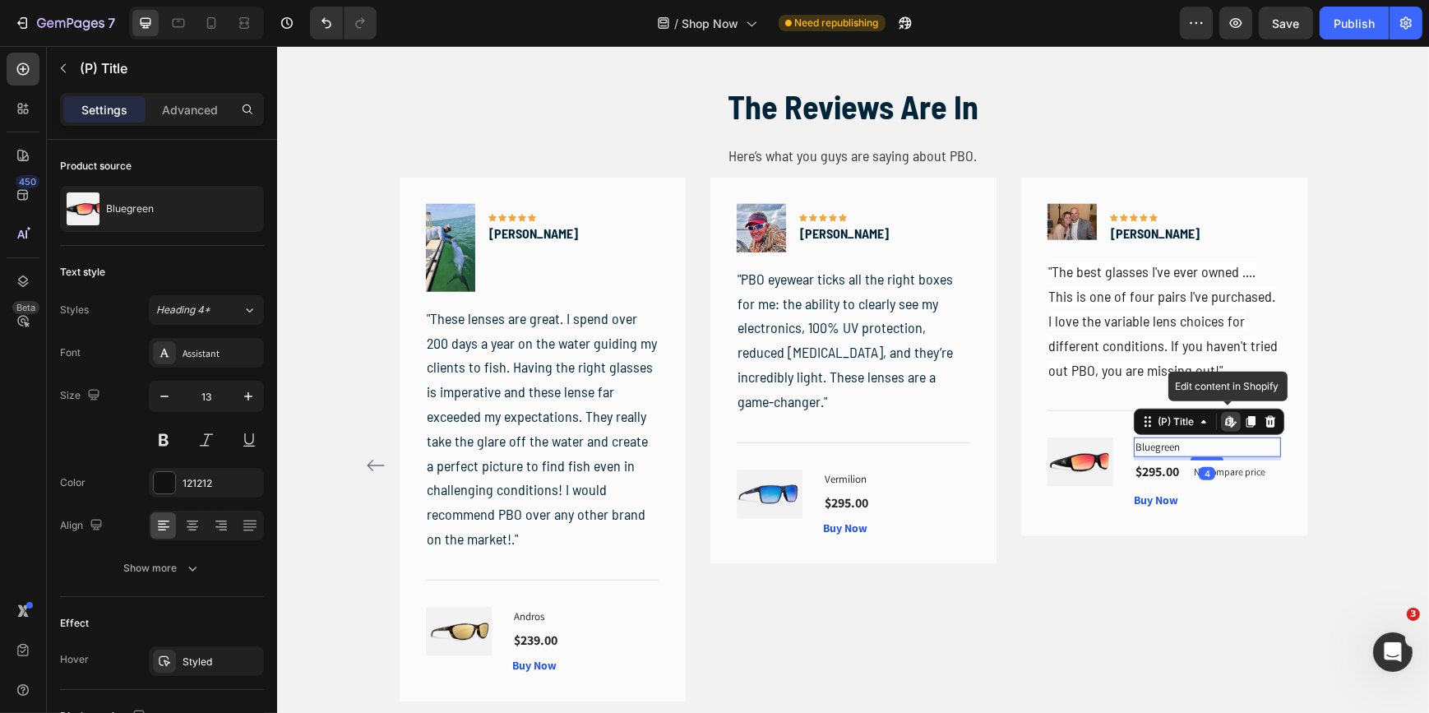
click at [1155, 444] on h1 "Bluegreen" at bounding box center [1206, 447] width 147 height 20
click at [1177, 444] on h1 "Bluegreen" at bounding box center [1206, 447] width 147 height 20
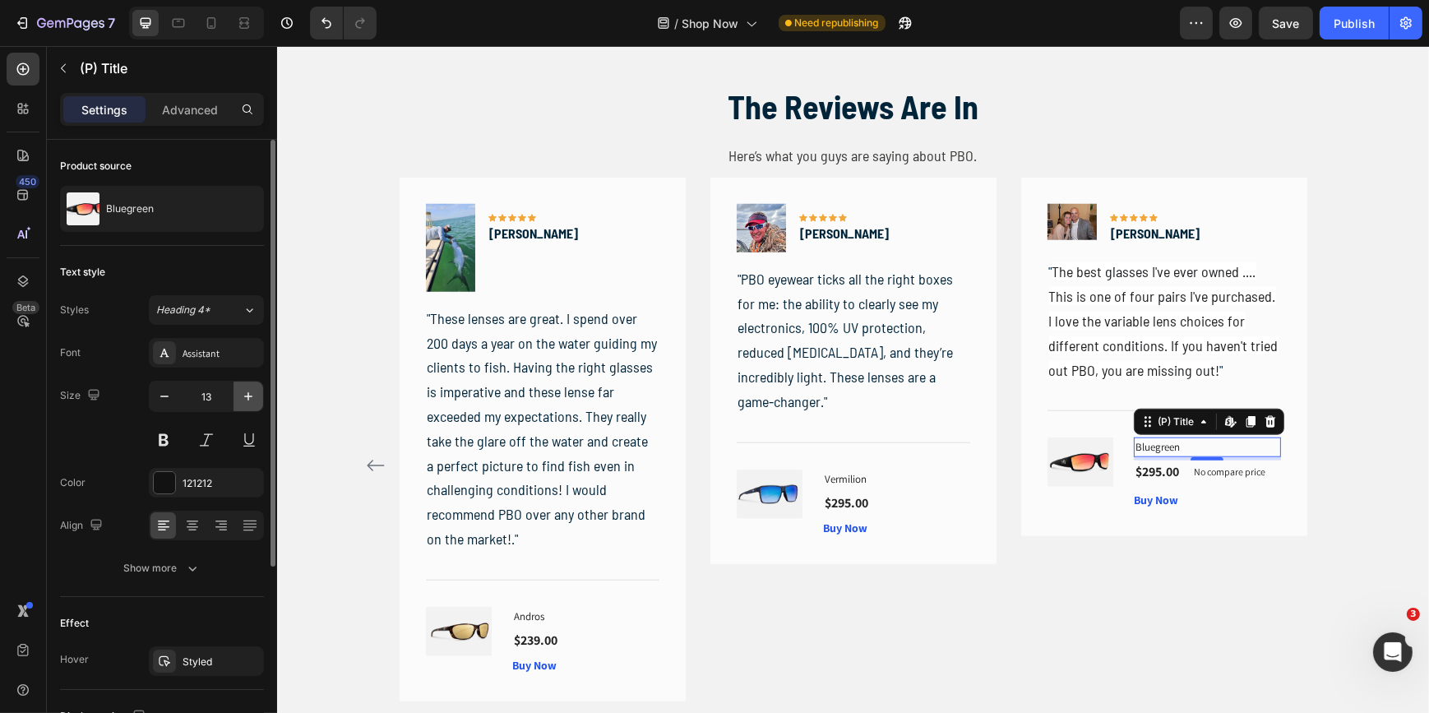
click at [243, 391] on icon "button" at bounding box center [248, 396] width 16 height 16
type input "16"
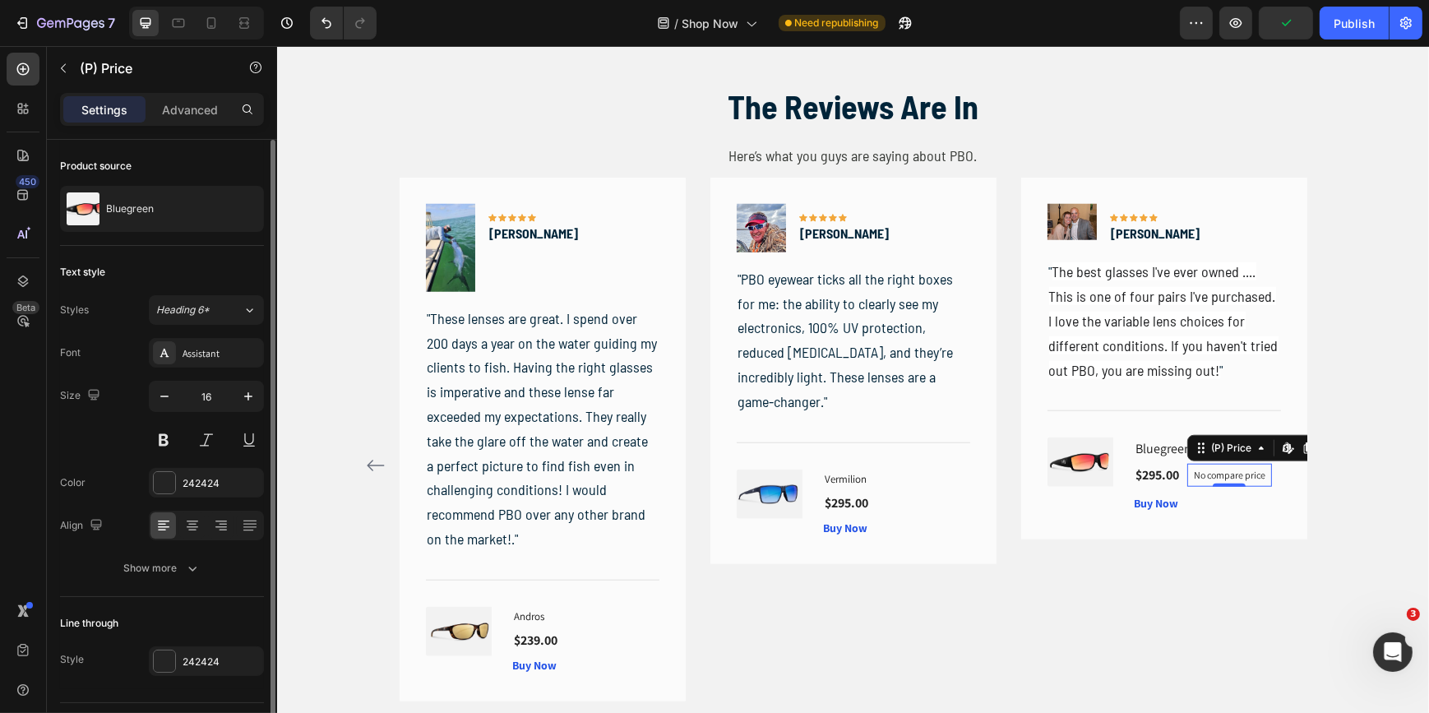
click at [1221, 480] on div "No compare price (P) Price Edit content in Shopify 0" at bounding box center [1229, 475] width 85 height 23
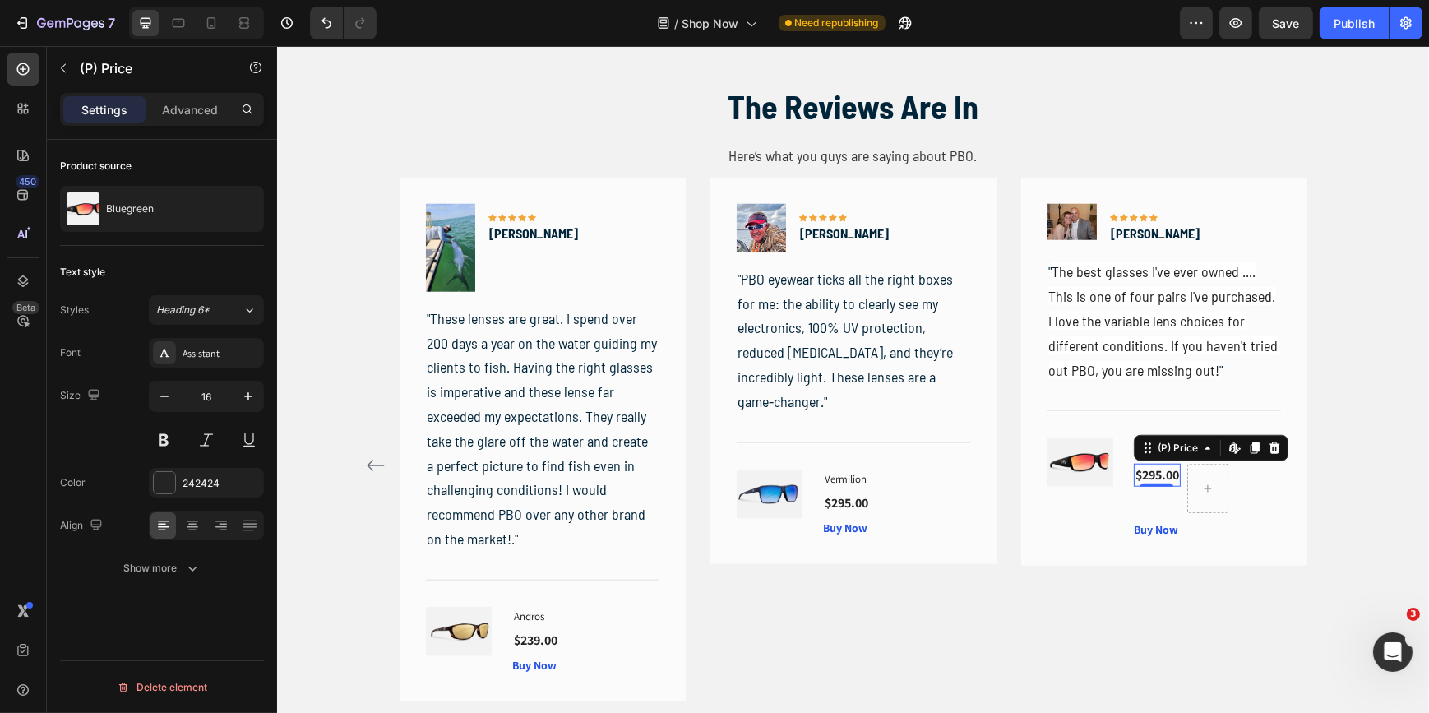
click at [1154, 477] on div "$295.00" at bounding box center [1156, 475] width 47 height 23
click at [251, 394] on icon "button" at bounding box center [248, 396] width 16 height 16
type input "18"
click at [1145, 527] on div "Buy Now" at bounding box center [1155, 529] width 44 height 17
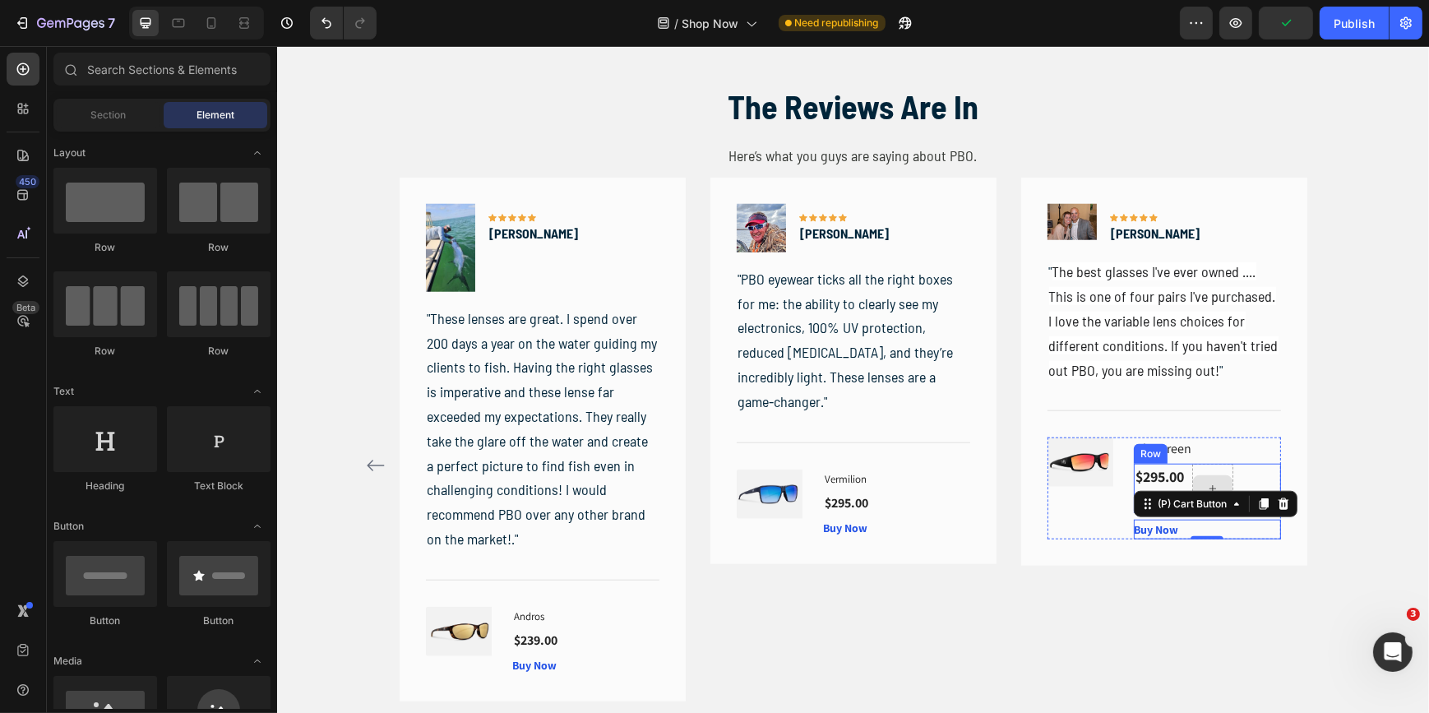
click at [1214, 483] on icon at bounding box center [1212, 489] width 13 height 14
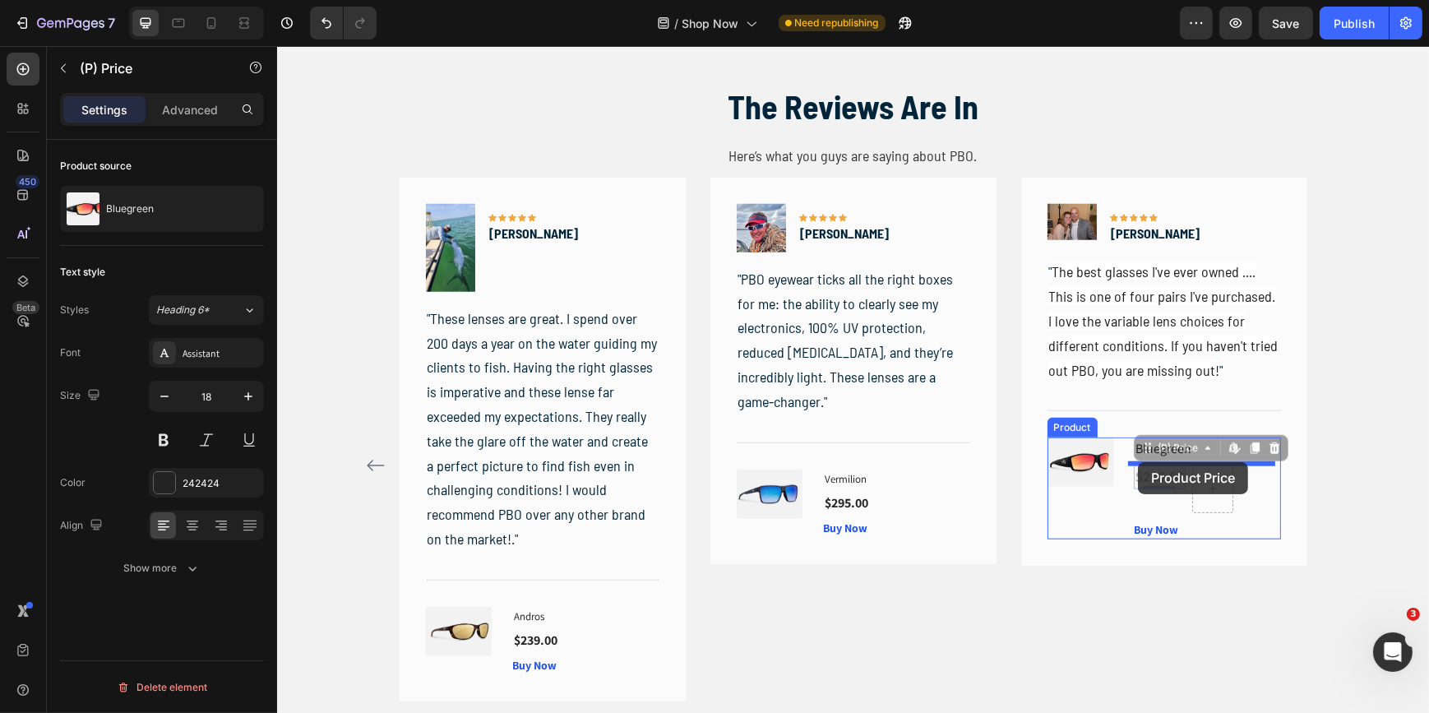
drag, startPoint x: 1136, startPoint y: 447, endPoint x: 1137, endPoint y: 462, distance: 15.6
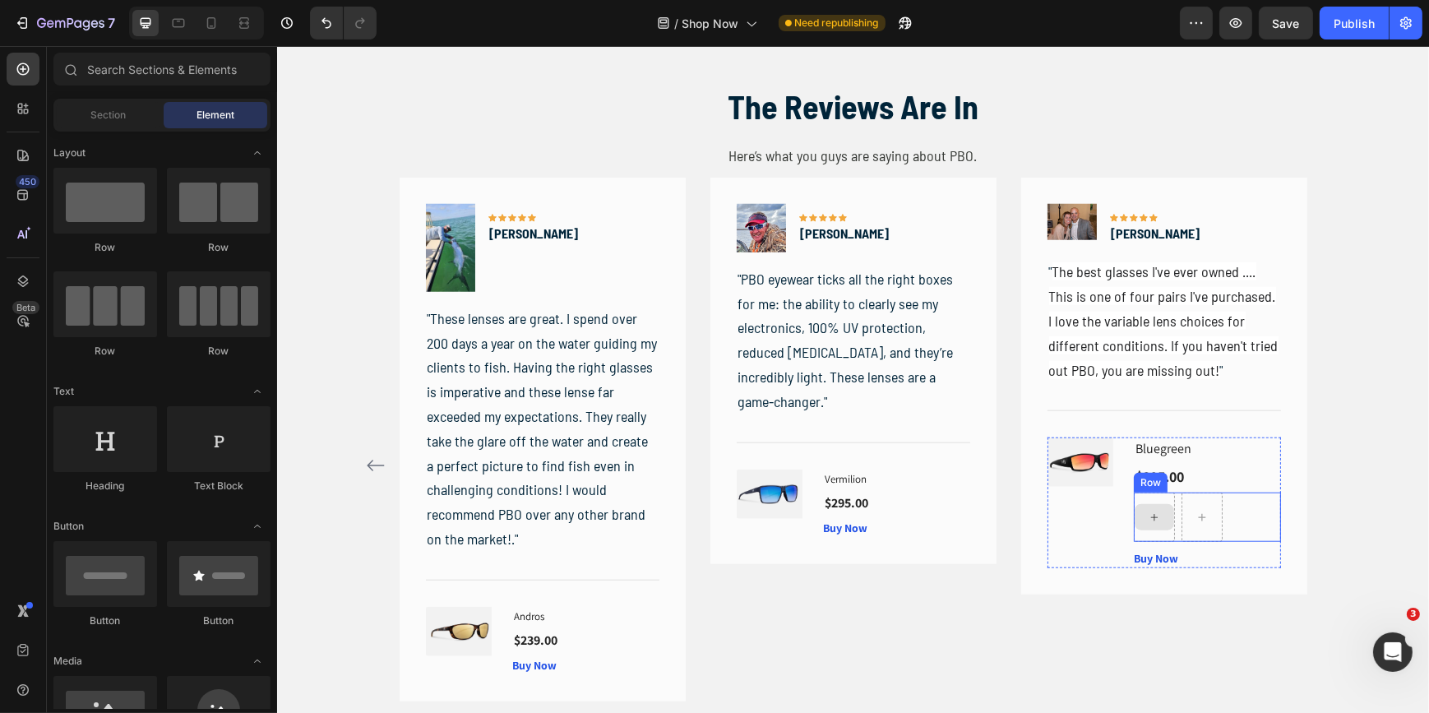
click at [1151, 522] on icon at bounding box center [1153, 518] width 13 height 14
click at [1151, 484] on div "Row" at bounding box center [1149, 482] width 27 height 15
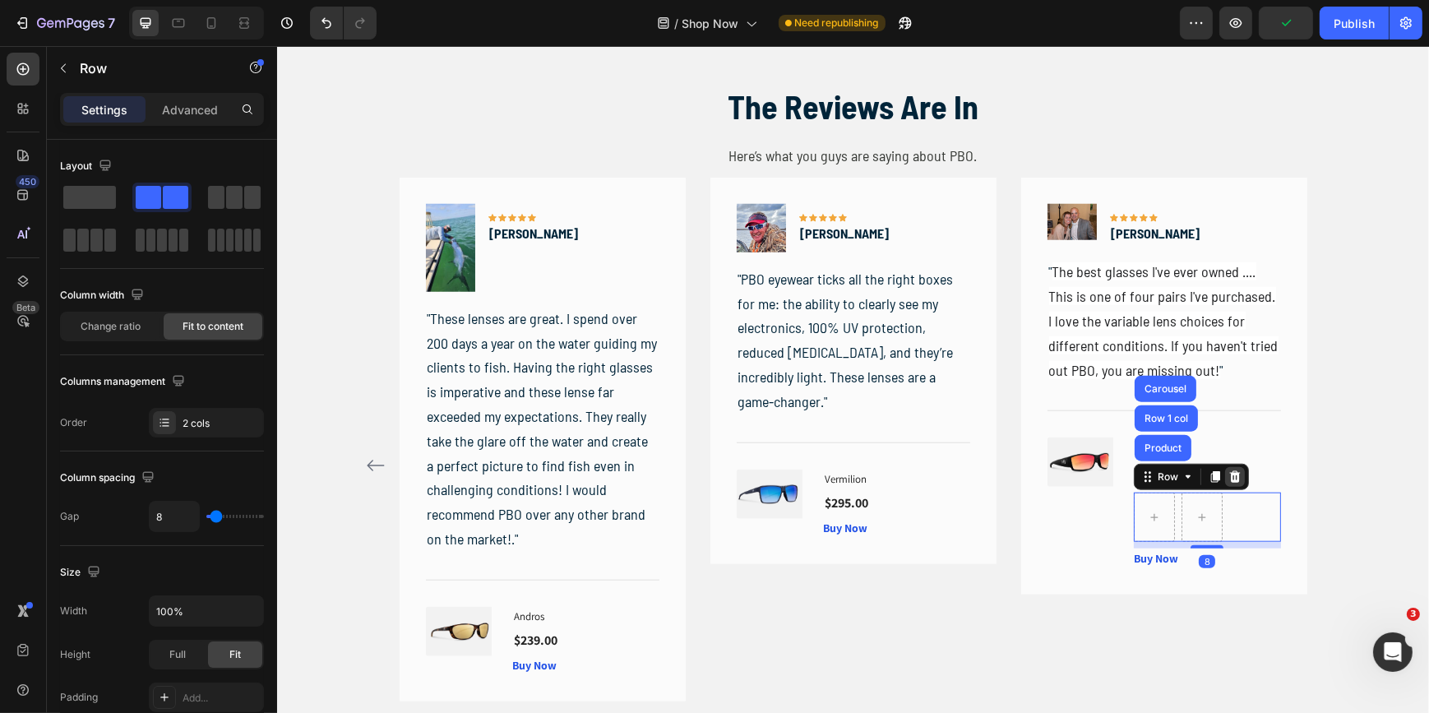
click at [1232, 473] on icon at bounding box center [1234, 476] width 13 height 13
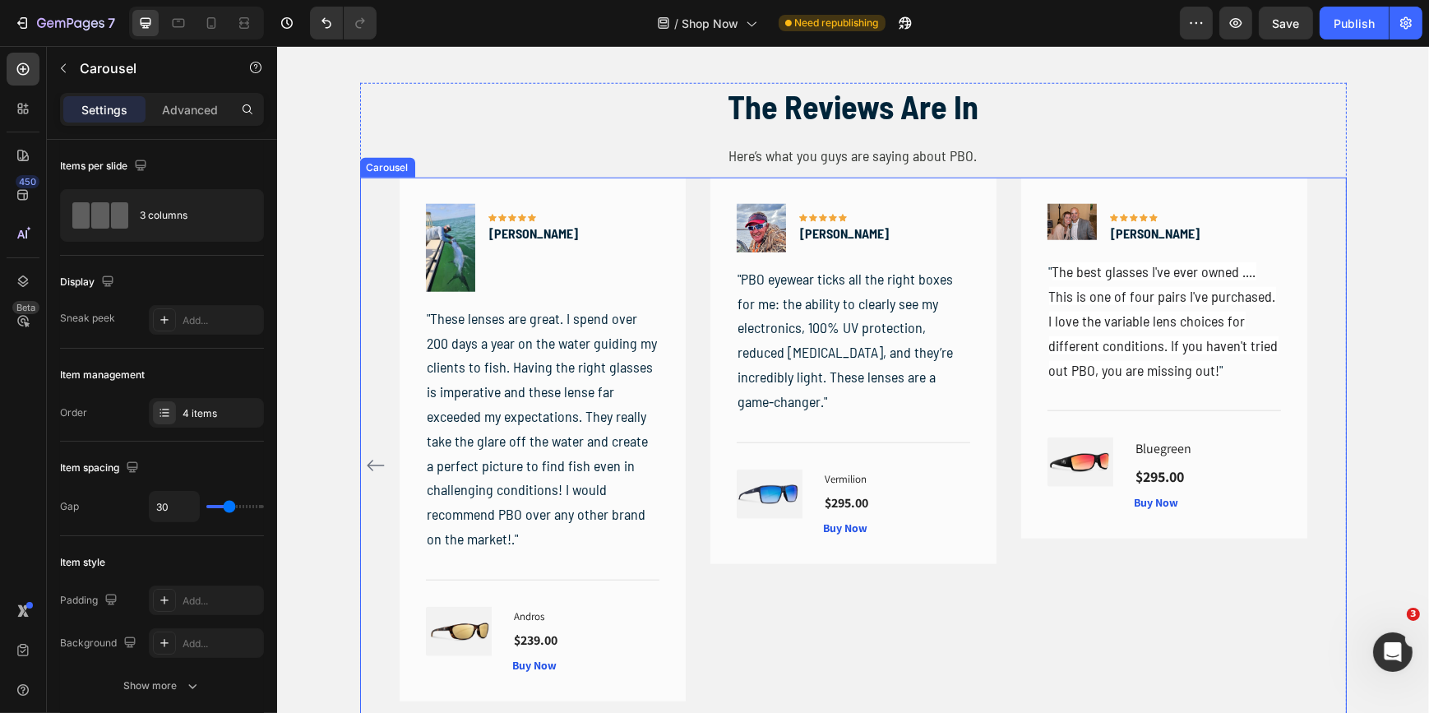
click at [1095, 609] on div "Image Icon Icon Icon Icon Icon Row Ben G Text block Row " The best glasses I've…" at bounding box center [1163, 465] width 286 height 575
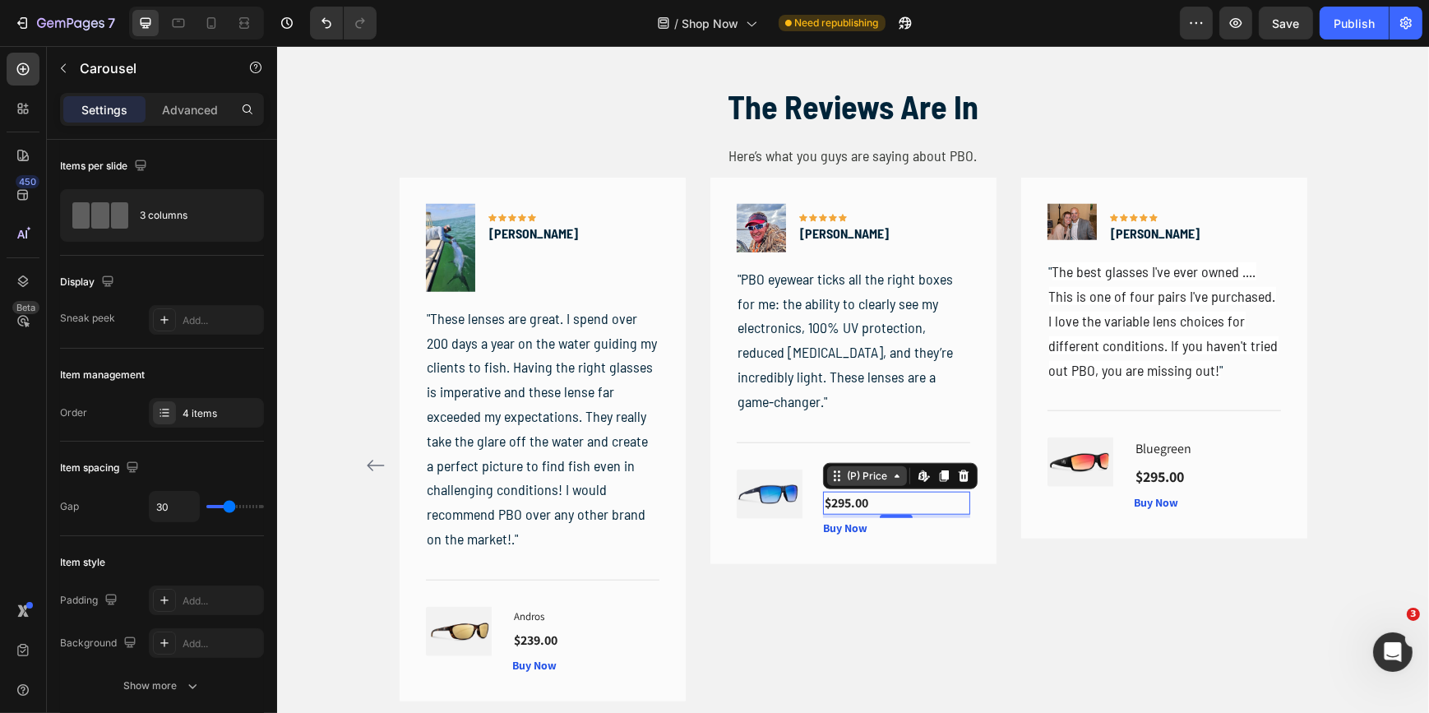
click at [846, 482] on div "(P) Price" at bounding box center [866, 476] width 47 height 15
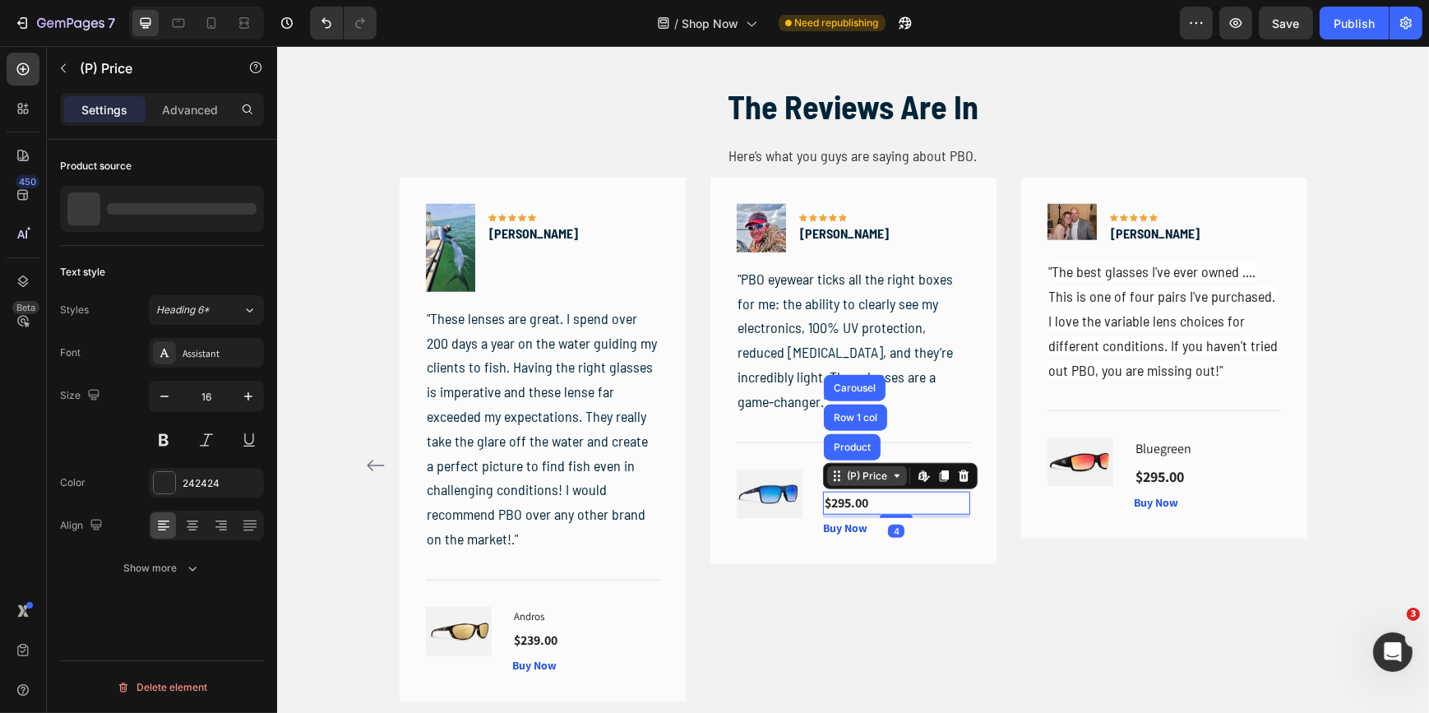
click at [846, 482] on div "(P) Price" at bounding box center [866, 476] width 47 height 15
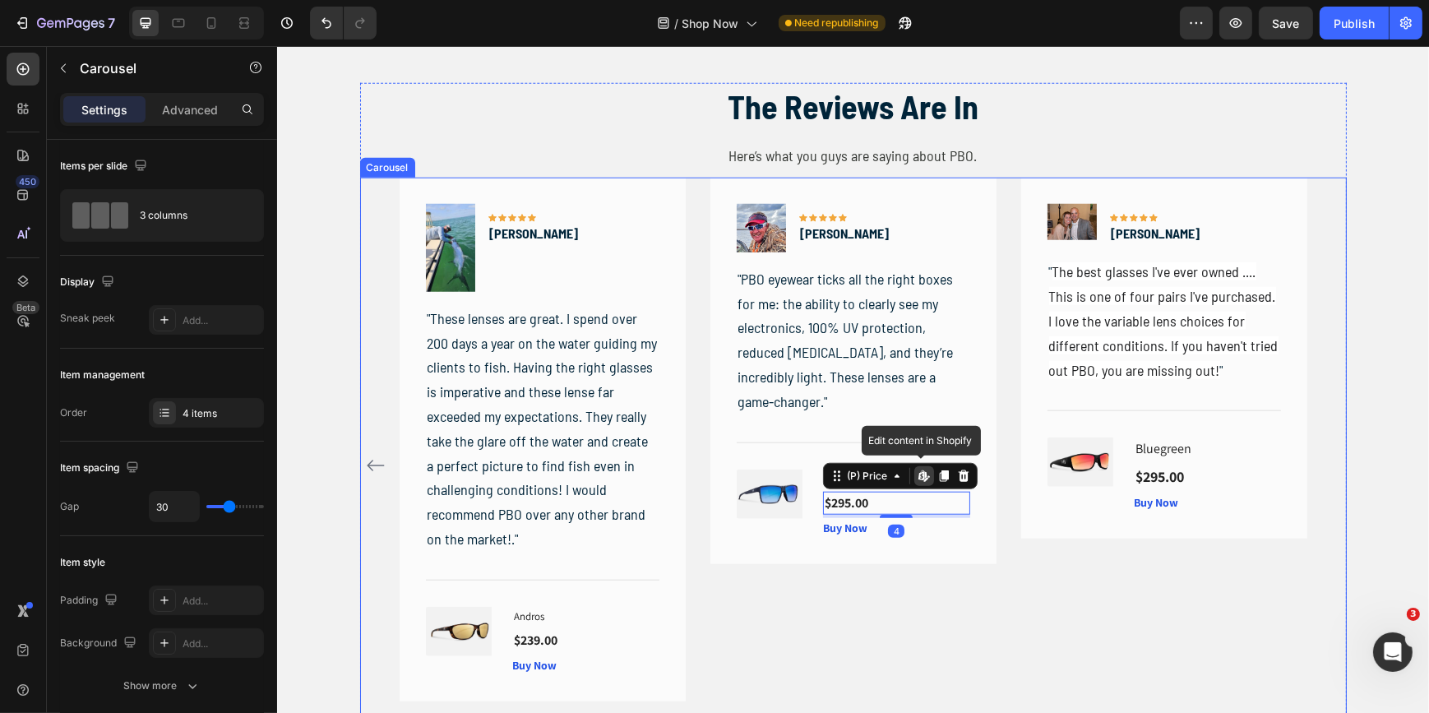
click at [953, 591] on div "Image Icon Icon Icon Icon Icon Row [PERSON_NAME] C Text block Row "PBO eyewear …" at bounding box center [852, 465] width 286 height 575
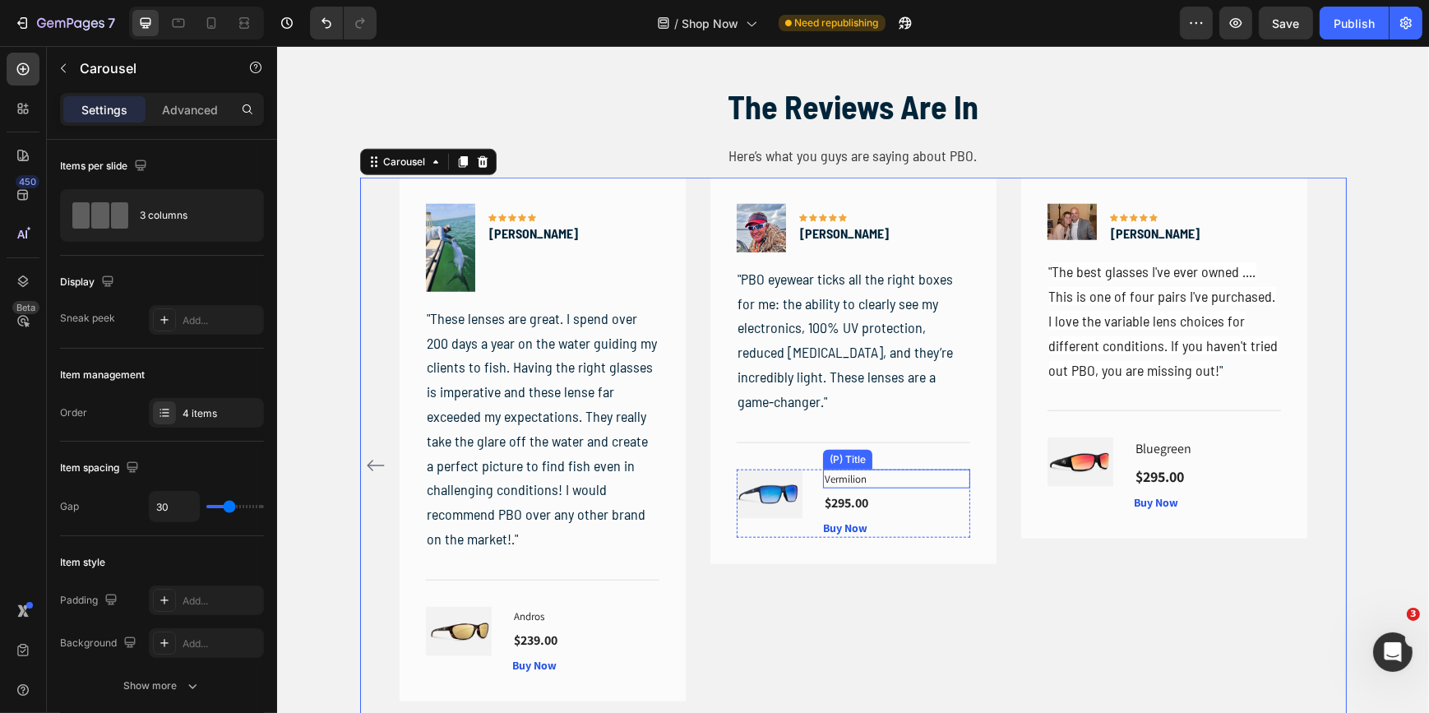
click at [847, 476] on h1 "Vermilion" at bounding box center [895, 480] width 147 height 20
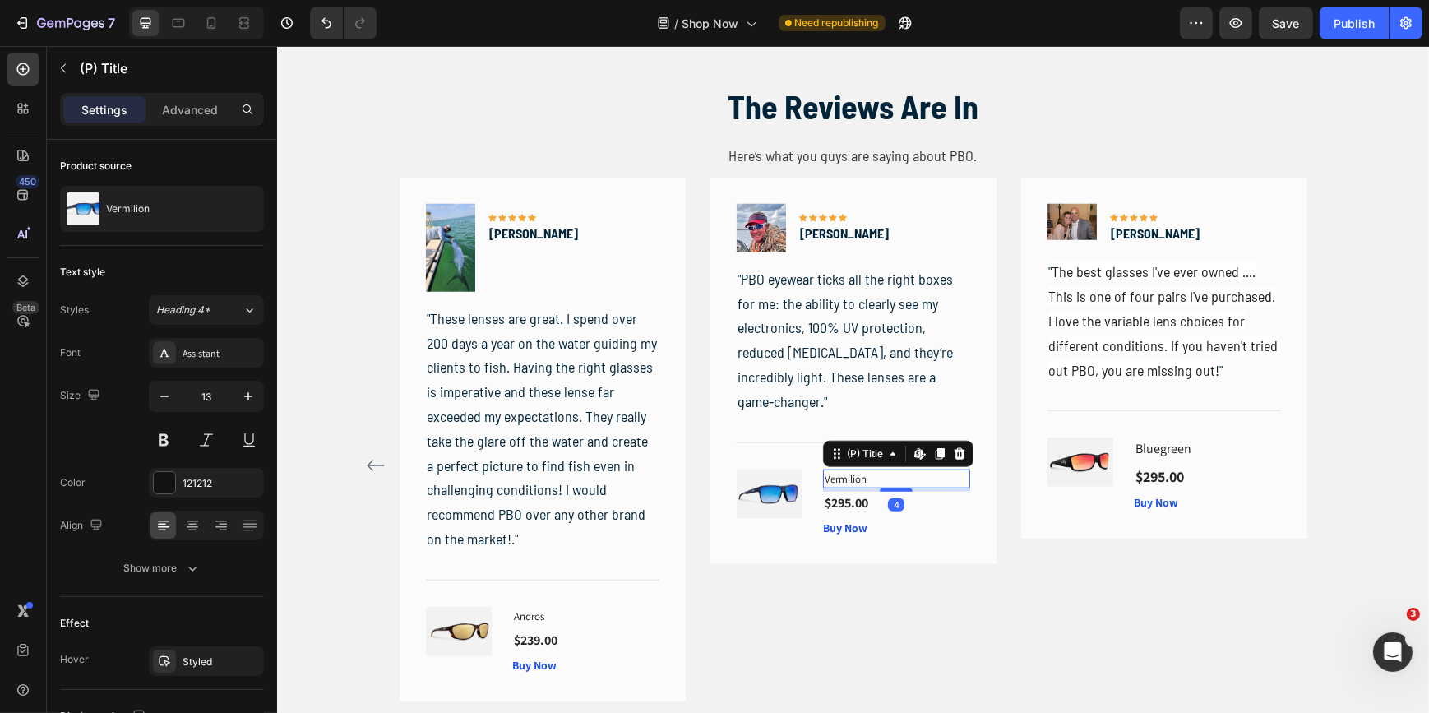
click at [847, 476] on h1 "Vermilion" at bounding box center [895, 480] width 147 height 20
click at [243, 395] on icon "button" at bounding box center [248, 396] width 16 height 16
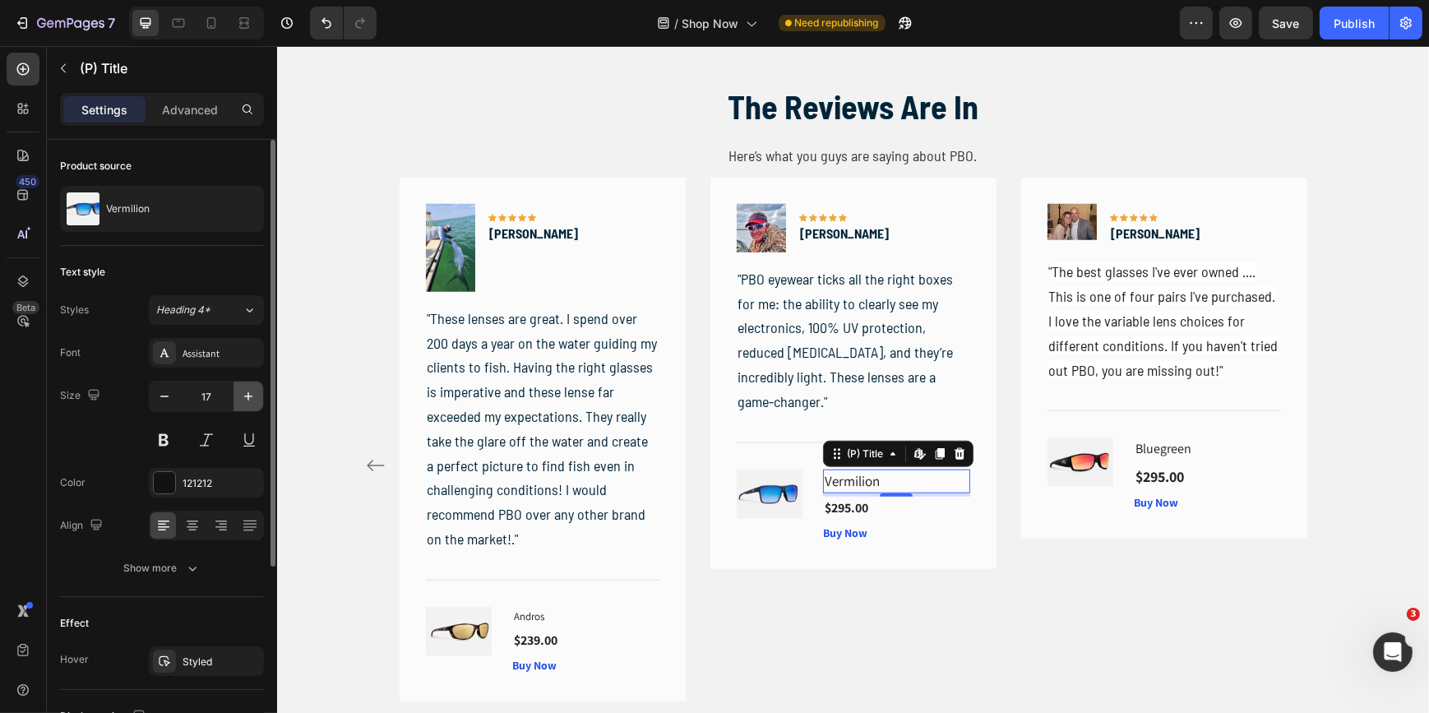
click at [243, 395] on icon "button" at bounding box center [248, 396] width 16 height 16
type input "18"
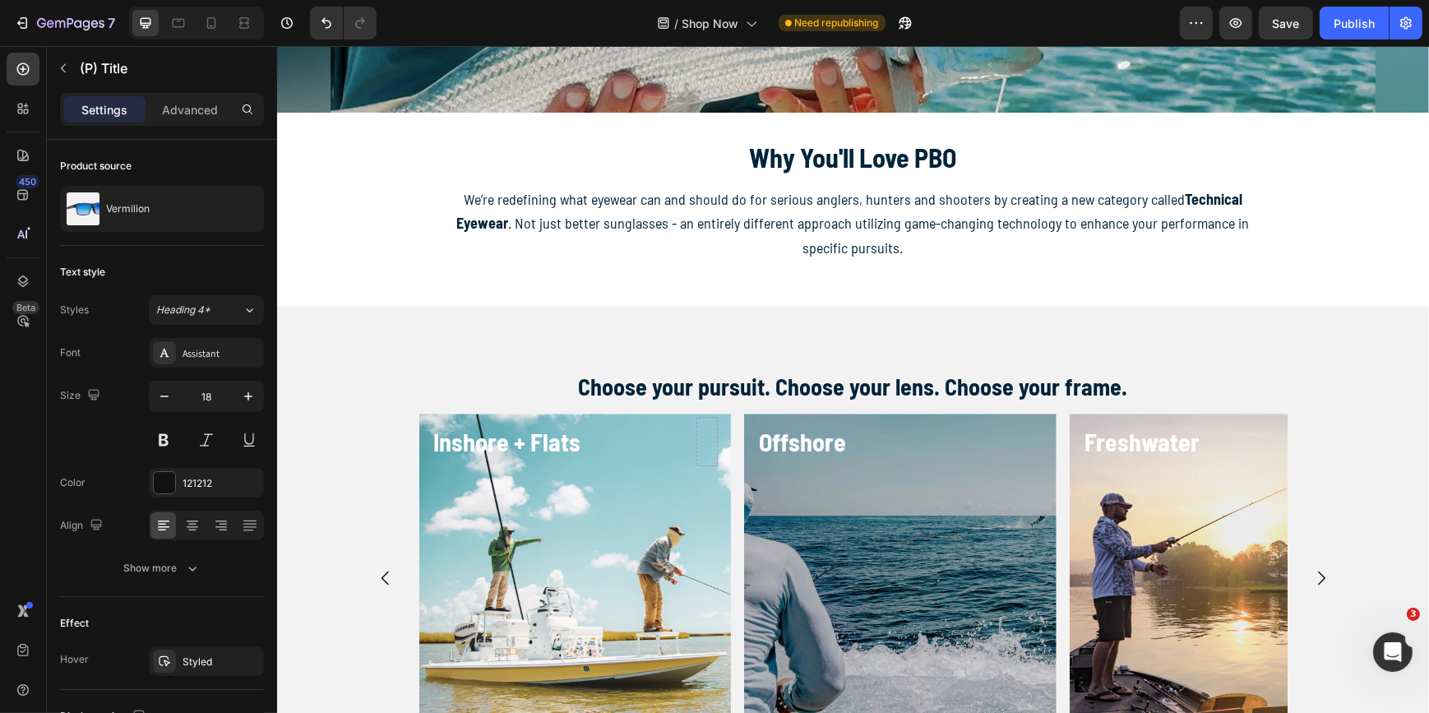
scroll to position [0, 0]
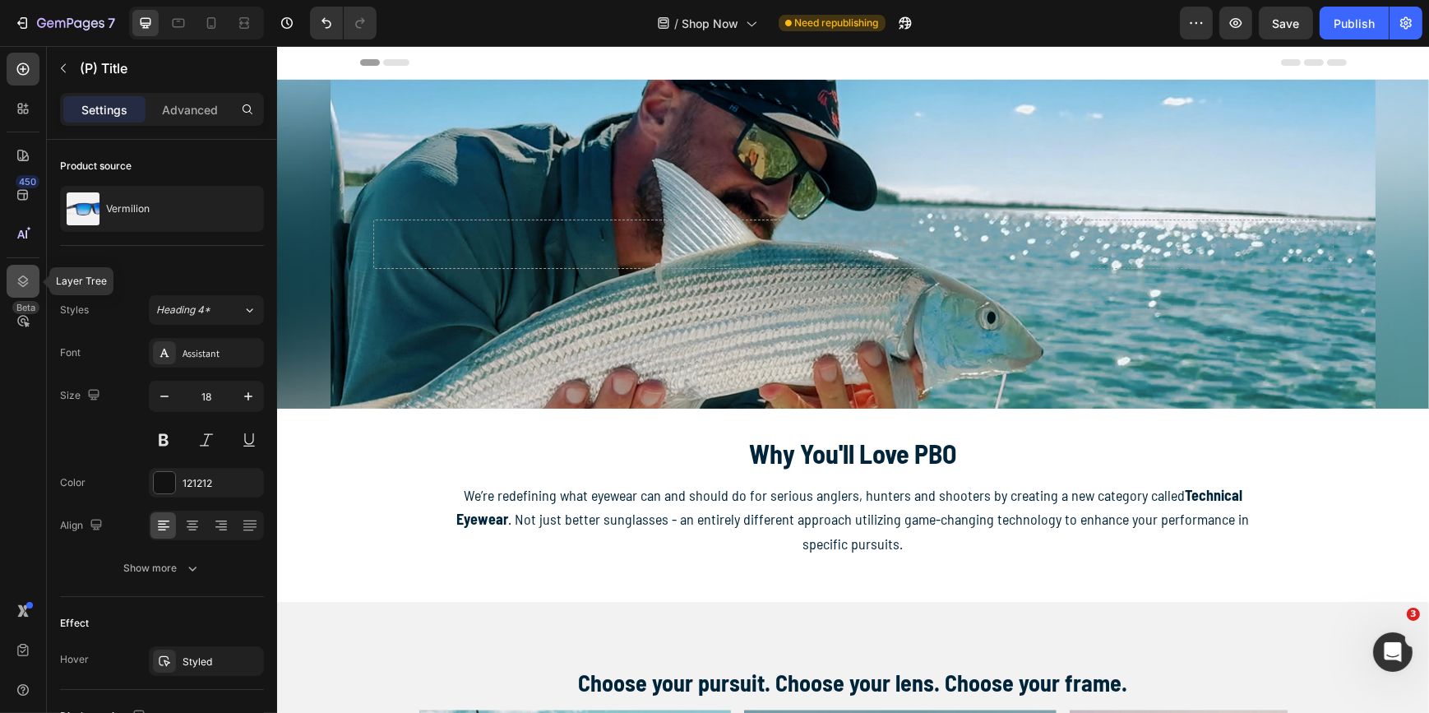
click at [22, 280] on icon at bounding box center [23, 281] width 16 height 16
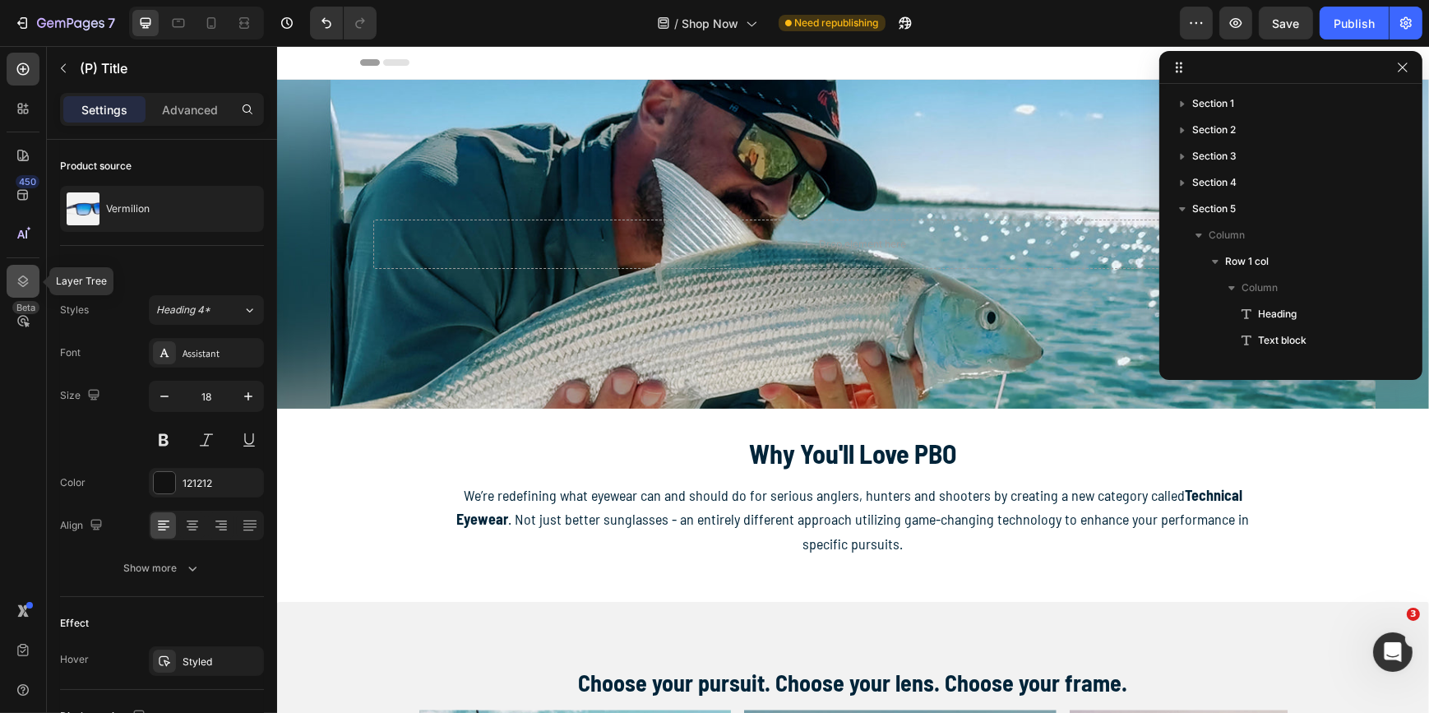
scroll to position [518, 0]
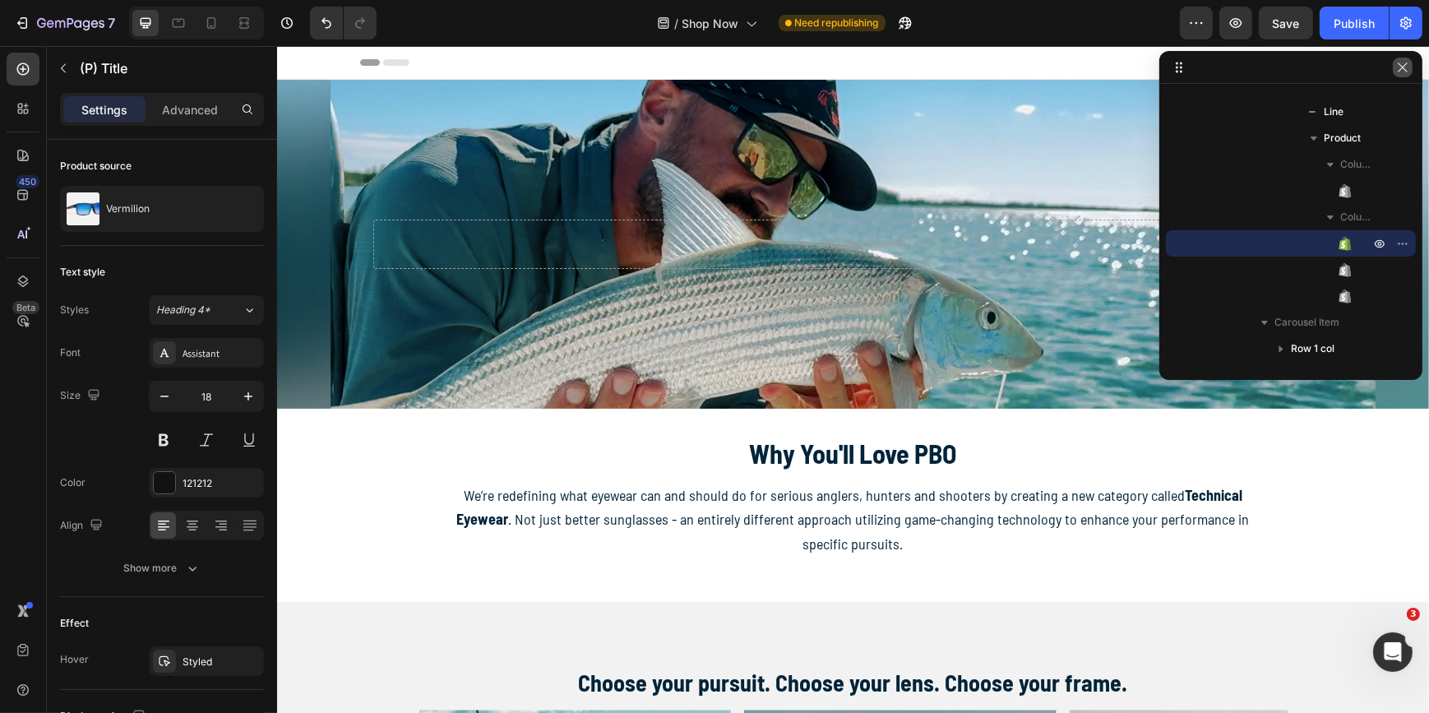
click at [1399, 66] on icon "button" at bounding box center [1402, 67] width 13 height 13
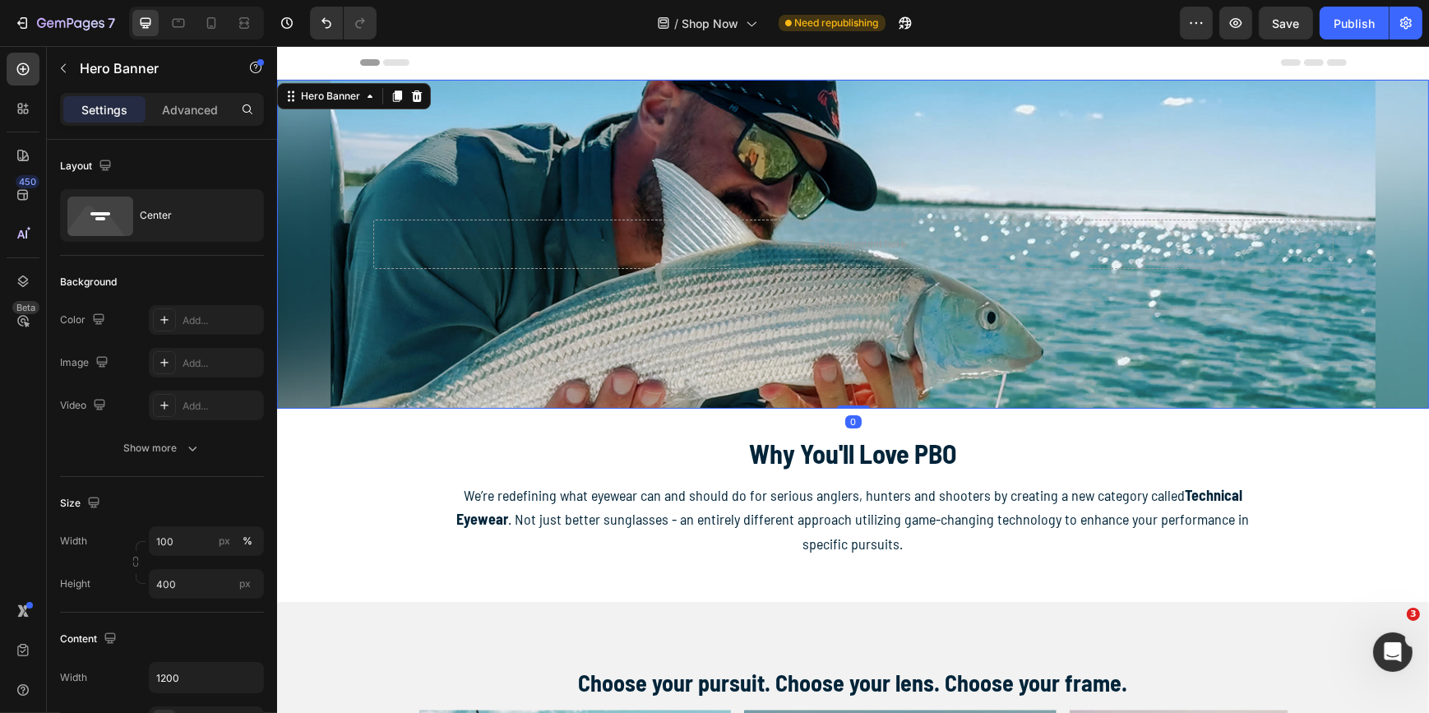
click at [531, 315] on div "Background Image" at bounding box center [852, 244] width 1152 height 329
click at [27, 280] on icon at bounding box center [23, 281] width 11 height 12
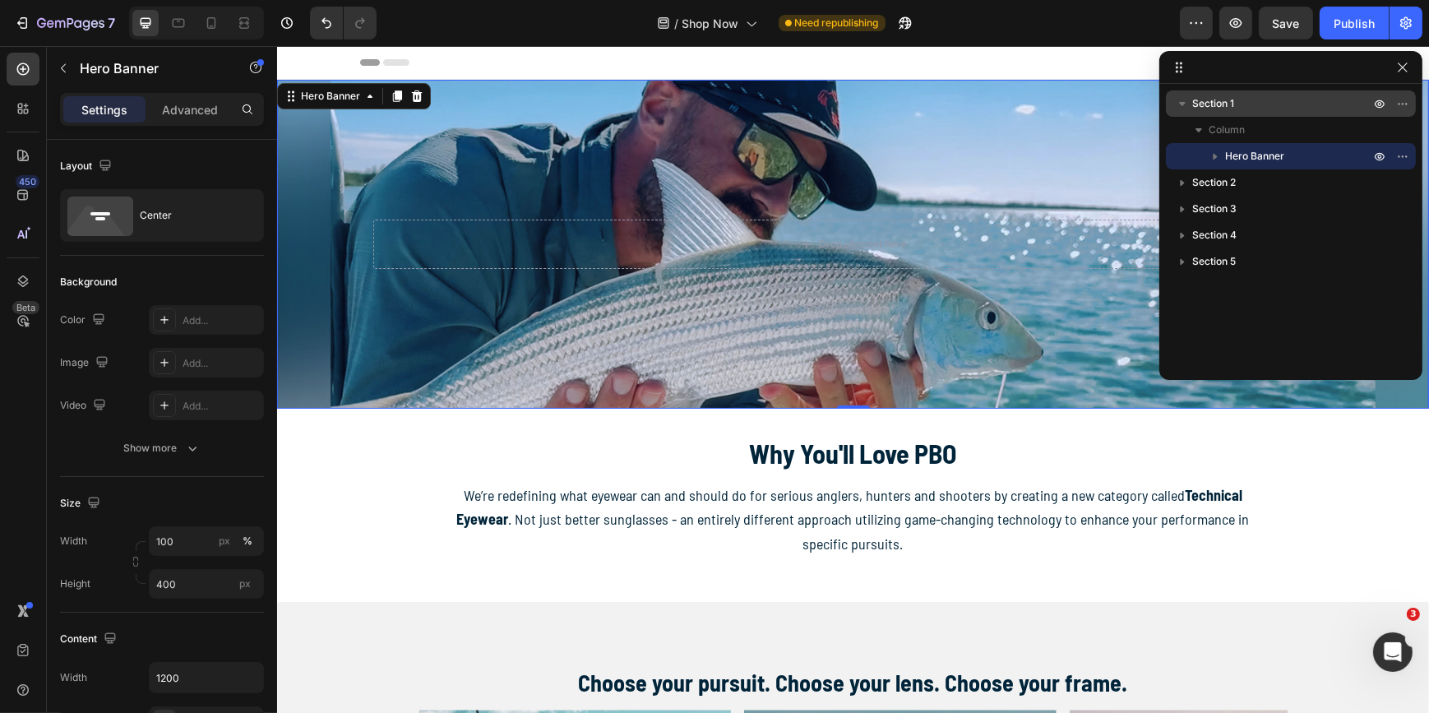
click at [1213, 111] on span "Section 1" at bounding box center [1213, 103] width 42 height 16
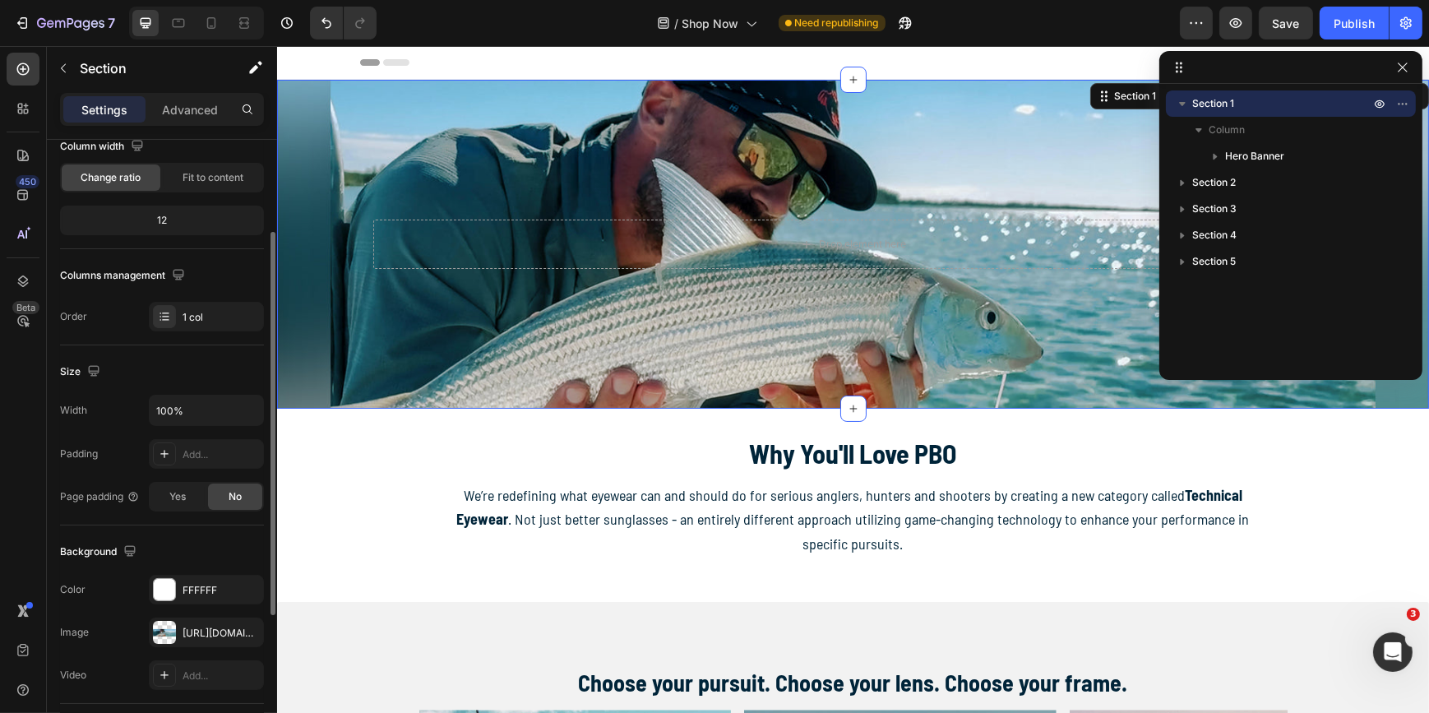
scroll to position [224, 0]
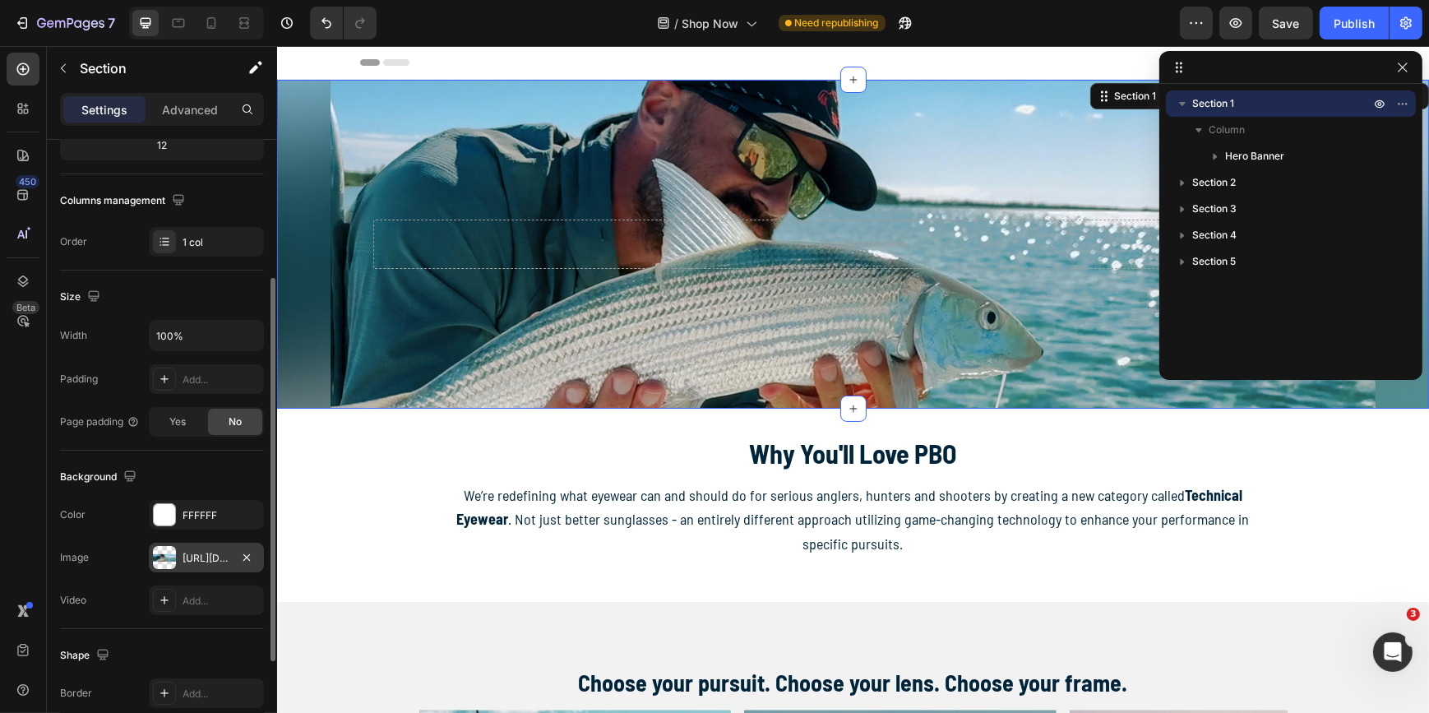
click at [197, 548] on div "[URL][DOMAIN_NAME]" at bounding box center [206, 558] width 115 height 30
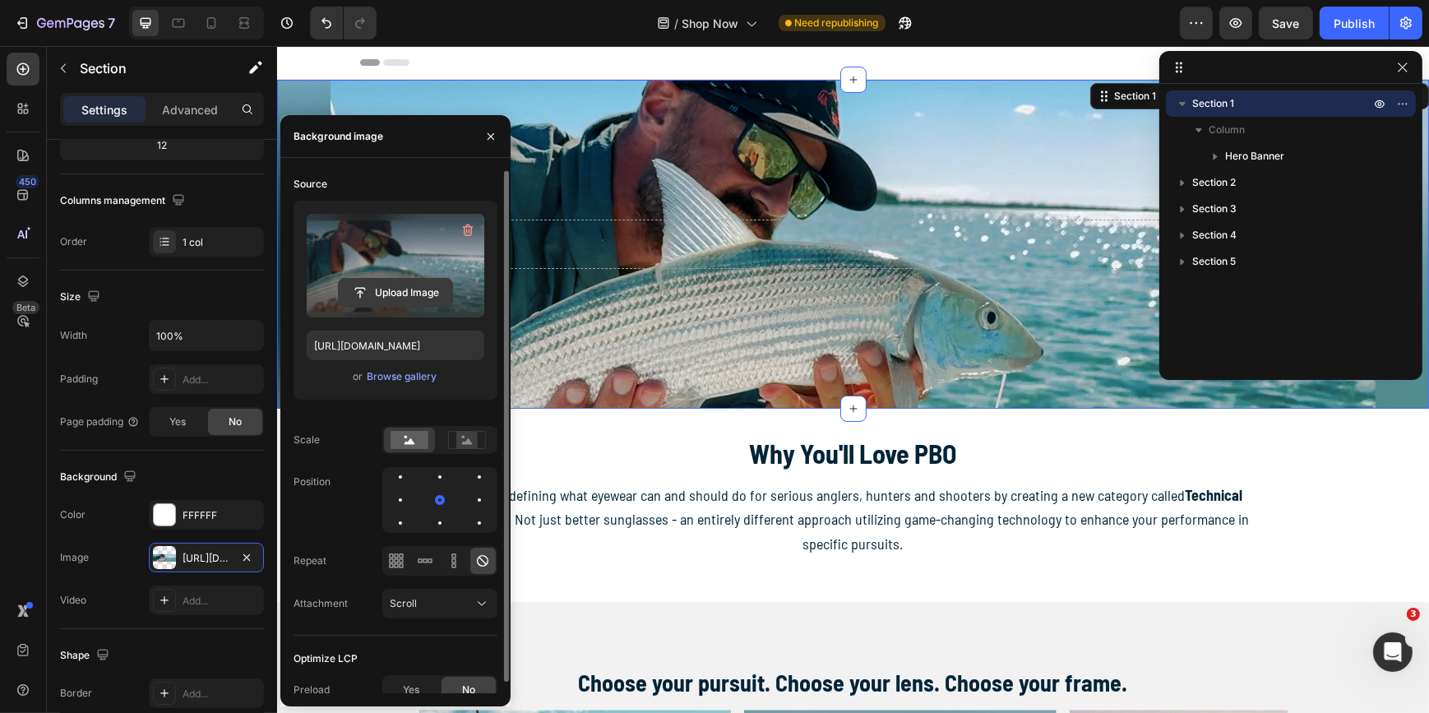
click at [415, 286] on input "file" at bounding box center [395, 293] width 113 height 28
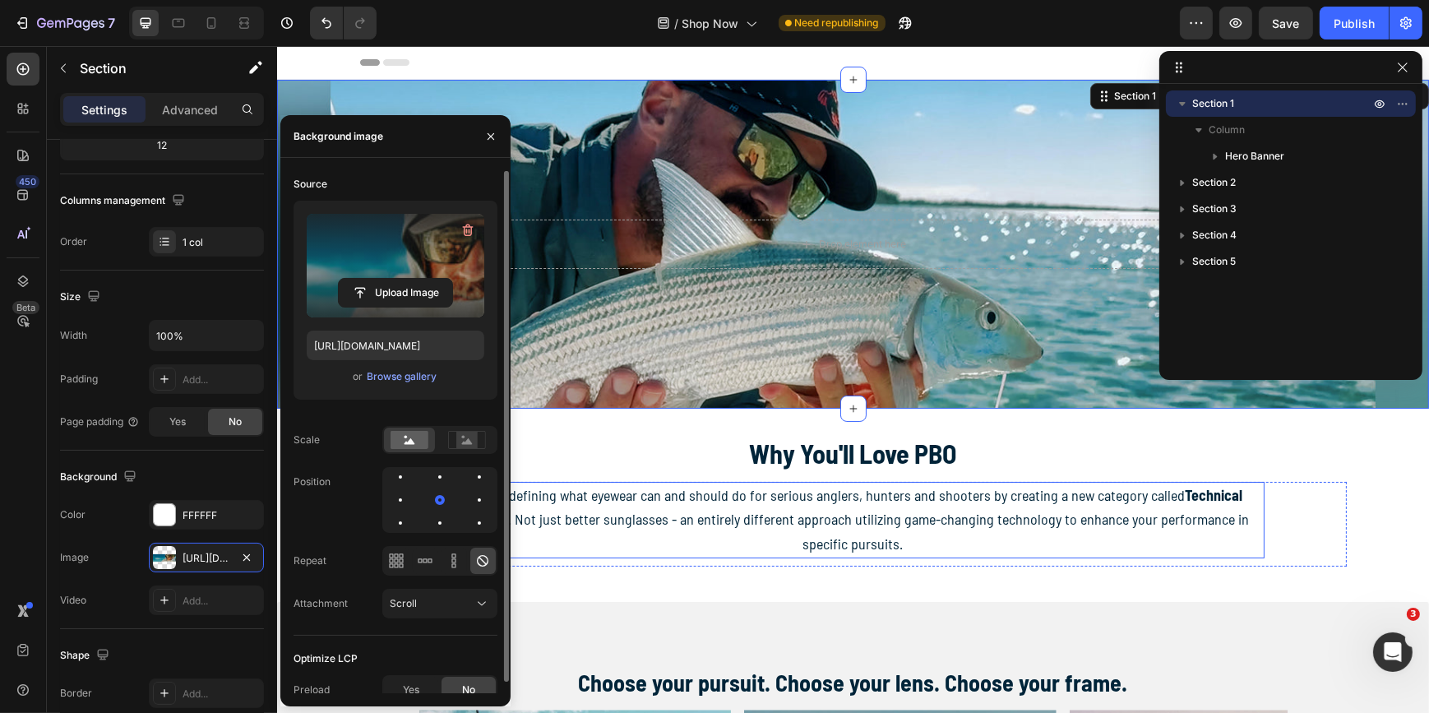
type input "[URL][DOMAIN_NAME]"
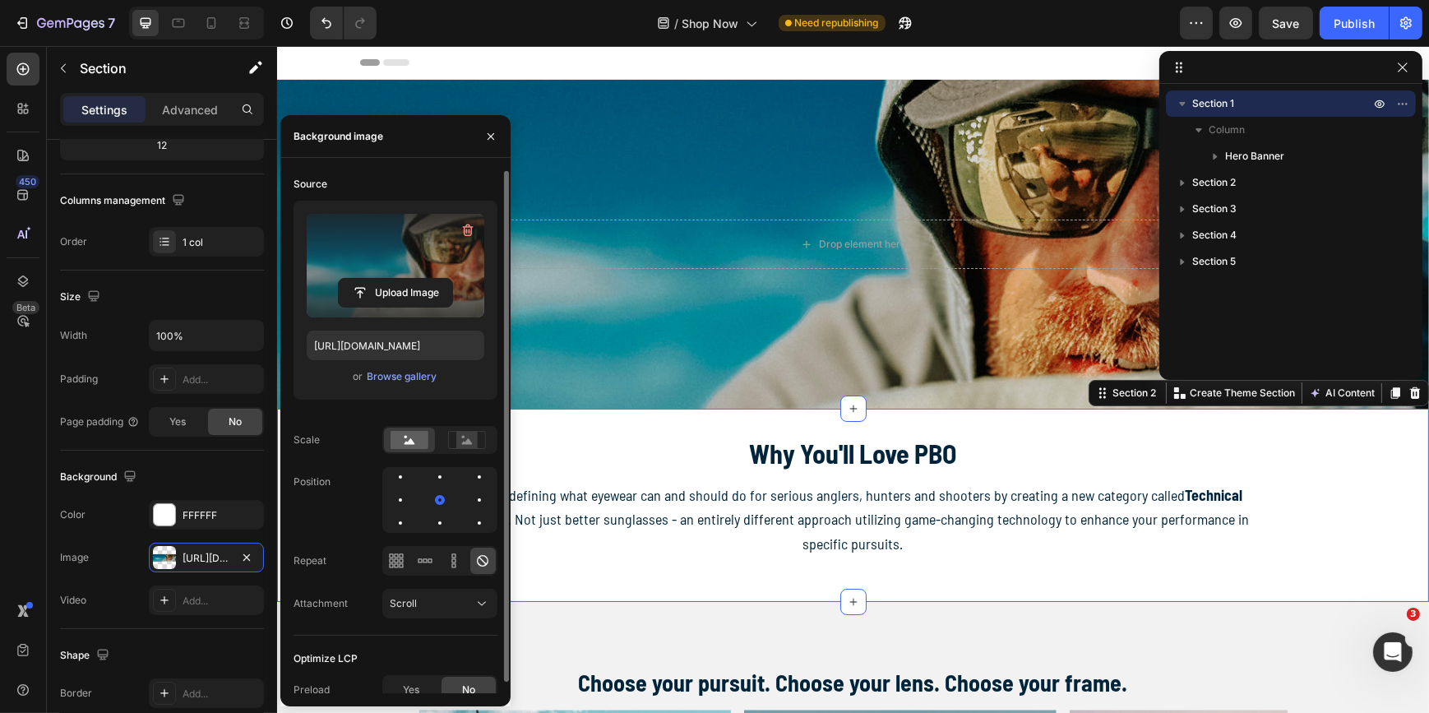
click at [1362, 518] on div "Why You'll Love PBO Heading We’re redefining what eyewear can and should do for…" at bounding box center [852, 505] width 1152 height 141
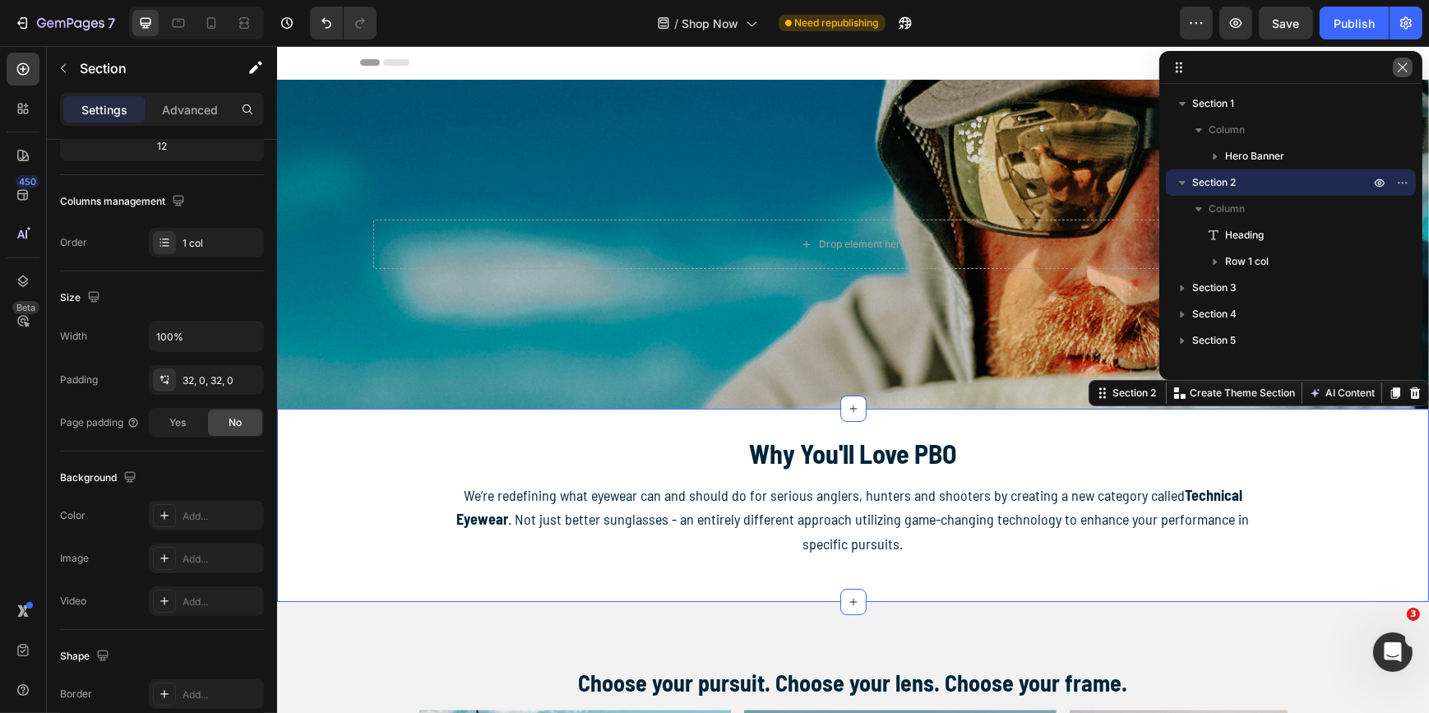
click at [1405, 67] on icon "button" at bounding box center [1402, 67] width 13 height 13
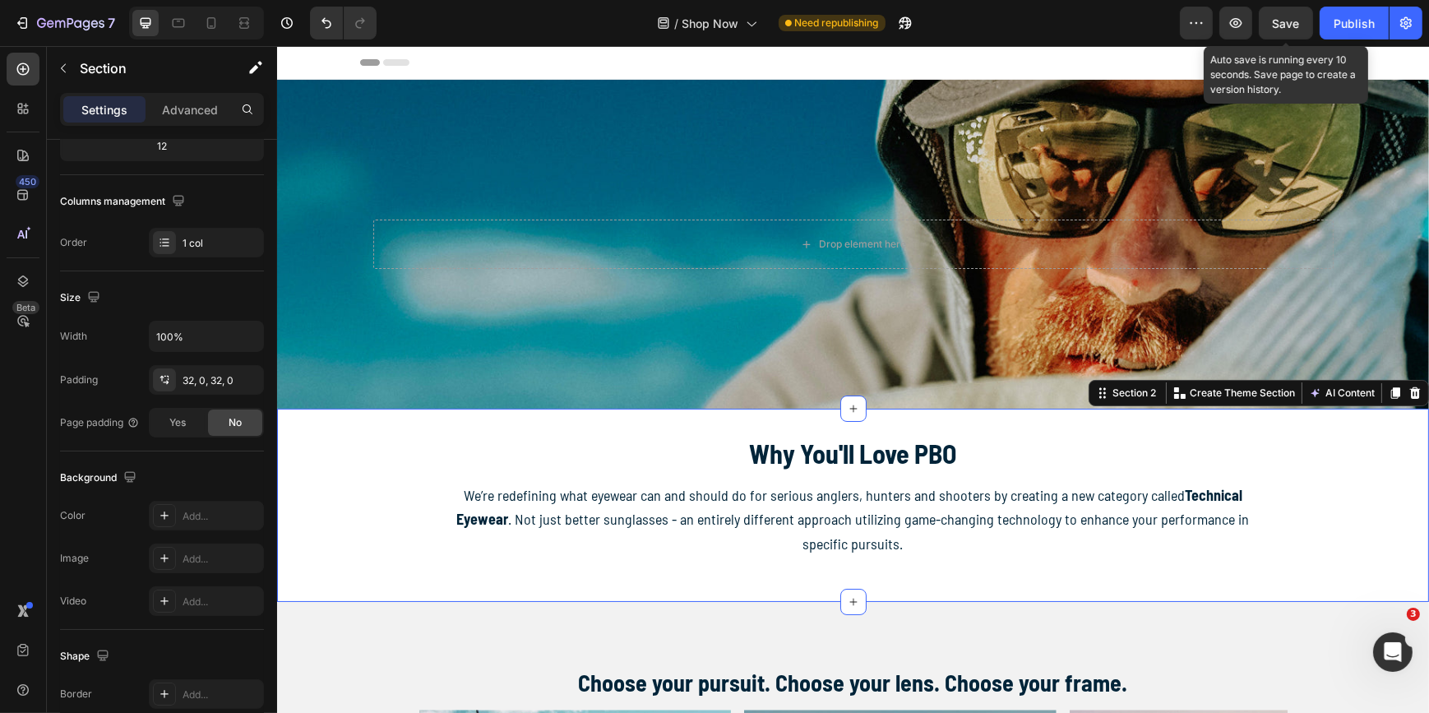
click at [1284, 24] on span "Save" at bounding box center [1286, 23] width 27 height 14
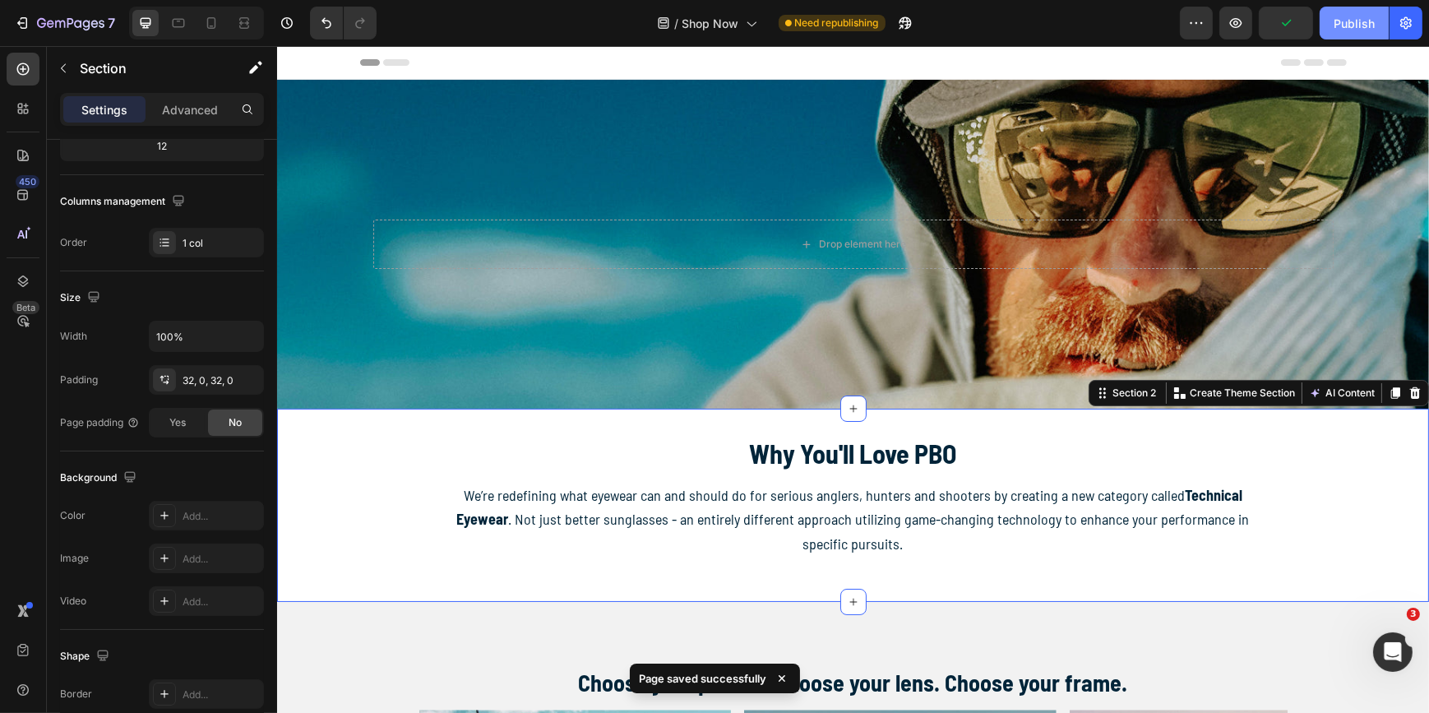
click at [1356, 21] on div "Publish" at bounding box center [1354, 23] width 41 height 17
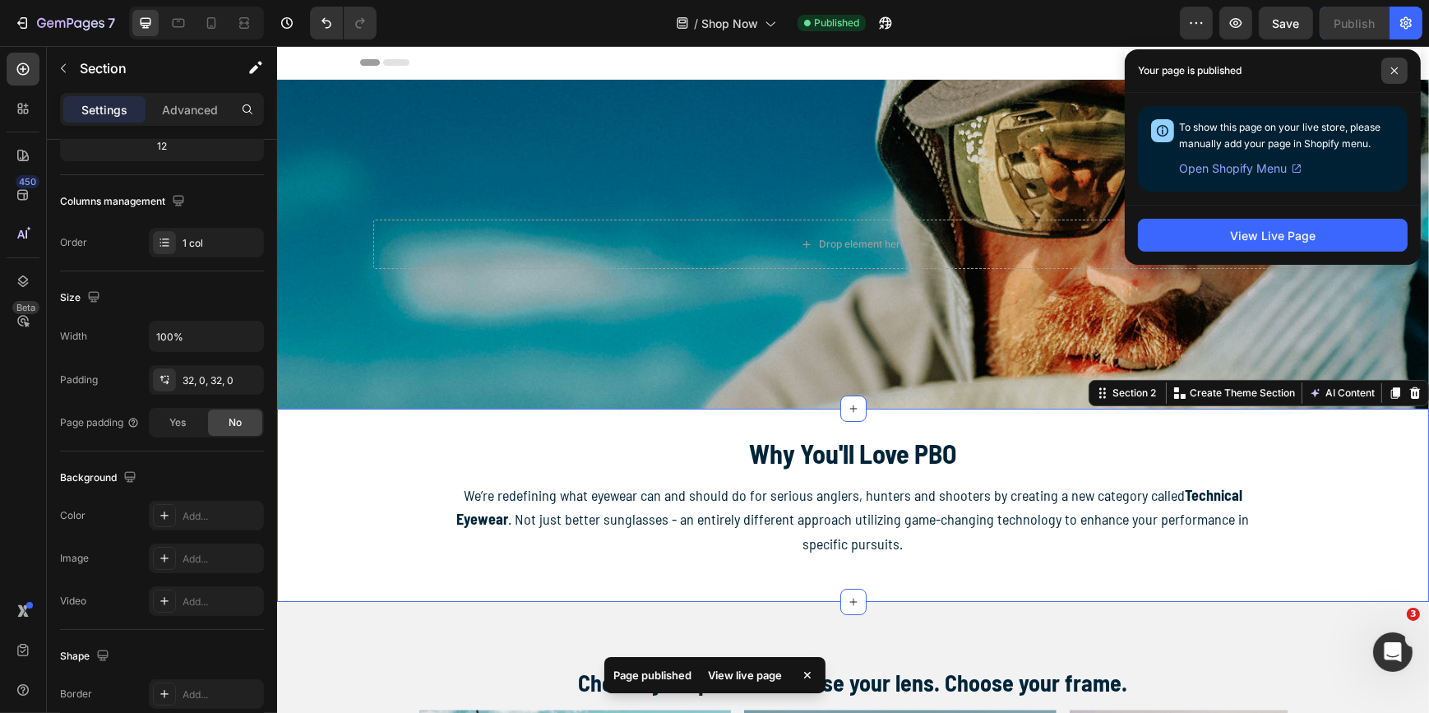
click at [1395, 68] on icon at bounding box center [1395, 71] width 8 height 8
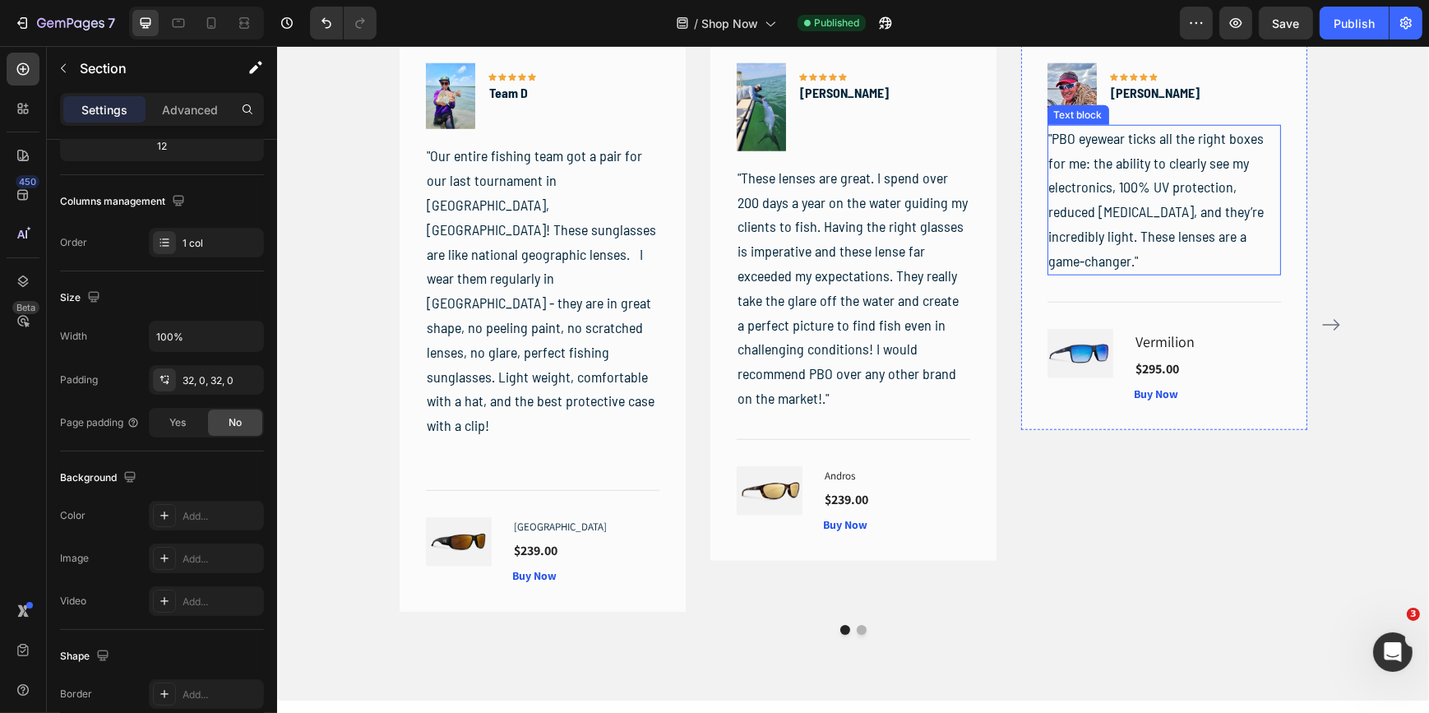
scroll to position [2093, 0]
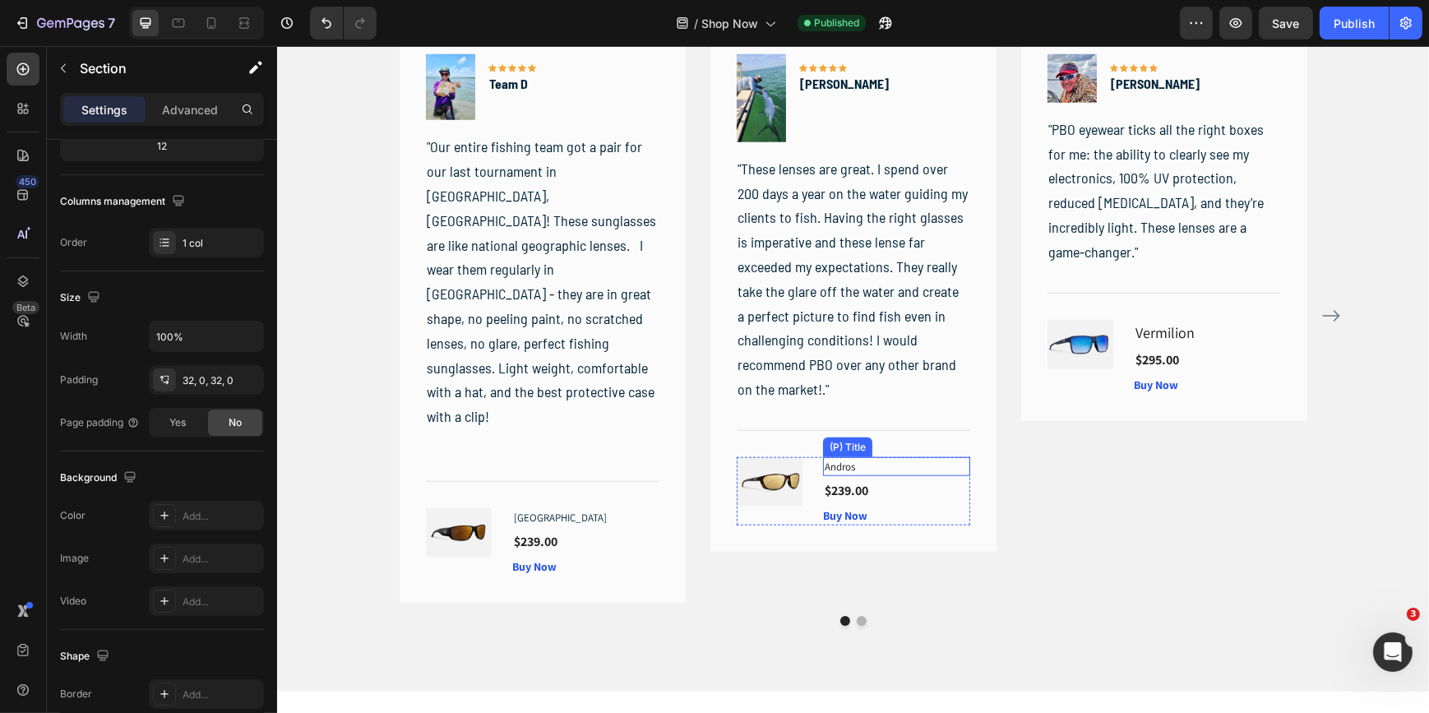
click at [835, 468] on h1 "Andros" at bounding box center [895, 467] width 147 height 20
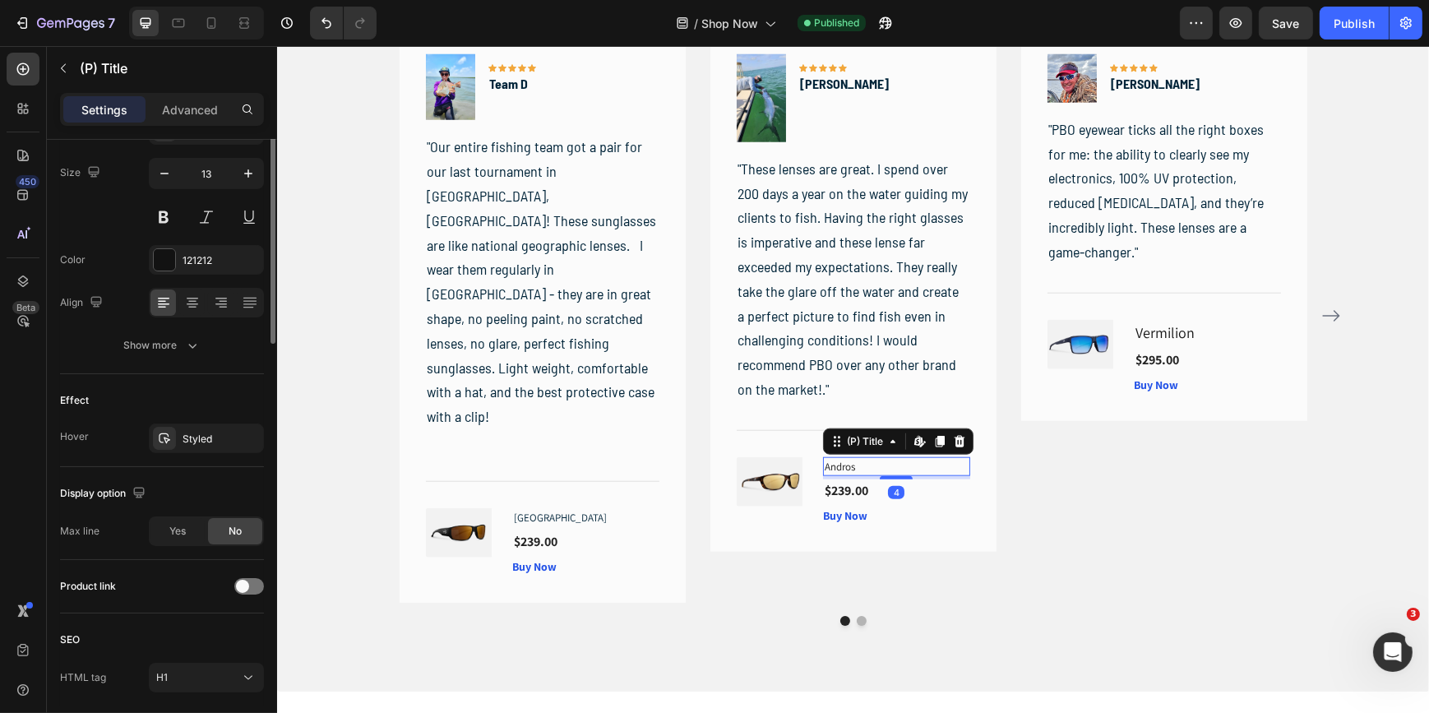
scroll to position [0, 0]
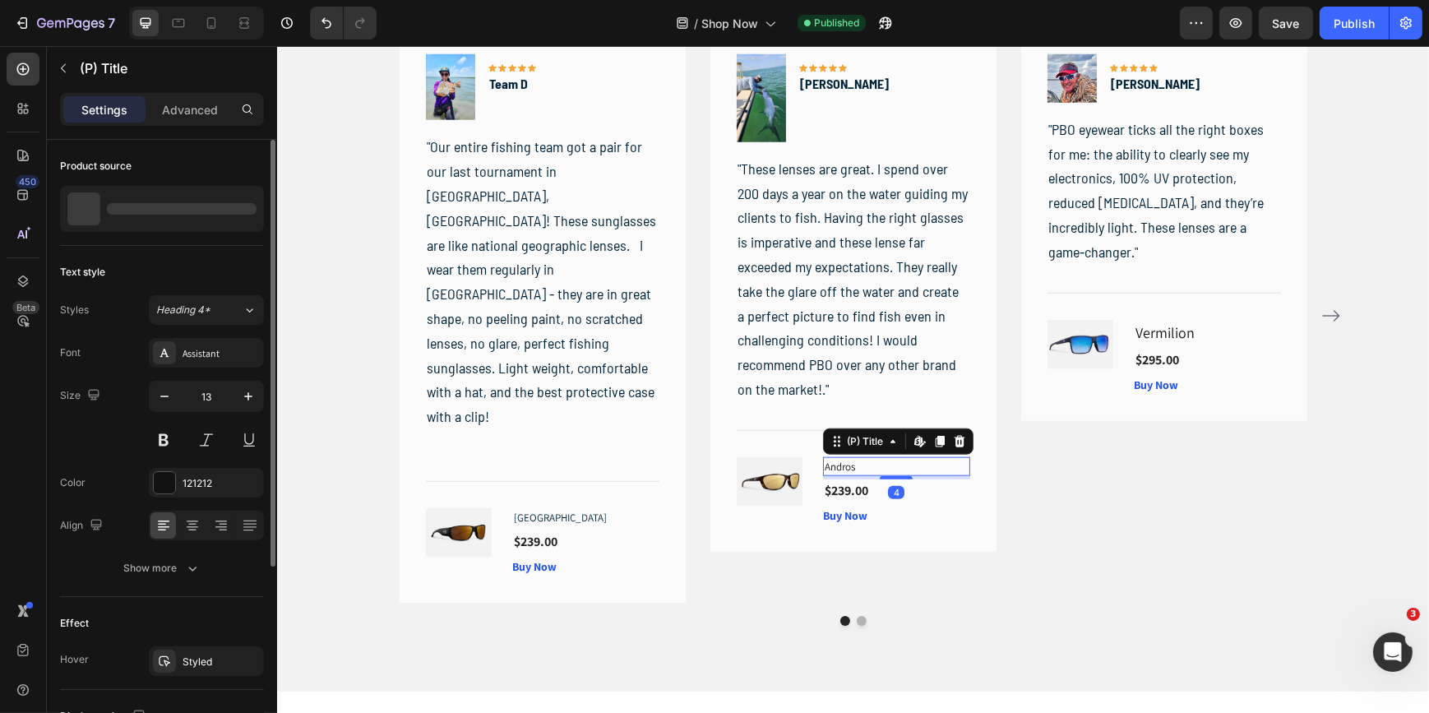
click at [835, 468] on h1 "Andros" at bounding box center [895, 467] width 147 height 20
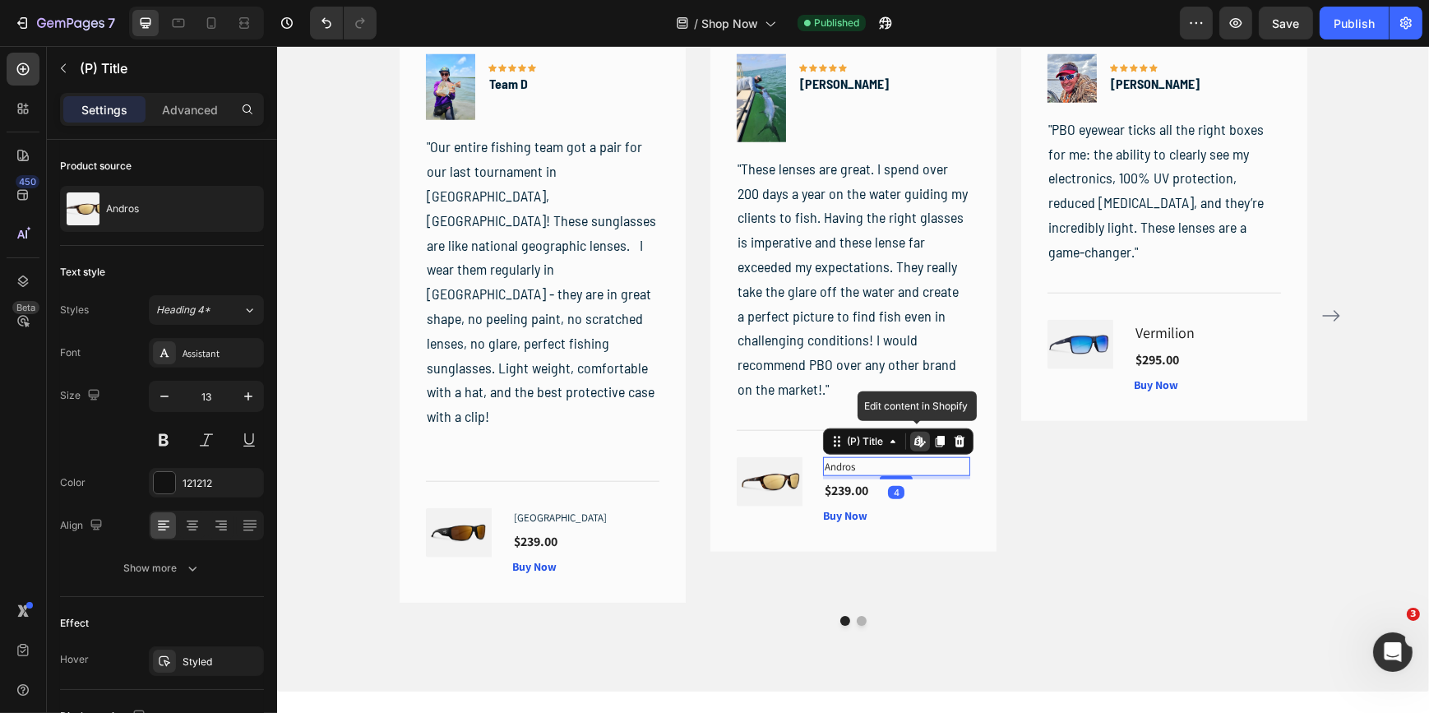
click at [835, 465] on h1 "Andros" at bounding box center [895, 467] width 147 height 20
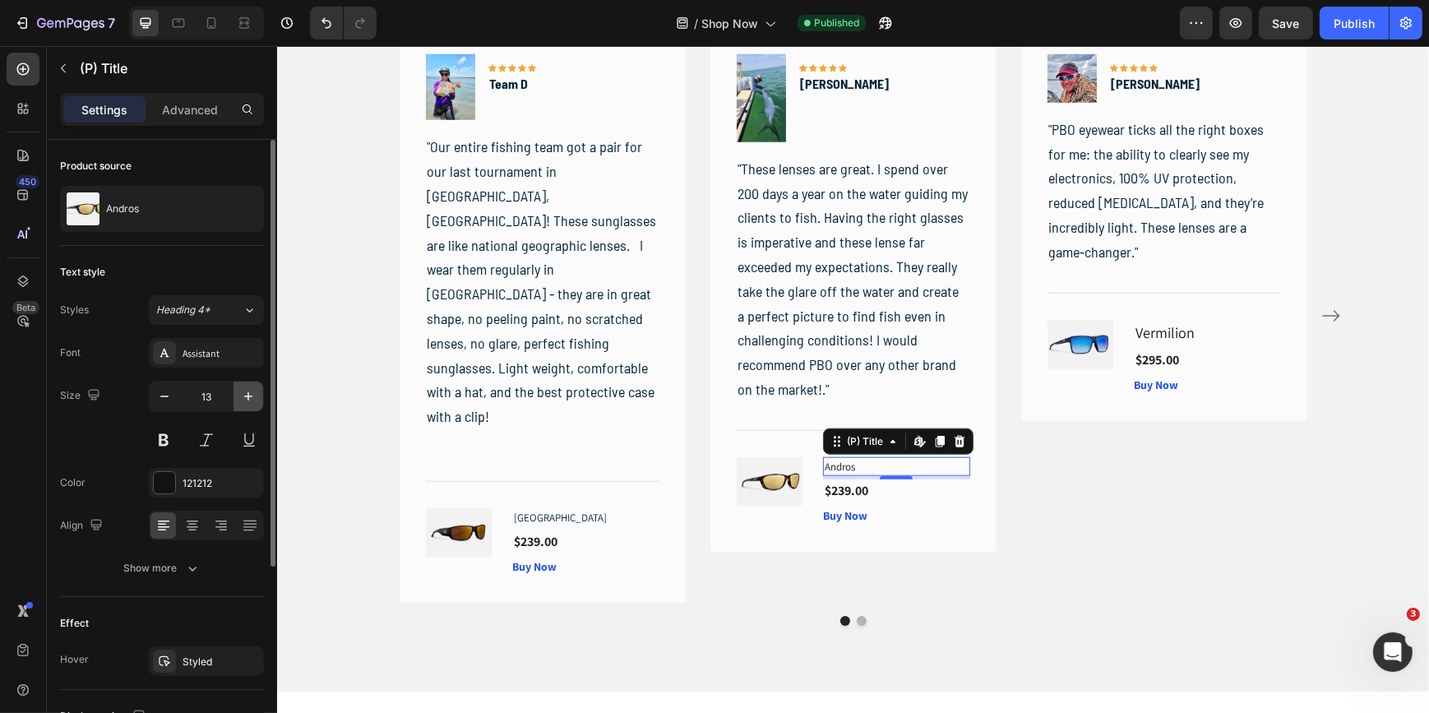
click at [243, 399] on icon "button" at bounding box center [248, 396] width 16 height 16
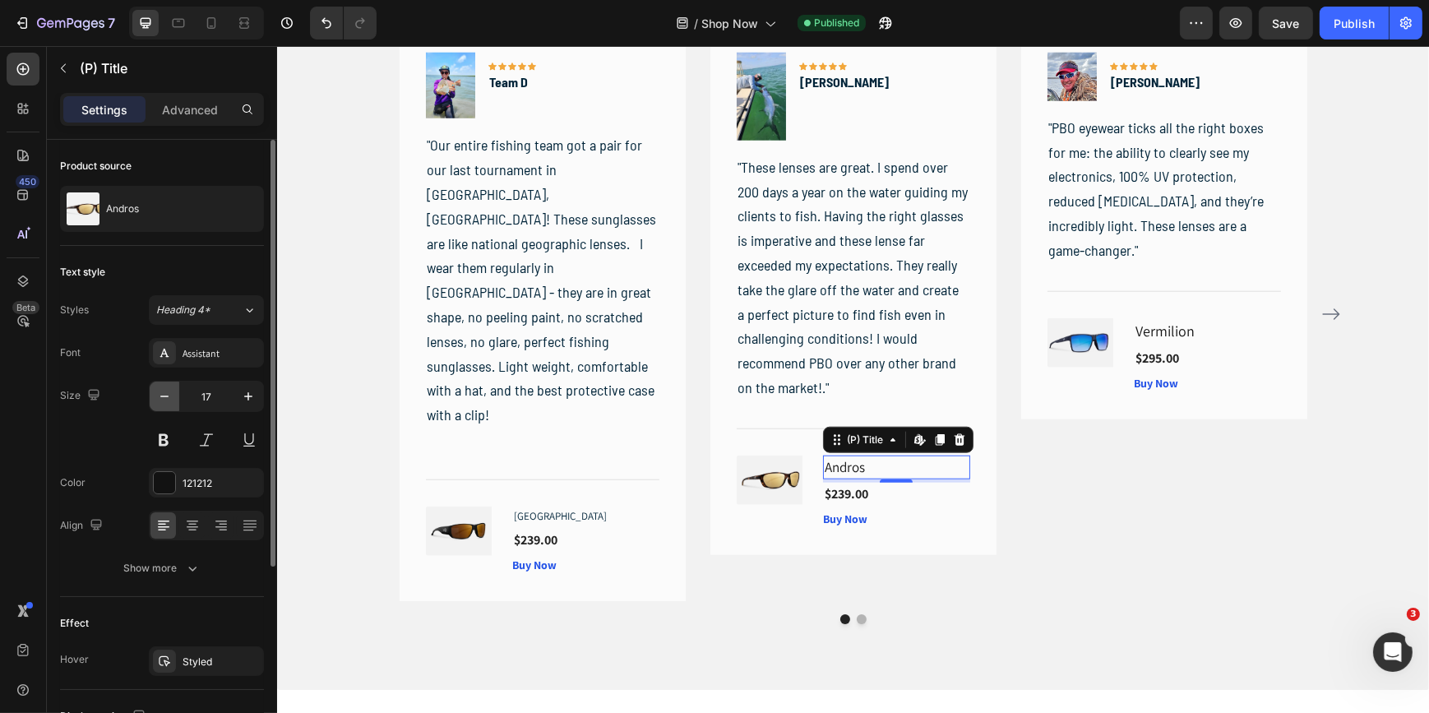
click at [168, 398] on icon "button" at bounding box center [164, 396] width 16 height 16
type input "16"
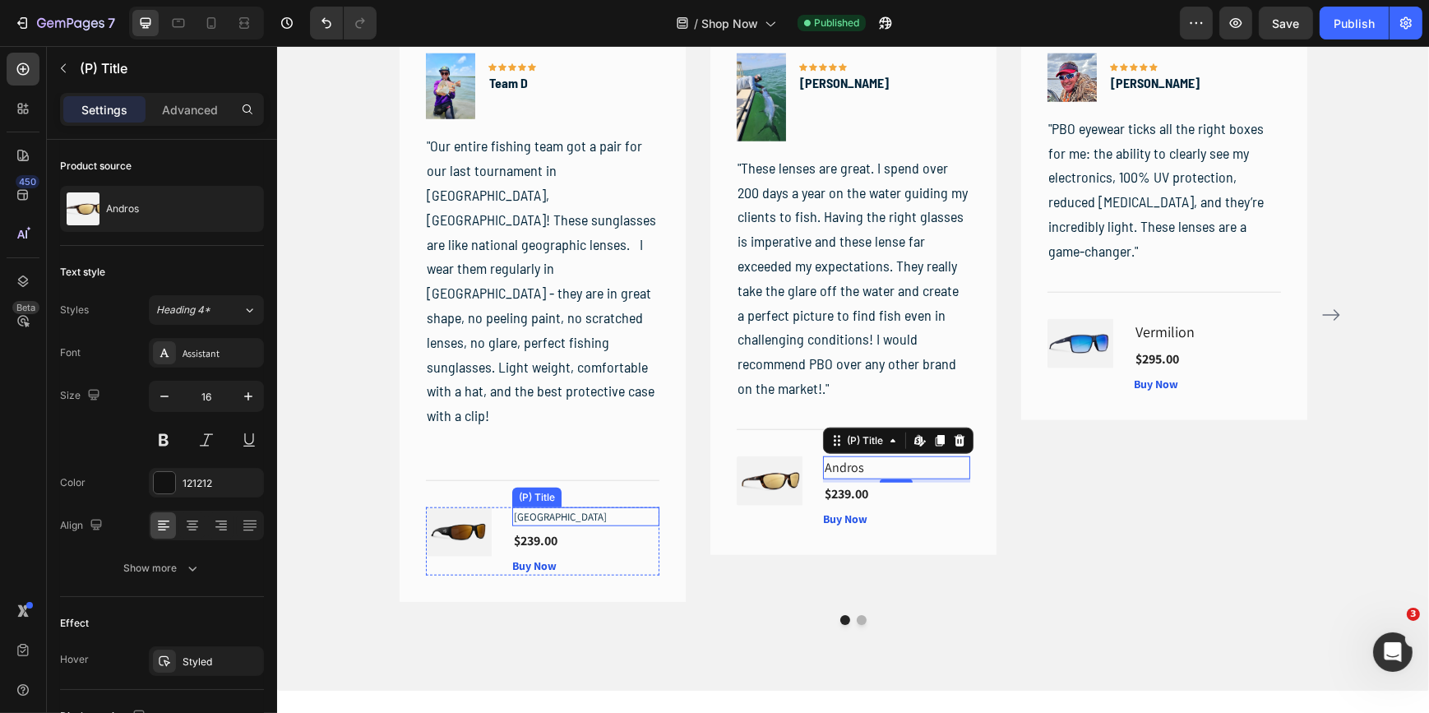
click at [530, 507] on h1 "[GEOGRAPHIC_DATA]" at bounding box center [584, 517] width 147 height 20
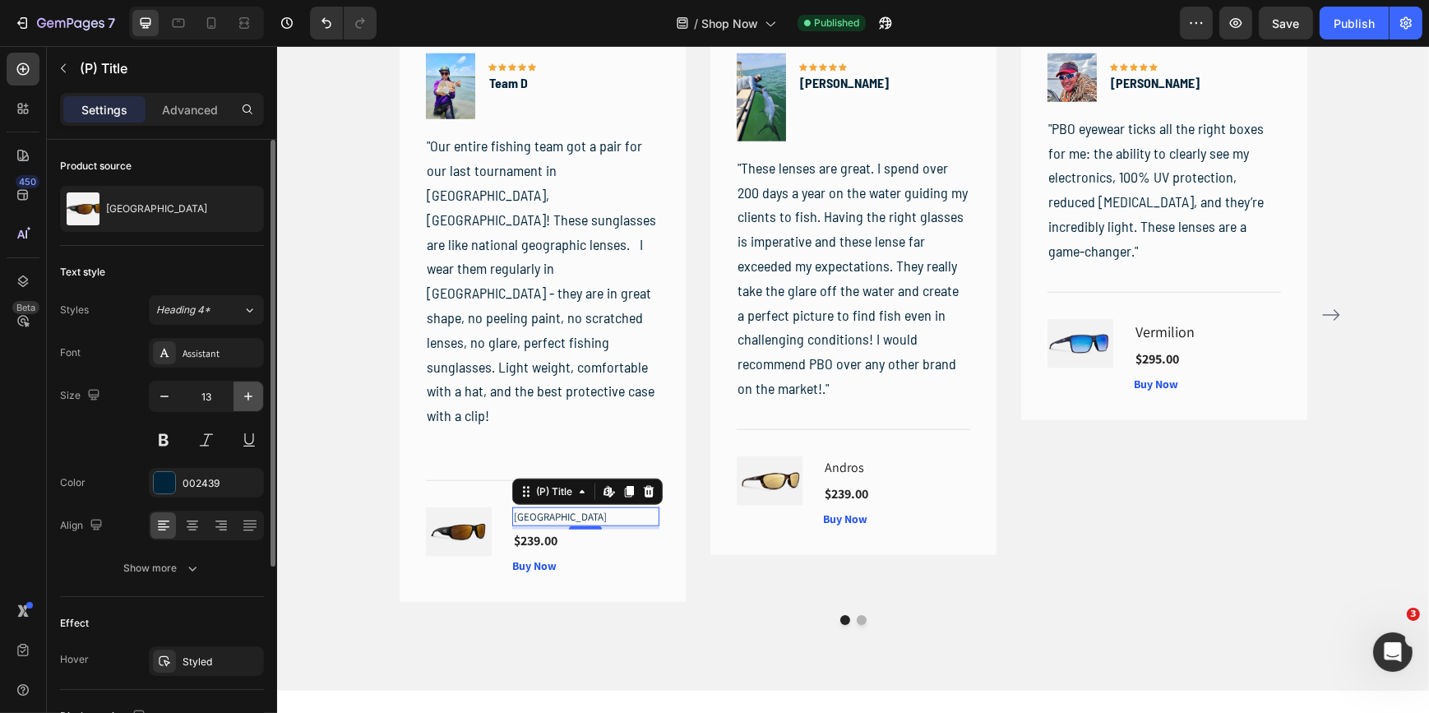
click at [244, 397] on icon "button" at bounding box center [248, 396] width 16 height 16
type input "16"
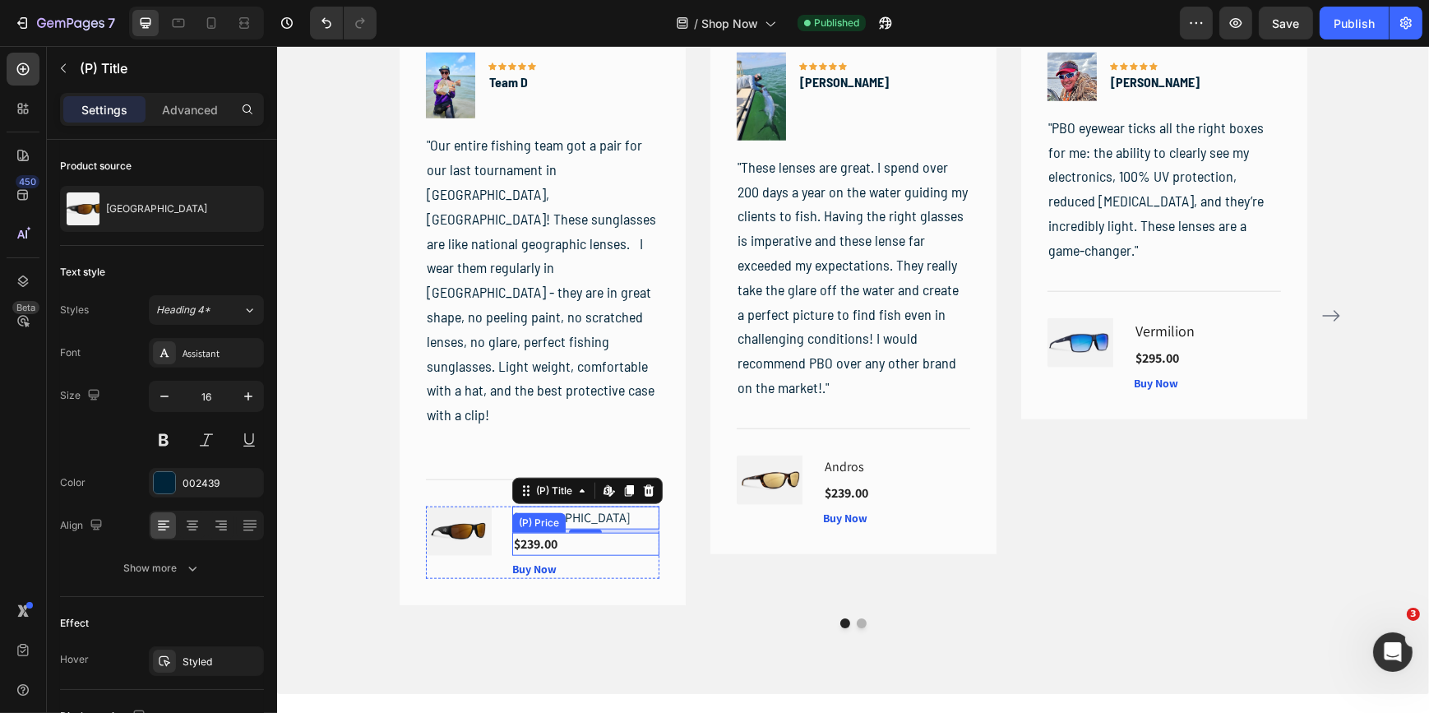
click at [533, 533] on div "$239.00" at bounding box center [584, 544] width 147 height 23
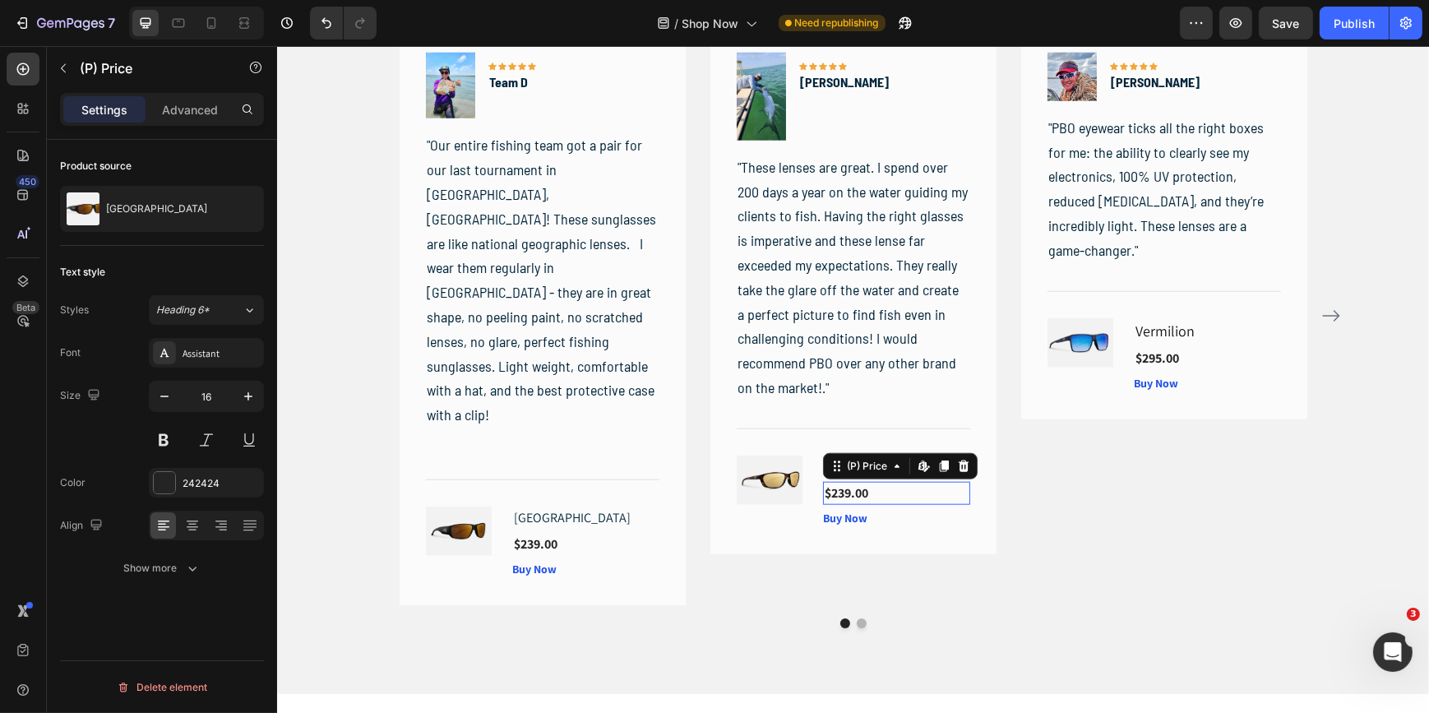
click at [846, 485] on div "$239.00" at bounding box center [895, 493] width 147 height 23
click at [1229, 354] on div "$295.00" at bounding box center [1206, 358] width 147 height 23
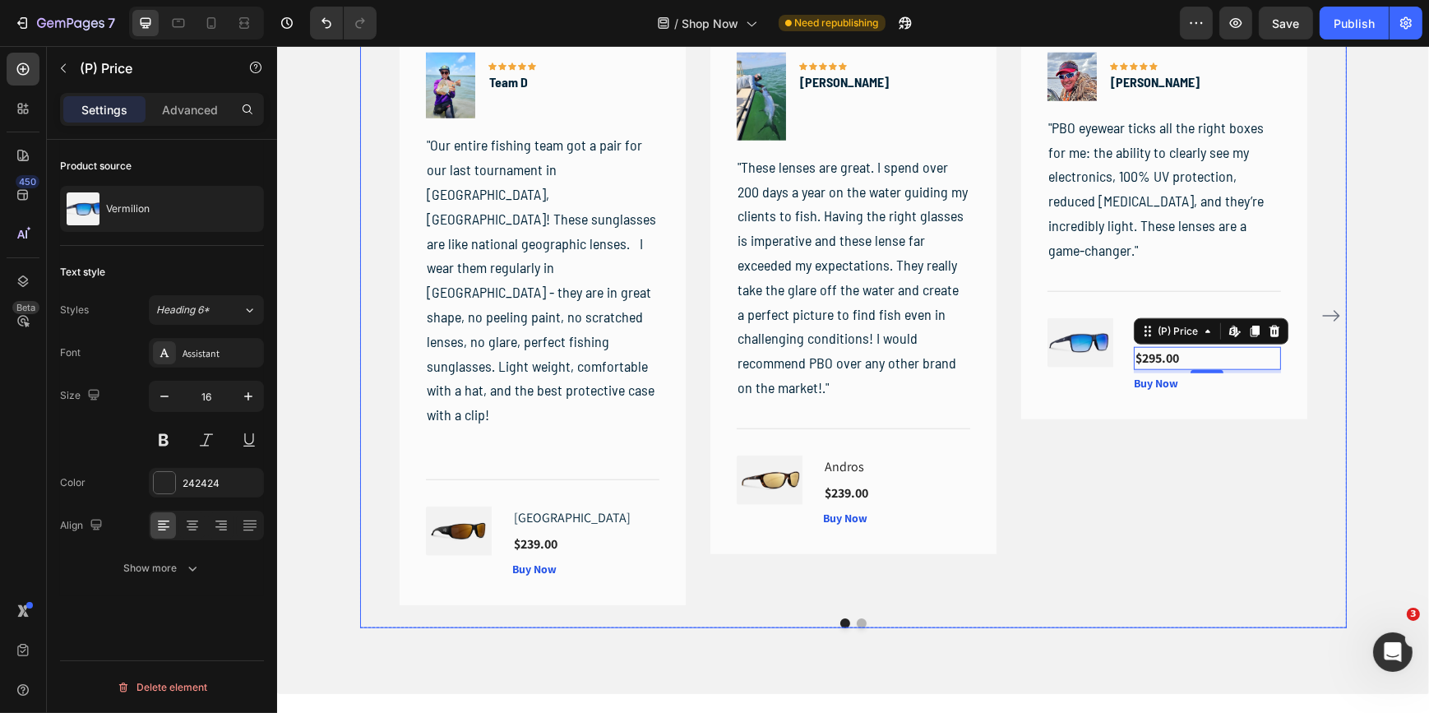
click at [1325, 310] on icon "Carousel Next Arrow" at bounding box center [1329, 316] width 17 height 12
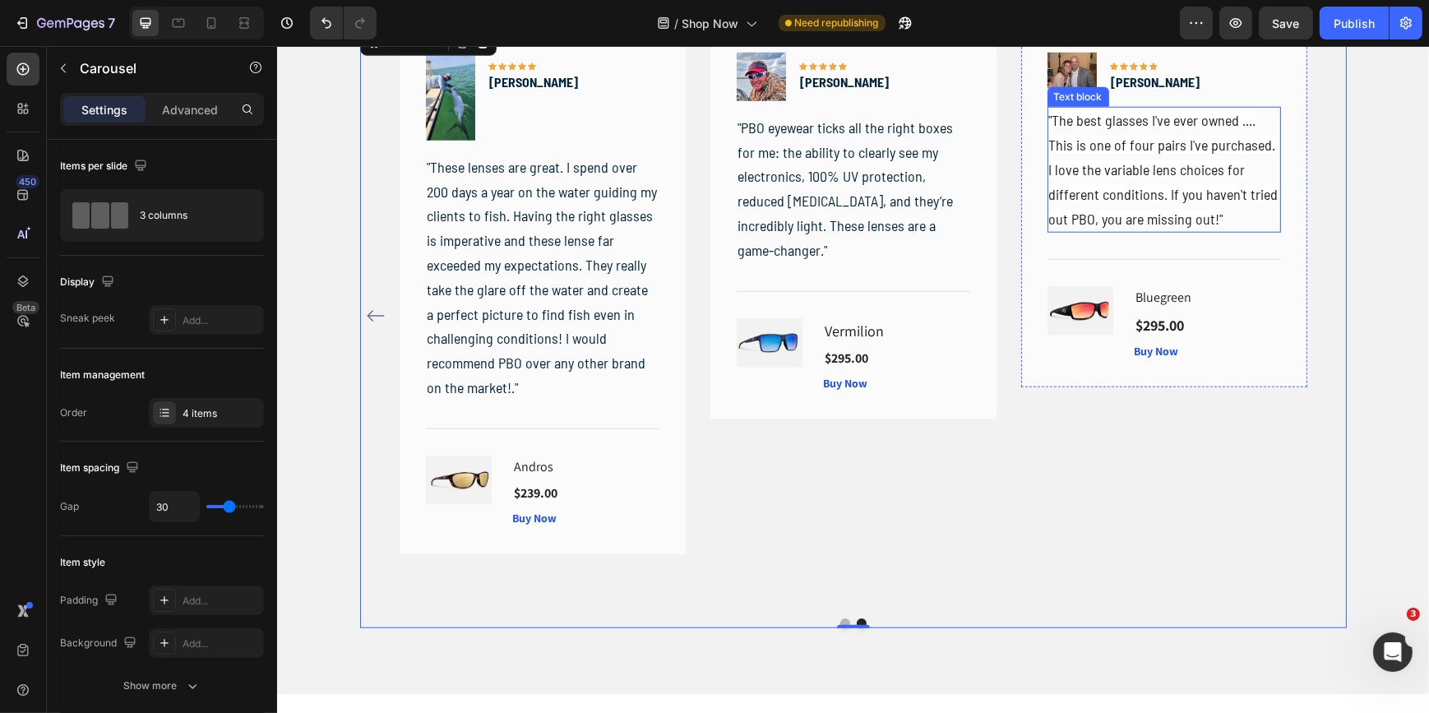
click at [1171, 188] on span "The best glasses I've ever owned .... This is one of four pairs I've purchased.…" at bounding box center [1162, 169] width 229 height 116
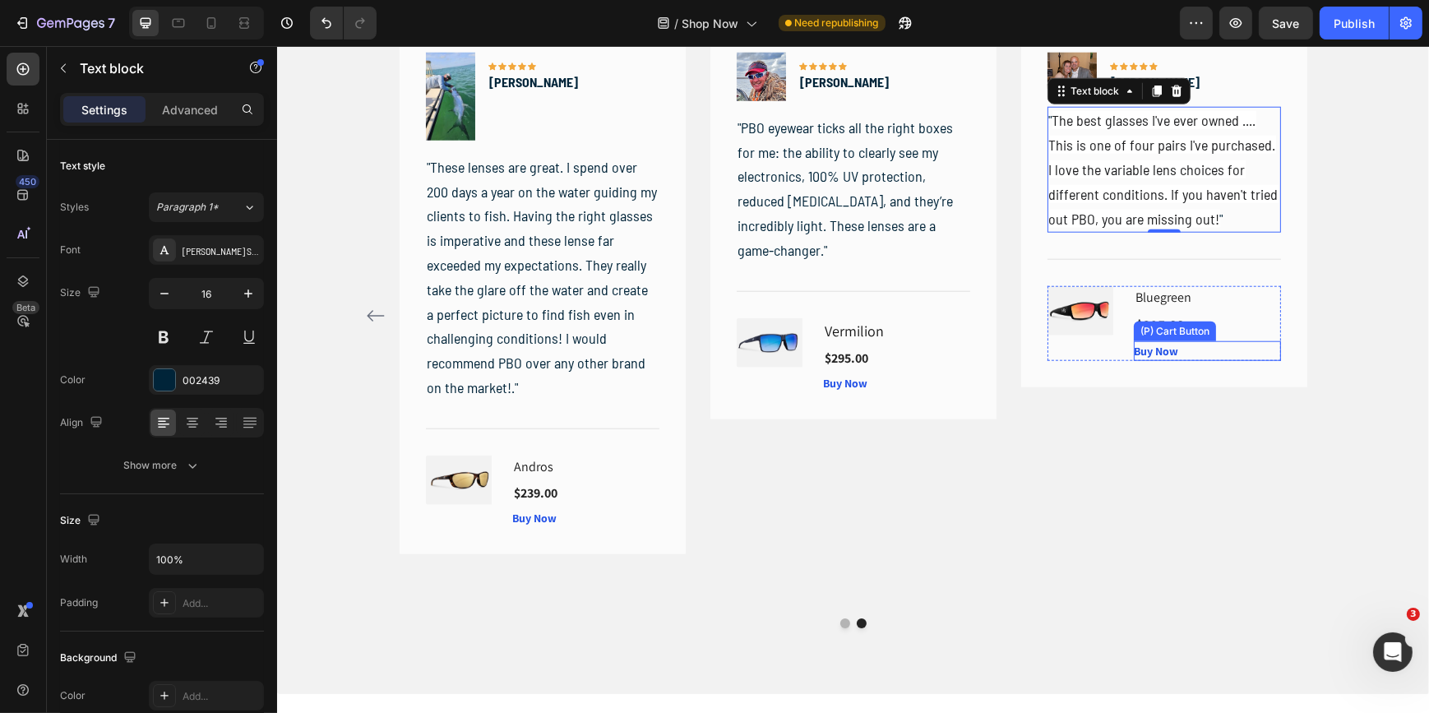
click at [1158, 324] on div "(P) Cart Button" at bounding box center [1174, 331] width 76 height 15
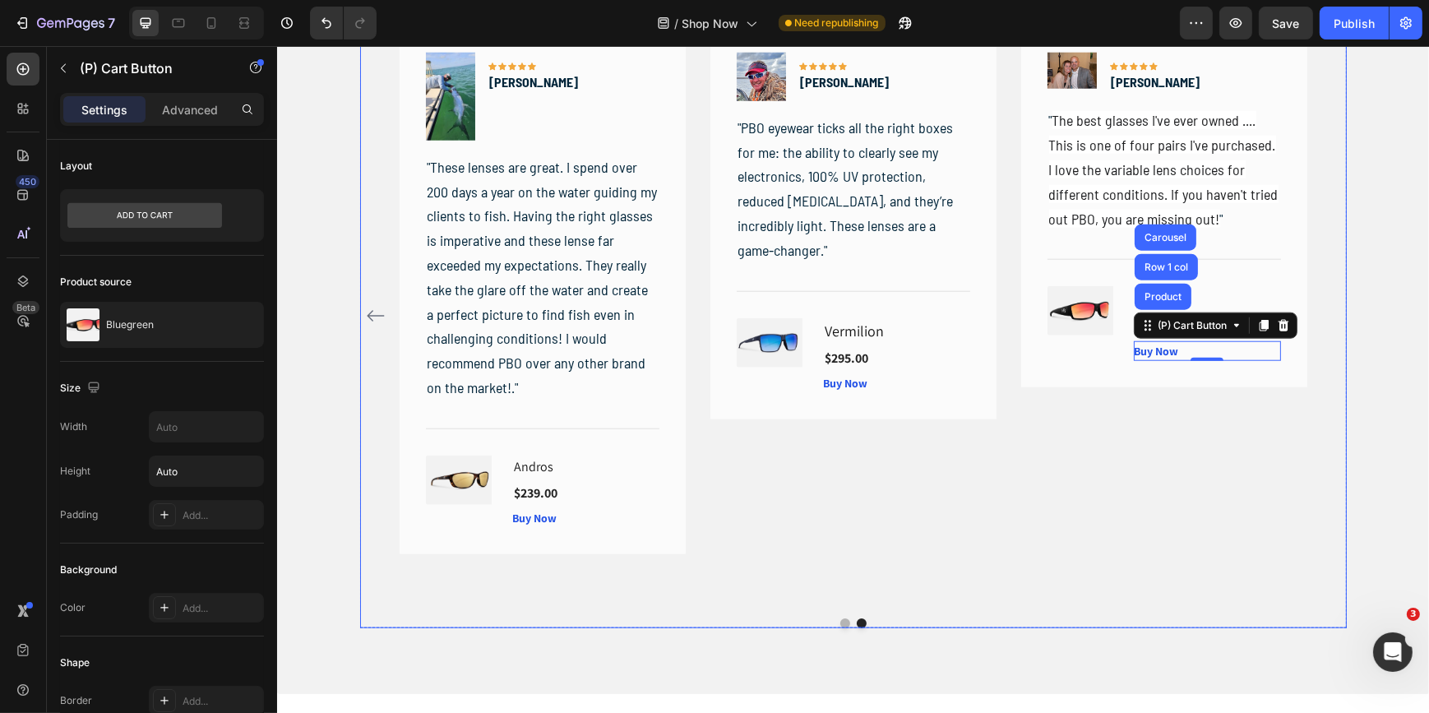
click at [1047, 485] on div "Image Icon Icon Icon Icon Icon Row Ben G Text block Row " The best glasses I've…" at bounding box center [1163, 315] width 286 height 578
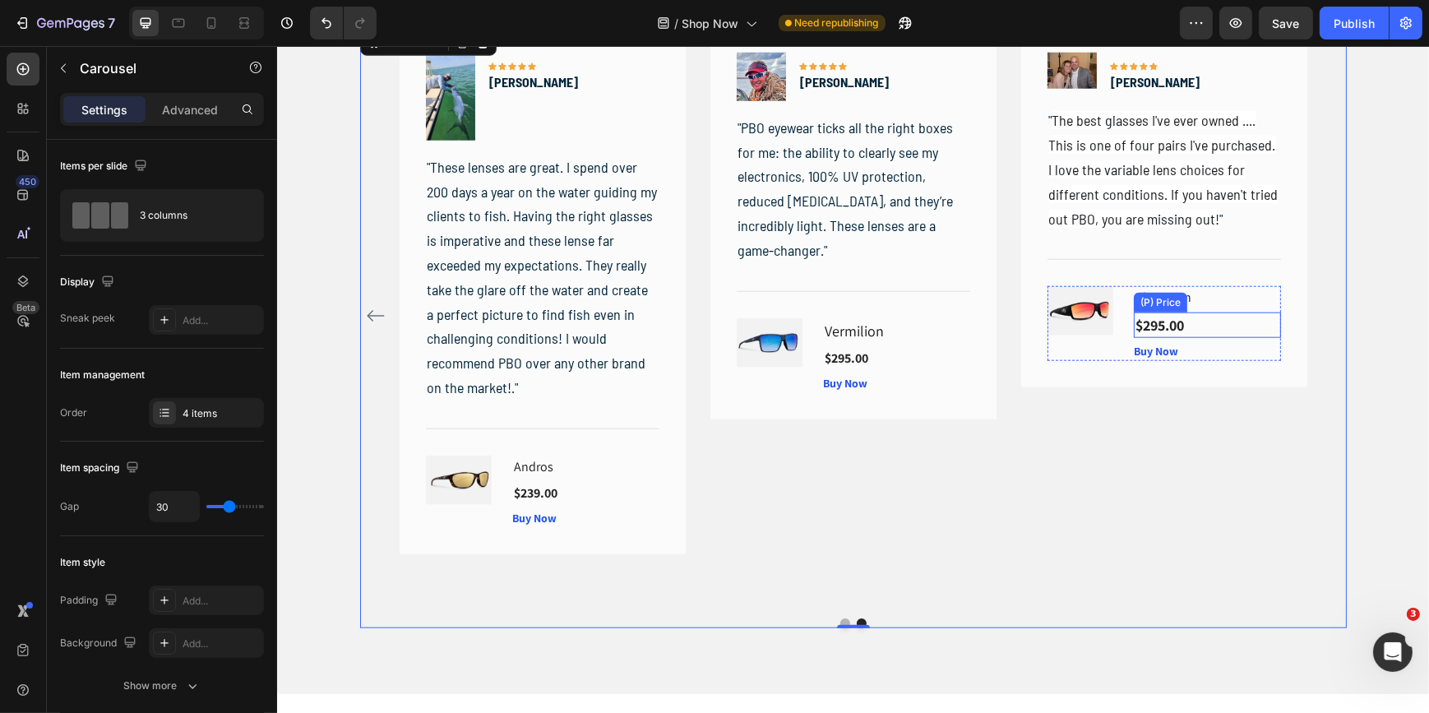
click at [1234, 315] on div "$295.00" at bounding box center [1206, 324] width 147 height 25
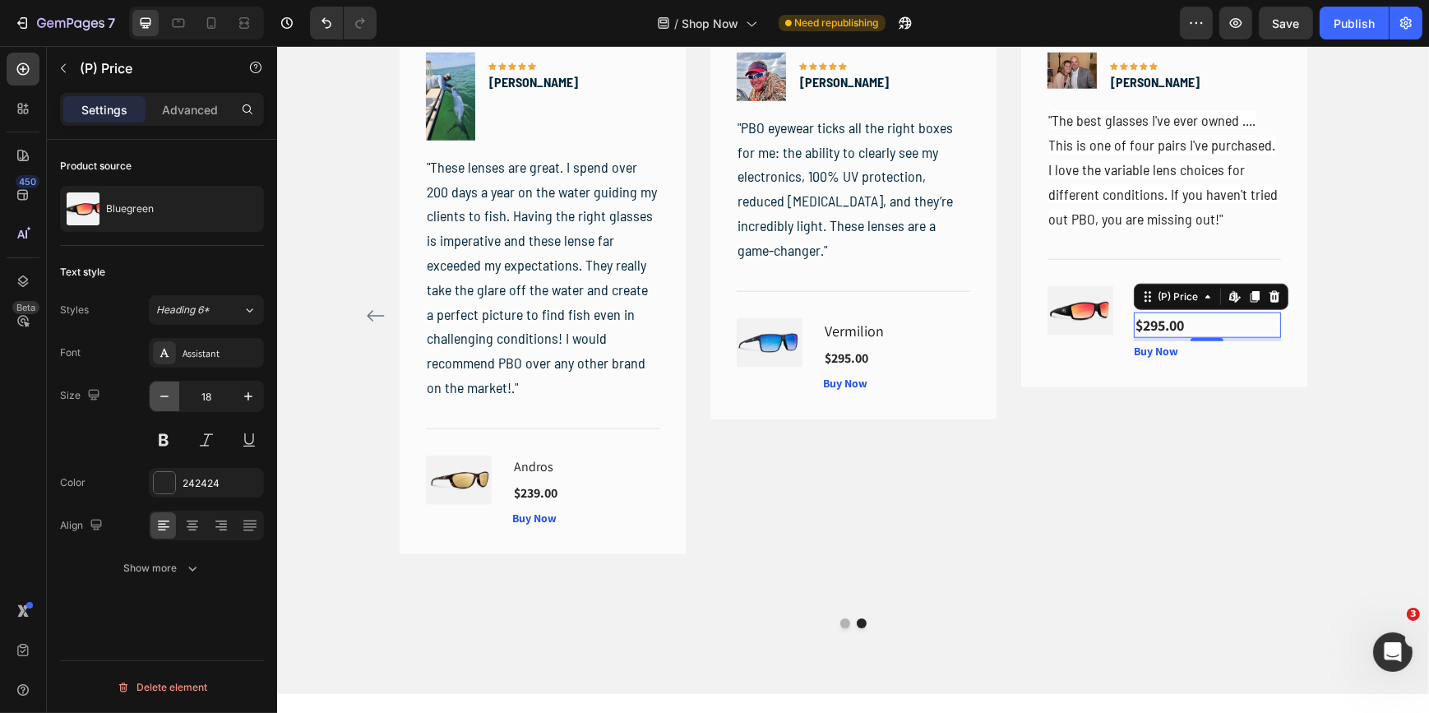
click at [167, 394] on icon "button" at bounding box center [164, 396] width 16 height 16
click at [167, 395] on icon "button" at bounding box center [164, 396] width 16 height 16
type input "16"
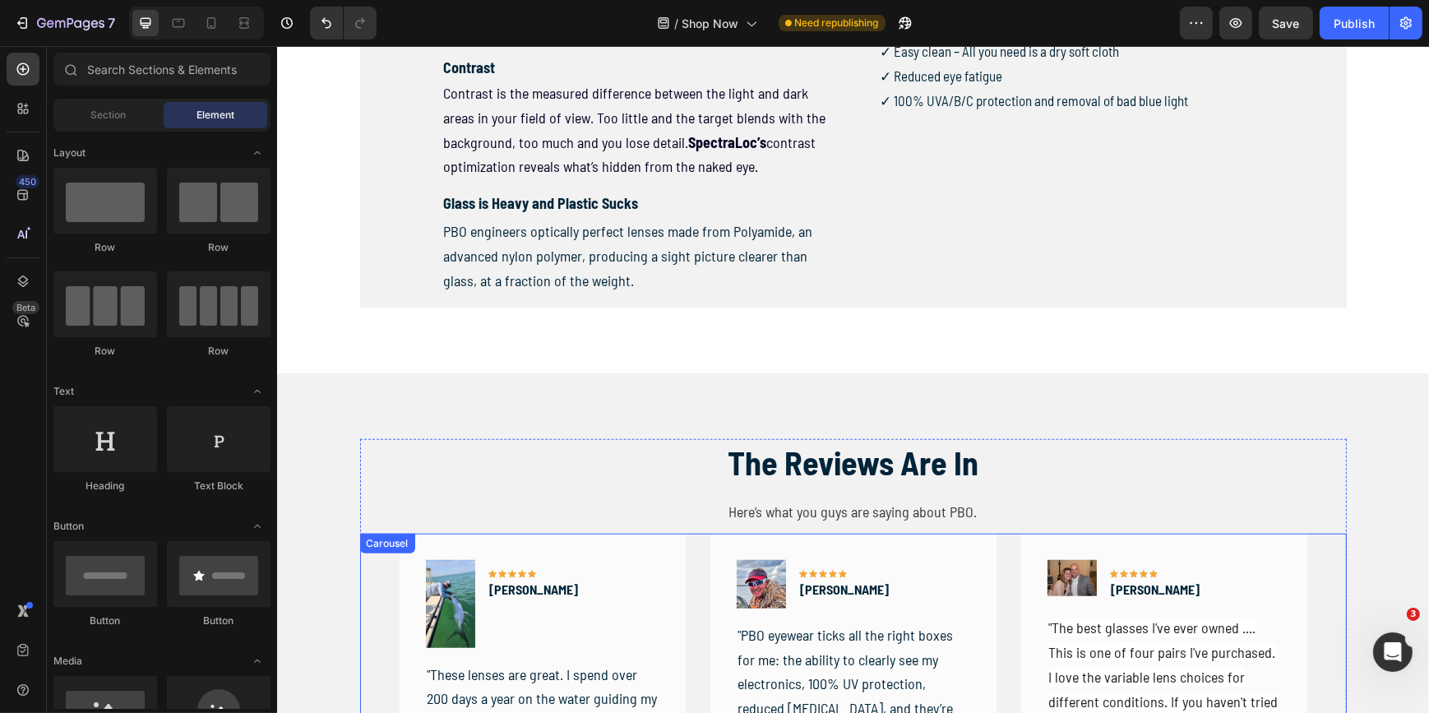
scroll to position [1497, 0]
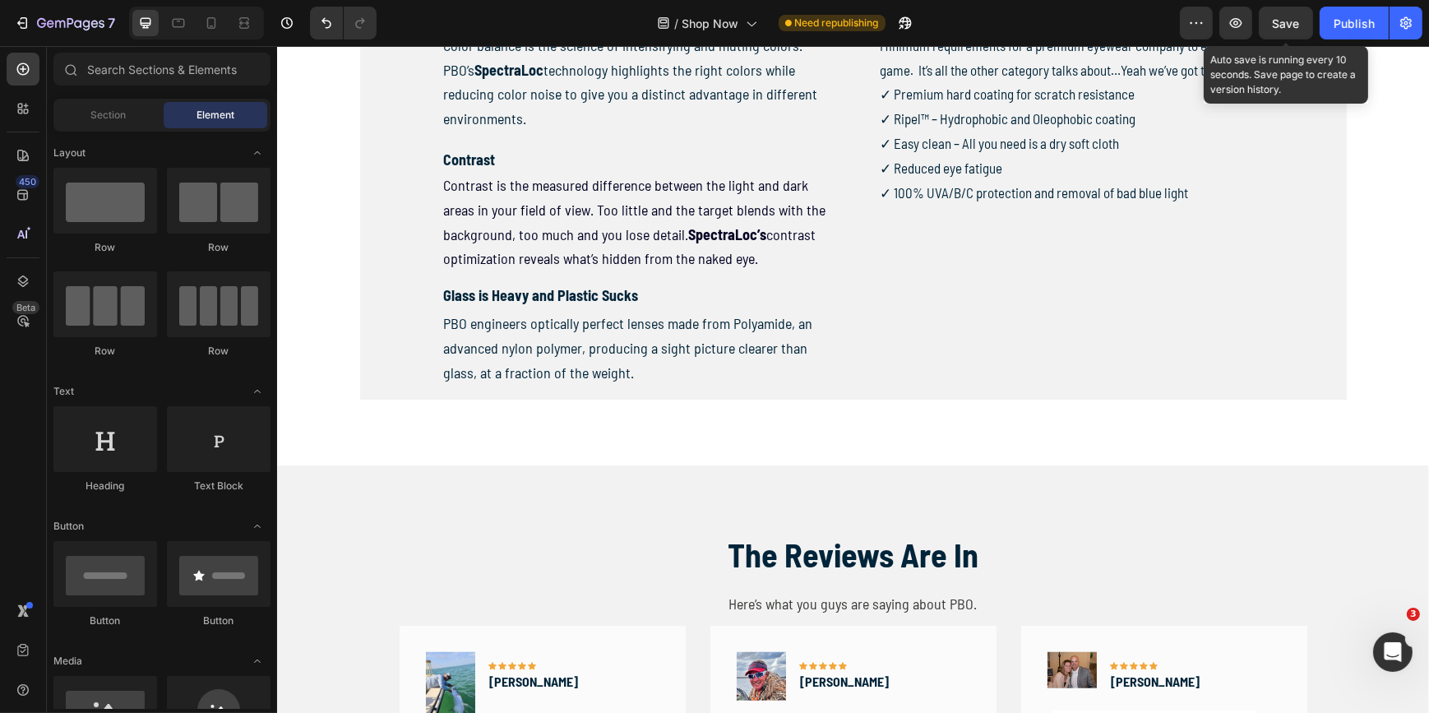
click at [1294, 25] on span "Save" at bounding box center [1286, 23] width 27 height 14
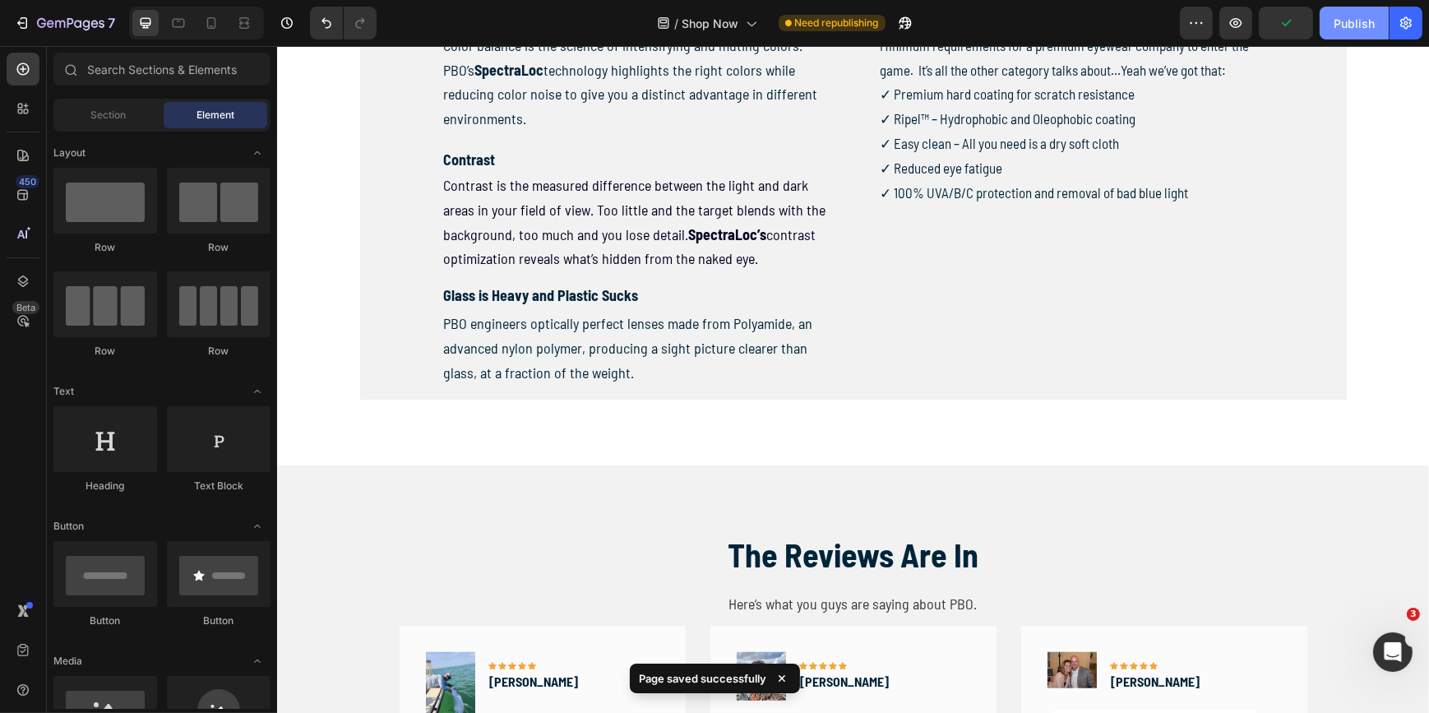
click at [1349, 21] on div "Publish" at bounding box center [1354, 23] width 41 height 17
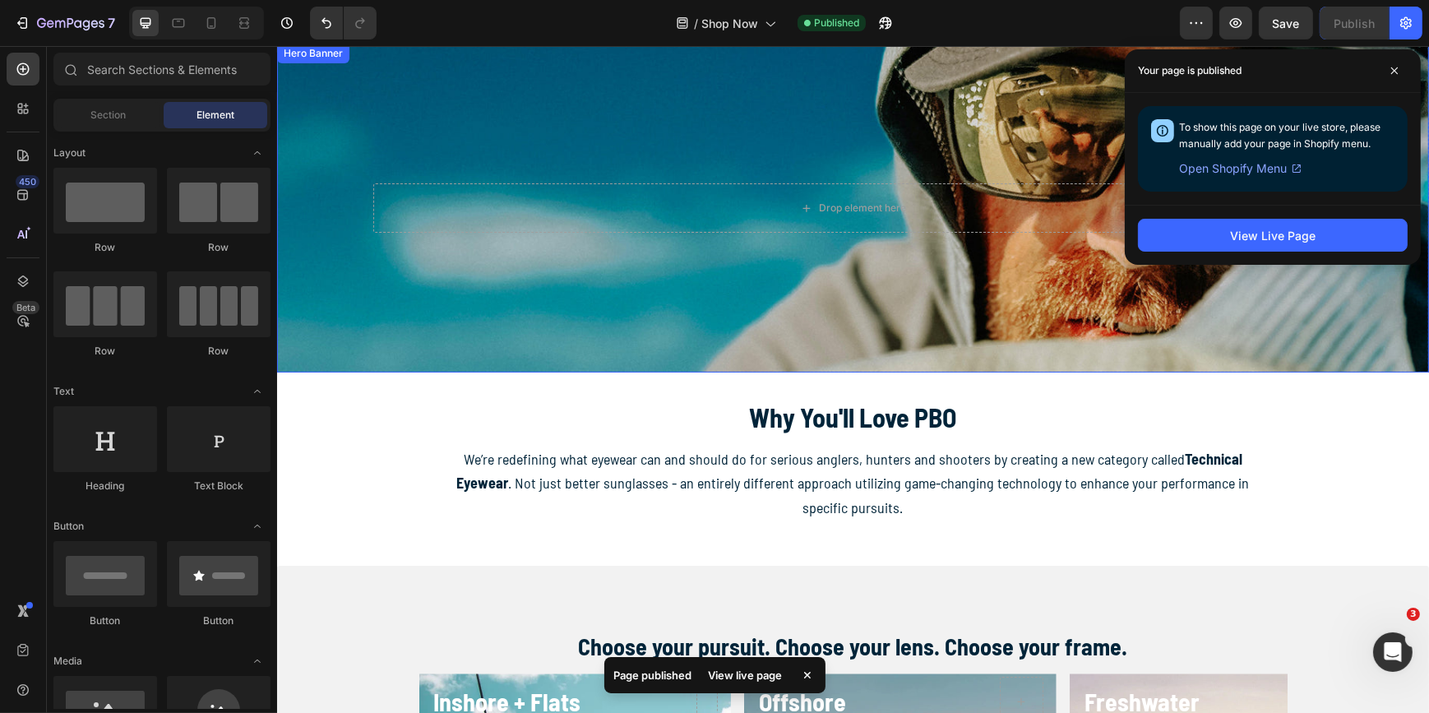
scroll to position [0, 0]
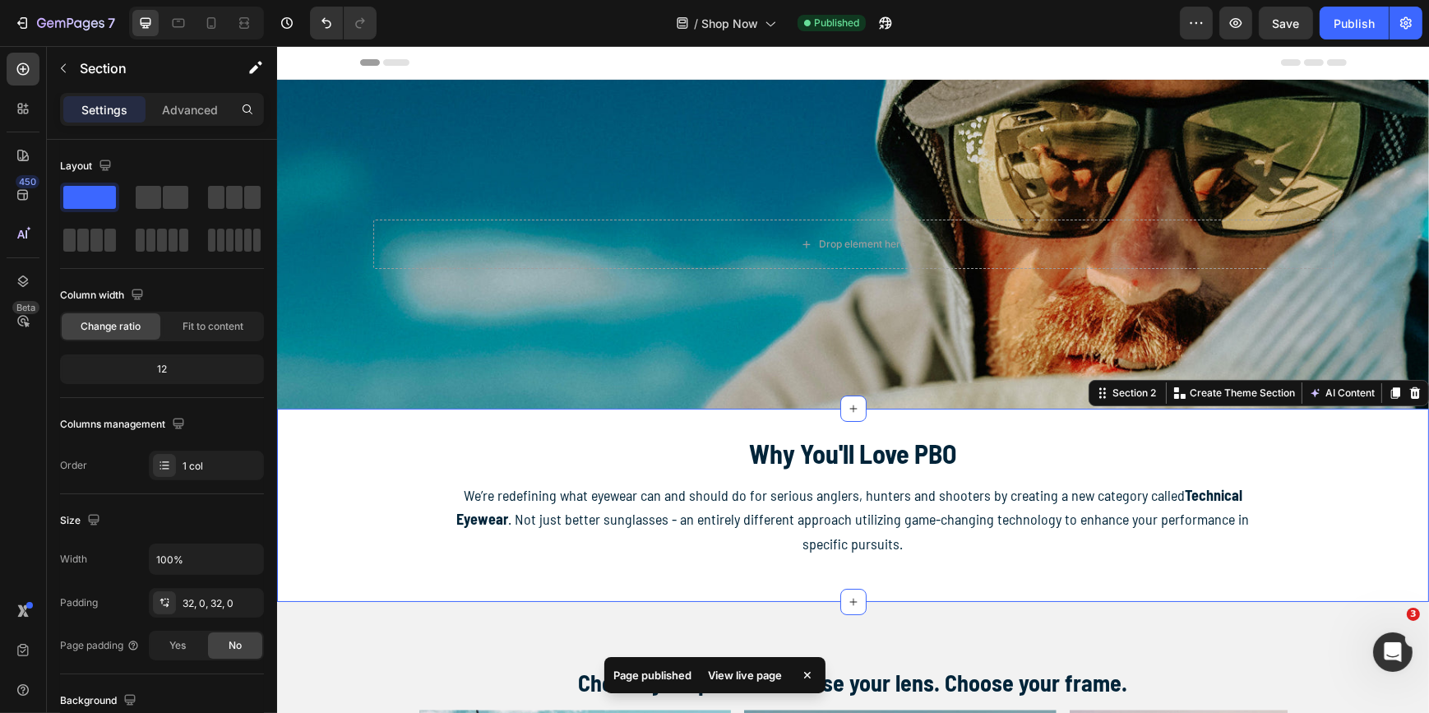
click at [1366, 507] on div "Why You'll Love PBO Heading We’re redefining what eyewear can and should do for…" at bounding box center [852, 505] width 1152 height 141
